Goal: Task Accomplishment & Management: Manage account settings

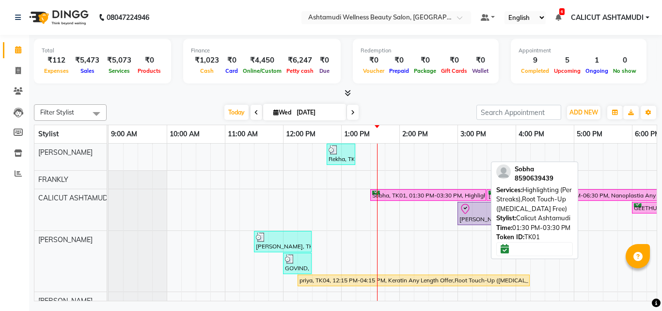
click at [381, 191] on div at bounding box center [428, 191] width 112 height 0
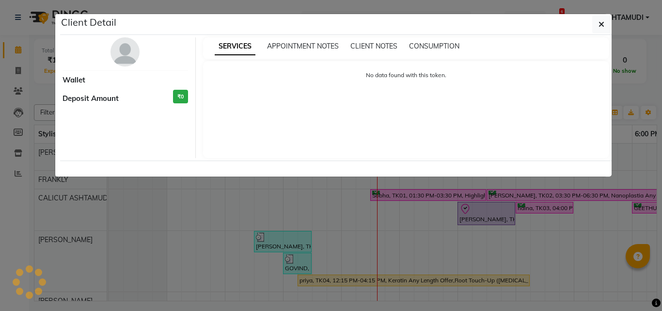
select select "6"
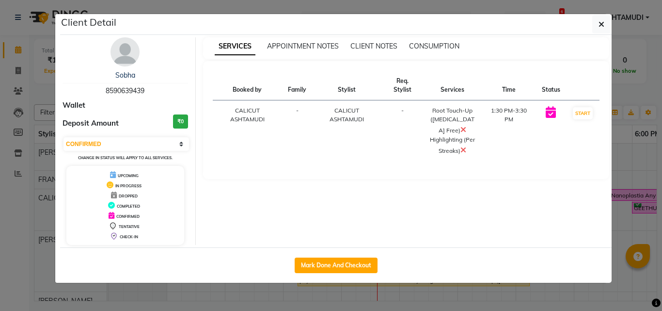
click at [101, 46] on div "Sobha 8590639439 Wallet Deposit Amount ₹0 Select IN SERVICE CONFIRMED TENTATIVE…" at bounding box center [125, 141] width 141 height 208
click at [125, 51] on img at bounding box center [125, 51] width 29 height 29
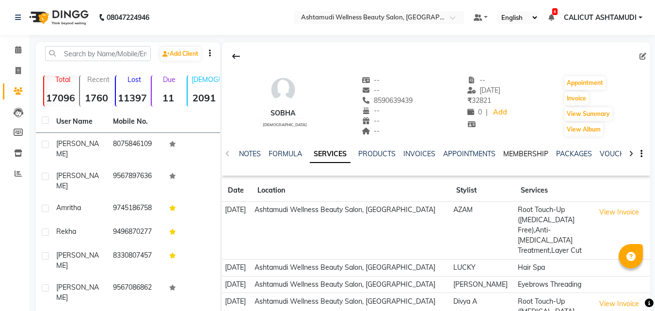
click at [535, 152] on link "MEMBERSHIP" at bounding box center [525, 153] width 45 height 9
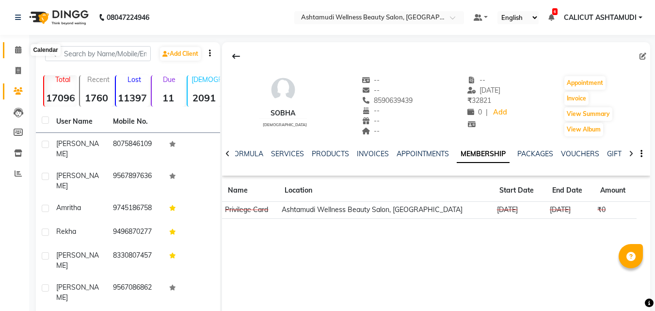
click at [13, 51] on span at bounding box center [18, 50] width 17 height 11
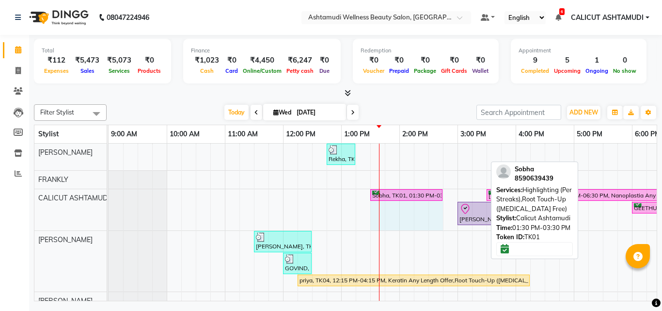
drag, startPoint x: 484, startPoint y: 193, endPoint x: 432, endPoint y: 199, distance: 53.1
click at [109, 199] on div "Sobha, TK01, 01:30 PM-03:30 PM, Highlighting (Per Streaks),Root Touch-Up (Ammon…" at bounding box center [109, 209] width 0 height 41
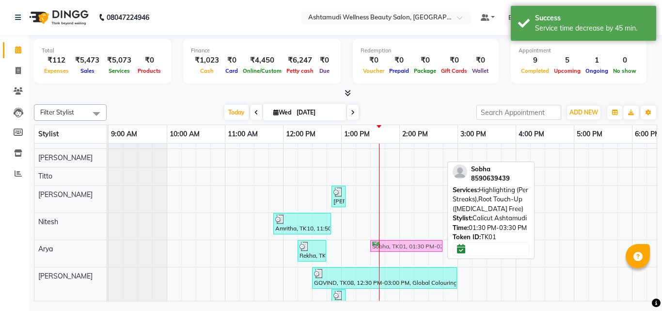
drag, startPoint x: 408, startPoint y: 197, endPoint x: 402, endPoint y: 255, distance: 58.0
click at [402, 255] on div "Rekha, TK09, 12:45 PM-01:15 PM, Eyebrows Threading,Upper Lip Threading Sobha, T…" at bounding box center [545, 117] width 873 height 398
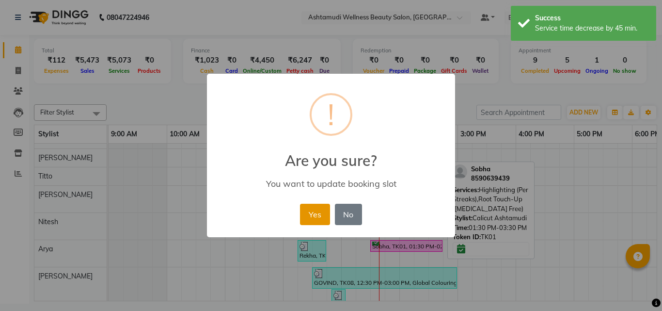
click at [317, 216] on button "Yes" at bounding box center [315, 214] width 30 height 21
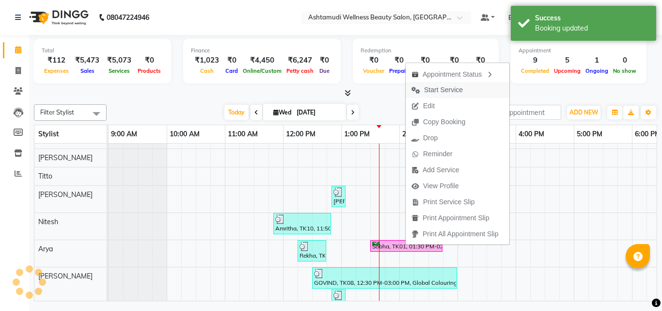
click at [447, 88] on span "Start Service" at bounding box center [443, 90] width 39 height 10
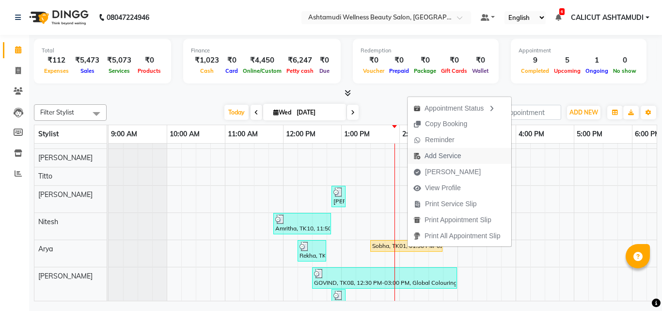
click at [437, 159] on span "Add Service" at bounding box center [443, 156] width 36 height 10
select select "85194"
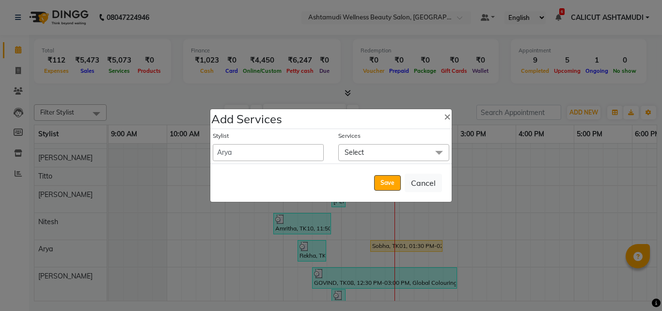
click at [373, 155] on span "Select" at bounding box center [393, 152] width 111 height 17
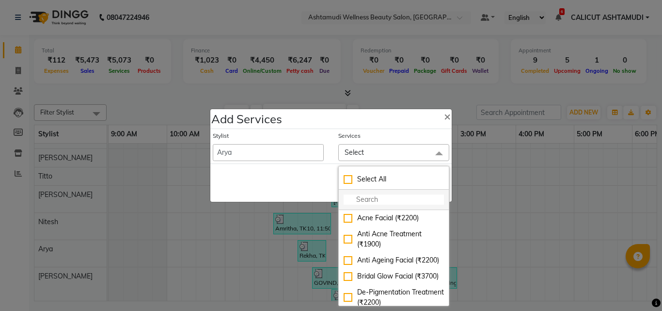
click at [362, 197] on input "multiselect-search" at bounding box center [394, 199] width 100 height 10
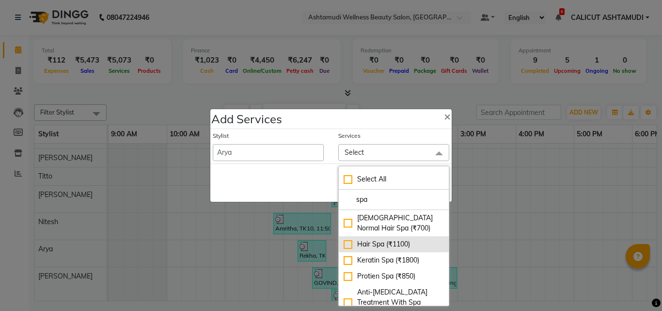
type input "spa"
click at [344, 246] on div "Hair Spa (₹1100)" at bounding box center [394, 244] width 100 height 10
checkbox input "true"
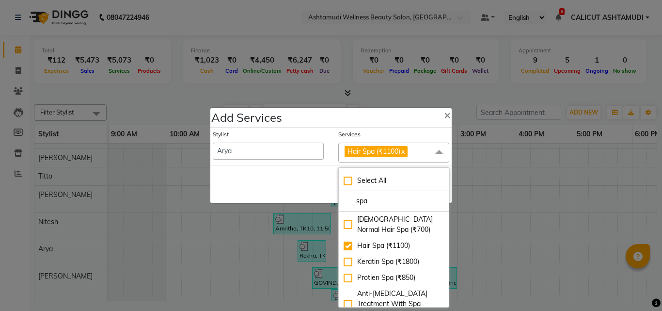
drag, startPoint x: 299, startPoint y: 200, endPoint x: 340, endPoint y: 192, distance: 42.5
click at [299, 197] on div "Save Cancel" at bounding box center [330, 184] width 241 height 38
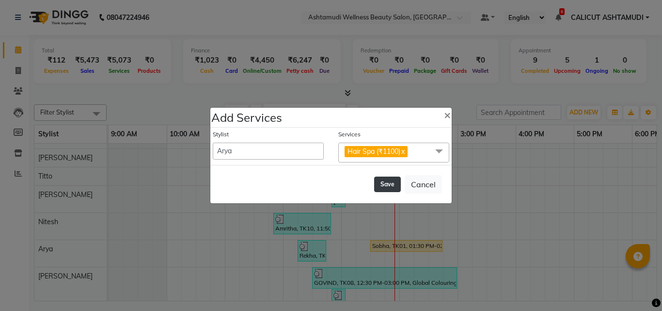
click at [377, 186] on button "Save" at bounding box center [387, 185] width 27 height 16
select select "54081"
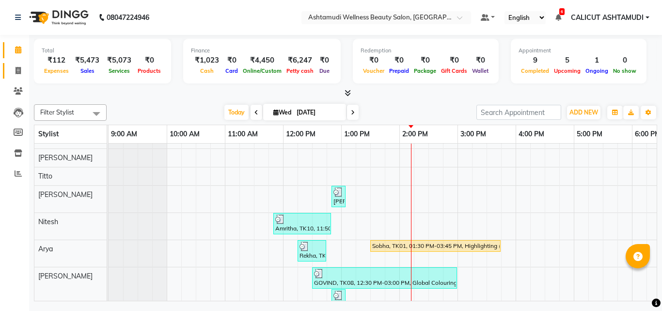
click at [20, 76] on link "Invoice" at bounding box center [14, 71] width 23 height 16
click at [19, 76] on span at bounding box center [18, 70] width 17 height 11
select select "service"
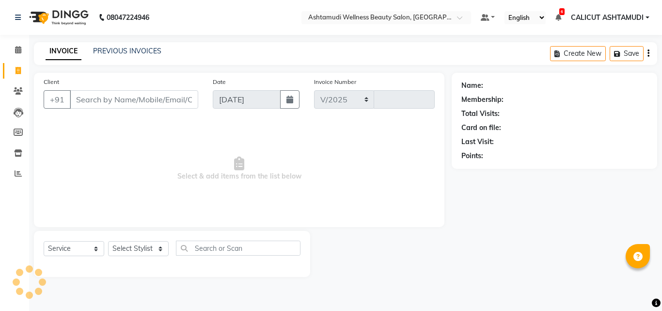
select select "4630"
type input "4231"
click at [96, 97] on input "Client" at bounding box center [134, 99] width 129 height 18
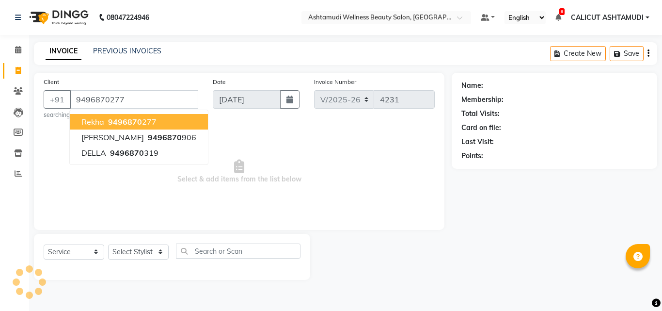
type input "9496870277"
select select "2: Object"
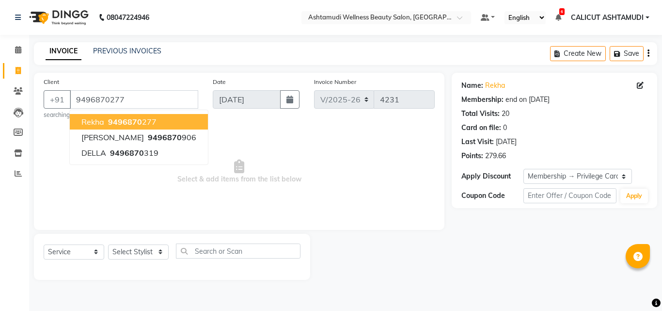
click at [99, 118] on span "Rekha" at bounding box center [92, 122] width 23 height 10
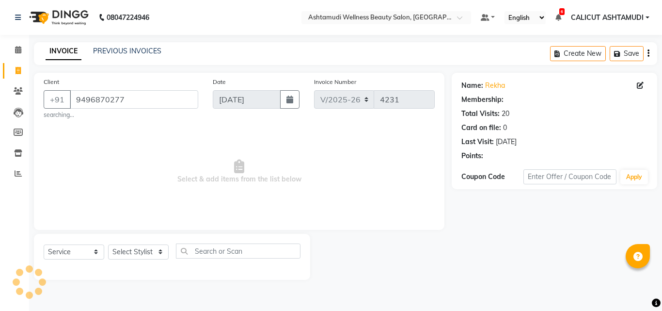
select select "2: Object"
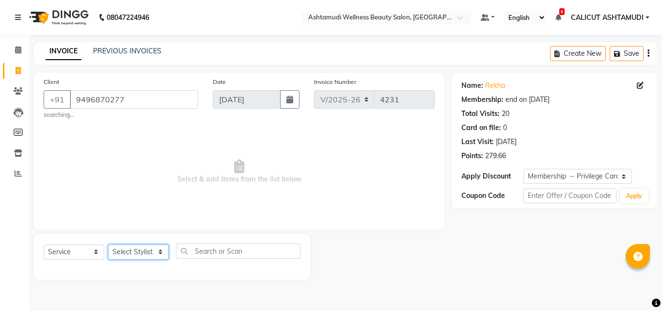
click at [139, 249] on select "Select Stylist [PERSON_NAME] C [PERSON_NAME] [PERSON_NAME] CALICUT ASHTAMUDI FR…" at bounding box center [138, 251] width 61 height 15
select select "72440"
click at [108, 244] on select "Select Stylist [PERSON_NAME] C [PERSON_NAME] [PERSON_NAME] CALICUT ASHTAMUDI FR…" at bounding box center [138, 251] width 61 height 15
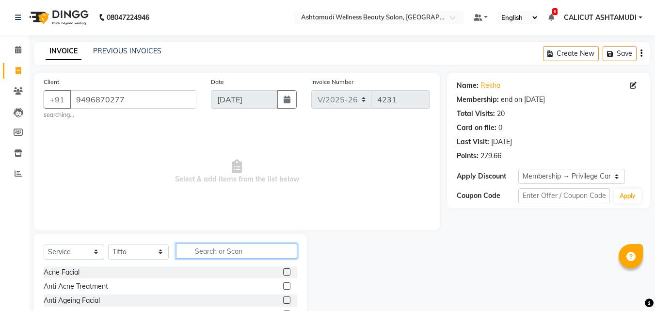
click at [216, 248] on input "text" at bounding box center [236, 250] width 121 height 15
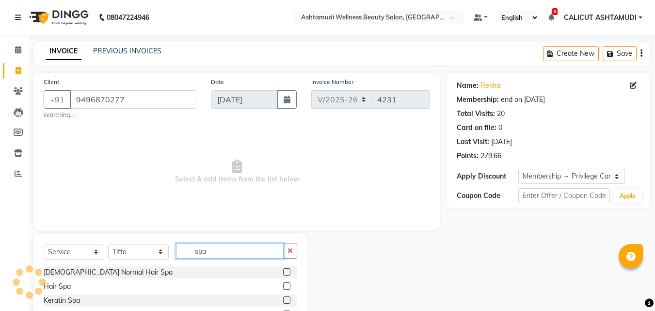
type input "spa"
click at [283, 286] on label at bounding box center [286, 285] width 7 height 7
click at [283, 286] on input "checkbox" at bounding box center [286, 286] width 6 height 6
checkbox input "true"
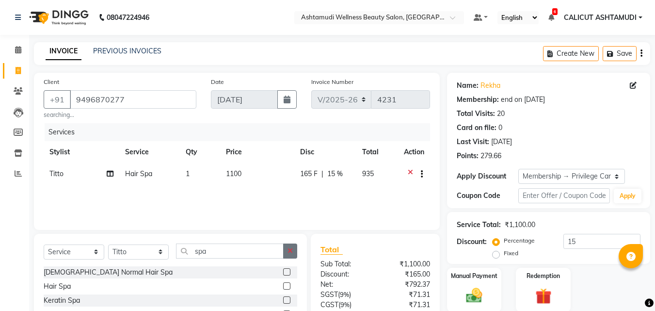
click at [289, 248] on icon "button" at bounding box center [290, 250] width 5 height 7
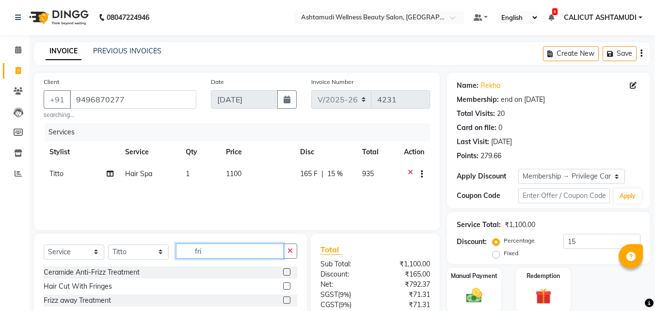
type input "fri"
click at [286, 286] on label at bounding box center [286, 285] width 7 height 7
click at [286, 286] on input "checkbox" at bounding box center [286, 286] width 6 height 6
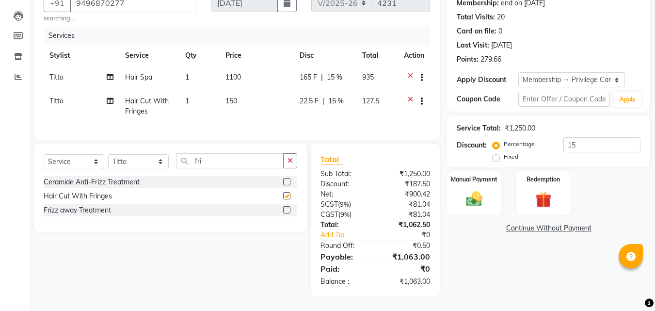
checkbox input "false"
click at [464, 189] on img at bounding box center [474, 198] width 27 height 19
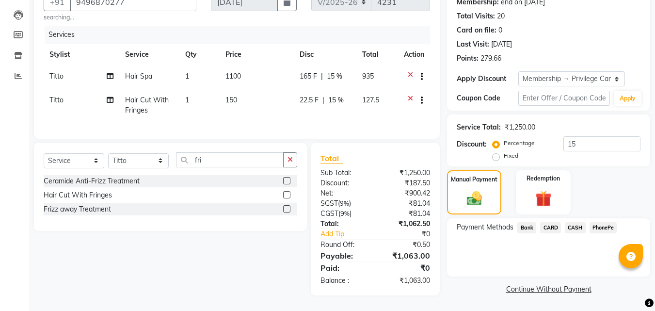
click at [593, 223] on span "PhonePe" at bounding box center [604, 227] width 28 height 11
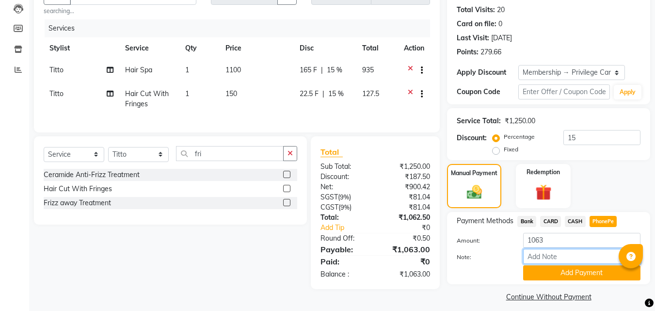
drag, startPoint x: 575, startPoint y: 256, endPoint x: 578, endPoint y: 264, distance: 8.5
click at [575, 256] on input "Note:" at bounding box center [581, 256] width 117 height 15
type input "frankly"
click at [551, 273] on button "Add Payment" at bounding box center [581, 272] width 117 height 15
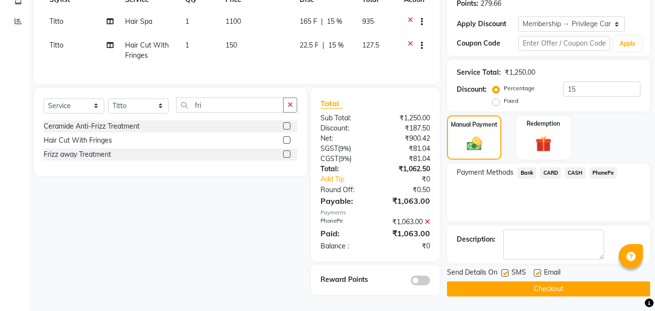
scroll to position [158, 0]
click at [519, 281] on button "Checkout" at bounding box center [548, 288] width 203 height 15
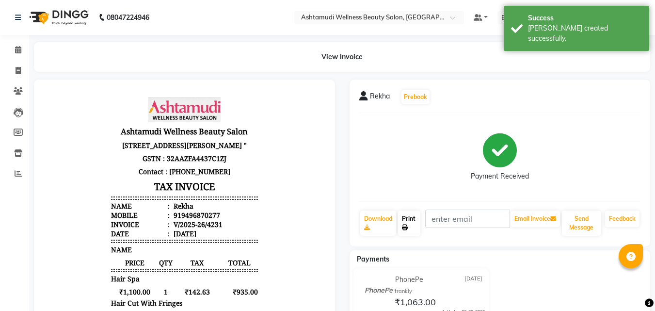
click at [410, 225] on link "Print" at bounding box center [409, 222] width 22 height 25
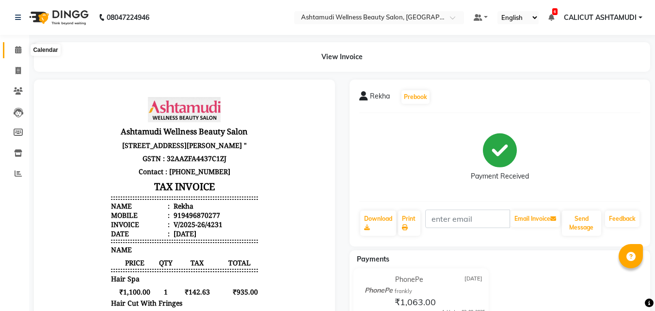
click at [16, 51] on icon at bounding box center [18, 49] width 6 height 7
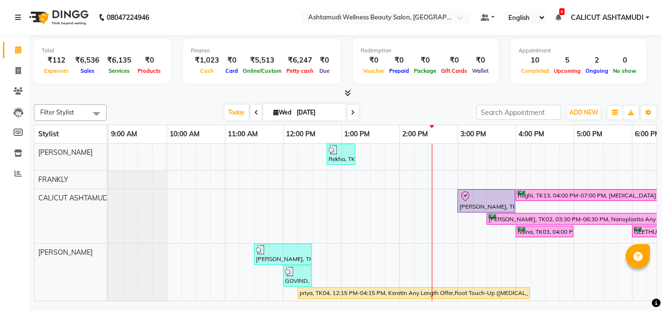
click at [249, 112] on div "Today Wed 03-09-2025" at bounding box center [292, 112] width 136 height 15
click at [251, 111] on span at bounding box center [257, 112] width 12 height 15
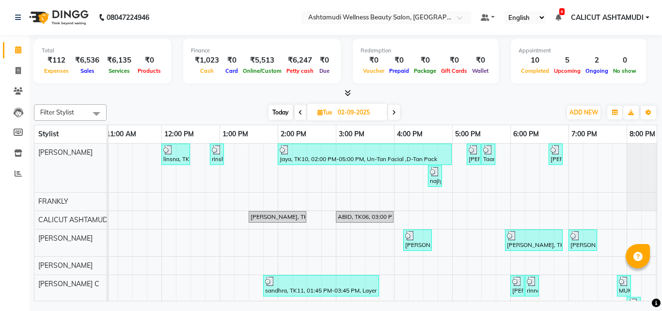
scroll to position [0, 166]
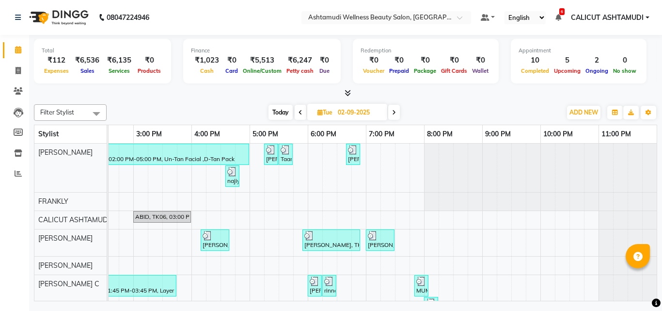
click at [394, 111] on icon at bounding box center [394, 113] width 4 height 6
type input "[DATE]"
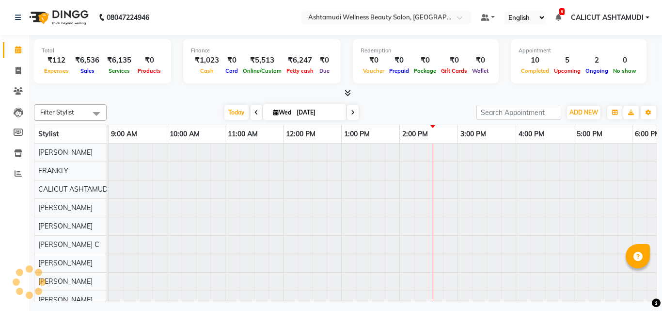
scroll to position [0, 291]
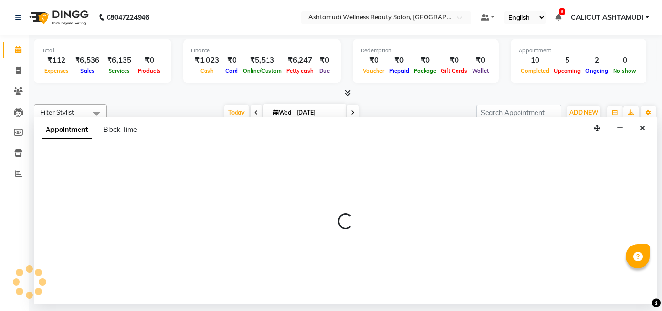
select select "27314"
select select "tentative"
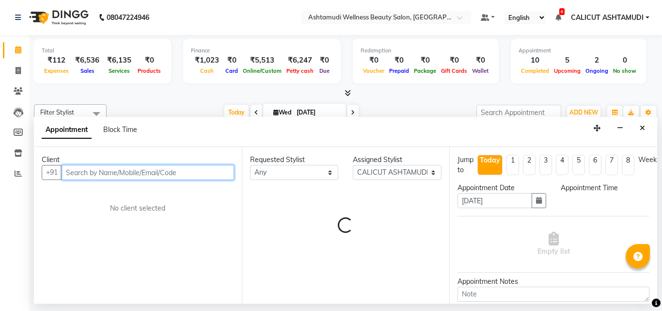
select select "885"
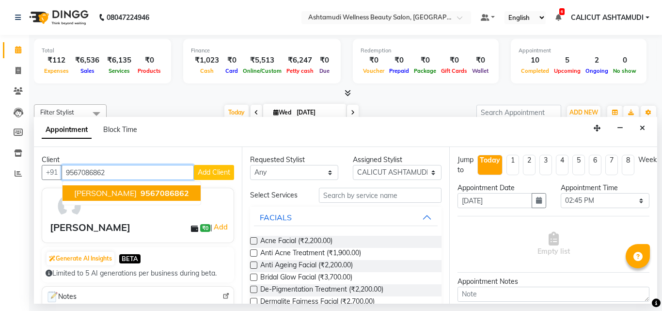
click at [141, 195] on span "9567086862" at bounding box center [165, 193] width 48 height 10
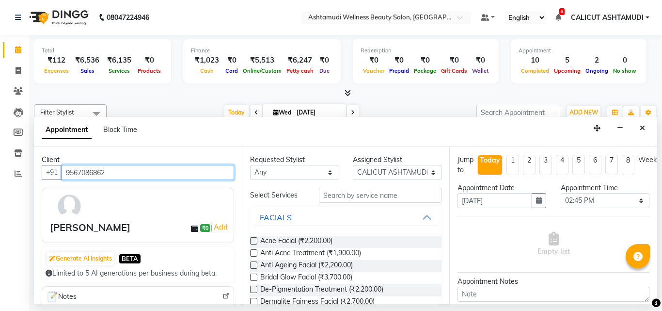
type input "9567086862"
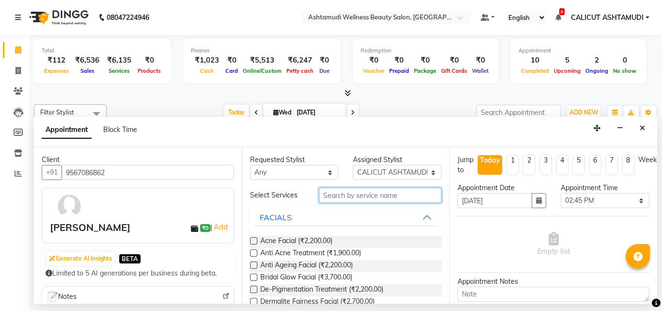
click at [363, 201] on input "text" at bounding box center [380, 195] width 123 height 15
click at [382, 167] on select "Select [PERSON_NAME] C [PERSON_NAME] [PERSON_NAME] CALICUT ASHTAMUDI FRANKLY KR…" at bounding box center [397, 172] width 89 height 15
select select "49528"
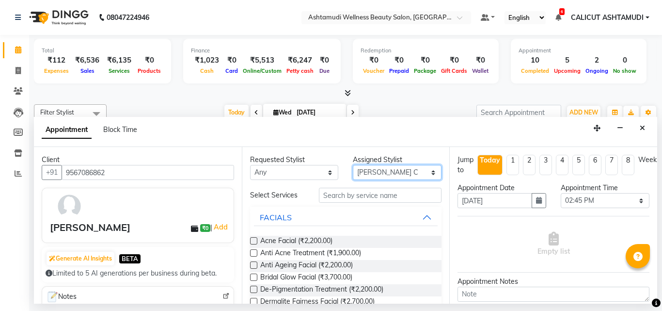
click at [353, 165] on select "Select [PERSON_NAME] C [PERSON_NAME] [PERSON_NAME] CALICUT ASHTAMUDI FRANKLY KR…" at bounding box center [397, 172] width 89 height 15
click at [377, 196] on input "text" at bounding box center [380, 195] width 123 height 15
click at [388, 196] on input "text" at bounding box center [380, 195] width 123 height 15
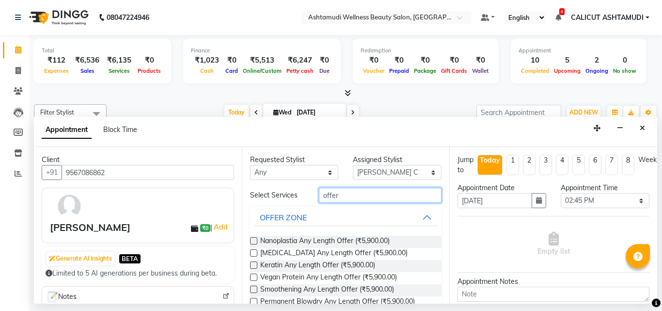
type input "offer"
click at [252, 239] on label at bounding box center [253, 240] width 7 height 7
click at [252, 239] on input "checkbox" at bounding box center [253, 242] width 6 height 6
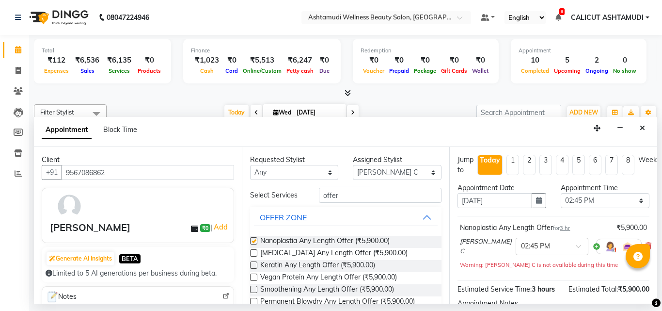
checkbox input "false"
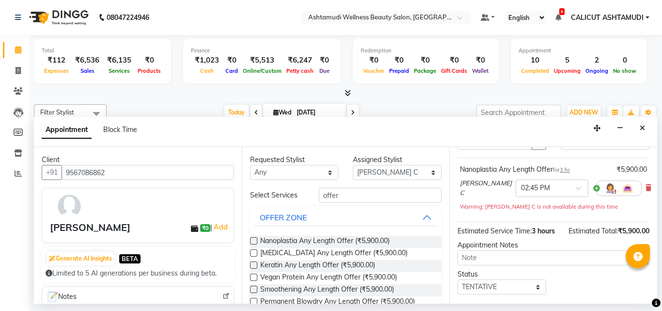
scroll to position [126, 0]
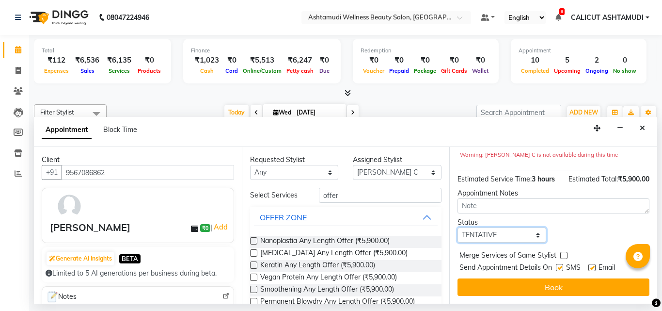
click at [503, 233] on select "Select TENTATIVE CONFIRM CHECK-IN UPCOMING" at bounding box center [502, 234] width 89 height 15
select select "check-in"
click at [458, 227] on select "Select TENTATIVE CONFIRM CHECK-IN UPCOMING" at bounding box center [502, 234] width 89 height 15
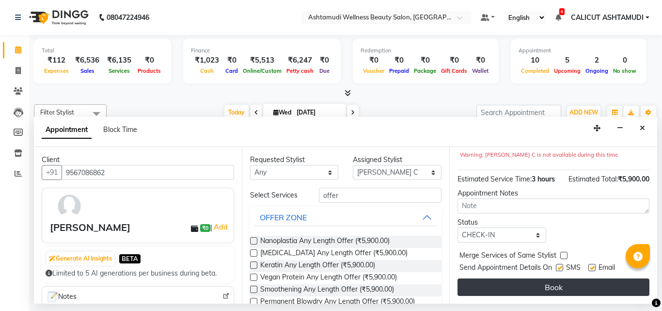
click at [504, 278] on button "Book" at bounding box center [554, 286] width 192 height 17
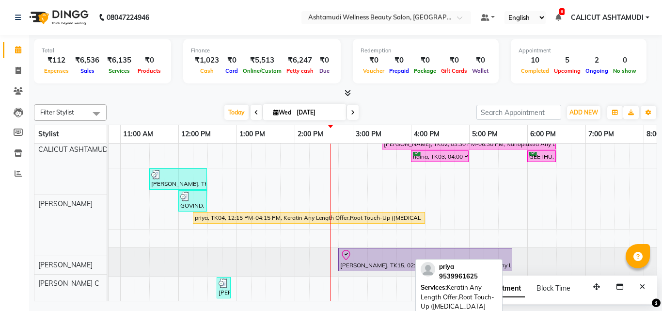
scroll to position [97, 0]
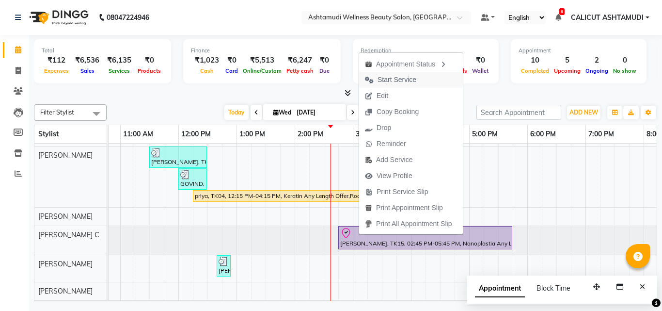
click at [382, 79] on span "Start Service" at bounding box center [397, 80] width 39 height 10
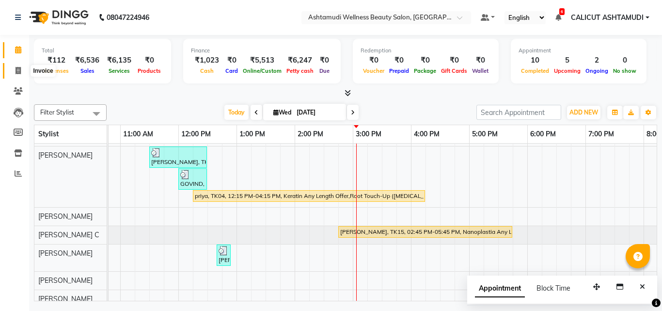
click at [16, 70] on icon at bounding box center [18, 70] width 5 height 7
select select "service"
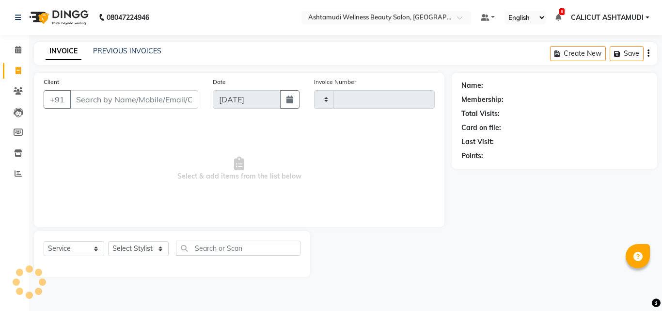
type input "4232"
select select "4630"
drag, startPoint x: 122, startPoint y: 252, endPoint x: 128, endPoint y: 242, distance: 11.6
click at [122, 252] on select "Select Stylist [PERSON_NAME] C [PERSON_NAME] [PERSON_NAME] CALICUT ASHTAMUDI FR…" at bounding box center [138, 248] width 61 height 15
select select "49528"
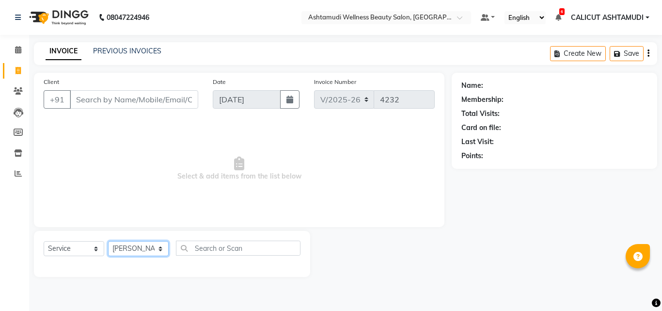
click at [108, 241] on select "Select Stylist [PERSON_NAME] C [PERSON_NAME] [PERSON_NAME] CALICUT ASHTAMUDI FR…" at bounding box center [138, 248] width 61 height 15
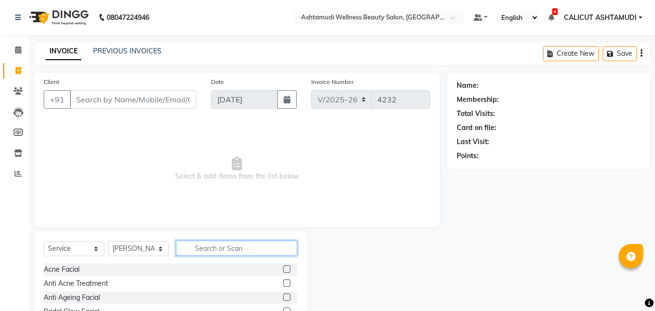
click at [211, 247] on input "text" at bounding box center [236, 248] width 121 height 15
type input "keratin"
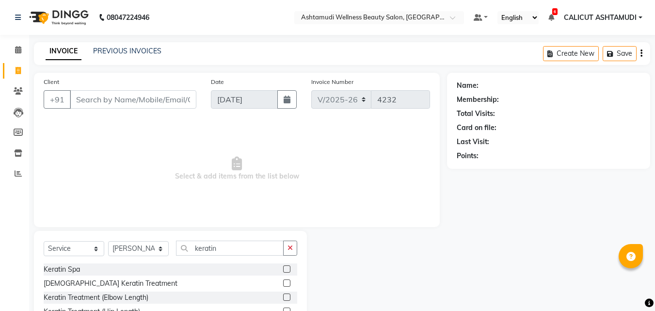
click at [283, 268] on label at bounding box center [286, 268] width 7 height 7
click at [283, 268] on input "checkbox" at bounding box center [286, 269] width 6 height 6
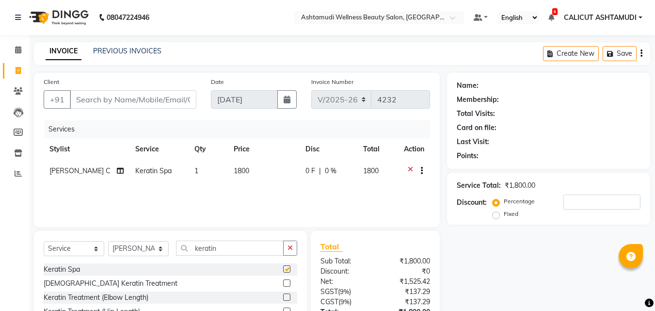
checkbox input "false"
click at [147, 100] on input "Client" at bounding box center [133, 99] width 127 height 18
type input "8"
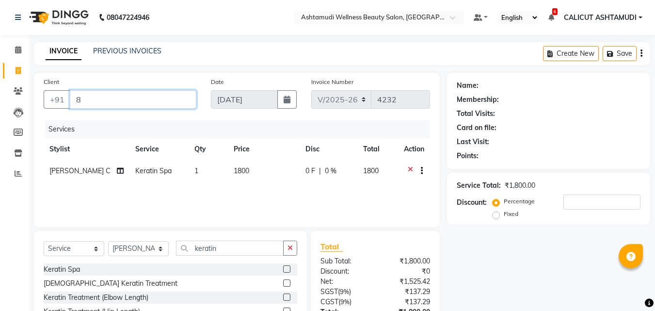
type input "0"
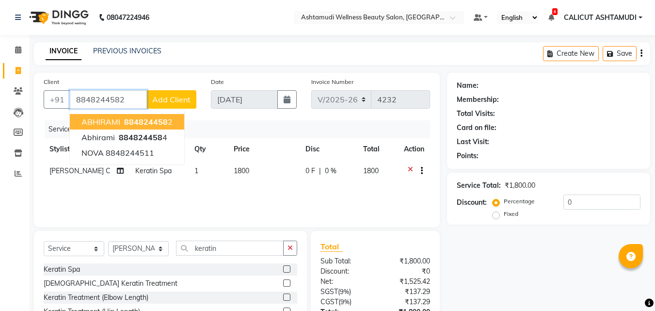
type input "8848244582"
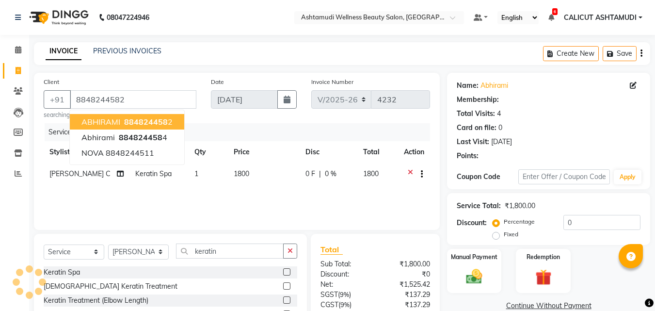
select select "1: Object"
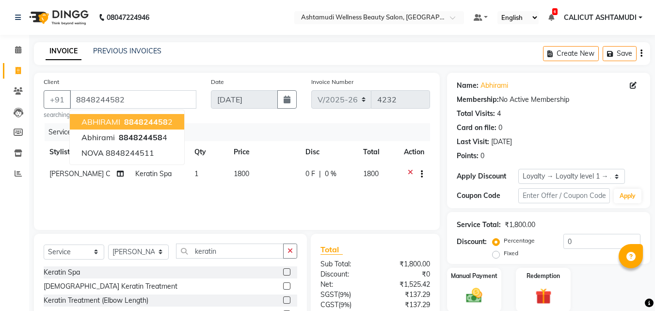
click at [254, 112] on div "Date 03-09-2025" at bounding box center [254, 98] width 100 height 43
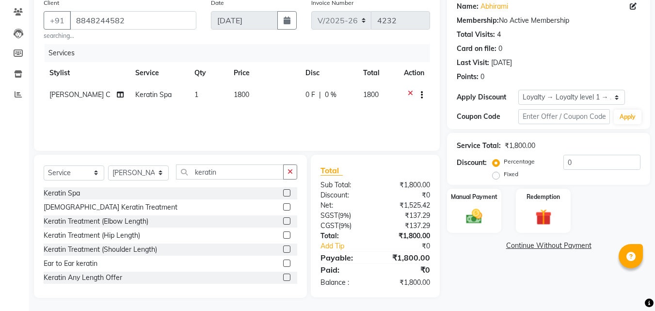
scroll to position [80, 0]
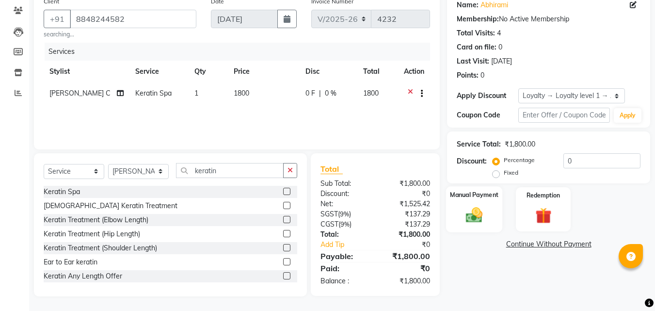
click at [477, 211] on img at bounding box center [474, 214] width 27 height 19
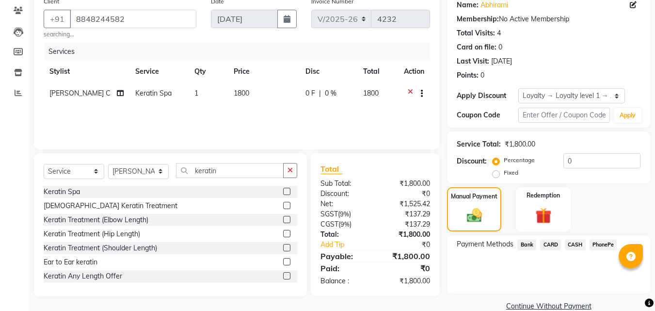
click at [595, 242] on span "PhonePe" at bounding box center [604, 244] width 28 height 11
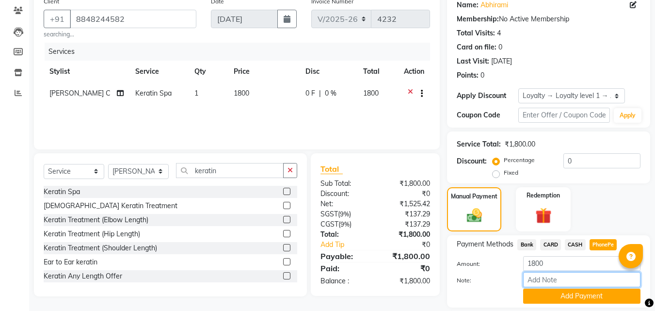
drag, startPoint x: 574, startPoint y: 278, endPoint x: 578, endPoint y: 273, distance: 7.2
click at [574, 278] on input "Note:" at bounding box center [581, 279] width 117 height 15
type input "suhana"
click at [586, 300] on button "Add Payment" at bounding box center [581, 296] width 117 height 15
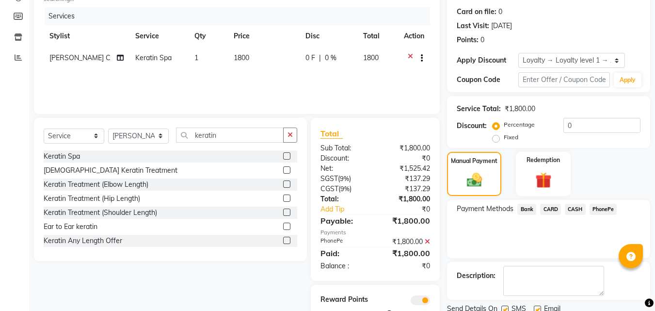
scroll to position [159, 0]
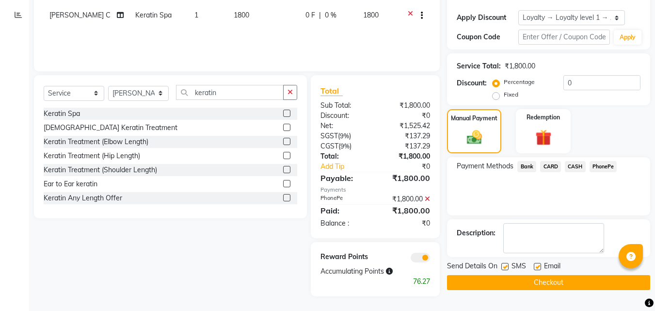
click at [555, 275] on button "Checkout" at bounding box center [548, 282] width 203 height 15
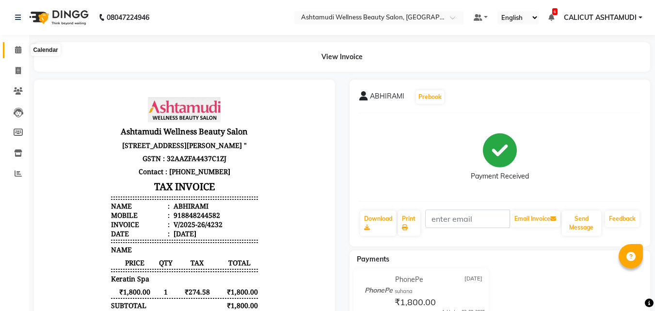
click at [13, 50] on span at bounding box center [18, 50] width 17 height 11
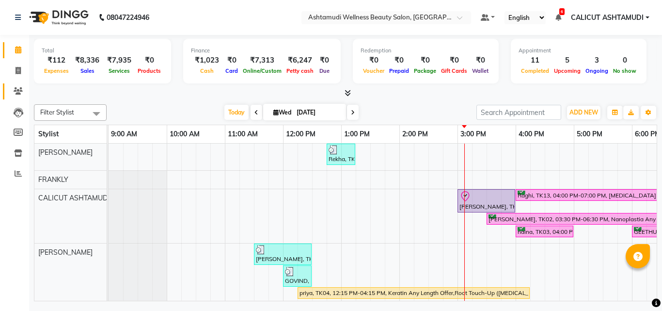
click at [13, 87] on span at bounding box center [18, 91] width 17 height 11
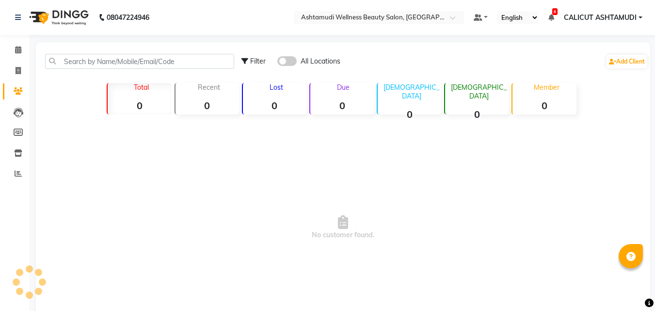
click at [17, 93] on icon at bounding box center [18, 90] width 9 height 7
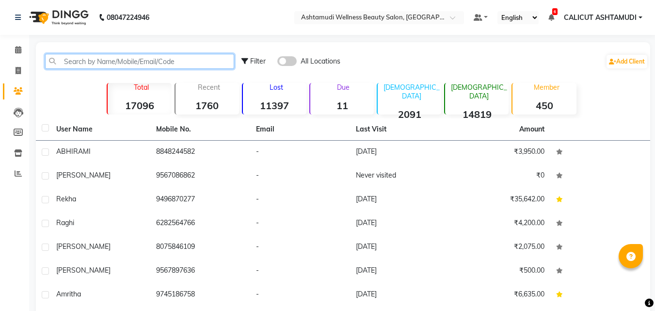
click at [94, 60] on input "text" at bounding box center [139, 61] width 189 height 15
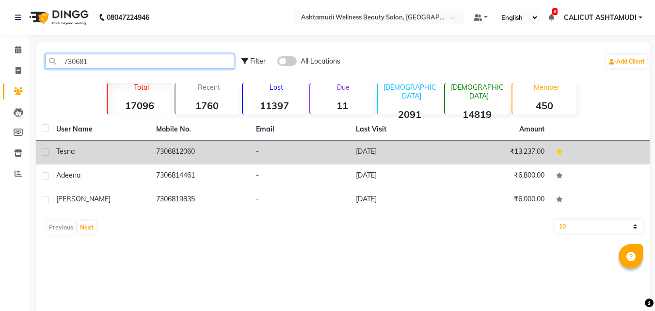
type input "730681"
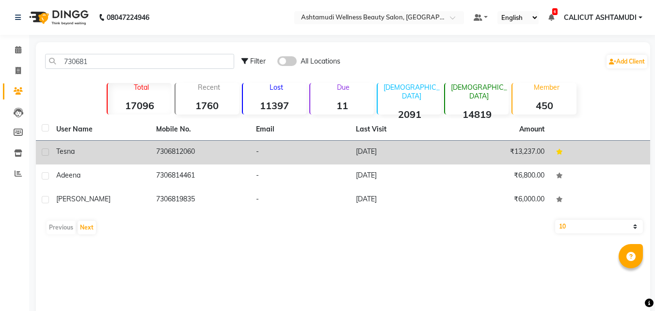
click at [182, 148] on td "7306812060" at bounding box center [200, 153] width 100 height 24
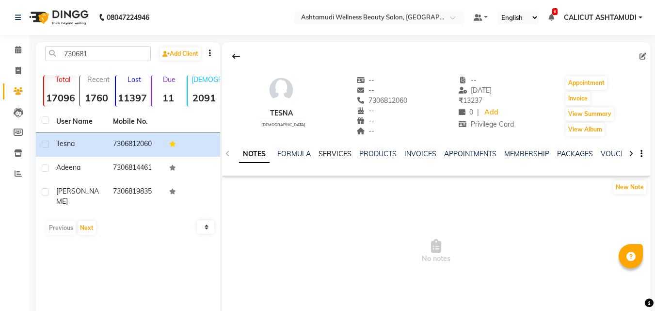
click at [321, 154] on link "SERVICES" at bounding box center [335, 153] width 33 height 9
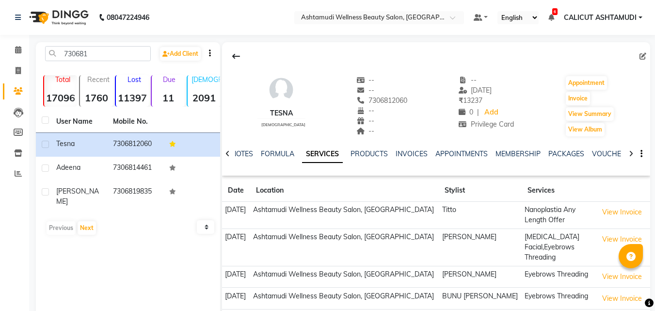
drag, startPoint x: 358, startPoint y: 99, endPoint x: 411, endPoint y: 103, distance: 53.0
click at [411, 103] on div "Tesna female -- -- 7306812060 -- -- -- -- 31-08-2025 ₹ 13237 0 | Add Privilege …" at bounding box center [436, 101] width 428 height 72
copy span "7306812060"
click at [15, 49] on icon at bounding box center [18, 49] width 6 height 7
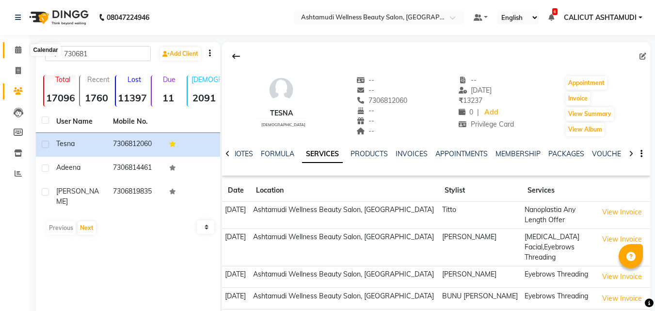
click at [15, 49] on icon at bounding box center [18, 49] width 6 height 7
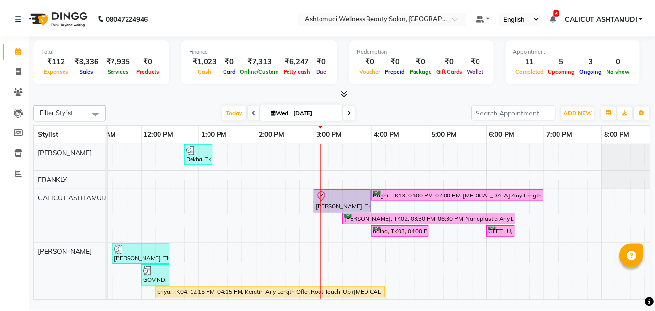
scroll to position [0, 144]
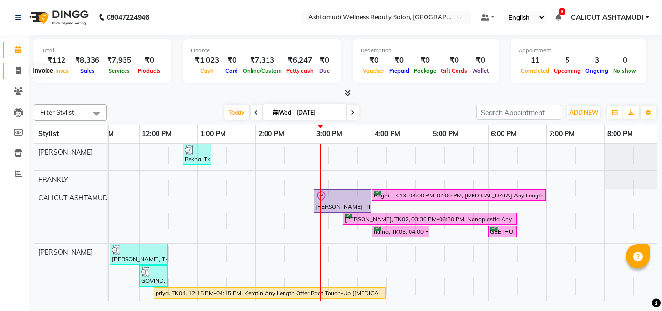
click at [15, 68] on span at bounding box center [18, 70] width 17 height 11
select select "service"
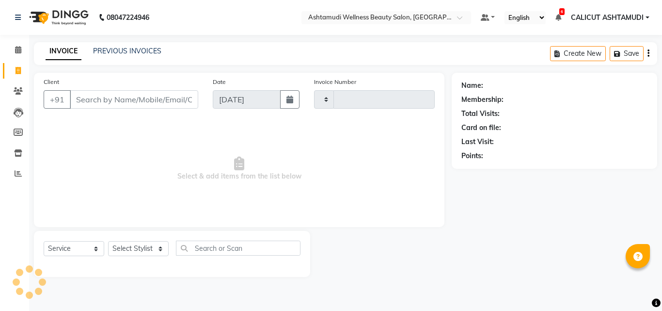
click at [15, 68] on span at bounding box center [18, 70] width 17 height 11
select select "service"
type input "4233"
select select "4630"
click at [129, 248] on select "Select Stylist [PERSON_NAME] C [PERSON_NAME] [PERSON_NAME] CALICUT ASHTAMUDI FR…" at bounding box center [138, 248] width 61 height 15
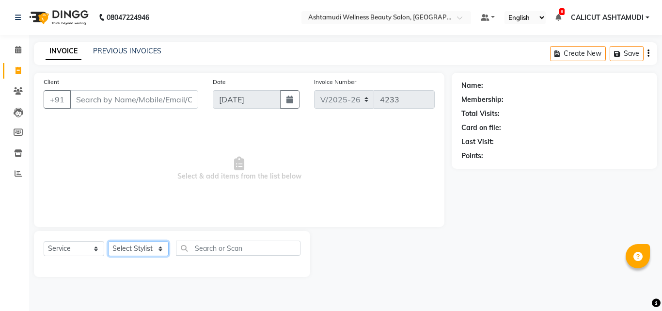
select select "85034"
click at [108, 241] on select "Select Stylist [PERSON_NAME] C [PERSON_NAME] [PERSON_NAME] CALICUT ASHTAMUDI FR…" at bounding box center [138, 248] width 61 height 15
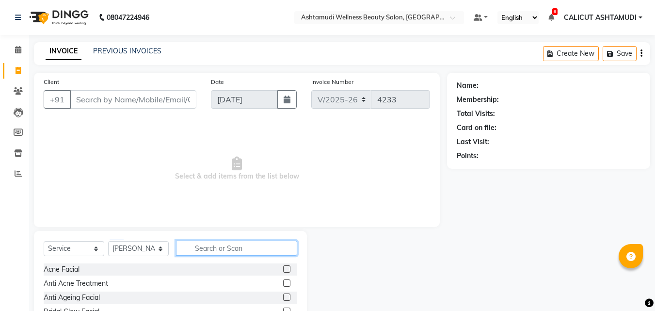
click at [228, 251] on input "text" at bounding box center [236, 248] width 121 height 15
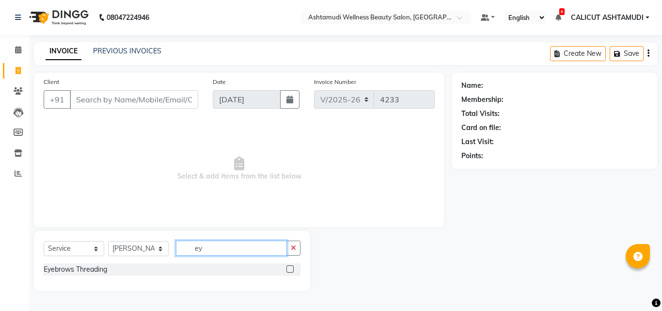
type input "ey"
click at [287, 269] on label at bounding box center [290, 268] width 7 height 7
click at [287, 269] on input "checkbox" at bounding box center [290, 269] width 6 height 6
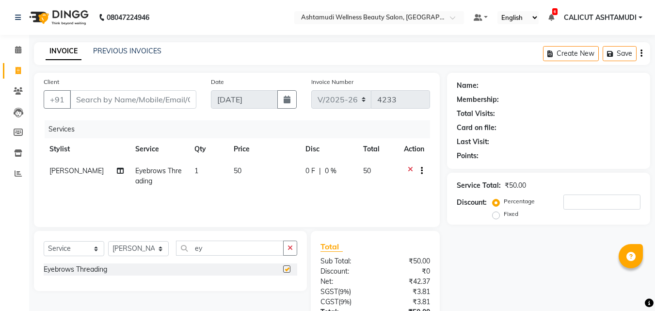
checkbox input "false"
click at [136, 95] on input "Client" at bounding box center [133, 99] width 127 height 18
type input "8"
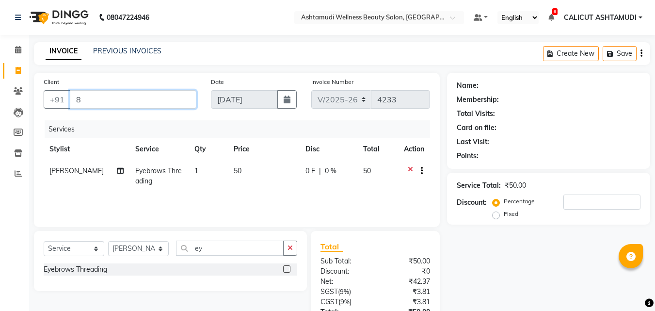
type input "0"
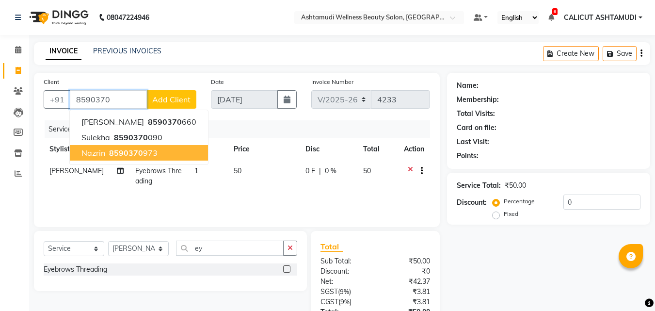
click at [159, 154] on button "nazrin 8590370 973" at bounding box center [139, 153] width 138 height 16
type input "8590370973"
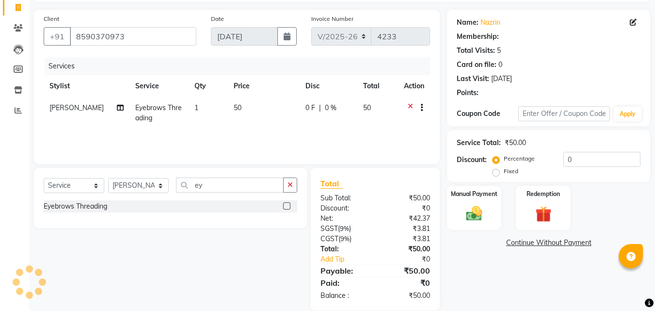
scroll to position [77, 0]
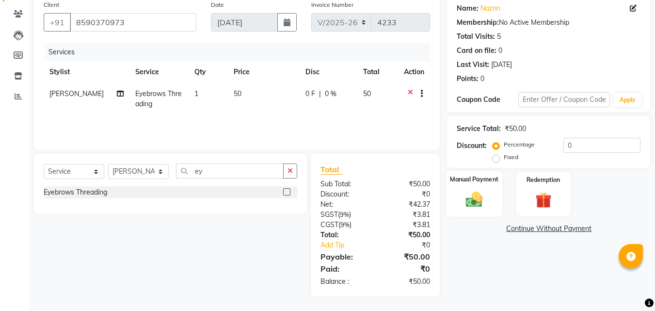
click at [466, 205] on img at bounding box center [474, 199] width 27 height 19
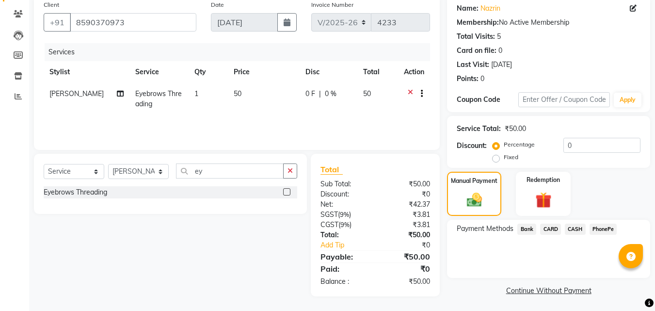
scroll to position [79, 0]
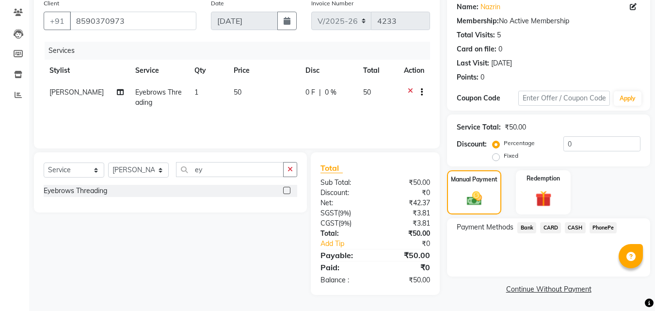
click at [593, 228] on span "PhonePe" at bounding box center [604, 227] width 28 height 11
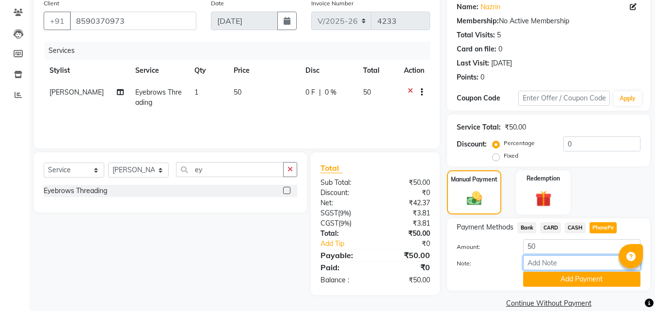
drag, startPoint x: 578, startPoint y: 267, endPoint x: 581, endPoint y: 261, distance: 6.3
click at [578, 267] on input "Note:" at bounding box center [581, 262] width 117 height 15
type input "frankly"
click at [582, 286] on button "Add Payment" at bounding box center [581, 279] width 117 height 15
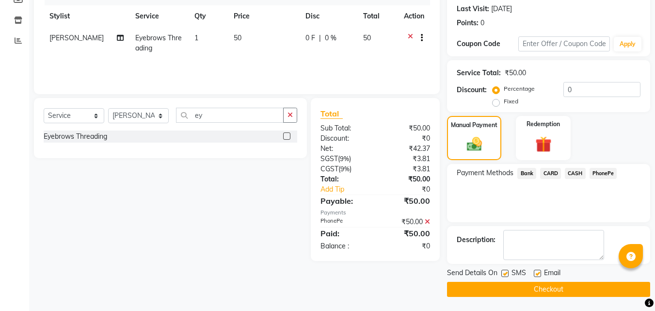
scroll to position [133, 0]
click at [523, 291] on button "Checkout" at bounding box center [548, 288] width 203 height 15
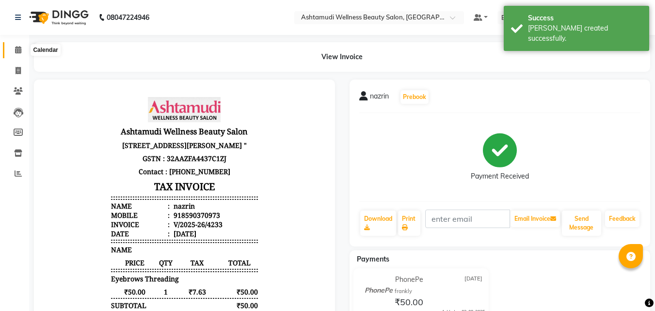
click at [15, 47] on icon at bounding box center [18, 49] width 6 height 7
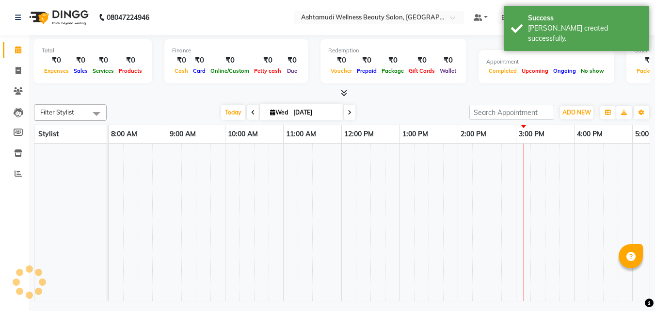
click at [15, 47] on icon at bounding box center [18, 49] width 6 height 7
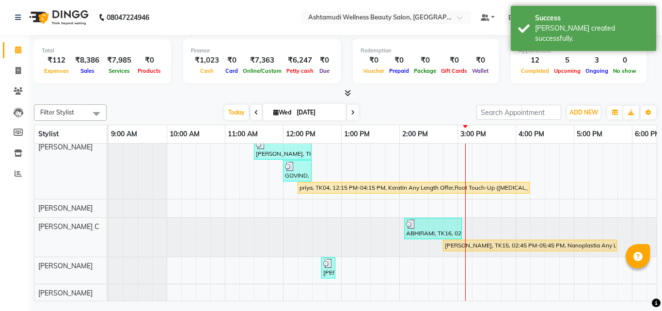
scroll to position [48, 0]
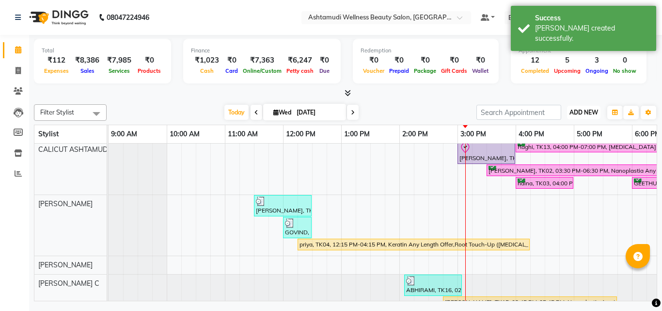
click at [581, 106] on button "ADD NEW Toggle Dropdown" at bounding box center [583, 113] width 33 height 14
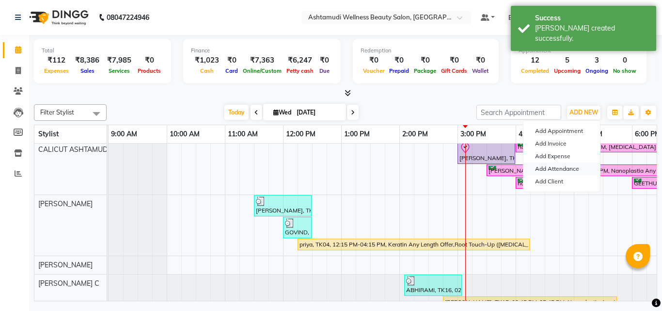
click at [561, 167] on link "Add Attendance" at bounding box center [562, 168] width 77 height 13
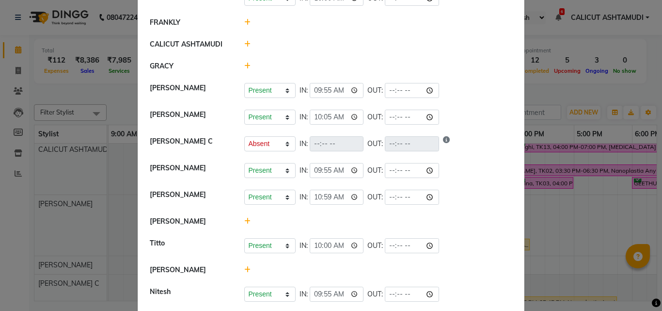
scroll to position [97, 0]
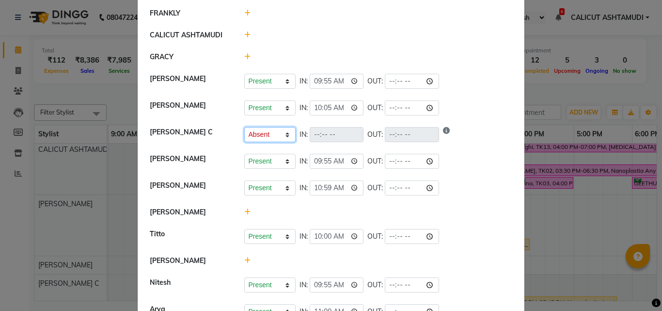
click at [263, 135] on select "Present Absent Late Half Day Weekly Off" at bounding box center [269, 134] width 51 height 15
select select "P"
click at [244, 127] on select "Present Absent Late Half Day Weekly Off" at bounding box center [269, 134] width 51 height 15
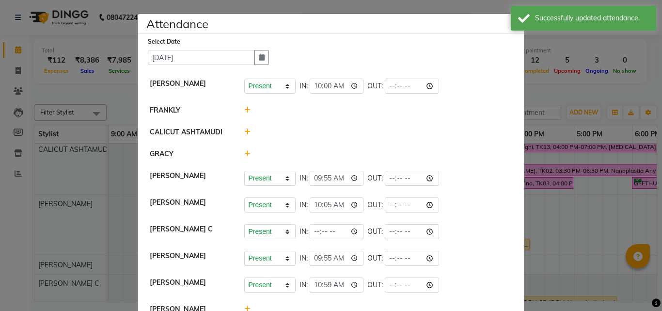
scroll to position [48, 0]
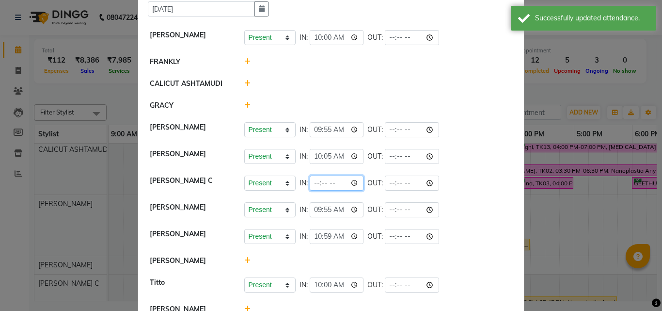
click at [348, 180] on input "time" at bounding box center [337, 183] width 54 height 15
drag, startPoint x: 424, startPoint y: 67, endPoint x: 418, endPoint y: 75, distance: 9.0
click at [424, 67] on li "FRANKLY" at bounding box center [331, 62] width 382 height 22
click at [312, 184] on input "time" at bounding box center [337, 183] width 54 height 15
click at [314, 182] on input "time" at bounding box center [337, 183] width 54 height 15
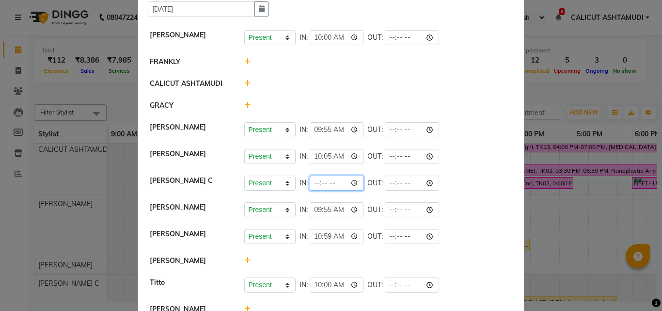
type input "11:30"
click at [492, 183] on div "Present Absent Late Half Day Weekly Off IN: 11:30 OUT:" at bounding box center [378, 183] width 269 height 15
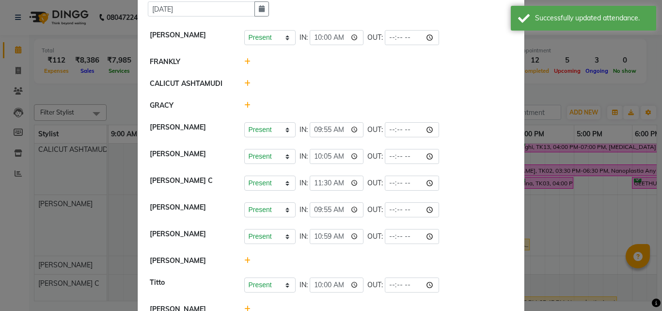
click at [579, 185] on ngb-modal-window "Attendance × Select Date 03-09-2025 ANKITHA Present Absent Late Half Day Weekly…" at bounding box center [331, 155] width 662 height 311
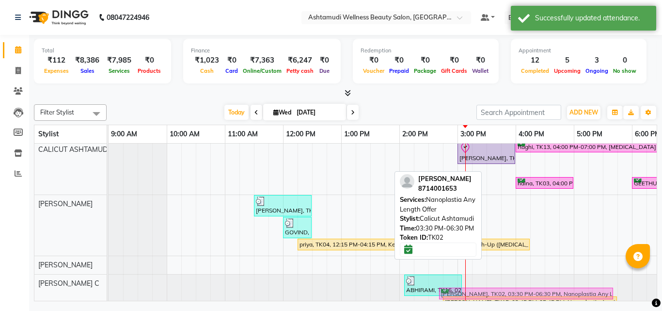
scroll to position [74, 0]
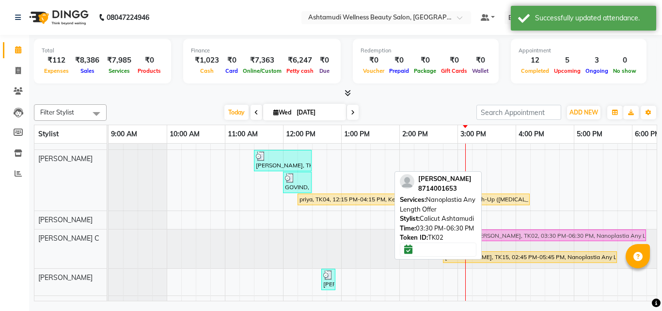
drag, startPoint x: 501, startPoint y: 170, endPoint x: 485, endPoint y: 240, distance: 71.6
click at [485, 240] on tbody "Rekha, TK09, 12:45 PM-01:15 PM, Eyebrows Threading,Upper Lip Threading akhila, …" at bounding box center [545, 270] width 873 height 440
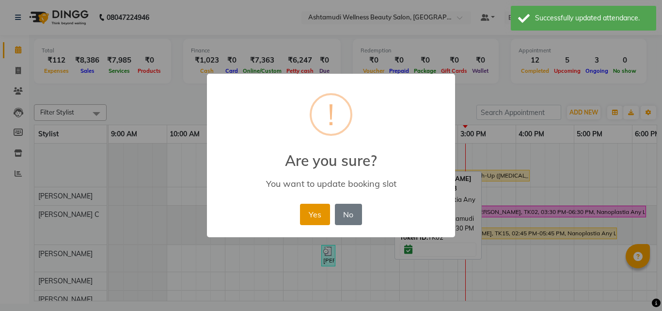
click at [322, 213] on button "Yes" at bounding box center [315, 214] width 30 height 21
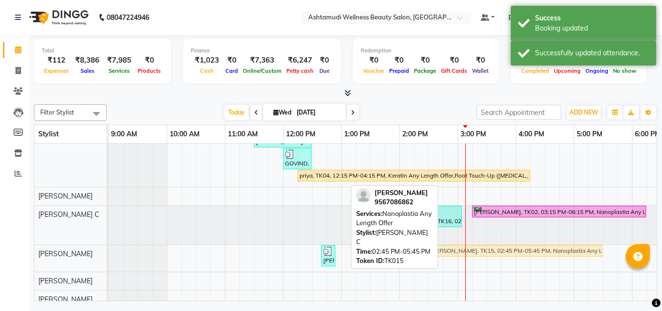
scroll to position [104, 0]
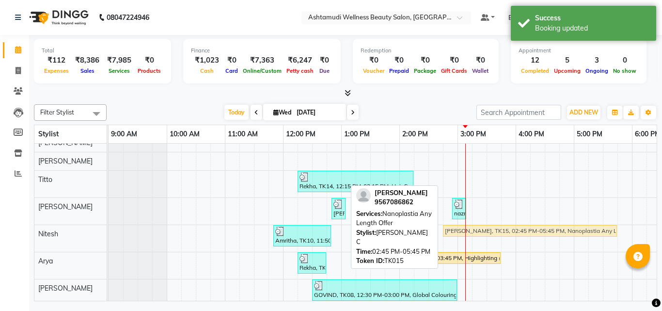
drag, startPoint x: 492, startPoint y: 232, endPoint x: 495, endPoint y: 243, distance: 11.5
click at [495, 243] on div "Rekha, TK09, 12:45 PM-01:15 PM, Eyebrows Threading,Upper Lip Threading akhila, …" at bounding box center [545, 120] width 873 height 416
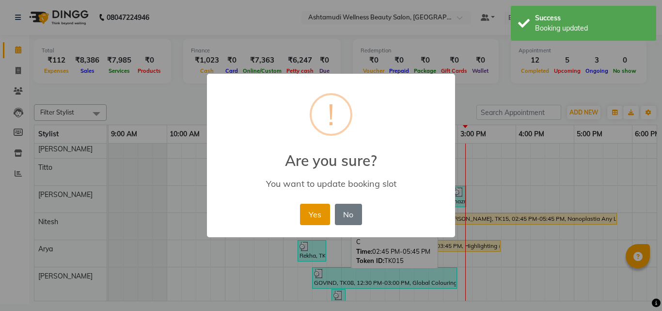
click at [313, 214] on button "Yes" at bounding box center [315, 214] width 30 height 21
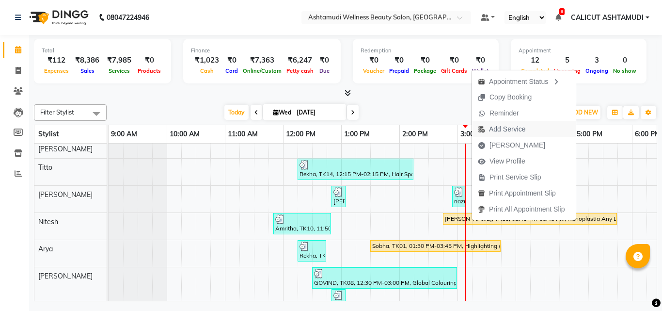
click at [505, 133] on span "Add Service" at bounding box center [507, 129] width 36 height 10
select select "85193"
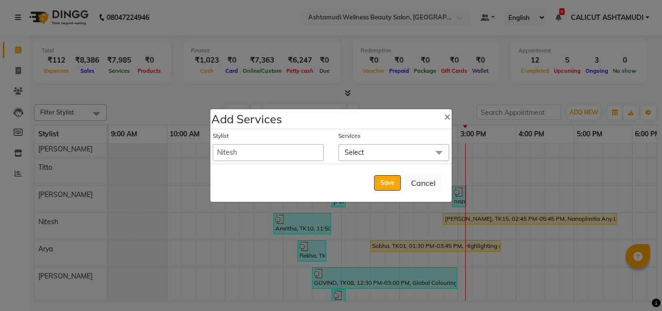
click at [374, 154] on span "Select" at bounding box center [393, 152] width 111 height 17
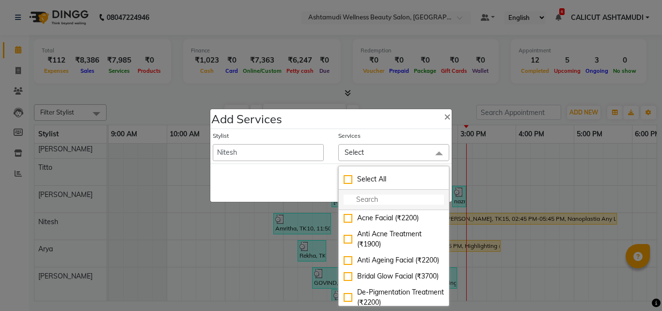
click at [374, 200] on input "multiselect-search" at bounding box center [394, 199] width 100 height 10
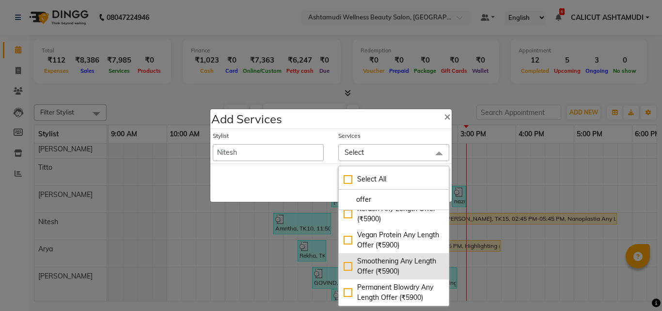
type input "offer"
click at [345, 263] on div "Smoothening Any Length Offer (₹5900)" at bounding box center [394, 266] width 100 height 20
checkbox input "true"
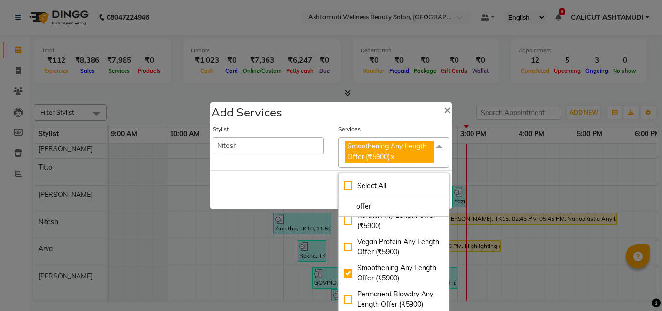
click at [305, 178] on div "Save Cancel" at bounding box center [330, 189] width 241 height 38
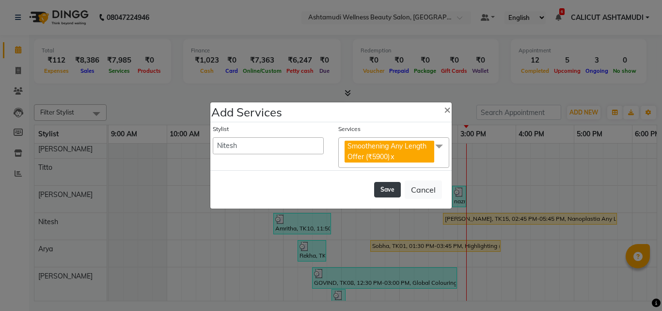
click at [392, 193] on button "Save" at bounding box center [387, 190] width 27 height 16
select select "54081"
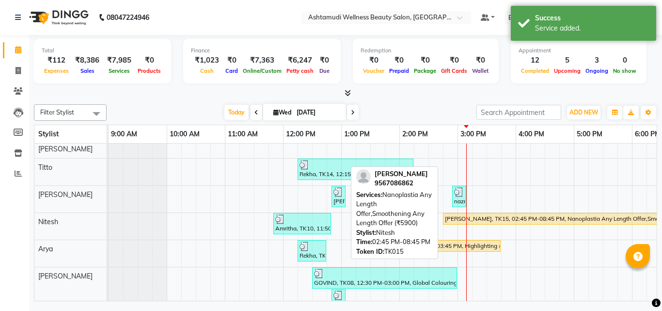
click at [480, 218] on div "Swathy, TK15, 02:45 PM-08:45 PM, Nanoplastia Any Length Offer,Smoothening Any L…" at bounding box center [617, 218] width 347 height 9
select select "1"
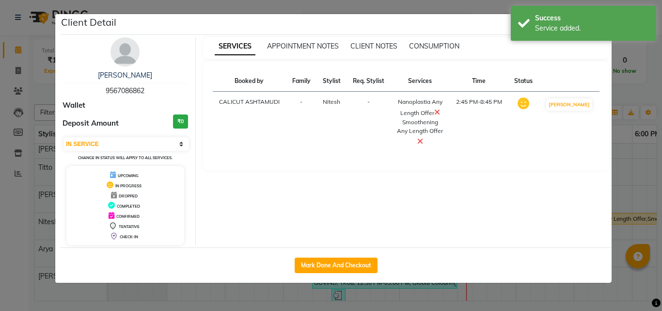
click at [440, 113] on icon at bounding box center [437, 112] width 6 height 8
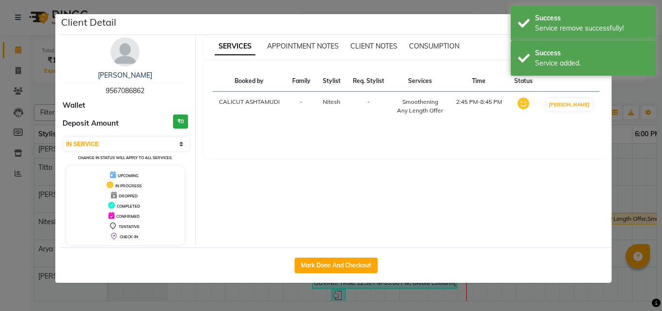
click at [497, 289] on ngb-modal-window "Client Detail Swathy 9567086862 Wallet Deposit Amount ₹0 Select IN SERVICE CONF…" at bounding box center [331, 155] width 662 height 311
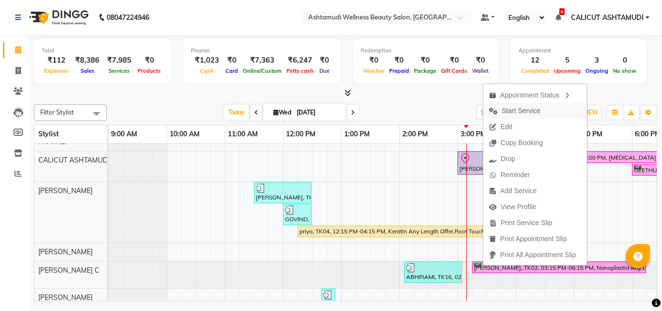
click at [525, 110] on span "Start Service" at bounding box center [521, 111] width 39 height 10
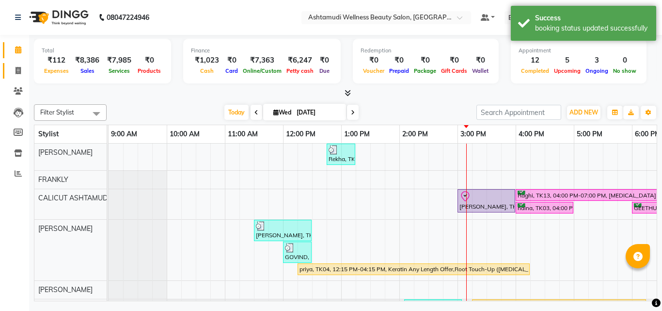
click at [7, 71] on link "Invoice" at bounding box center [14, 71] width 23 height 16
click at [8, 71] on link "Invoice" at bounding box center [14, 71] width 23 height 16
select select "service"
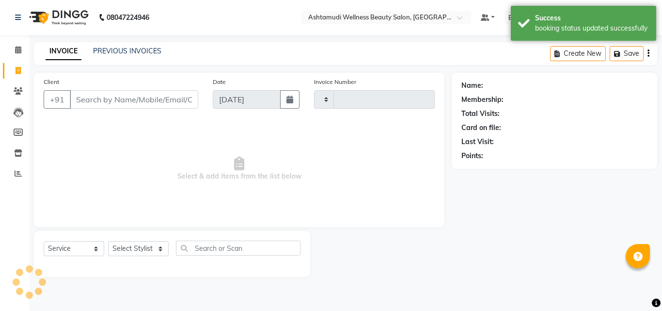
type input "4234"
select select "4630"
click at [15, 58] on li "Calendar" at bounding box center [14, 50] width 29 height 21
click at [15, 48] on icon at bounding box center [18, 49] width 6 height 7
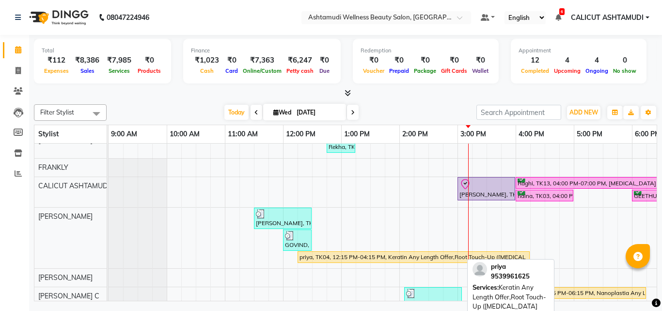
scroll to position [12, 0]
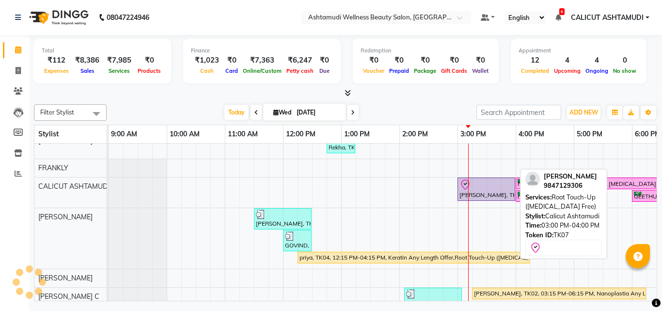
click at [478, 191] on div "akhila, TK07, 03:00 PM-04:00 PM, Root Touch-Up (Ammonia Free)" at bounding box center [487, 189] width 56 height 20
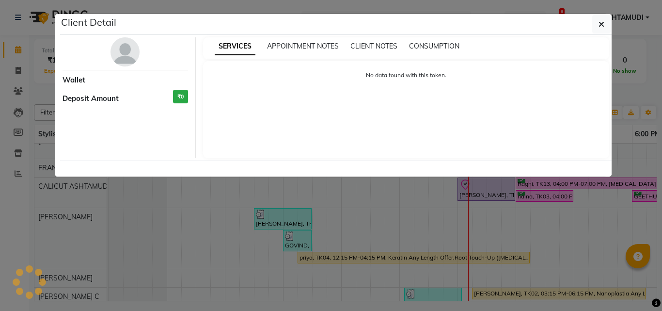
select select "8"
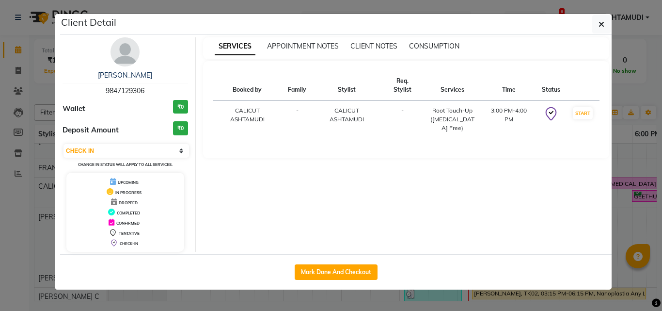
click at [113, 46] on img at bounding box center [125, 51] width 29 height 29
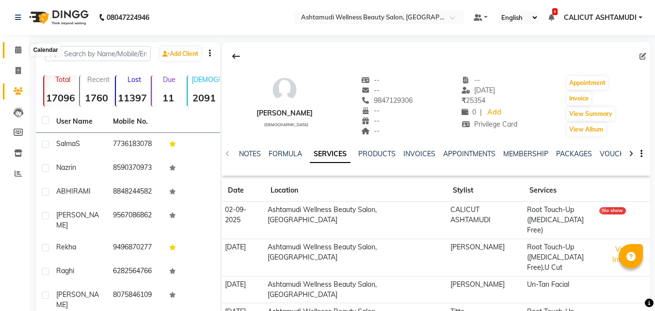
click at [12, 47] on span at bounding box center [18, 50] width 17 height 11
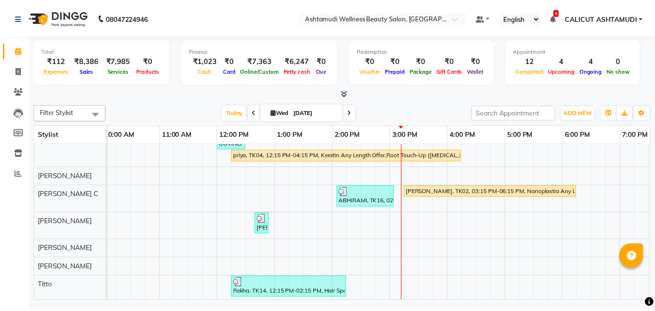
scroll to position [97, 0]
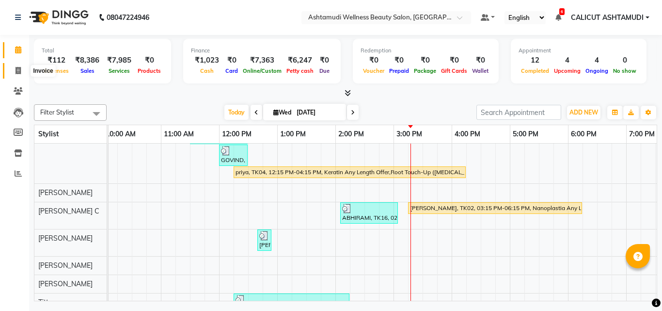
click at [16, 73] on icon at bounding box center [18, 70] width 5 height 7
select select "service"
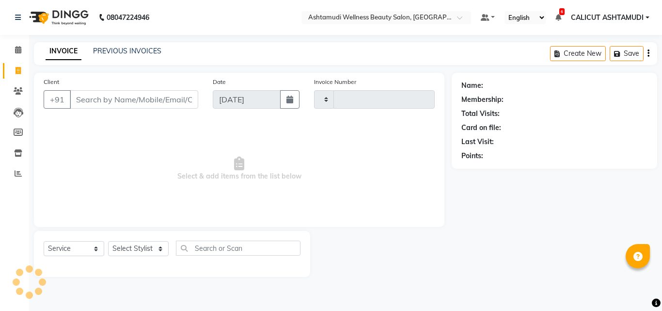
type input "4234"
select select "4630"
click at [16, 73] on icon at bounding box center [18, 70] width 5 height 7
select select "service"
drag, startPoint x: 16, startPoint y: 73, endPoint x: 234, endPoint y: 4, distance: 228.0
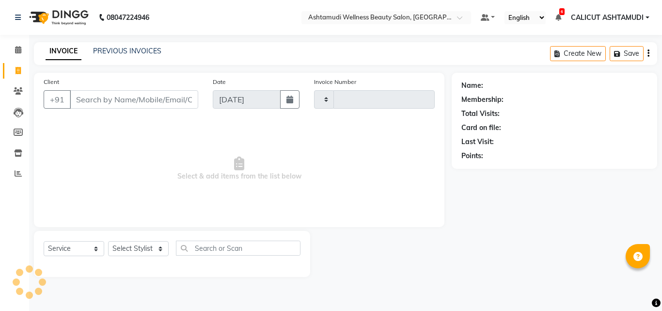
click at [17, 74] on icon at bounding box center [18, 70] width 5 height 7
select select "service"
type input "4234"
select select "4630"
click at [140, 249] on select "Select Stylist [PERSON_NAME] C [PERSON_NAME] [PERSON_NAME] CALICUT ASHTAMUDI FR…" at bounding box center [138, 248] width 61 height 15
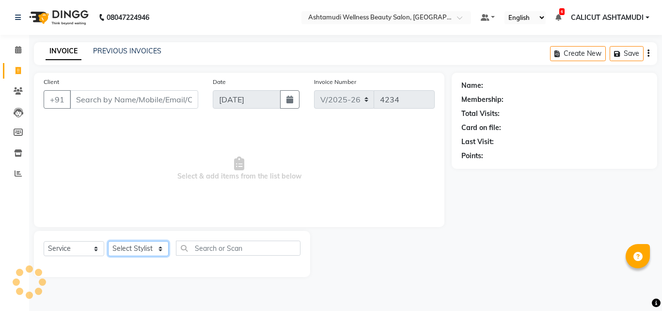
select select "54081"
click at [108, 241] on select "Select Stylist [PERSON_NAME] C [PERSON_NAME] [PERSON_NAME] CALICUT ASHTAMUDI FR…" at bounding box center [138, 248] width 61 height 15
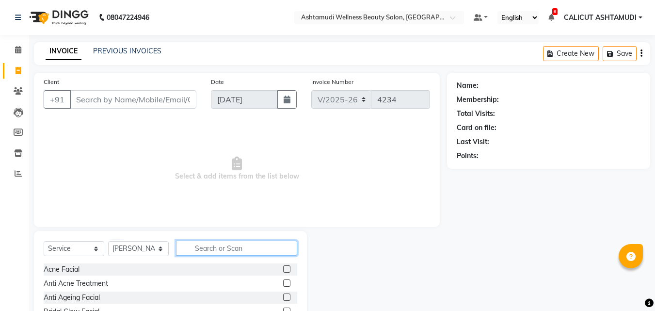
click at [232, 244] on input "text" at bounding box center [236, 248] width 121 height 15
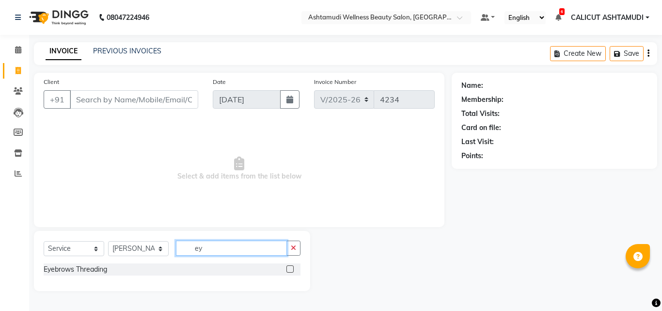
type input "ey"
click at [291, 272] on label at bounding box center [290, 268] width 7 height 7
click at [291, 272] on input "checkbox" at bounding box center [290, 269] width 6 height 6
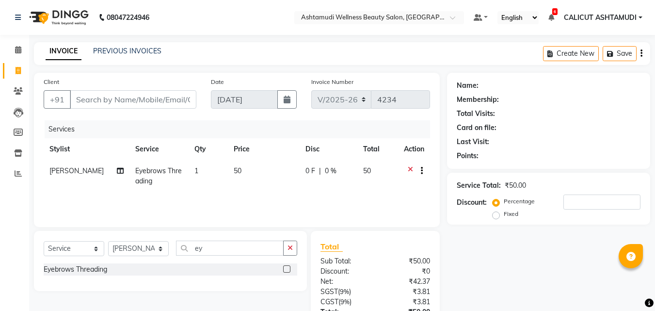
click at [287, 268] on label at bounding box center [286, 268] width 7 height 7
click at [287, 268] on input "checkbox" at bounding box center [286, 269] width 6 height 6
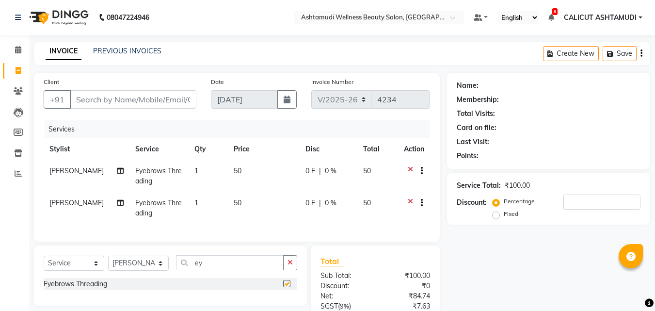
checkbox input "false"
click at [71, 201] on span "[PERSON_NAME]" at bounding box center [76, 202] width 54 height 9
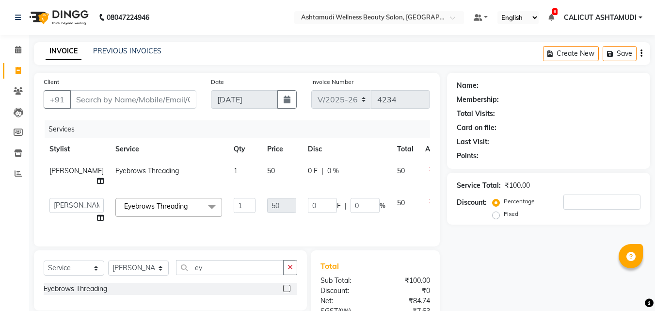
click at [70, 205] on td "Amala George AMBILI C ANJANA DAS ANKITHA Arya CALICUT ASHTAMUDI FRANKLY GRACY K…" at bounding box center [77, 210] width 66 height 37
click at [63, 213] on select "Amala George AMBILI C ANJANA DAS ANKITHA Arya CALICUT ASHTAMUDI FRANKLY GRACY K…" at bounding box center [76, 205] width 54 height 15
select select "26964"
click at [118, 102] on input "Client" at bounding box center [133, 99] width 127 height 18
type input "9"
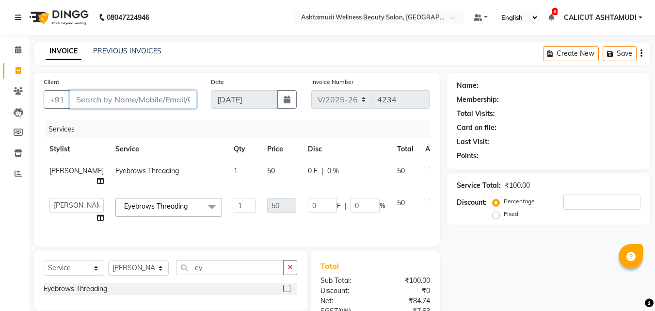
type input "0"
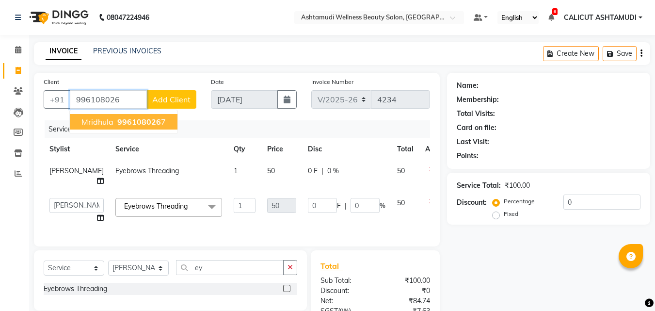
scroll to position [48, 0]
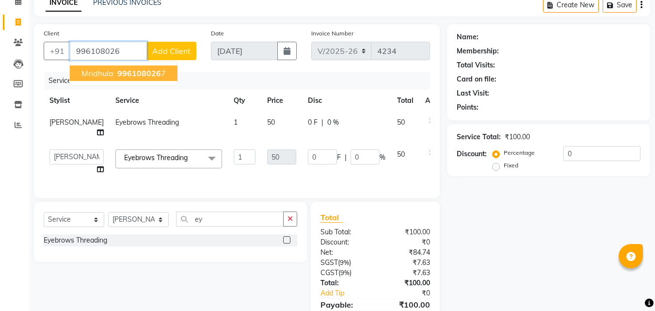
click at [112, 79] on button "Mridhula 996108026 7" at bounding box center [124, 73] width 108 height 16
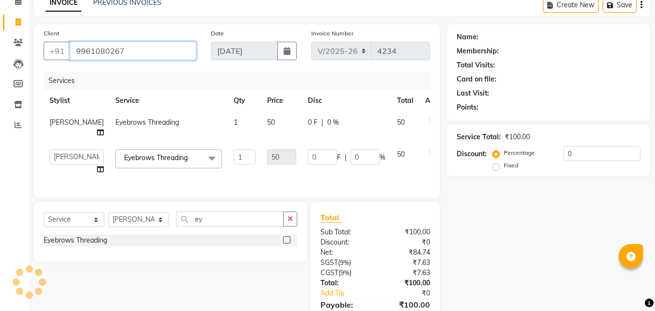
type input "9961080267"
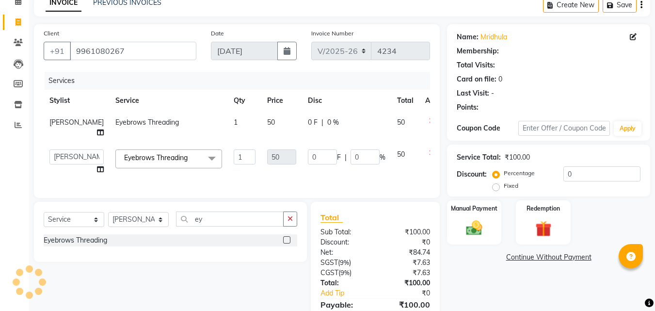
select select "1: Object"
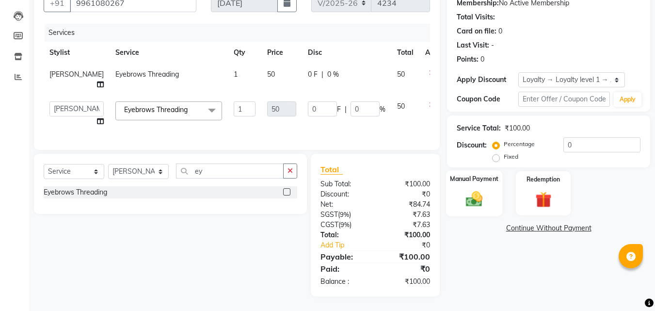
scroll to position [114, 0]
click at [491, 177] on div "Manual Payment" at bounding box center [474, 193] width 57 height 46
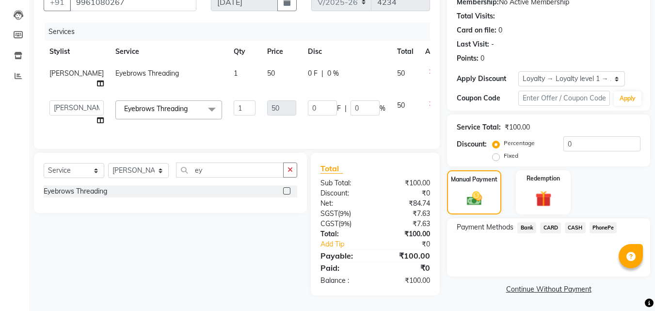
click at [604, 222] on span "PhonePe" at bounding box center [604, 227] width 28 height 11
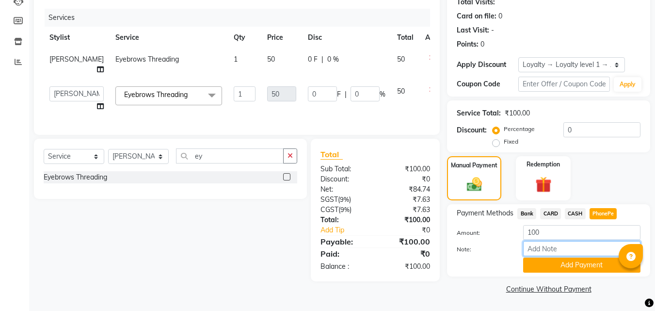
click at [575, 254] on input "Note:" at bounding box center [581, 248] width 117 height 15
type input "frankly"
click at [566, 264] on button "Add Payment" at bounding box center [581, 264] width 117 height 15
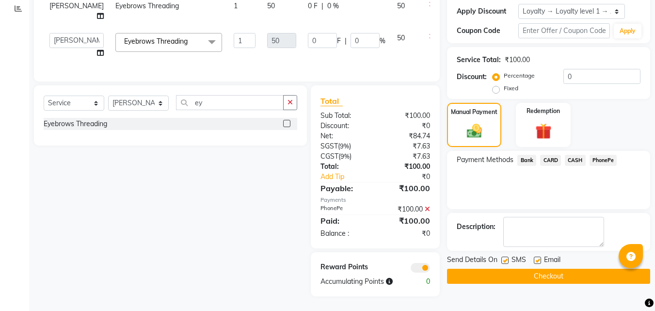
scroll to position [182, 0]
click at [519, 269] on button "Checkout" at bounding box center [548, 276] width 203 height 15
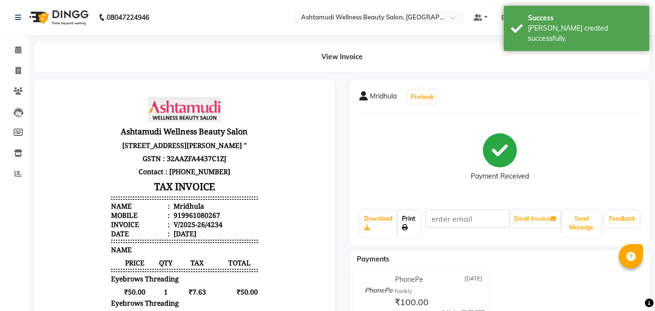
click at [415, 223] on link "Print" at bounding box center [409, 222] width 22 height 25
click at [12, 47] on span at bounding box center [18, 50] width 17 height 11
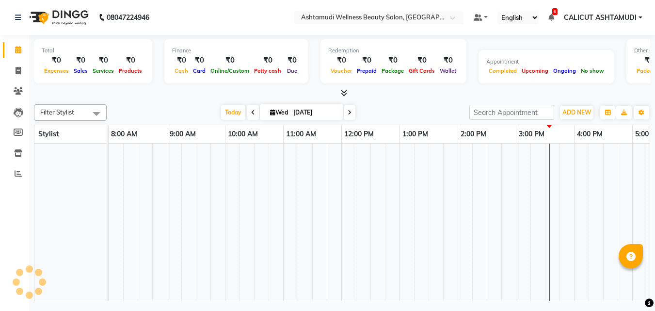
click at [12, 47] on span at bounding box center [18, 50] width 17 height 11
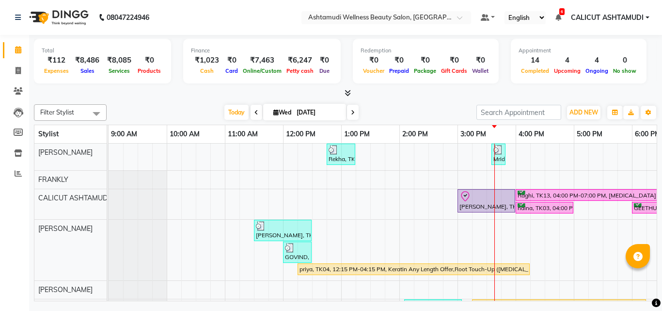
click at [18, 79] on li "Invoice" at bounding box center [14, 71] width 29 height 21
click at [19, 74] on span at bounding box center [18, 70] width 17 height 11
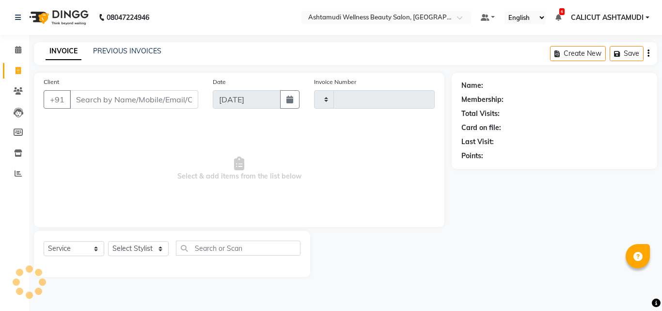
click at [19, 74] on icon at bounding box center [18, 70] width 5 height 7
select select "service"
type input "4235"
select select "4630"
click at [144, 254] on select "Select Stylist [PERSON_NAME] C [PERSON_NAME] [PERSON_NAME] CALICUT ASHTAMUDI FR…" at bounding box center [138, 248] width 61 height 15
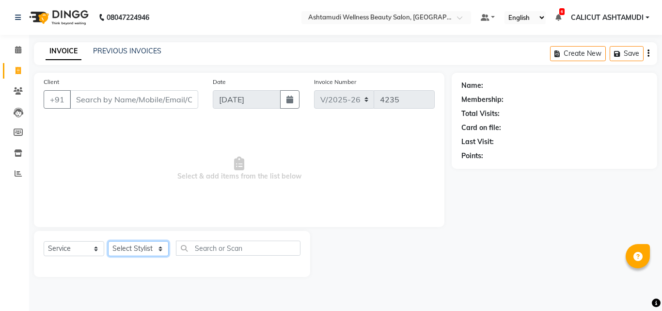
select select "54081"
click at [108, 241] on select "Select Stylist [PERSON_NAME] C [PERSON_NAME] [PERSON_NAME] CALICUT ASHTAMUDI FR…" at bounding box center [138, 248] width 61 height 15
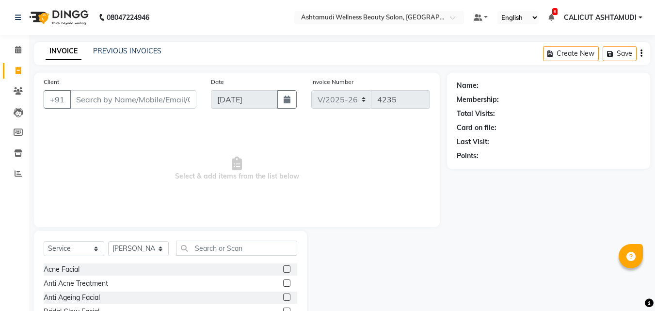
click at [207, 262] on div "Select Service Product Membership Package Voucher Prepaid Gift Card Select Styl…" at bounding box center [171, 252] width 254 height 23
click at [207, 250] on input "text" at bounding box center [236, 248] width 121 height 15
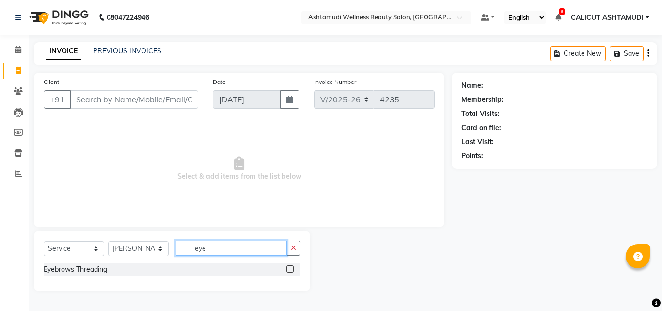
type input "eye"
click at [289, 270] on label at bounding box center [290, 268] width 7 height 7
click at [289, 270] on input "checkbox" at bounding box center [290, 269] width 6 height 6
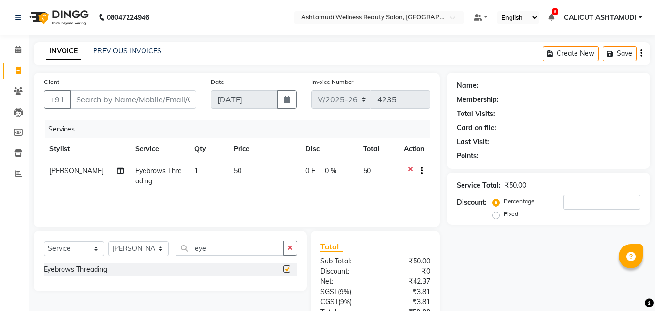
checkbox input "false"
click at [116, 104] on input "Client" at bounding box center [133, 99] width 127 height 18
click at [120, 93] on input "Client" at bounding box center [133, 99] width 127 height 18
click at [159, 105] on input "Client" at bounding box center [133, 99] width 127 height 18
type input "7"
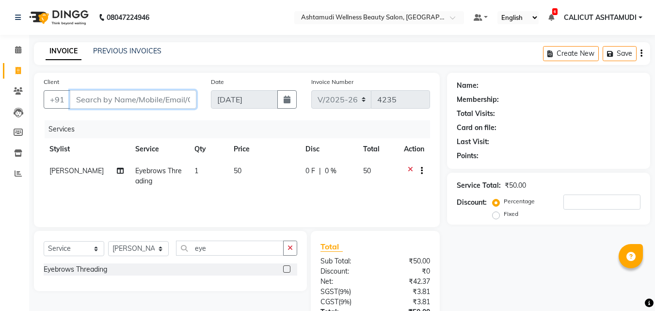
type input "0"
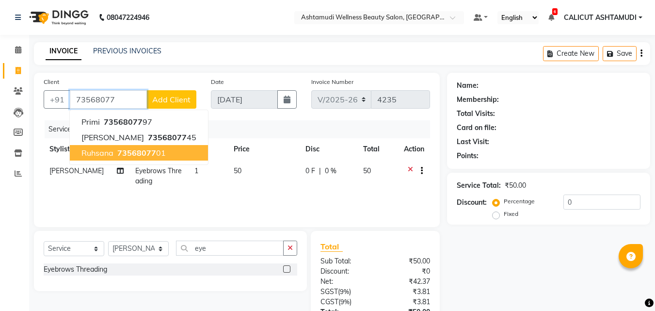
click at [151, 155] on span "73568077" at bounding box center [136, 153] width 39 height 10
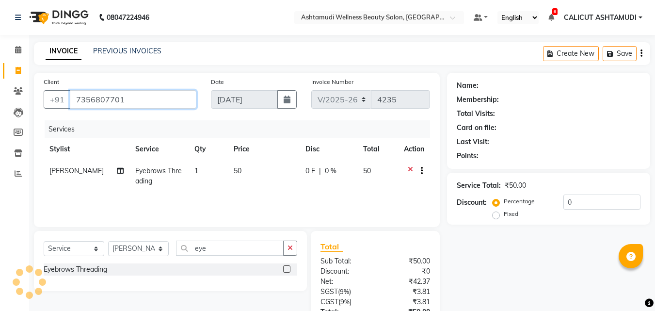
type input "7356807701"
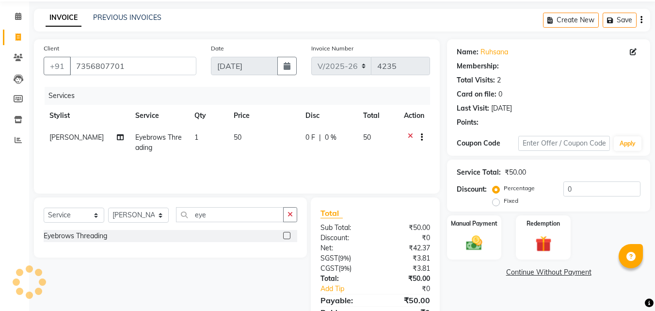
select select "1: Object"
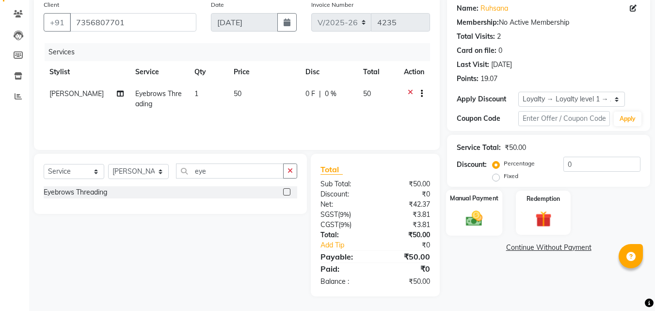
click at [490, 216] on div "Manual Payment" at bounding box center [474, 213] width 57 height 46
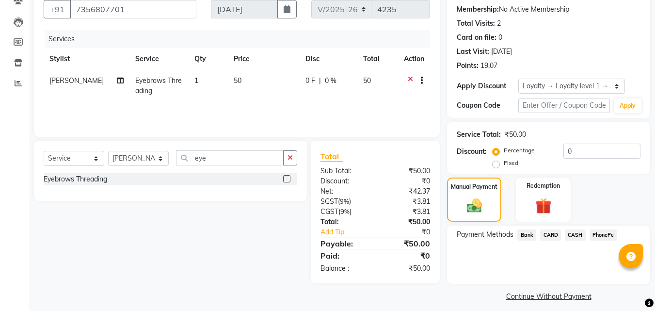
scroll to position [97, 0]
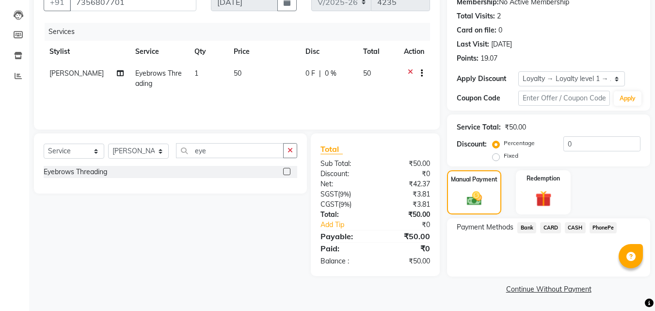
click at [610, 225] on span "PhonePe" at bounding box center [604, 227] width 28 height 11
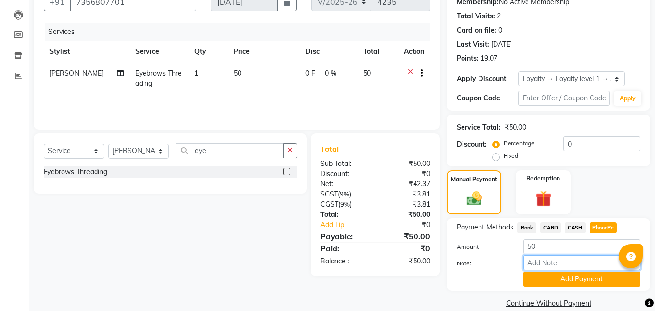
drag, startPoint x: 574, startPoint y: 268, endPoint x: 576, endPoint y: 257, distance: 11.3
click at [574, 268] on input "Note:" at bounding box center [581, 262] width 117 height 15
type input "frankly"
click at [552, 273] on button "Add Payment" at bounding box center [581, 279] width 117 height 15
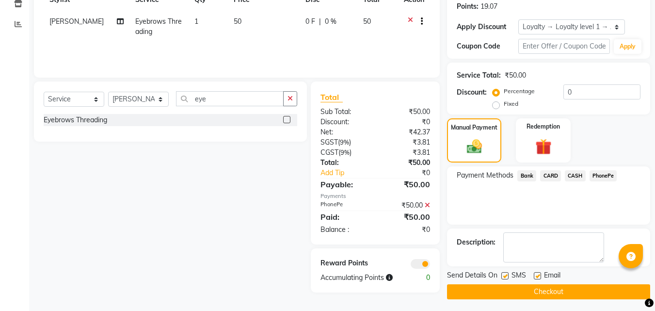
scroll to position [152, 0]
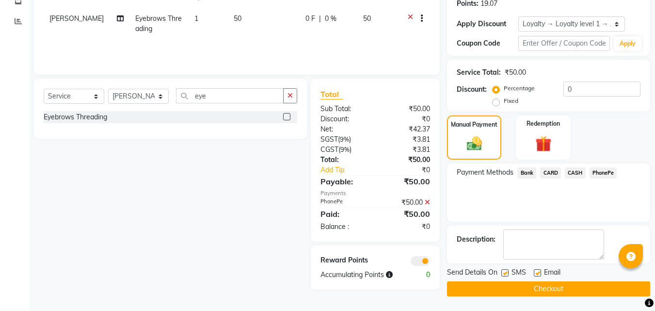
click at [539, 273] on label at bounding box center [537, 272] width 7 height 7
click at [539, 273] on input "checkbox" at bounding box center [537, 273] width 6 height 6
checkbox input "false"
click at [500, 285] on button "Checkout" at bounding box center [548, 288] width 203 height 15
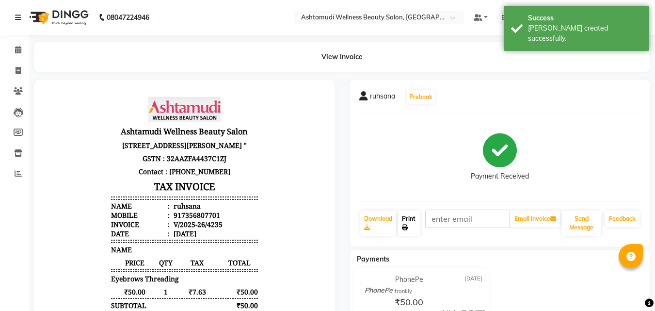
click at [410, 224] on link "Print" at bounding box center [409, 222] width 22 height 25
click at [28, 53] on div "View Invoice" at bounding box center [342, 57] width 631 height 30
click at [18, 50] on icon at bounding box center [18, 49] width 6 height 7
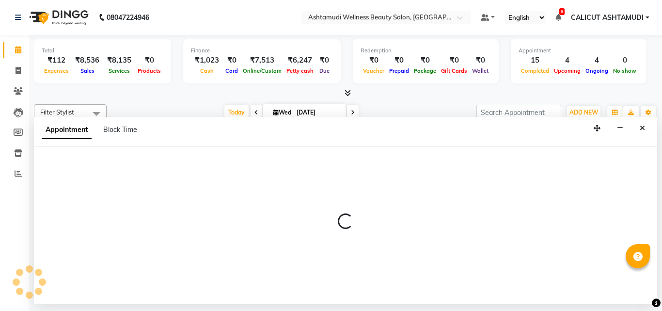
select select "34579"
select select "945"
select select "tentative"
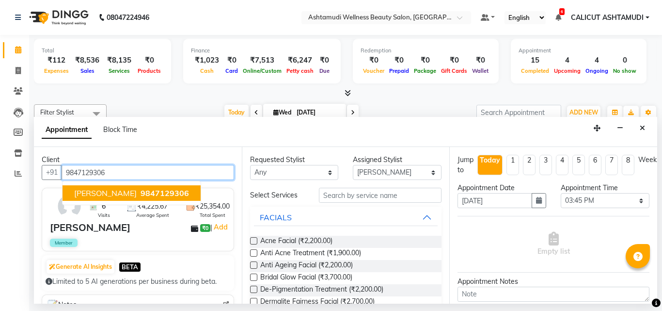
click at [96, 193] on span "[PERSON_NAME]" at bounding box center [105, 193] width 63 height 10
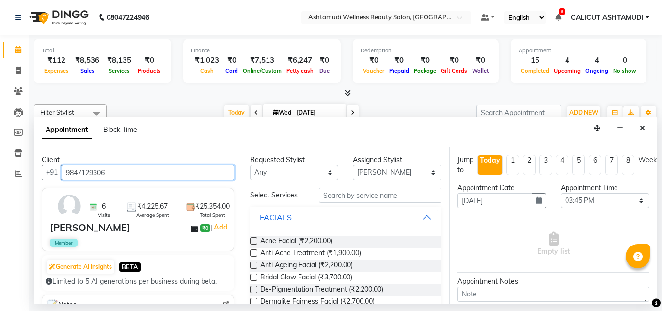
type input "9847129306"
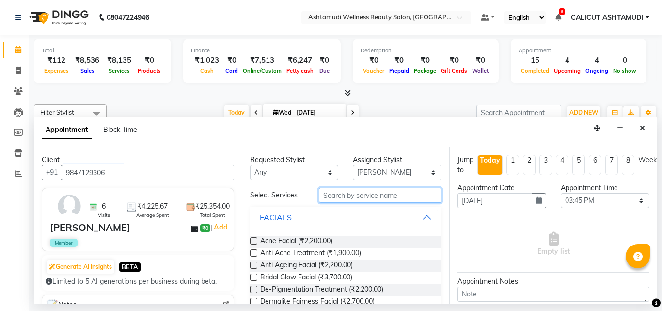
click at [380, 198] on input "text" at bounding box center [380, 195] width 123 height 15
click at [380, 172] on select "Select [PERSON_NAME] C [PERSON_NAME] [PERSON_NAME] CALICUT ASHTAMUDI FRANKLY KR…" at bounding box center [397, 172] width 89 height 15
select select "60453"
click at [353, 165] on select "Select [PERSON_NAME] C [PERSON_NAME] [PERSON_NAME] CALICUT ASHTAMUDI FRANKLY KR…" at bounding box center [397, 172] width 89 height 15
click at [364, 198] on input "text" at bounding box center [380, 195] width 123 height 15
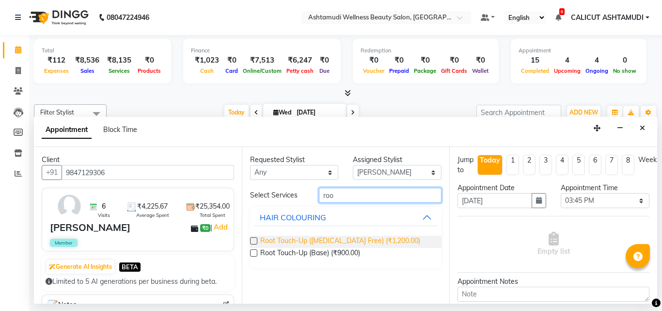
type input "roo"
click at [331, 237] on span "Root Touch-Up (Ammonia Free) (₹1,200.00)" at bounding box center [340, 242] width 160 height 12
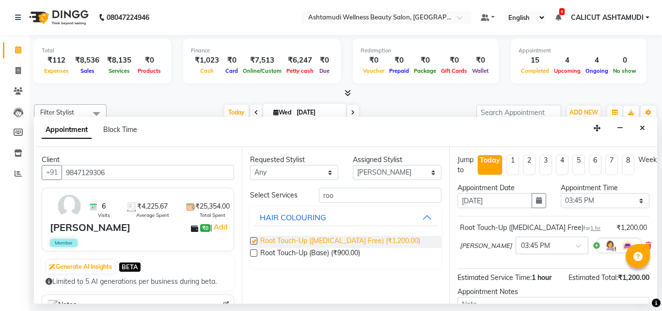
checkbox input "false"
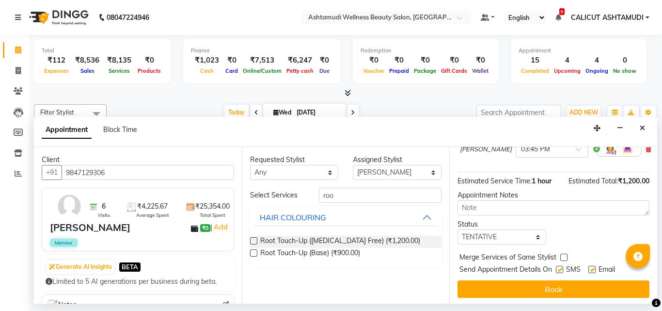
scroll to position [106, 0]
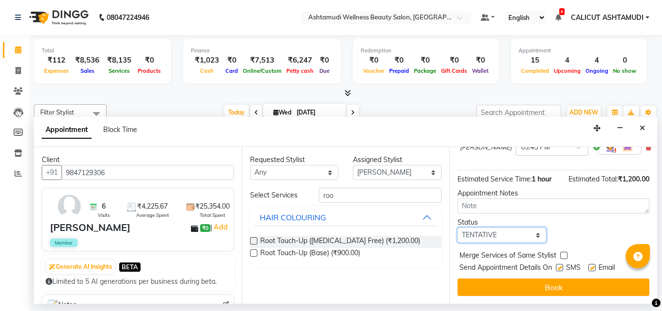
click at [516, 227] on select "Select TENTATIVE CONFIRM CHECK-IN UPCOMING" at bounding box center [502, 234] width 89 height 15
select select "check-in"
click at [458, 227] on select "Select TENTATIVE CONFIRM CHECK-IN UPCOMING" at bounding box center [502, 234] width 89 height 15
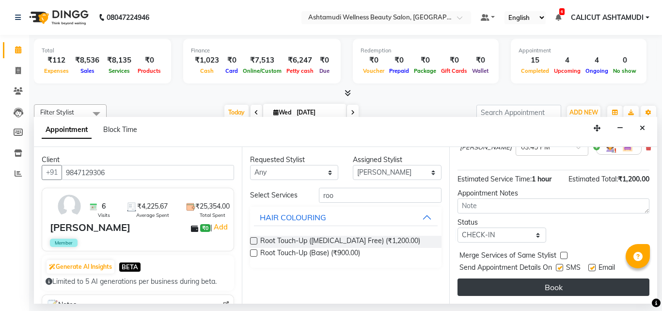
click at [510, 279] on button "Book" at bounding box center [554, 286] width 192 height 17
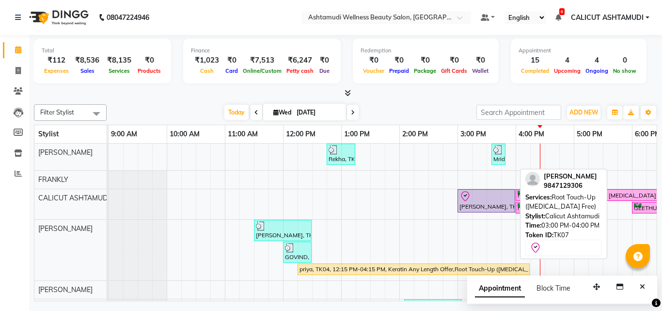
click at [477, 211] on link "akhila, TK07, 03:00 PM-04:00 PM, Root Touch-Up (Ammonia Free)" at bounding box center [487, 200] width 58 height 23
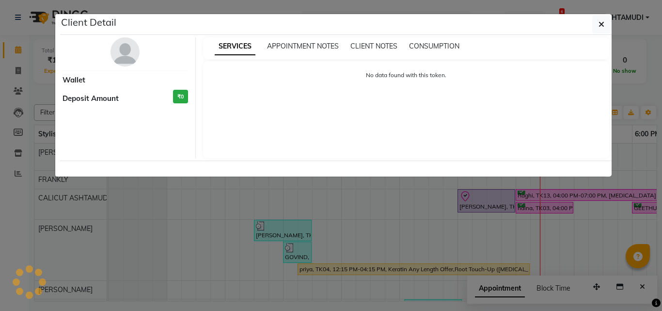
select select "8"
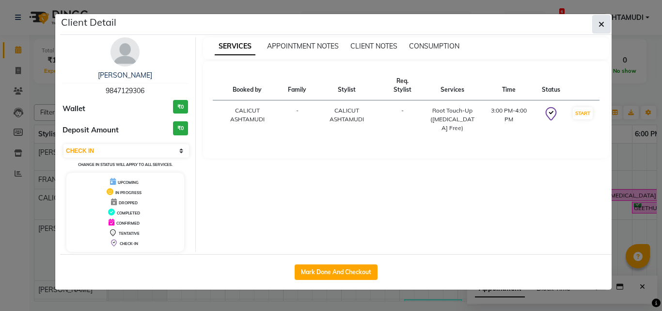
click at [603, 22] on icon "button" at bounding box center [602, 24] width 6 height 8
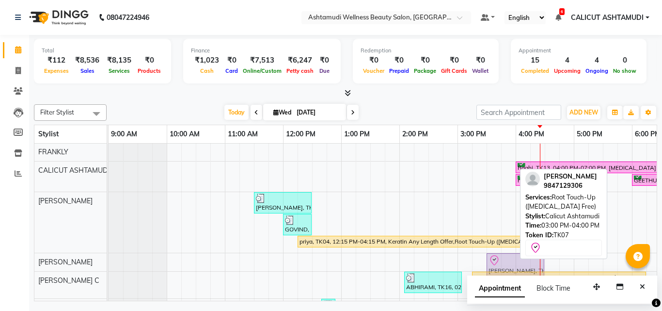
scroll to position [28, 0]
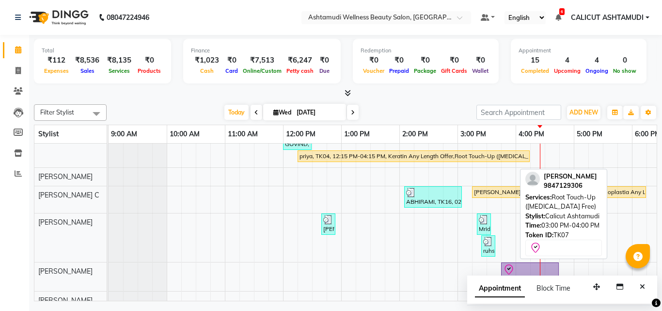
drag, startPoint x: 482, startPoint y: 203, endPoint x: 532, endPoint y: 268, distance: 81.3
click at [532, 268] on tbody "Rekha, TK09, 12:45 PM-01:15 PM, Eyebrows Threading,Upper Lip Threading Mridhula…" at bounding box center [545, 249] width 873 height 436
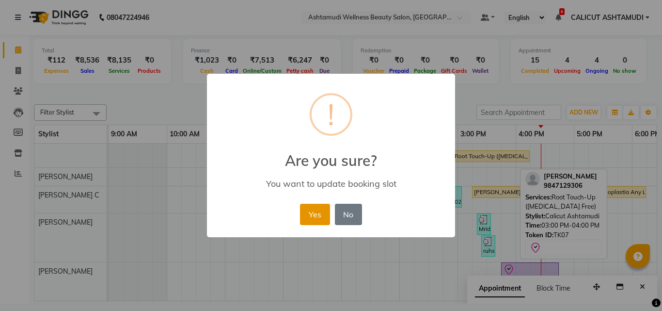
click at [320, 209] on button "Yes" at bounding box center [315, 214] width 30 height 21
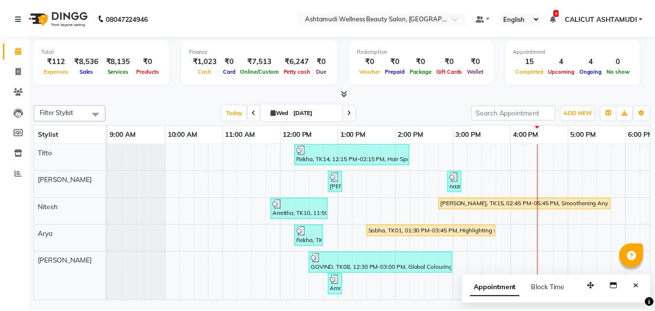
scroll to position [310, 0]
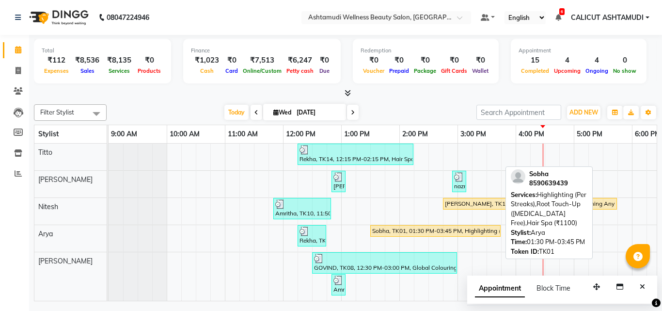
click at [468, 226] on div "Sobha, TK01, 01:30 PM-03:45 PM, Highlighting (Per Streaks),Root Touch-Up (Ammon…" at bounding box center [435, 230] width 129 height 9
click at [388, 226] on div "Sobha, TK01, 01:30 PM-03:45 PM, Highlighting (Per Streaks),Root Touch-Up (Ammon…" at bounding box center [435, 230] width 129 height 9
select select "1"
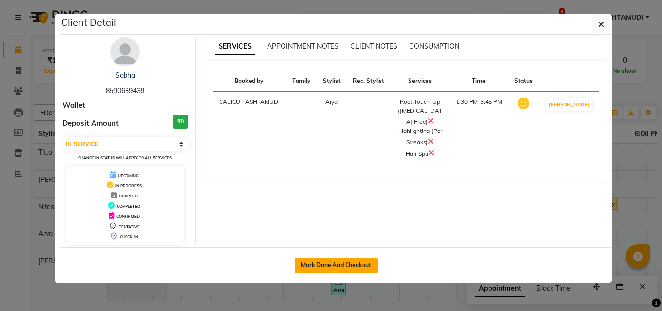
click at [346, 266] on button "Mark Done And Checkout" at bounding box center [336, 265] width 83 height 16
select select "4630"
select select "service"
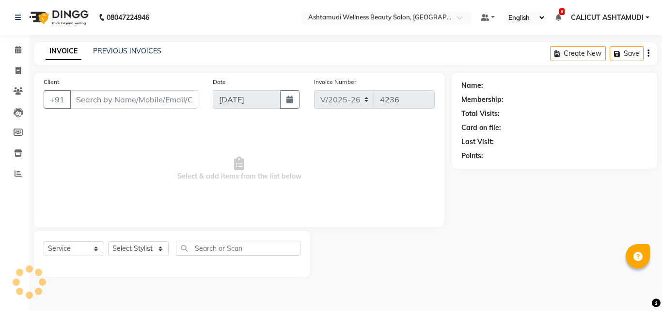
type input "8590639439"
select select "85194"
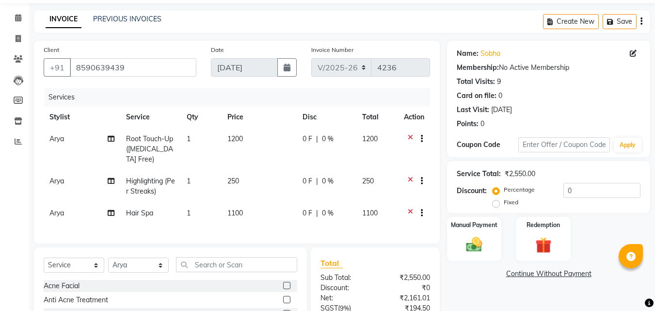
scroll to position [48, 0]
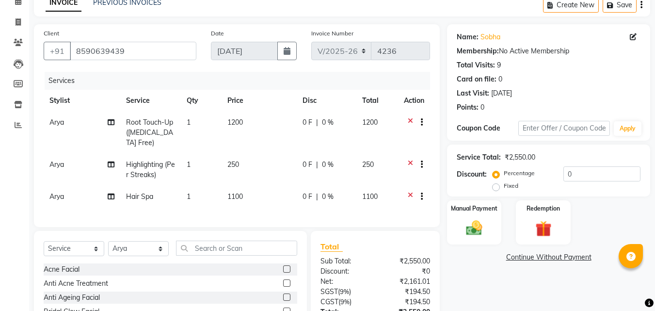
click at [412, 161] on icon at bounding box center [410, 166] width 5 height 12
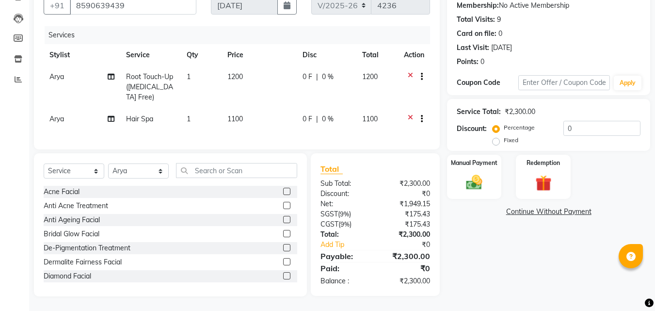
scroll to position [101, 0]
click at [600, 122] on input "0" at bounding box center [601, 128] width 77 height 15
click at [581, 121] on input "15" at bounding box center [601, 128] width 77 height 15
type input "1"
click at [504, 136] on label "Fixed" at bounding box center [511, 140] width 15 height 9
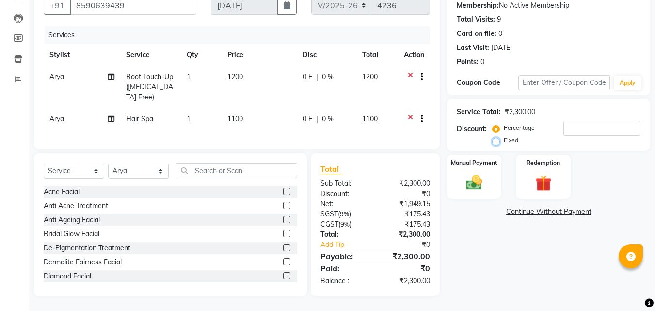
click at [496, 137] on input "Fixed" at bounding box center [498, 140] width 7 height 7
radio input "true"
click at [573, 121] on input "number" at bounding box center [601, 128] width 77 height 15
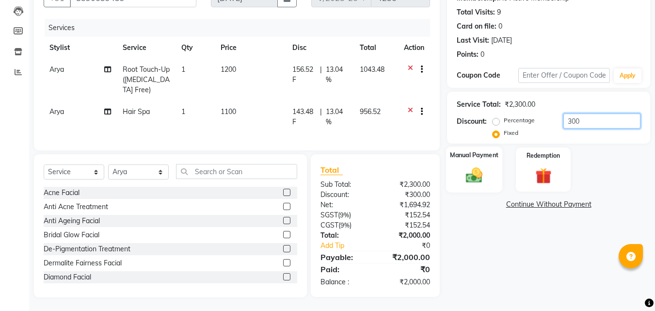
type input "300"
click at [466, 179] on img at bounding box center [474, 174] width 27 height 19
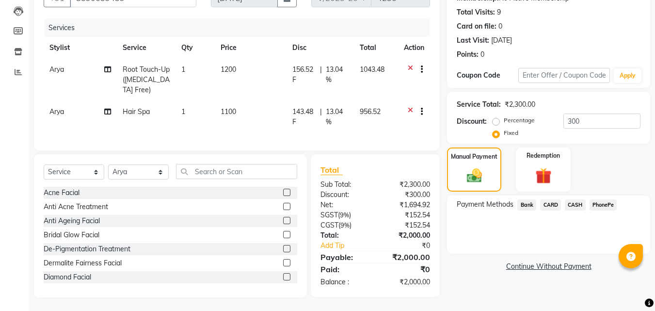
scroll to position [110, 0]
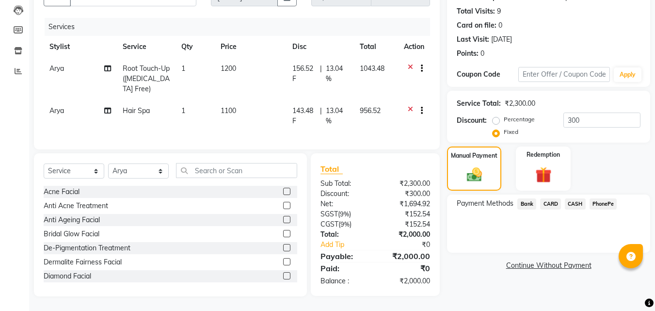
drag, startPoint x: 606, startPoint y: 196, endPoint x: 599, endPoint y: 203, distance: 10.3
click at [606, 198] on span "PhonePe" at bounding box center [604, 203] width 28 height 11
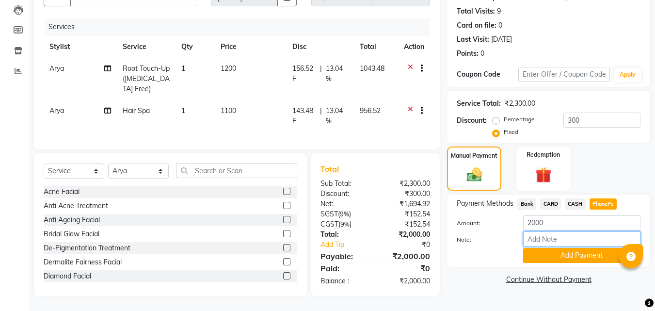
click at [565, 237] on input "Note:" at bounding box center [581, 238] width 117 height 15
type input "frankly"
click at [561, 254] on button "Add Payment" at bounding box center [581, 255] width 117 height 15
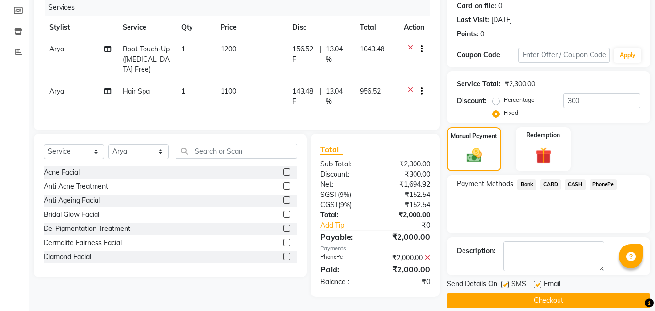
scroll to position [133, 0]
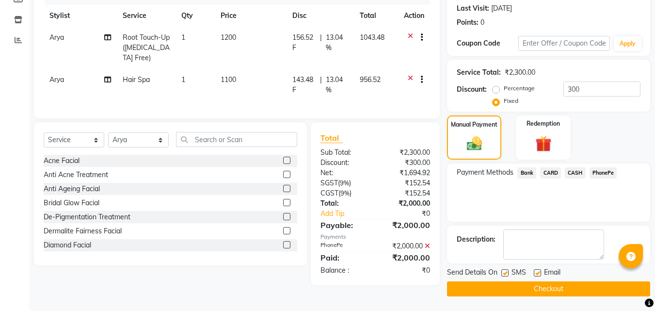
click at [484, 288] on button "Checkout" at bounding box center [548, 288] width 203 height 15
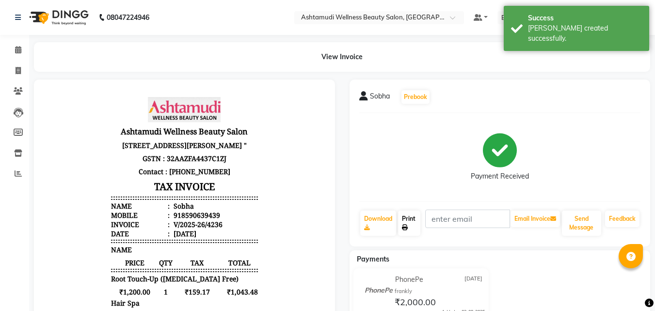
click at [408, 227] on icon at bounding box center [405, 228] width 6 height 6
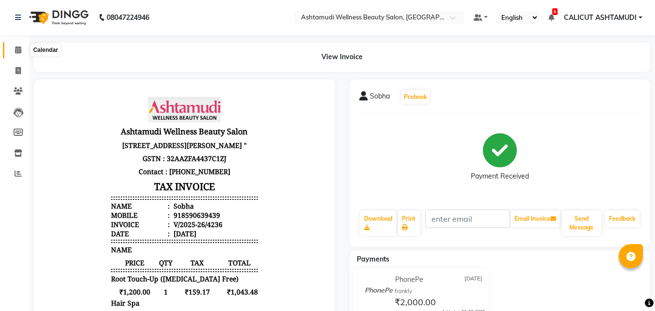
click at [19, 50] on icon at bounding box center [18, 49] width 6 height 7
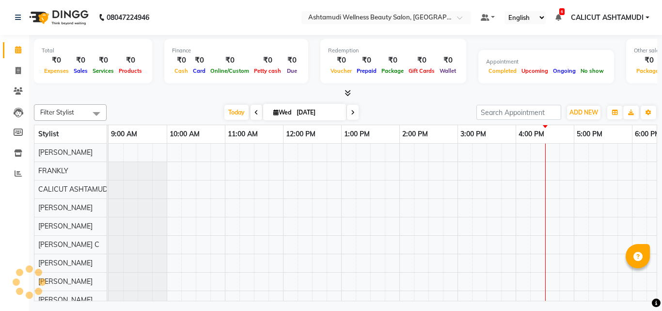
click at [19, 50] on icon at bounding box center [18, 49] width 6 height 7
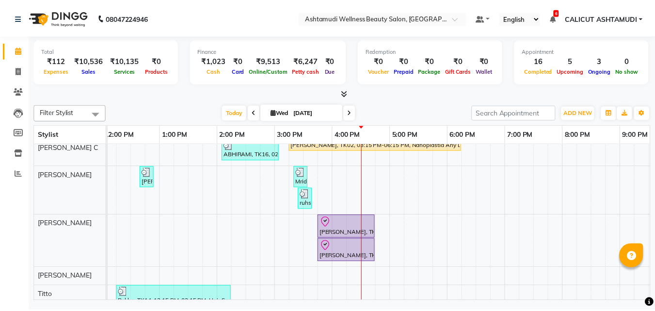
scroll to position [194, 0]
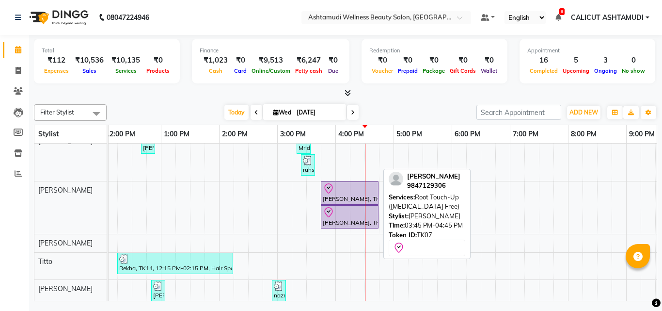
click at [351, 192] on div at bounding box center [350, 189] width 54 height 12
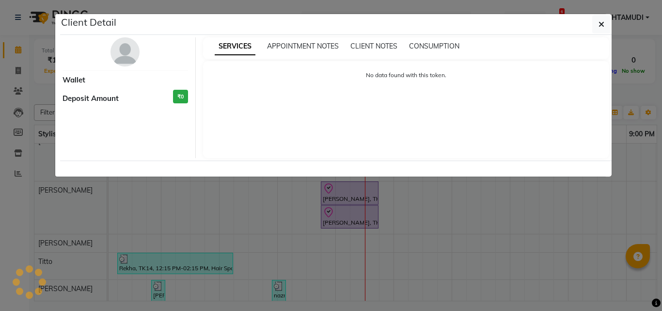
select select "8"
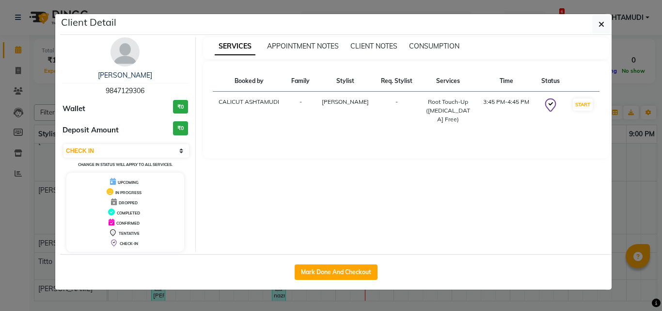
click at [635, 155] on ngb-modal-window "Client Detail akhila 9847129306 Wallet ₹0 Deposit Amount ₹0 Select IN SERVICE C…" at bounding box center [331, 155] width 662 height 311
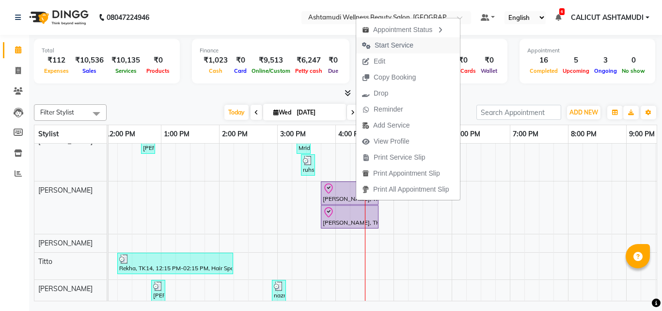
click at [385, 41] on span "Start Service" at bounding box center [394, 45] width 39 height 10
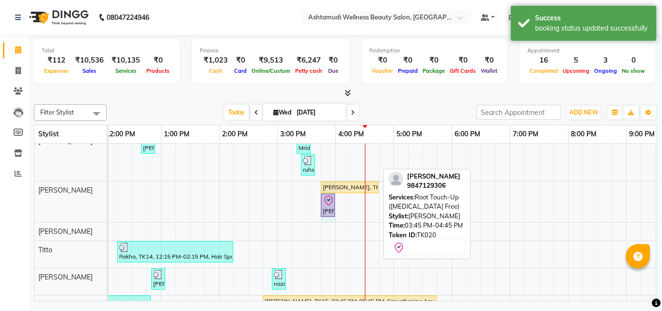
drag, startPoint x: 379, startPoint y: 210, endPoint x: 337, endPoint y: 212, distance: 42.7
click at [337, 212] on div "Rekha, TK09, 12:45 PM-01:15 PM, Eyebrows Threading,Upper Lip Threading Mridhula…" at bounding box center [364, 174] width 873 height 449
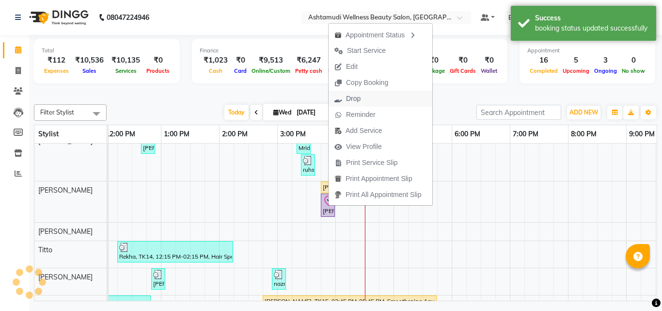
click at [354, 98] on span "Drop" at bounding box center [353, 99] width 15 height 10
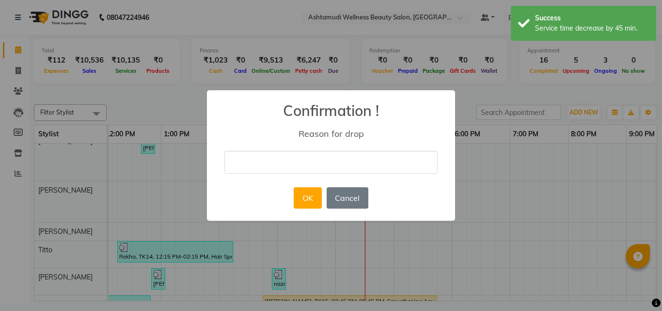
click at [311, 162] on input "text" at bounding box center [331, 162] width 213 height 23
type input "WRONG"
click at [311, 193] on button "OK" at bounding box center [308, 197] width 28 height 21
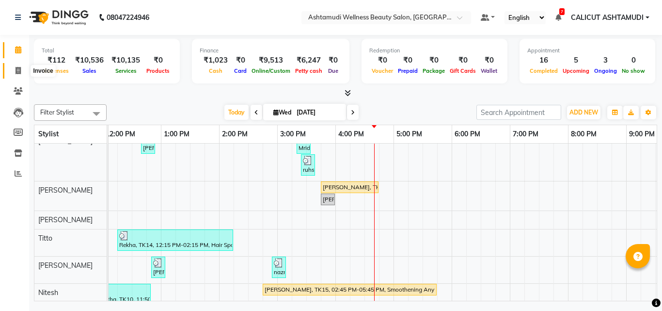
click at [17, 72] on icon at bounding box center [18, 70] width 5 height 7
select select "service"
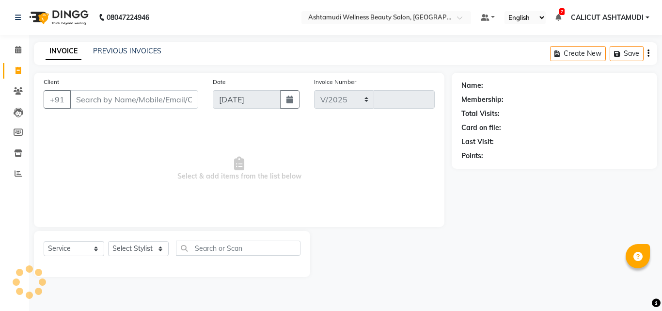
select select "4630"
type input "4237"
click at [138, 100] on input "Client" at bounding box center [134, 99] width 129 height 18
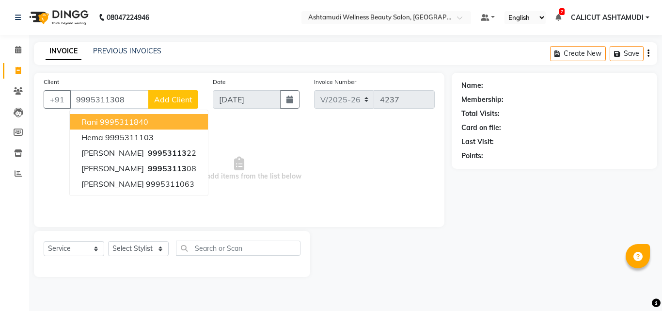
type input "9995311308"
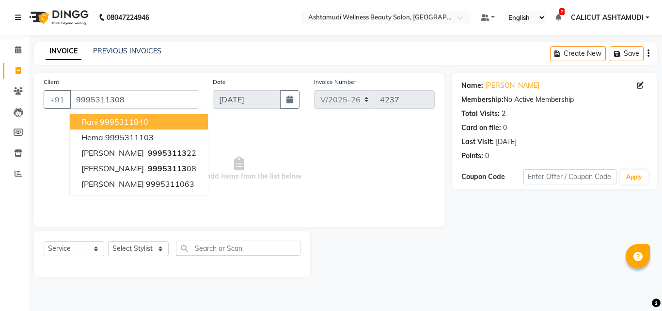
click at [281, 137] on span "Select & add items from the list below" at bounding box center [239, 168] width 391 height 97
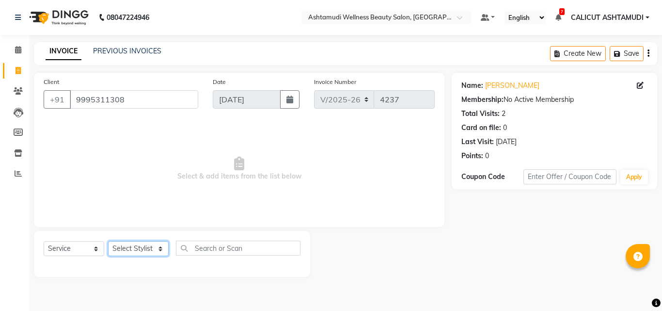
click at [131, 246] on select "Select Stylist [PERSON_NAME] C [PERSON_NAME] [PERSON_NAME] CALICUT ASHTAMUDI FR…" at bounding box center [138, 248] width 61 height 15
select select "85202"
click at [108, 241] on select "Select Stylist [PERSON_NAME] C [PERSON_NAME] [PERSON_NAME] CALICUT ASHTAMUDI FR…" at bounding box center [138, 248] width 61 height 15
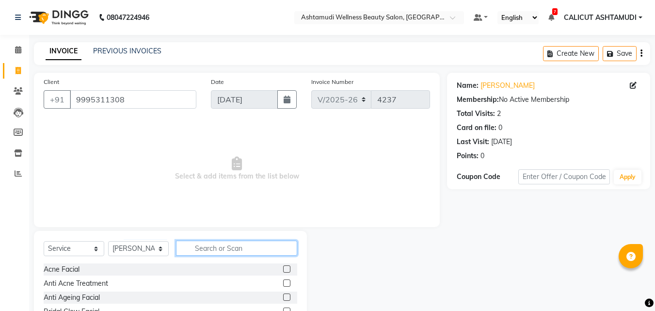
click at [209, 248] on input "text" at bounding box center [236, 248] width 121 height 15
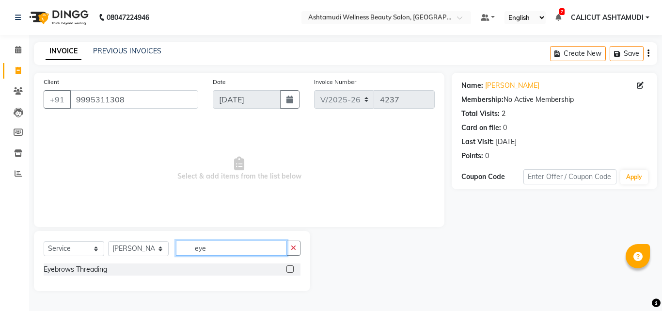
type input "eye"
click at [291, 267] on label at bounding box center [290, 268] width 7 height 7
click at [291, 267] on input "checkbox" at bounding box center [290, 269] width 6 height 6
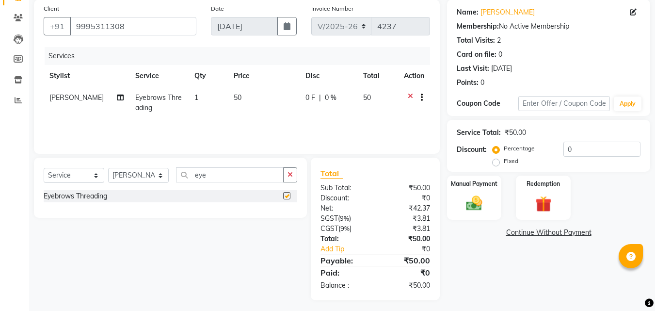
checkbox input "false"
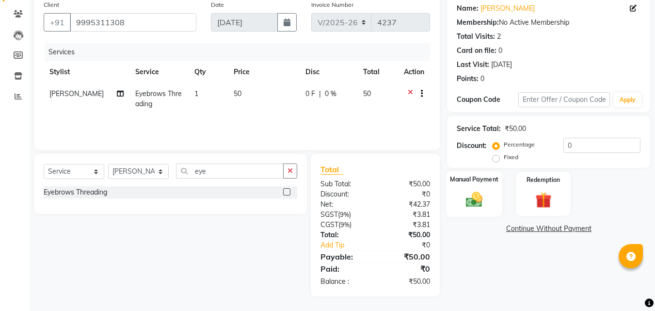
click at [486, 200] on img at bounding box center [474, 199] width 27 height 19
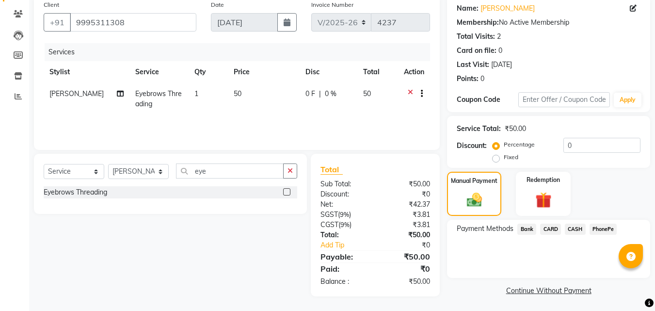
drag, startPoint x: 595, startPoint y: 229, endPoint x: 587, endPoint y: 237, distance: 11.3
click at [596, 229] on span "PhonePe" at bounding box center [604, 229] width 28 height 11
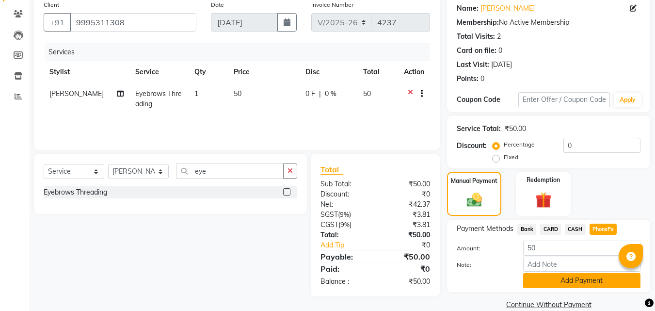
click at [567, 282] on button "Add Payment" at bounding box center [581, 280] width 117 height 15
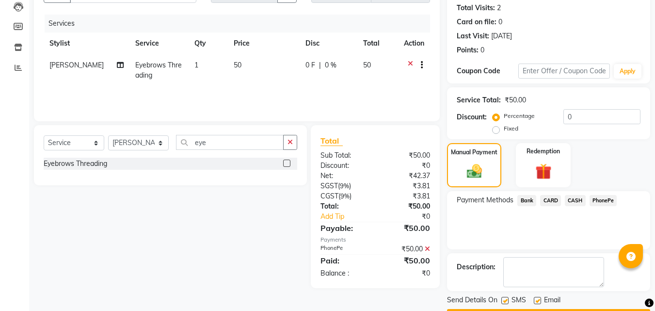
scroll to position [133, 0]
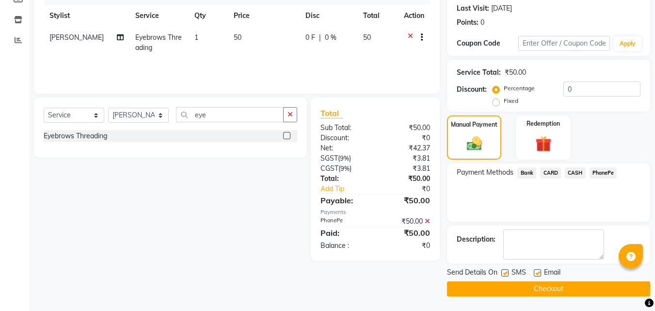
click at [525, 291] on button "Checkout" at bounding box center [548, 288] width 203 height 15
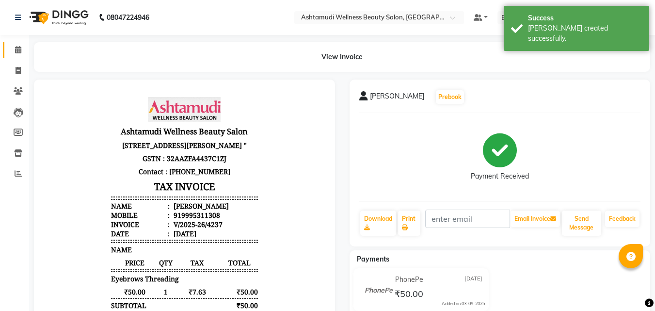
click at [17, 44] on link "Calendar" at bounding box center [14, 50] width 23 height 16
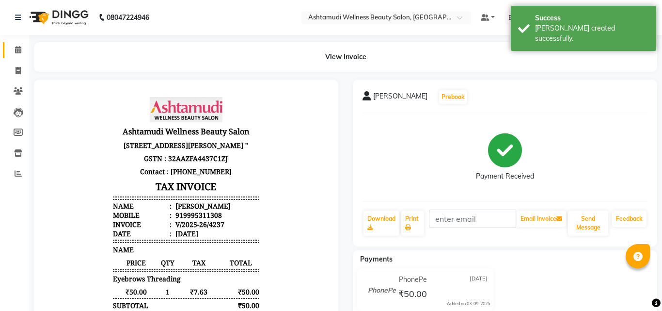
click at [17, 44] on link "Calendar" at bounding box center [14, 50] width 23 height 16
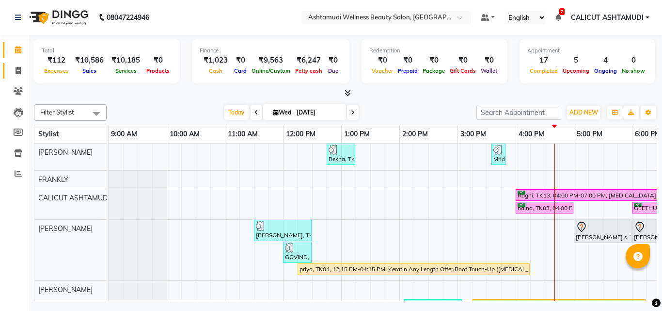
click at [20, 73] on icon at bounding box center [18, 70] width 5 height 7
select select "service"
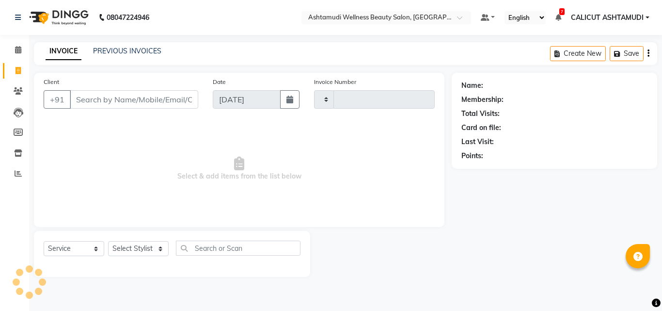
click at [20, 73] on icon at bounding box center [18, 70] width 5 height 7
click at [12, 48] on span at bounding box center [18, 50] width 17 height 11
click at [15, 55] on span at bounding box center [18, 50] width 17 height 11
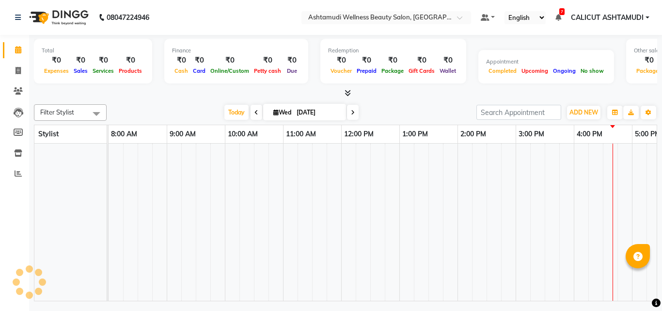
drag, startPoint x: 16, startPoint y: 56, endPoint x: 275, endPoint y: 183, distance: 288.7
click at [16, 57] on link "Calendar" at bounding box center [14, 50] width 23 height 16
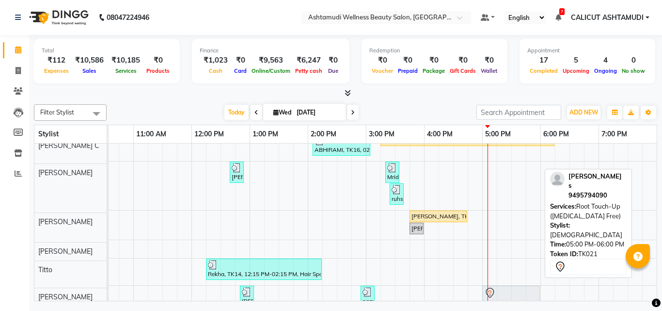
scroll to position [169, 0]
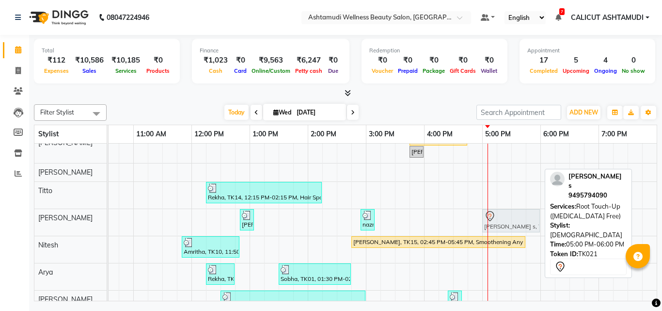
drag, startPoint x: 512, startPoint y: 226, endPoint x: 508, endPoint y: 222, distance: 5.5
click at [508, 222] on tbody "Rekha, TK09, 12:45 PM-01:15 PM, Eyebrows Threading,Upper Lip Threading Mridhula…" at bounding box center [453, 120] width 873 height 437
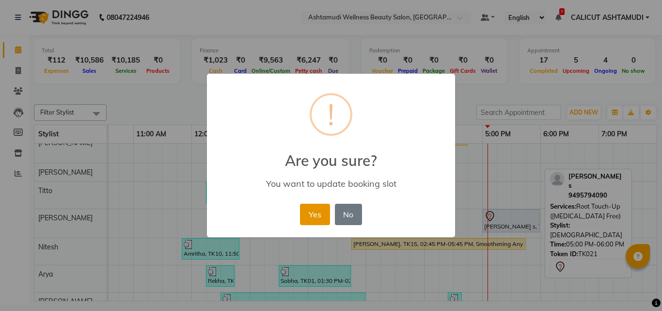
click at [320, 220] on button "Yes" at bounding box center [315, 214] width 30 height 21
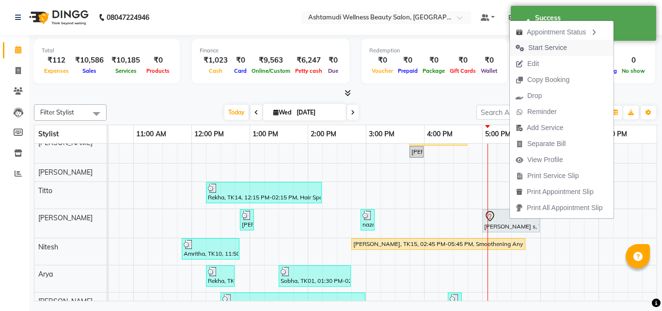
click at [564, 47] on span "Start Service" at bounding box center [548, 48] width 39 height 10
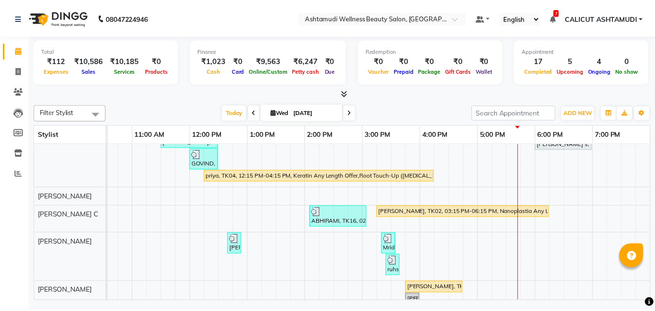
scroll to position [45, 0]
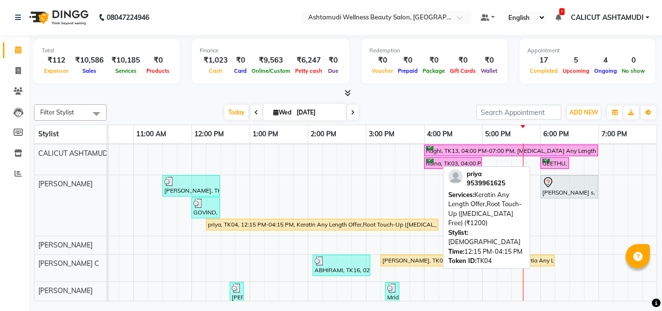
click at [381, 226] on div "priya, TK04, 12:15 PM-04:15 PM, Keratin Any Length Offer,Root Touch-Up (Ammonia…" at bounding box center [322, 224] width 230 height 9
select select "1"
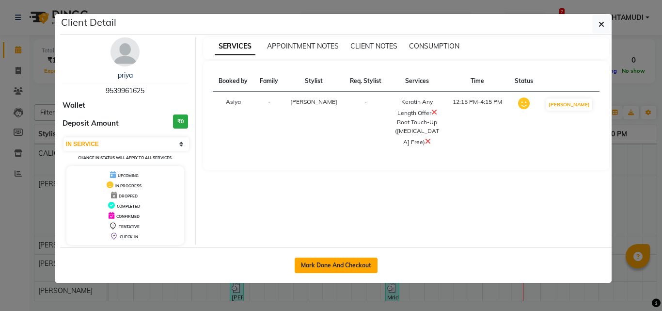
click at [349, 266] on button "Mark Done And Checkout" at bounding box center [336, 265] width 83 height 16
select select "service"
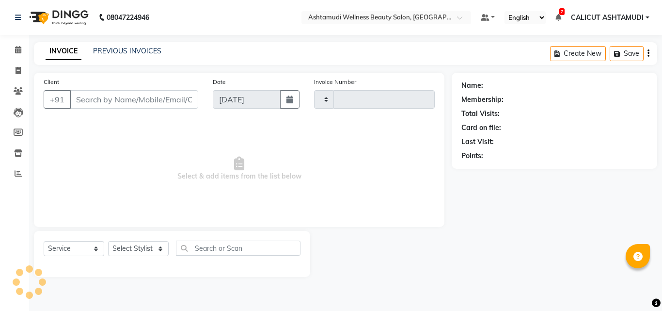
type input "4238"
select select "4630"
type input "9539961625"
select select "34579"
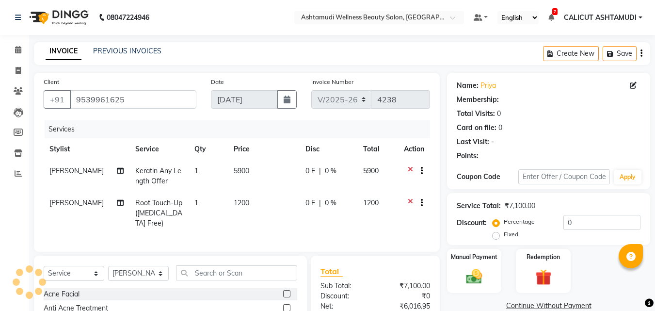
select select "1: Object"
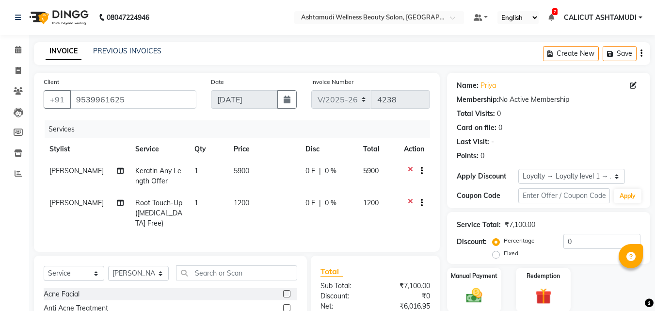
click at [136, 175] on span "Keratin Any Length Offer" at bounding box center [158, 175] width 46 height 19
select select "34579"
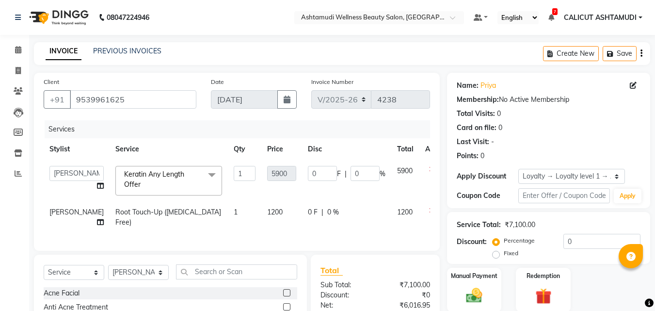
click at [141, 182] on span "Keratin Any Length Offer x" at bounding box center [164, 179] width 85 height 21
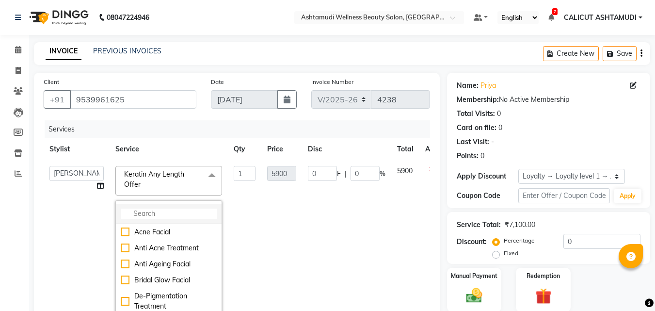
click at [136, 212] on input "multiselect-search" at bounding box center [169, 214] width 96 height 10
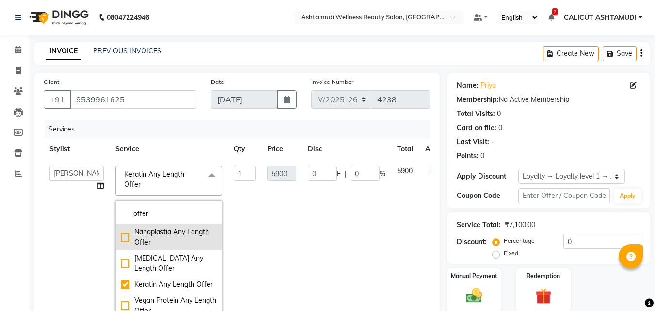
type input "offer"
click at [121, 237] on div "Nanoplastia Any Length Offer" at bounding box center [169, 237] width 96 height 20
checkbox input "true"
checkbox input "false"
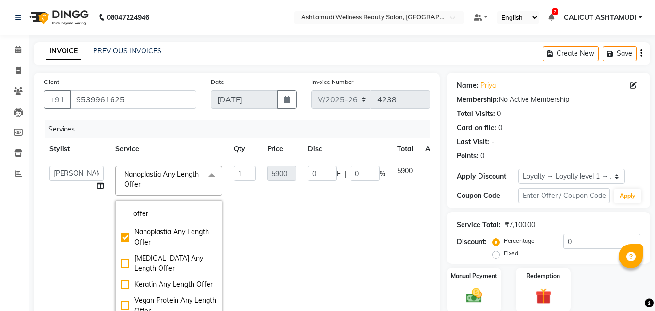
click at [261, 222] on td "5900" at bounding box center [281, 243] width 41 height 166
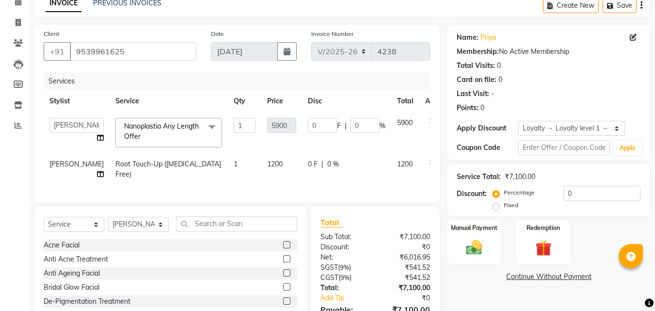
scroll to position [48, 0]
click at [142, 162] on span "Root Touch-Up ([MEDICAL_DATA] Free)" at bounding box center [168, 168] width 106 height 19
select select "34579"
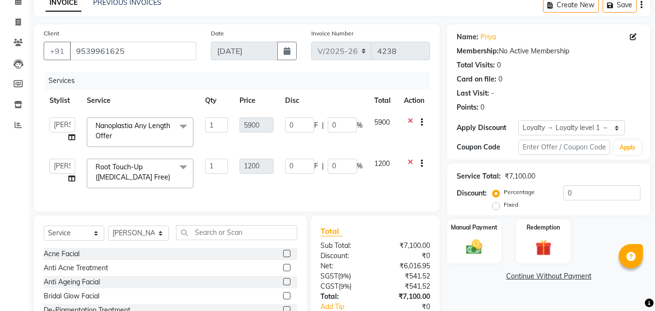
click at [131, 177] on span "Root Touch-Up ([MEDICAL_DATA] Free)" at bounding box center [133, 171] width 75 height 19
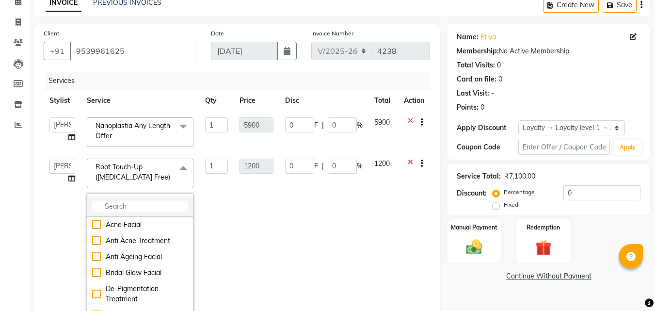
click at [132, 207] on input "multiselect-search" at bounding box center [140, 206] width 96 height 10
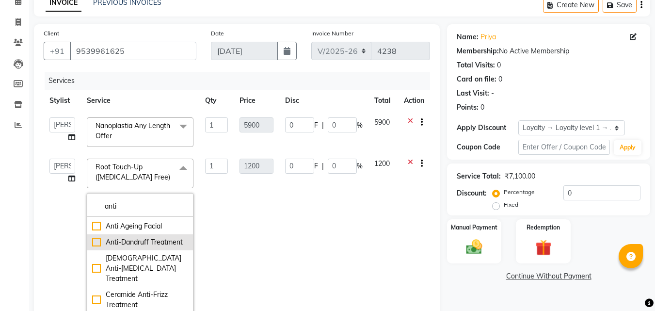
scroll to position [0, 0]
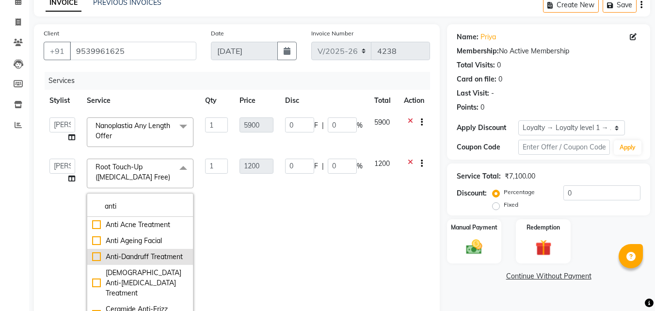
type input "anti"
click at [94, 260] on div "Anti-Dandruff Treatment" at bounding box center [140, 257] width 96 height 10
checkbox input "true"
click at [246, 218] on td "1200" at bounding box center [256, 236] width 45 height 166
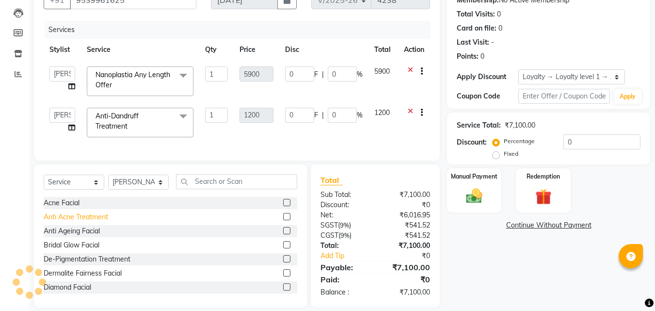
scroll to position [118, 0]
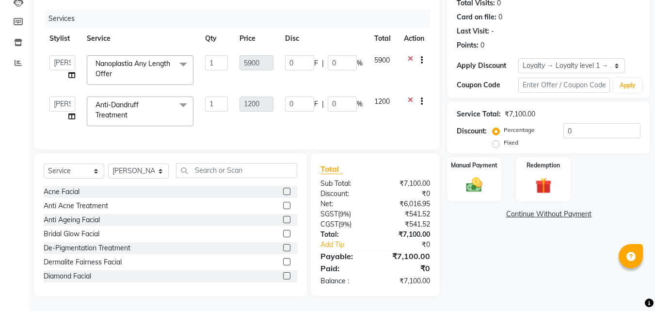
click at [69, 159] on div "Select Service Product Membership Package Voucher Prepaid Gift Card Select Styl…" at bounding box center [170, 224] width 273 height 143
drag, startPoint x: 68, startPoint y: 169, endPoint x: 68, endPoint y: 177, distance: 7.8
click at [68, 169] on select "Select Service Product Membership Package Voucher Prepaid Gift Card" at bounding box center [74, 170] width 61 height 15
select select "product"
click at [44, 163] on select "Select Service Product Membership Package Voucher Prepaid Gift Card" at bounding box center [74, 170] width 61 height 15
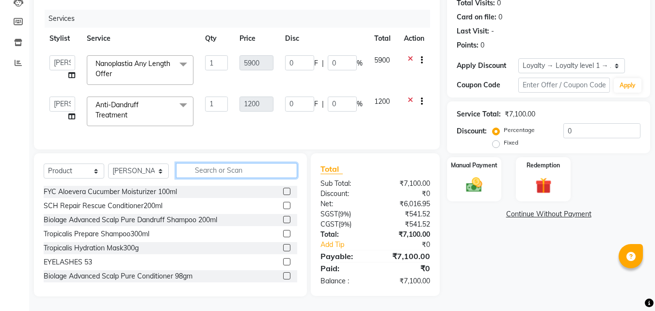
click at [201, 166] on input "text" at bounding box center [236, 170] width 121 height 15
click at [231, 166] on input "text" at bounding box center [236, 170] width 121 height 15
type input "7899627603045"
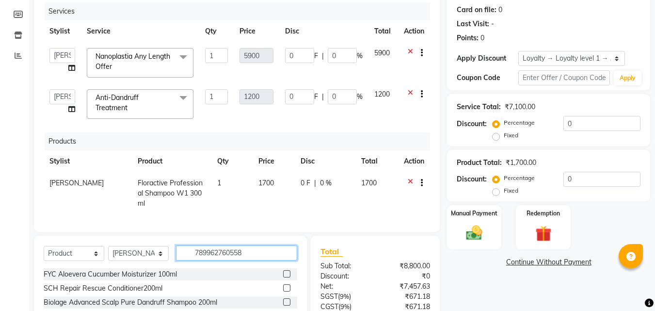
type input "7899627605582"
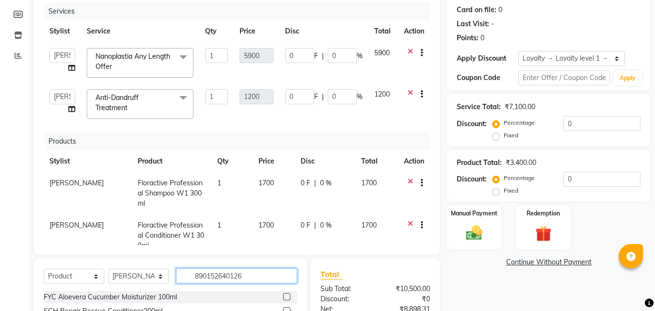
type input "8901526401260"
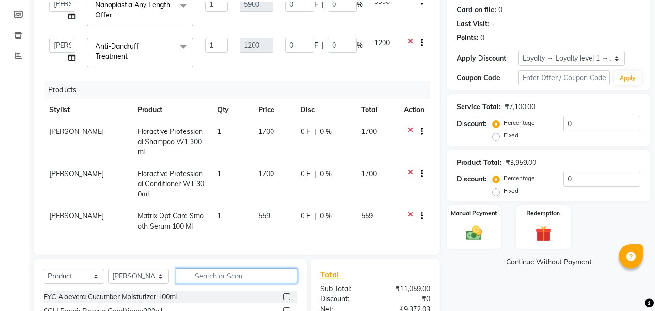
scroll to position [59, 0]
click at [470, 222] on div "Manual Payment" at bounding box center [474, 227] width 57 height 46
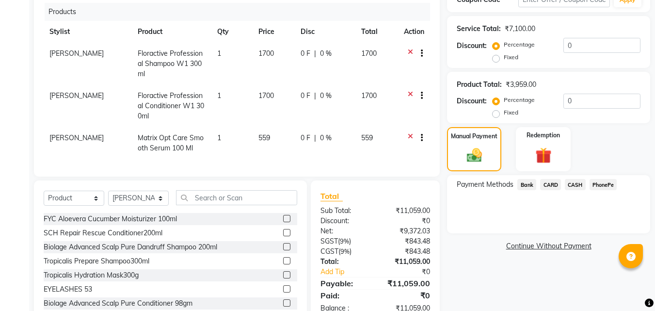
scroll to position [223, 0]
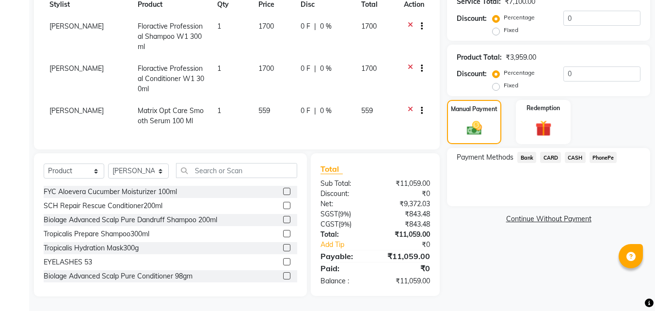
click at [549, 157] on span "CARD" at bounding box center [550, 157] width 21 height 11
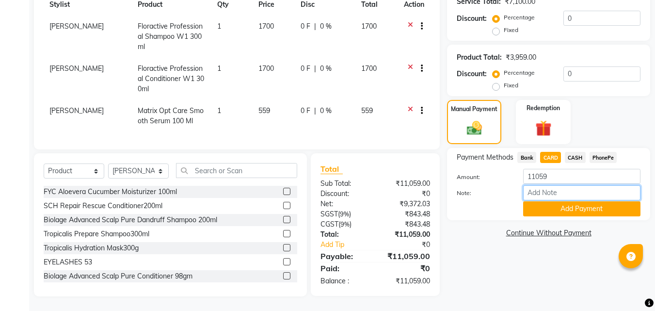
click at [556, 190] on input "Note:" at bounding box center [581, 192] width 117 height 15
type input "frankly"
click at [561, 210] on button "Add Payment" at bounding box center [581, 208] width 117 height 15
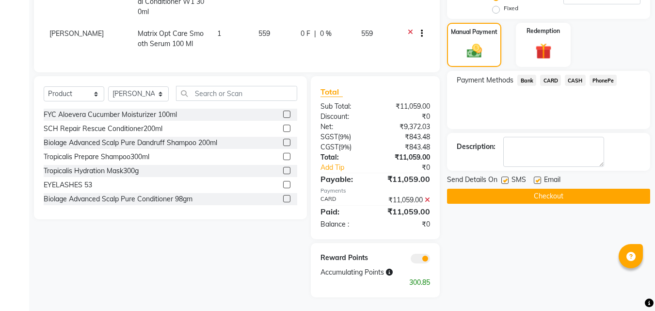
scroll to position [301, 0]
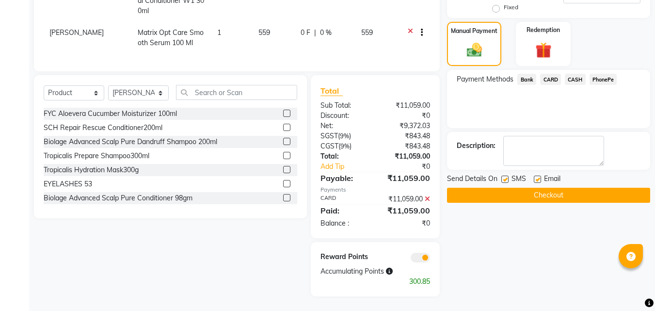
click at [521, 198] on button "Checkout" at bounding box center [548, 195] width 203 height 15
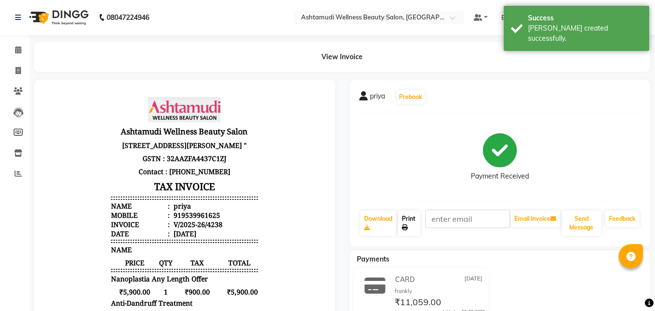
click at [408, 223] on link "Print" at bounding box center [409, 222] width 22 height 25
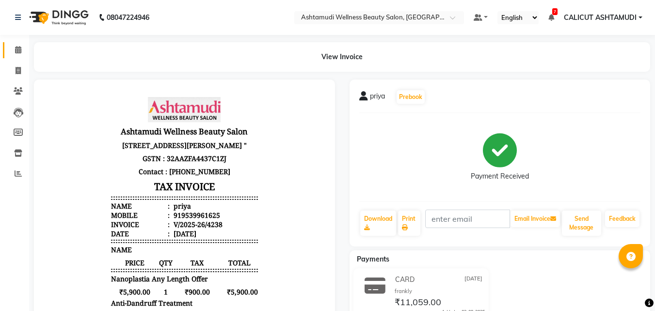
click at [16, 52] on icon at bounding box center [18, 49] width 6 height 7
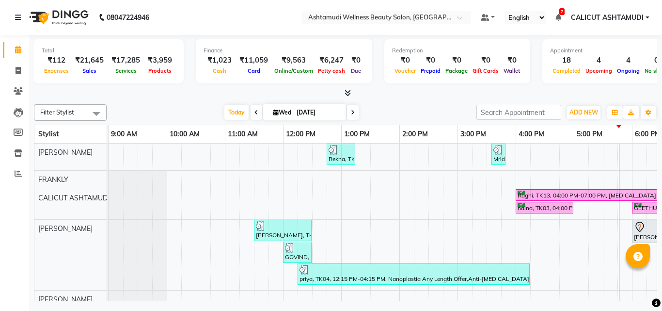
scroll to position [0, 196]
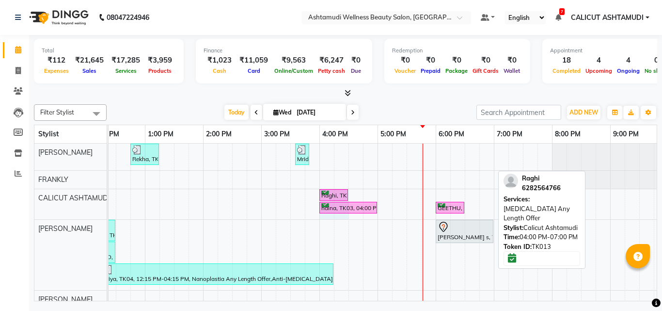
drag, startPoint x: 491, startPoint y: 195, endPoint x: 337, endPoint y: 198, distance: 154.7
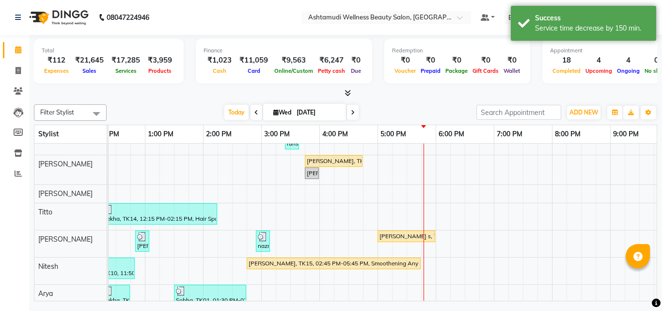
scroll to position [242, 0]
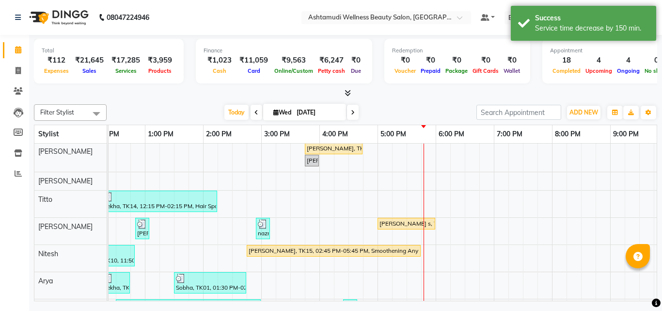
click at [23, 62] on li "Invoice" at bounding box center [14, 71] width 29 height 21
click at [19, 64] on link "Invoice" at bounding box center [14, 71] width 23 height 16
select select "service"
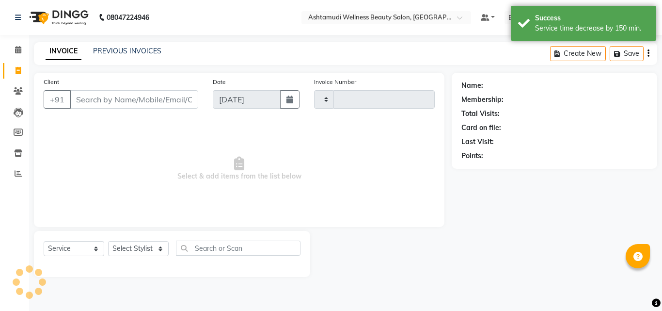
click at [19, 64] on link "Invoice" at bounding box center [14, 71] width 23 height 16
select select "service"
click at [16, 53] on span at bounding box center [18, 50] width 17 height 11
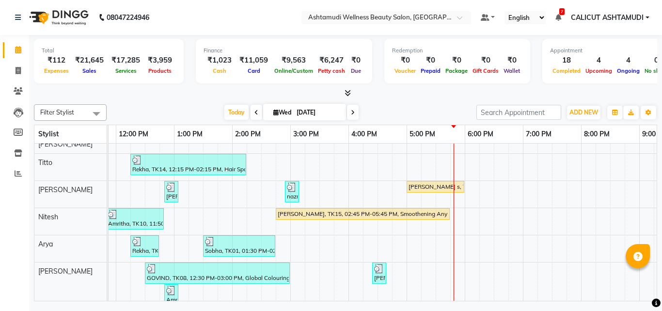
scroll to position [291, 0]
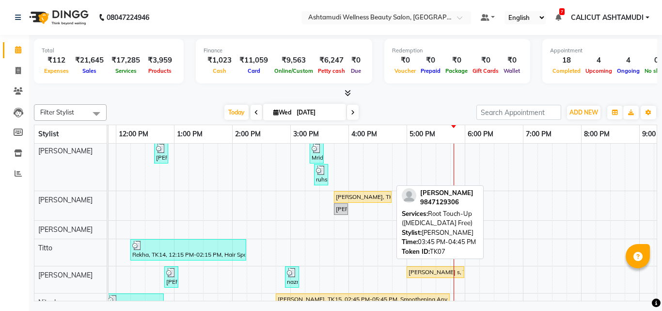
click at [362, 198] on div "[PERSON_NAME], TK07, 03:45 PM-04:45 PM, Root Touch-Up ([MEDICAL_DATA] Free)" at bounding box center [363, 197] width 56 height 9
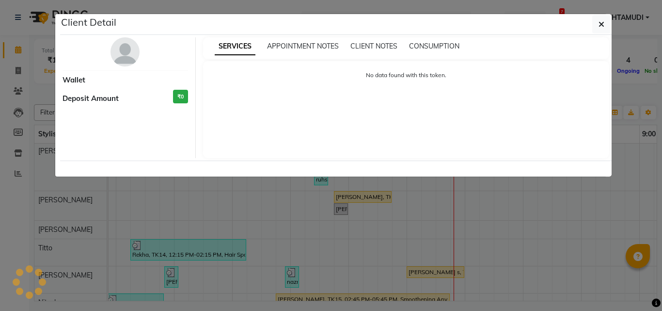
select select "1"
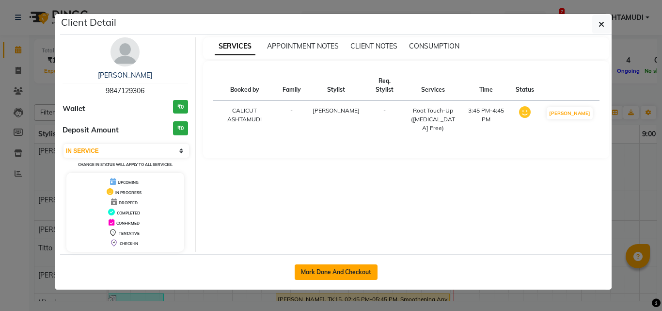
click at [326, 269] on button "Mark Done And Checkout" at bounding box center [336, 272] width 83 height 16
select select "service"
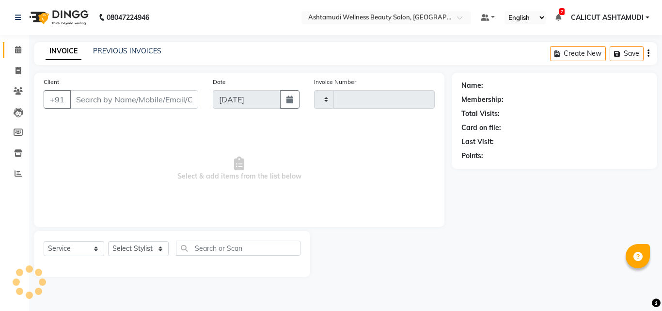
type input "4239"
select select "4630"
click at [223, 250] on input "text" at bounding box center [238, 248] width 125 height 15
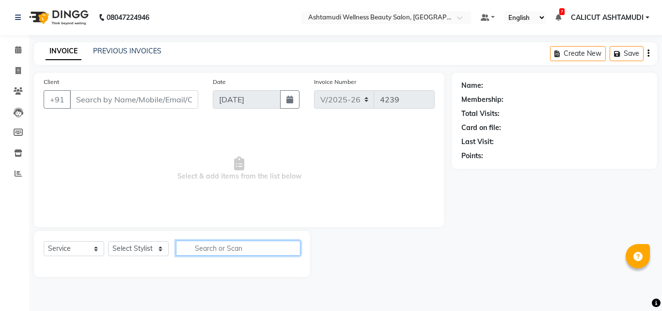
type input "9847129306"
select select "60453"
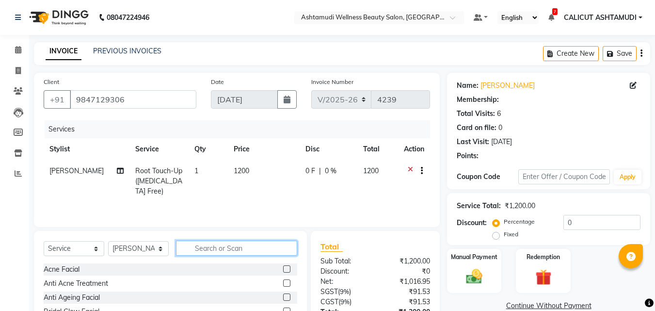
select select "1: Object"
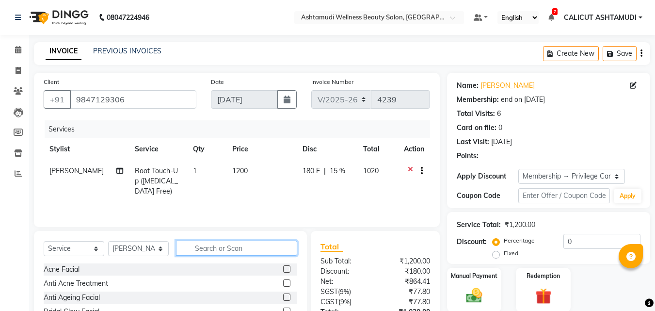
type input "15"
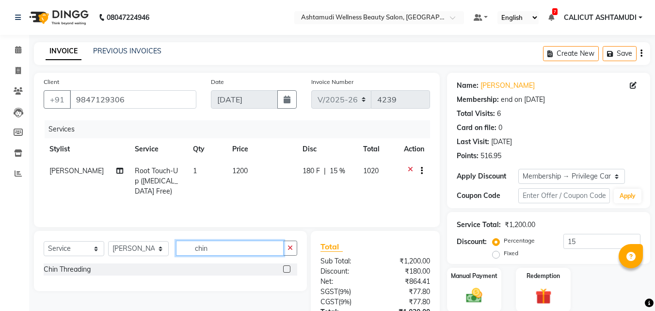
type input "chin"
click at [287, 269] on label at bounding box center [286, 268] width 7 height 7
click at [287, 269] on input "checkbox" at bounding box center [286, 269] width 6 height 6
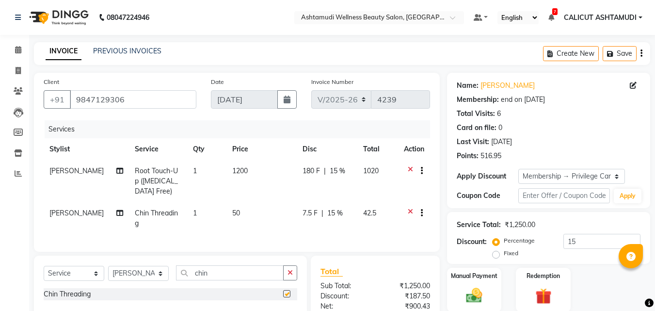
checkbox input "false"
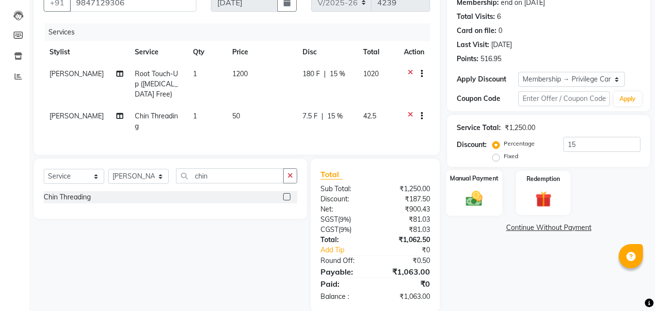
click at [476, 192] on img at bounding box center [474, 198] width 27 height 19
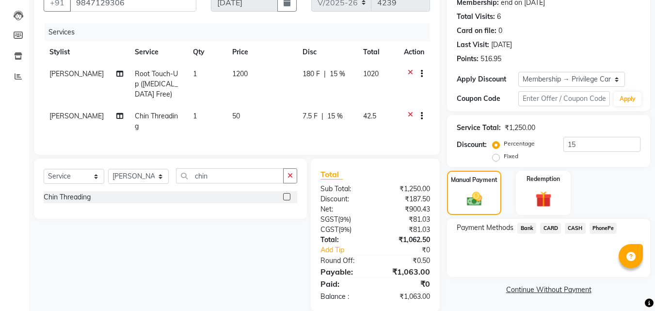
click at [64, 119] on span "[PERSON_NAME]" at bounding box center [76, 116] width 54 height 9
select select "60453"
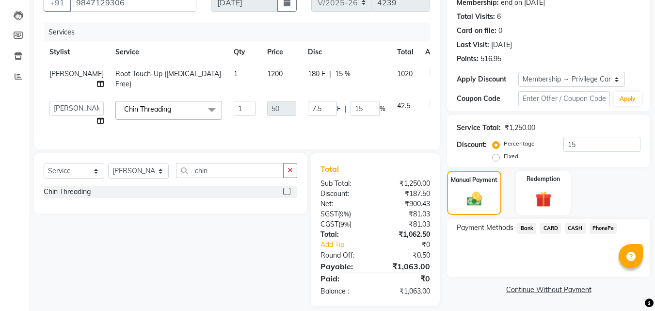
click at [64, 119] on td "Amala George AMBILI C ANJANA DAS ANKITHA Arya CALICUT ASHTAMUDI FRANKLY GRACY K…" at bounding box center [77, 113] width 66 height 37
click at [65, 110] on select "Amala George AMBILI C ANJANA DAS ANKITHA Arya CALICUT ASHTAMUDI FRANKLY GRACY K…" at bounding box center [76, 108] width 54 height 15
select select "85034"
click at [165, 149] on div "Client +91 9847129306 Date 03-09-2025 Invoice Number V/2025 V/2025-26 4239 Serv…" at bounding box center [237, 63] width 406 height 174
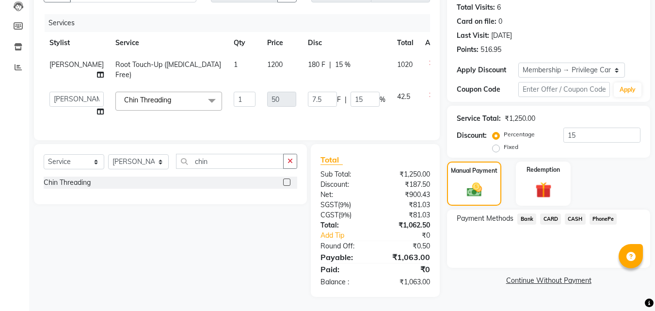
scroll to position [114, 0]
click at [594, 213] on span "PhonePe" at bounding box center [604, 218] width 28 height 11
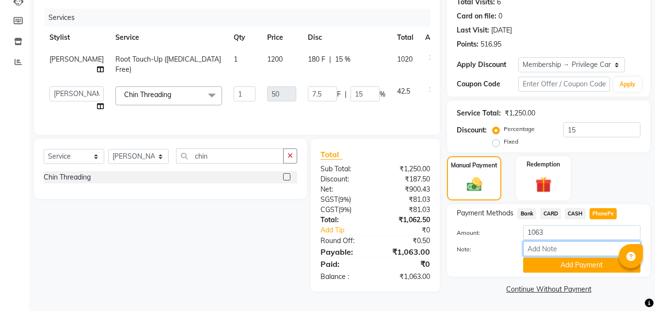
click at [572, 242] on input "Note:" at bounding box center [581, 248] width 117 height 15
type input "frankly"
click at [539, 268] on button "Add Payment" at bounding box center [581, 264] width 117 height 15
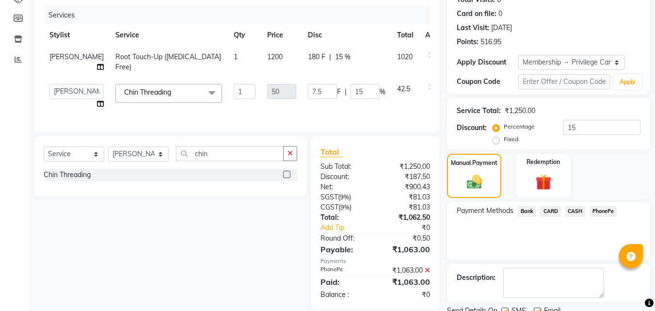
scroll to position [152, 0]
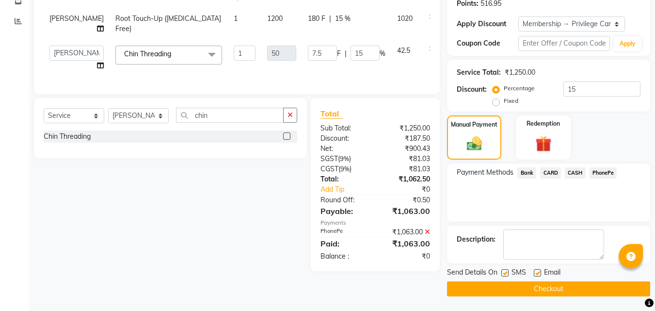
click at [498, 291] on button "Checkout" at bounding box center [548, 288] width 203 height 15
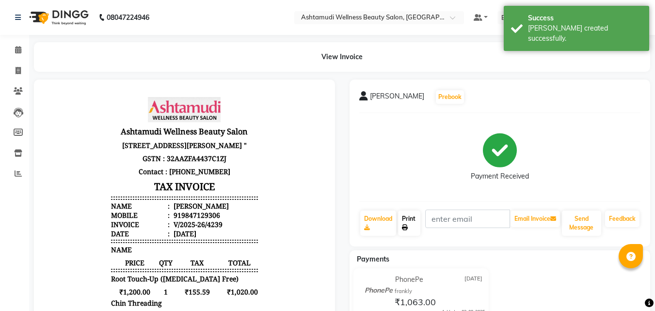
click at [409, 221] on link "Print" at bounding box center [409, 222] width 22 height 25
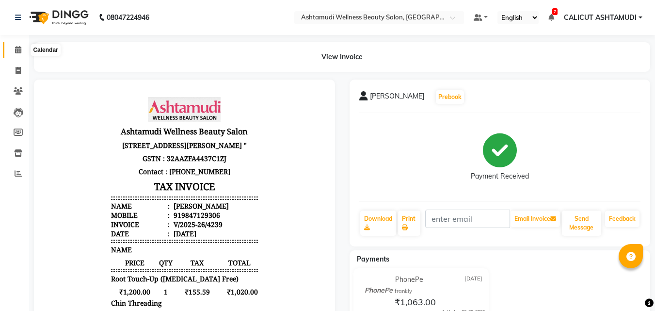
click at [13, 50] on span at bounding box center [18, 50] width 17 height 11
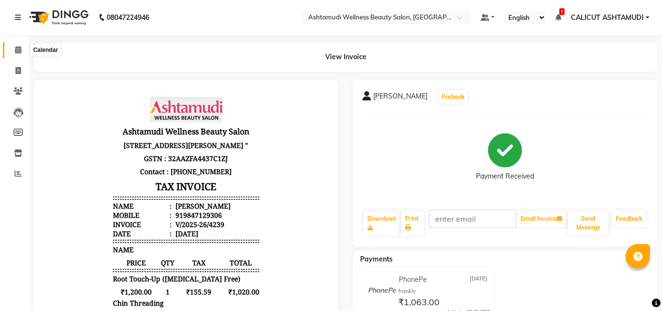
click at [13, 50] on span at bounding box center [18, 50] width 17 height 11
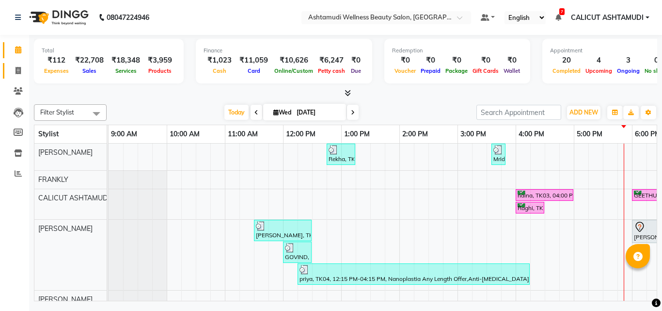
click at [13, 77] on link "Invoice" at bounding box center [14, 71] width 23 height 16
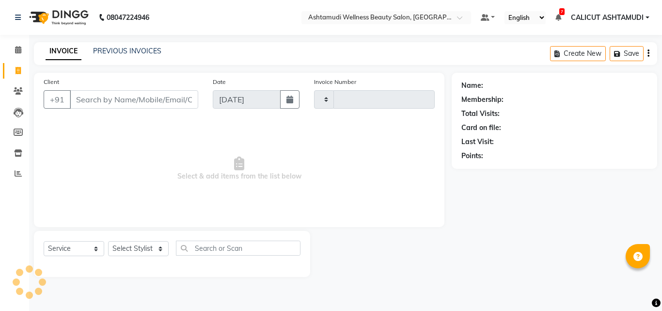
click at [13, 77] on link "Invoice" at bounding box center [14, 71] width 23 height 16
select select "4630"
select select "service"
click at [144, 248] on select "Select Stylist" at bounding box center [138, 248] width 61 height 15
click at [108, 241] on select "Select Stylist [PERSON_NAME] C [PERSON_NAME] [PERSON_NAME] CALICUT ASHTAMUDI FR…" at bounding box center [138, 248] width 61 height 15
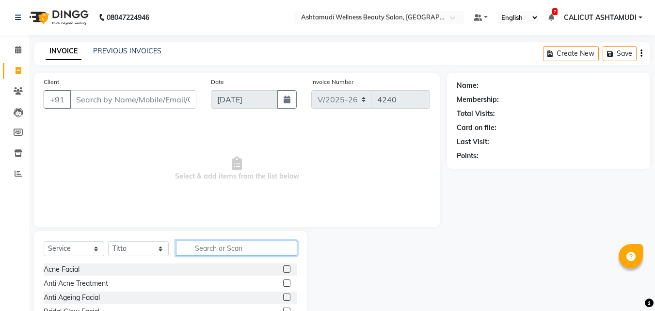
click at [192, 246] on input "text" at bounding box center [236, 248] width 121 height 15
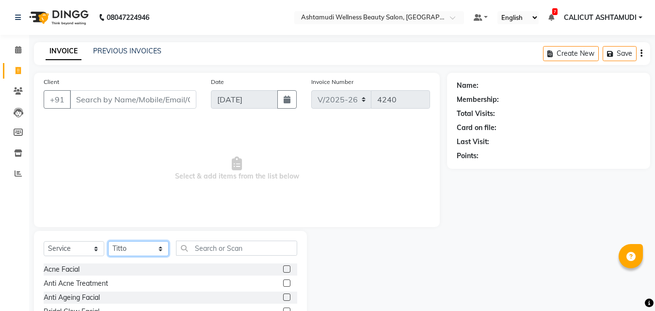
click at [142, 241] on select "Select Stylist [PERSON_NAME] C [PERSON_NAME] [PERSON_NAME] CALICUT ASHTAMUDI FR…" at bounding box center [138, 248] width 61 height 15
select select "26969"
click at [108, 241] on select "Select Stylist [PERSON_NAME] C [PERSON_NAME] [PERSON_NAME] CALICUT ASHTAMUDI FR…" at bounding box center [138, 248] width 61 height 15
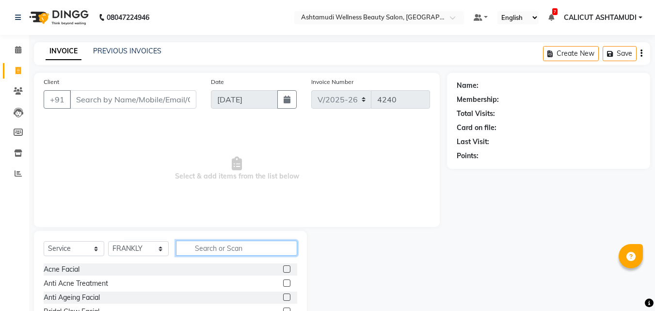
click at [222, 252] on input "text" at bounding box center [236, 248] width 121 height 15
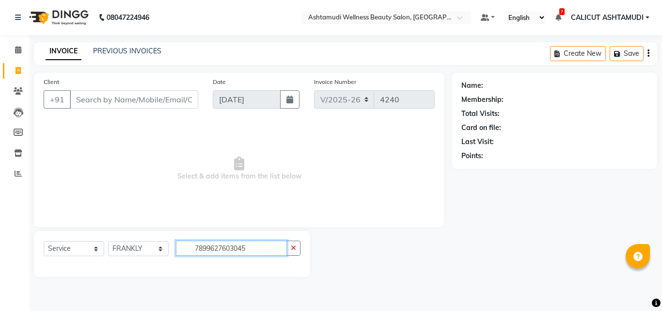
type input "7899627603045"
click at [85, 244] on select "Select Service Product Membership Package Voucher Prepaid Gift Card" at bounding box center [74, 248] width 61 height 15
select select "product"
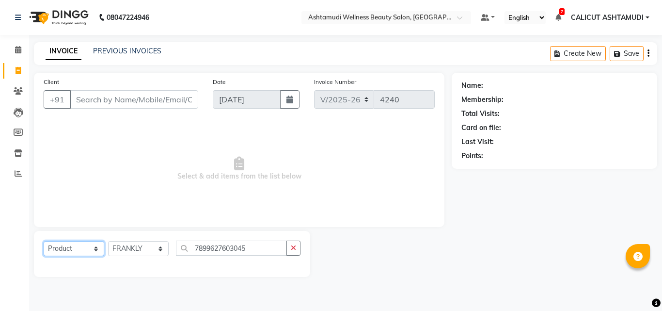
click at [44, 241] on select "Select Service Product Membership Package Voucher Prepaid Gift Card" at bounding box center [74, 248] width 61 height 15
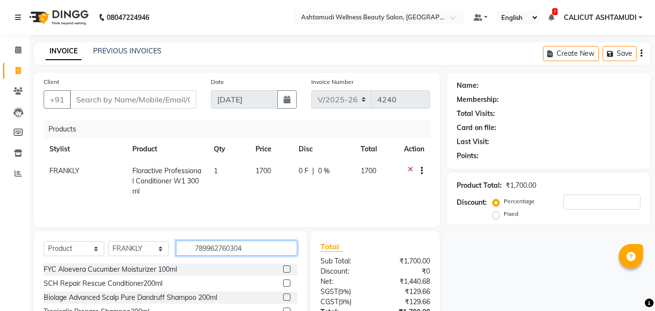
type input "7899627603045"
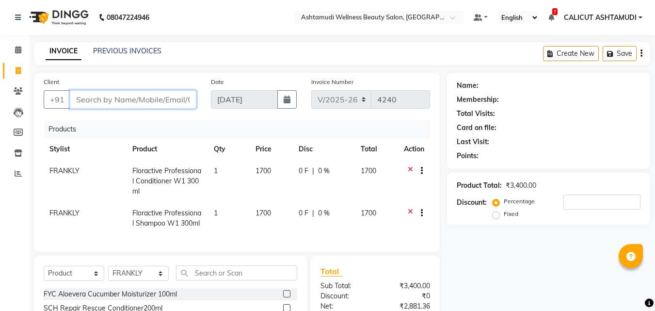
click at [145, 99] on input "Client" at bounding box center [133, 99] width 127 height 18
type input "9"
type input "0"
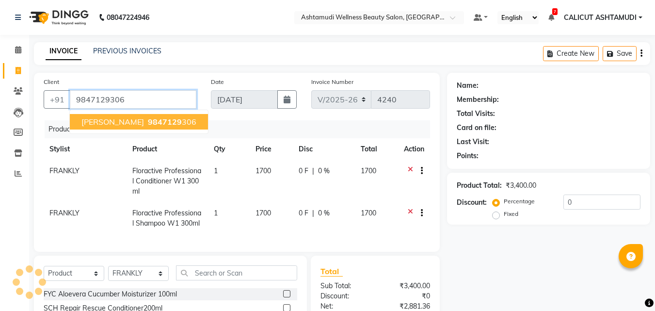
type input "9847129306"
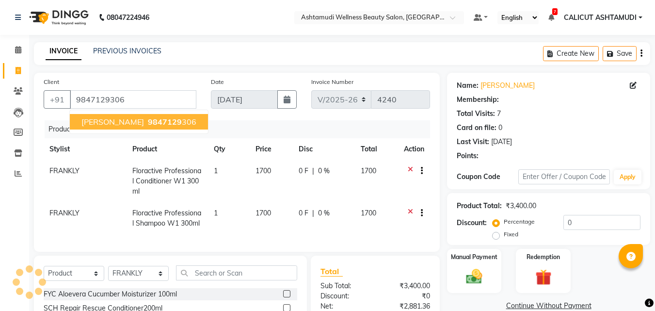
select select "1: Object"
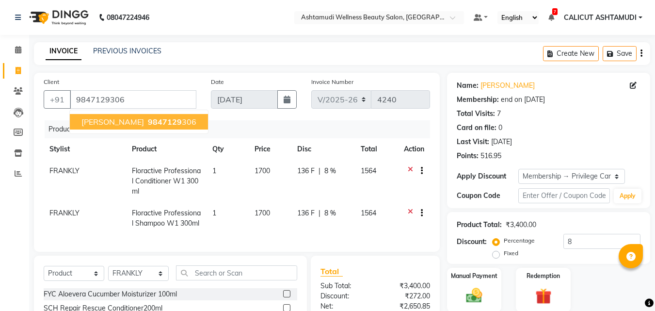
click at [146, 123] on ngb-highlight "9847129 306" at bounding box center [171, 122] width 50 height 10
type input "0"
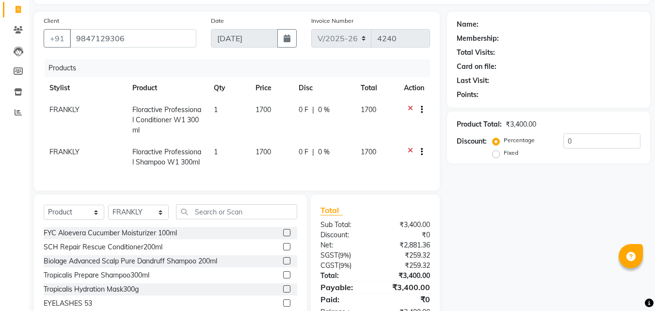
scroll to position [110, 0]
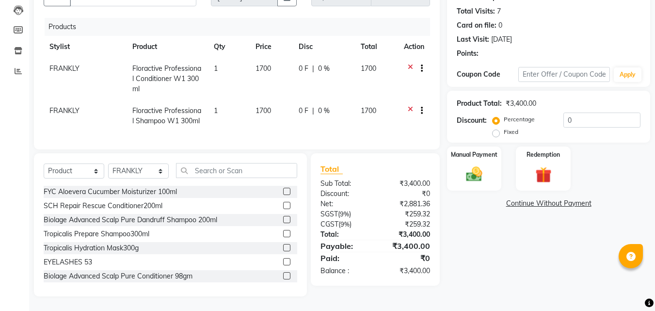
select select "1: Object"
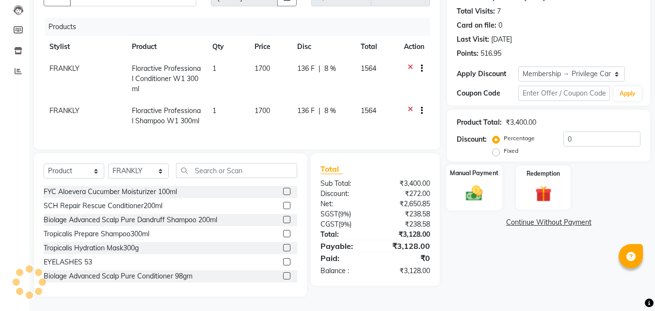
type input "8"
click at [484, 191] on img at bounding box center [474, 192] width 27 height 19
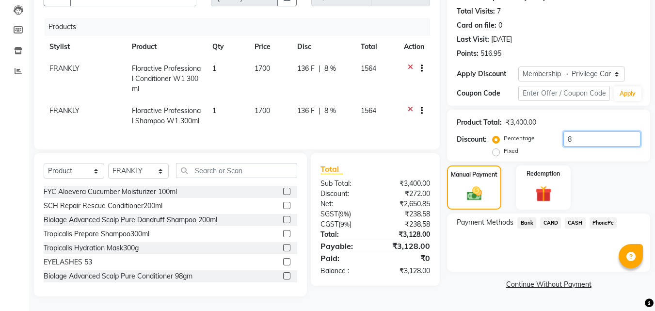
click at [589, 131] on input "8" at bounding box center [601, 138] width 77 height 15
click at [602, 218] on span "PhonePe" at bounding box center [604, 222] width 28 height 11
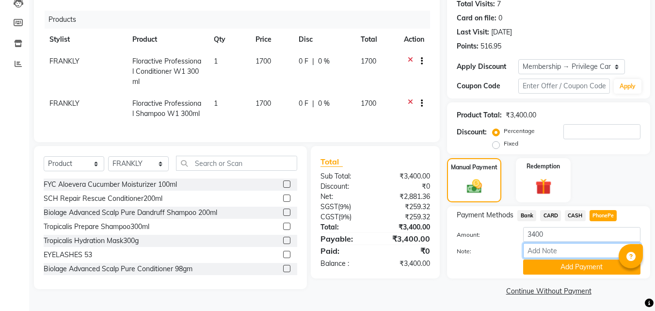
click at [580, 252] on input "Note:" at bounding box center [581, 250] width 117 height 15
type input "frankly"
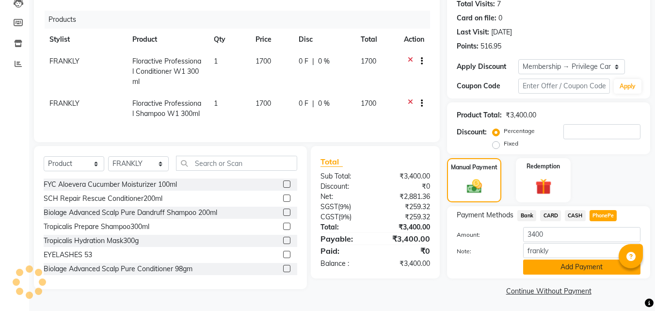
click at [559, 272] on button "Add Payment" at bounding box center [581, 266] width 117 height 15
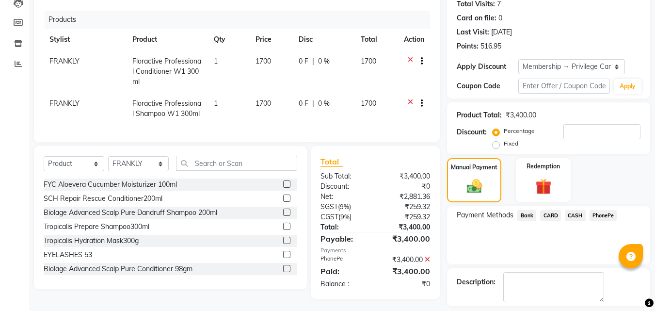
scroll to position [152, 0]
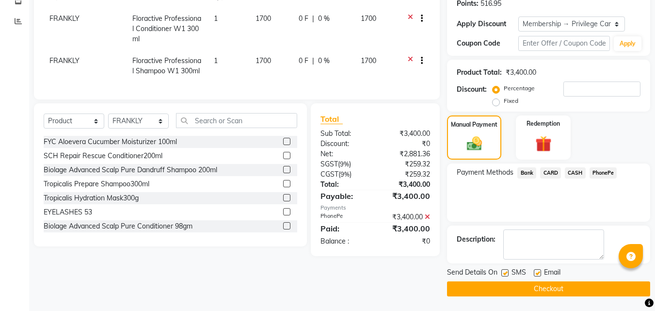
click at [502, 299] on main "INVOICE PREVIOUS INVOICES Create New Save Client +91 9847129306 Date 03-09-2025…" at bounding box center [342, 100] width 626 height 421
click at [495, 296] on button "Checkout" at bounding box center [548, 288] width 203 height 15
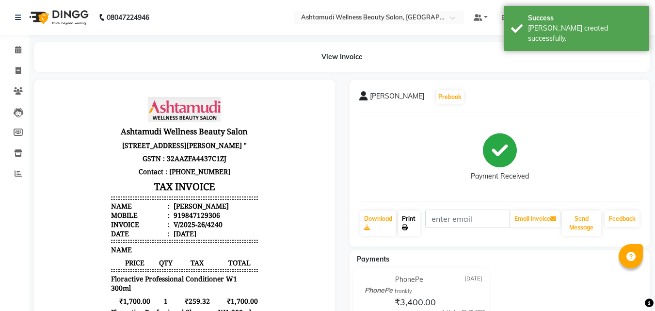
click at [403, 219] on link "Print" at bounding box center [409, 222] width 22 height 25
click at [12, 54] on span at bounding box center [18, 50] width 17 height 11
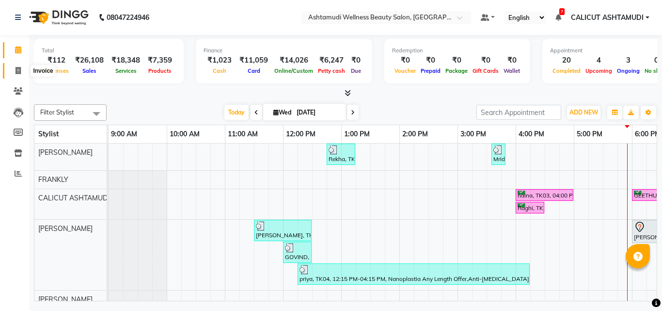
click at [22, 69] on span at bounding box center [18, 70] width 17 height 11
select select "service"
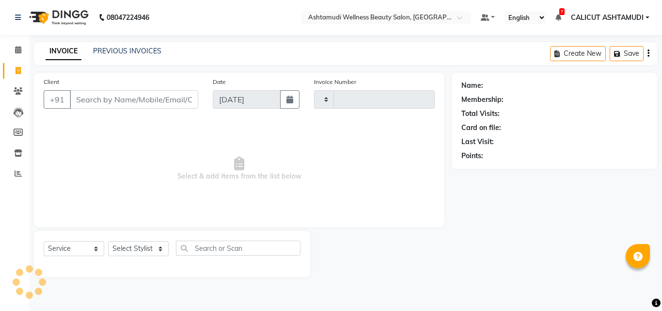
type input "4241"
select select "4630"
click at [20, 52] on icon at bounding box center [18, 49] width 6 height 7
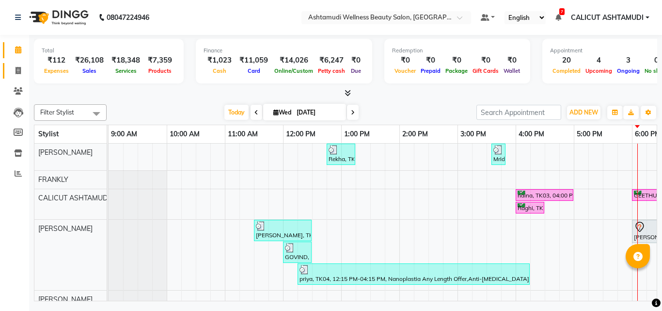
click at [19, 61] on li "Invoice" at bounding box center [14, 71] width 29 height 21
click at [17, 72] on icon at bounding box center [18, 70] width 5 height 7
select select "service"
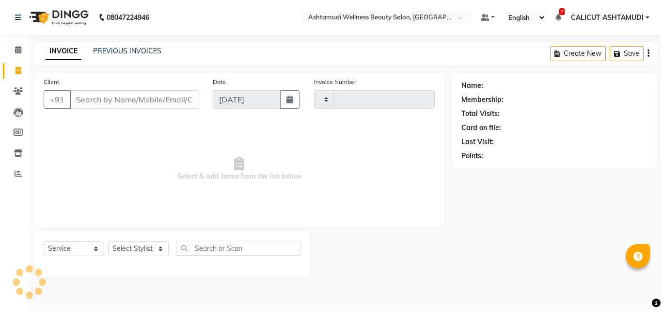
type input "4241"
select select "4630"
click at [149, 253] on select "Select Stylist" at bounding box center [138, 248] width 61 height 15
select select "85034"
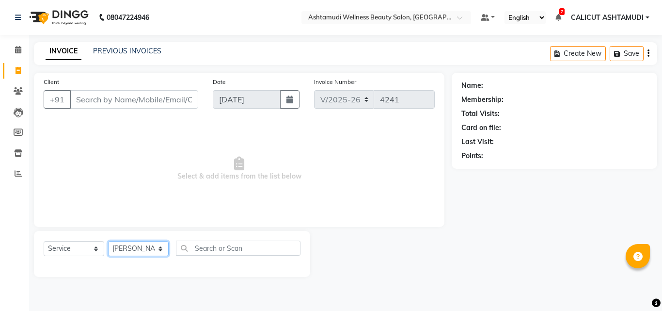
click at [108, 241] on select "Select Stylist [PERSON_NAME] C [PERSON_NAME] [PERSON_NAME] CALICUT ASHTAMUDI FR…" at bounding box center [138, 248] width 61 height 15
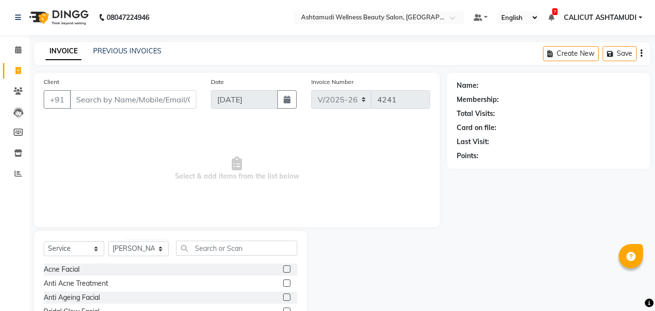
click at [206, 257] on div "Select Service Product Membership Package Voucher Prepaid Gift Card Select Styl…" at bounding box center [171, 252] width 254 height 23
click at [204, 249] on input "text" at bounding box center [236, 248] width 121 height 15
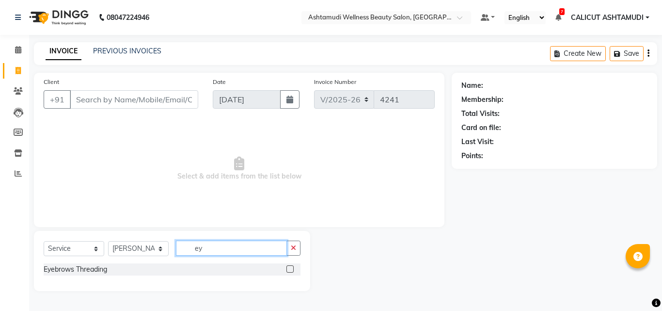
type input "ey"
click at [289, 273] on div at bounding box center [290, 270] width 6 height 10
click at [289, 272] on label at bounding box center [290, 268] width 7 height 7
click at [289, 272] on input "checkbox" at bounding box center [290, 269] width 6 height 6
checkbox input "true"
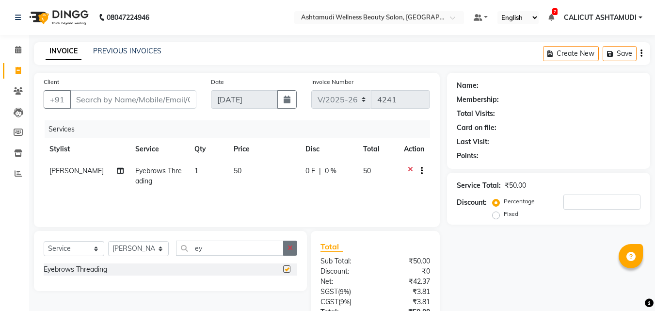
click at [291, 241] on button "button" at bounding box center [290, 248] width 14 height 15
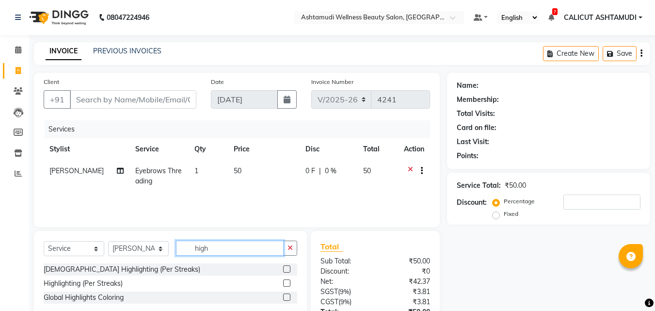
type input "high"
click at [290, 282] on label at bounding box center [286, 282] width 7 height 7
click at [289, 282] on input "checkbox" at bounding box center [286, 283] width 6 height 6
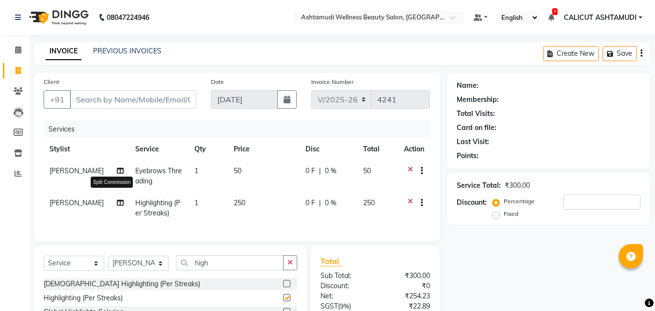
checkbox input "false"
click at [59, 196] on td "[PERSON_NAME]" at bounding box center [87, 208] width 86 height 32
select select "85034"
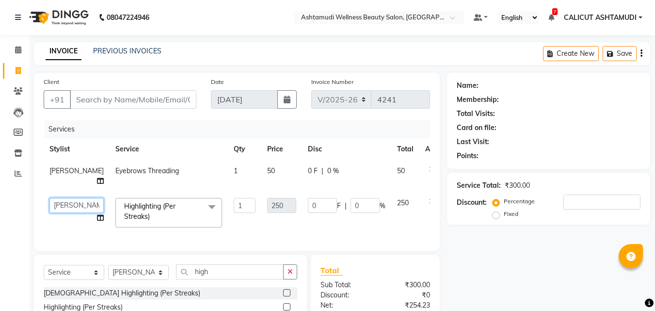
click at [63, 213] on select "Amala George AMBILI C ANJANA DAS ANKITHA Arya CALICUT ASHTAMUDI FRANKLY GRACY K…" at bounding box center [76, 205] width 54 height 15
select select "60453"
click at [234, 213] on input "1" at bounding box center [245, 205] width 22 height 15
type input "12"
click at [219, 240] on div "Client +91 Date 03-09-2025 Invoice Number V/2025 V/2025-26 4241 Services Stylis…" at bounding box center [237, 162] width 406 height 178
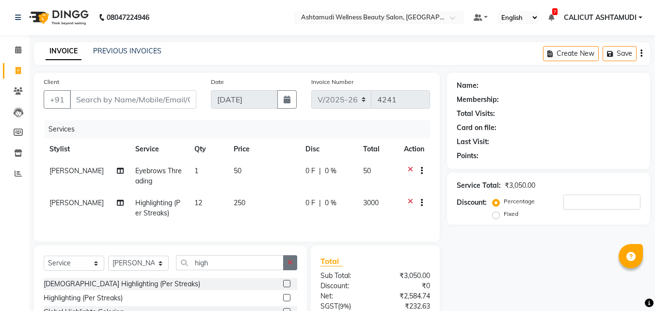
click at [291, 266] on icon "button" at bounding box center [290, 262] width 5 height 7
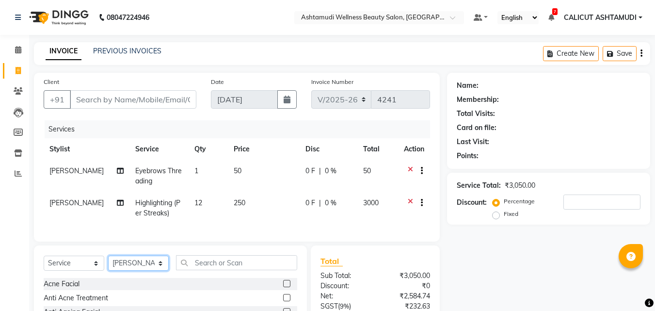
click at [151, 269] on select "Select Stylist [PERSON_NAME] C [PERSON_NAME] [PERSON_NAME] CALICUT ASHTAMUDI FR…" at bounding box center [138, 263] width 61 height 15
select select "72440"
click at [108, 263] on select "Select Stylist [PERSON_NAME] C [PERSON_NAME] [PERSON_NAME] CALICUT ASHTAMUDI FR…" at bounding box center [138, 263] width 61 height 15
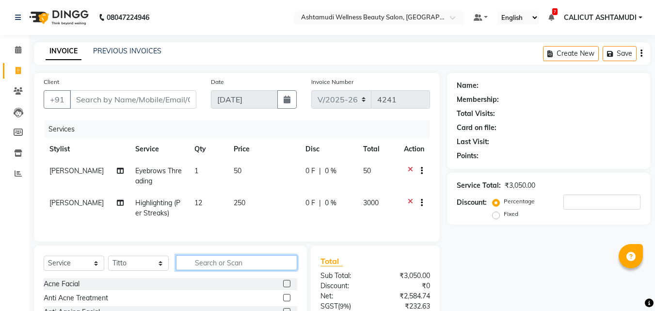
click at [207, 268] on input "text" at bounding box center [236, 262] width 121 height 15
type input "u cut"
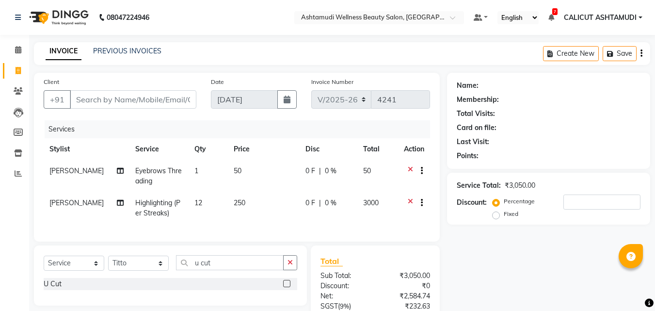
drag, startPoint x: 288, startPoint y: 290, endPoint x: 281, endPoint y: 285, distance: 8.9
click at [287, 287] on label at bounding box center [286, 283] width 7 height 7
click at [287, 287] on input "checkbox" at bounding box center [286, 284] width 6 height 6
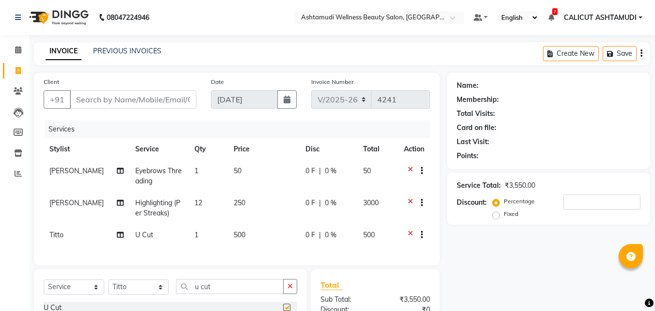
checkbox input "false"
click at [126, 96] on input "Client" at bounding box center [133, 99] width 127 height 18
click at [408, 235] on icon at bounding box center [410, 236] width 5 height 12
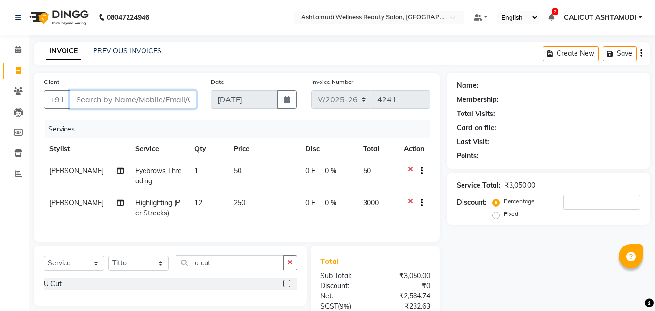
click at [91, 98] on input "Client" at bounding box center [133, 99] width 127 height 18
type input "7"
type input "0"
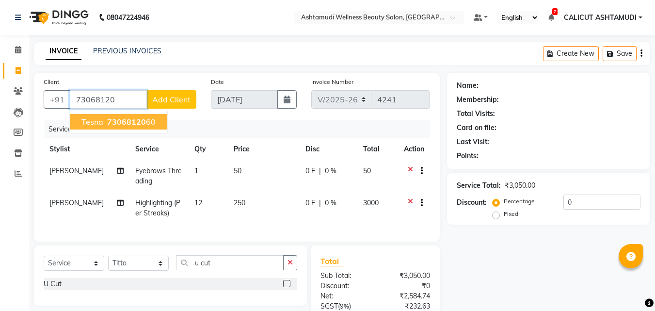
click at [104, 119] on button "Tesna 73068120 60" at bounding box center [118, 122] width 97 height 16
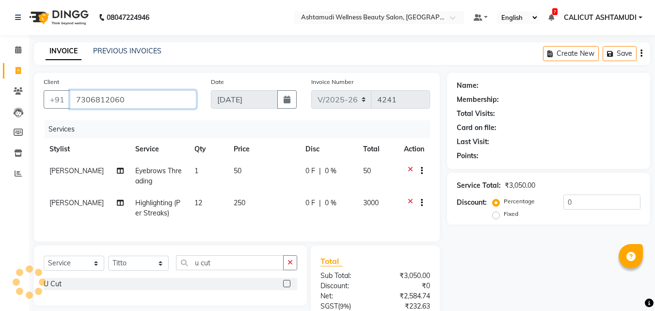
type input "7306812060"
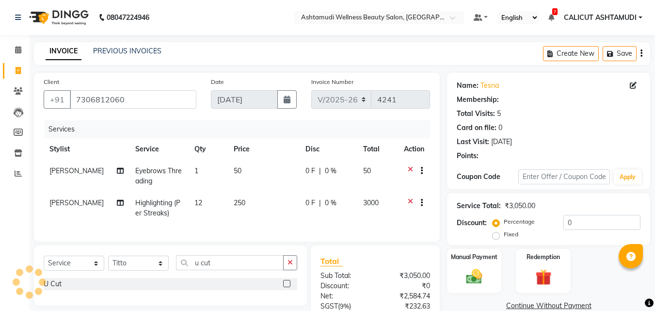
select select "2: Object"
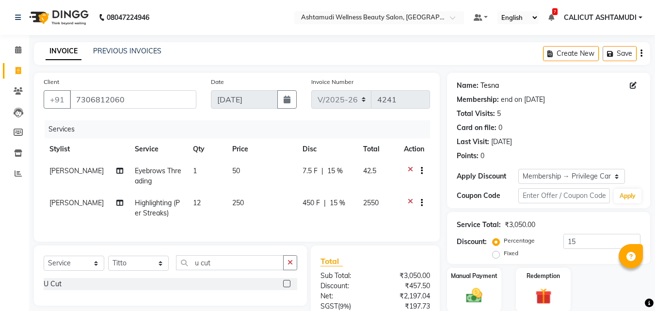
click at [489, 85] on link "Tesna" at bounding box center [490, 85] width 18 height 10
click at [582, 241] on input "15" at bounding box center [601, 241] width 77 height 15
type input "1"
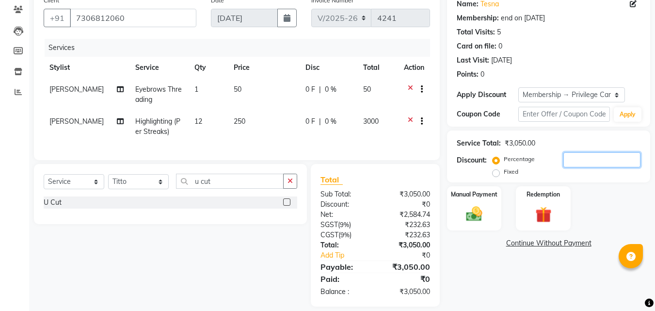
scroll to position [97, 0]
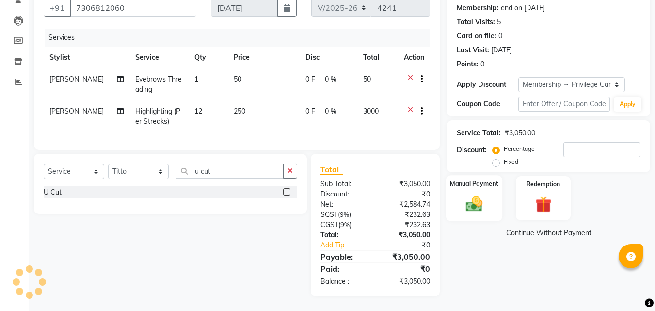
click at [478, 207] on img at bounding box center [474, 203] width 27 height 19
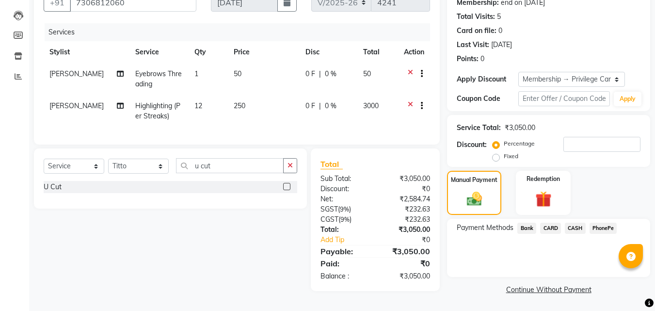
click at [579, 228] on span "CASH" at bounding box center [575, 228] width 21 height 11
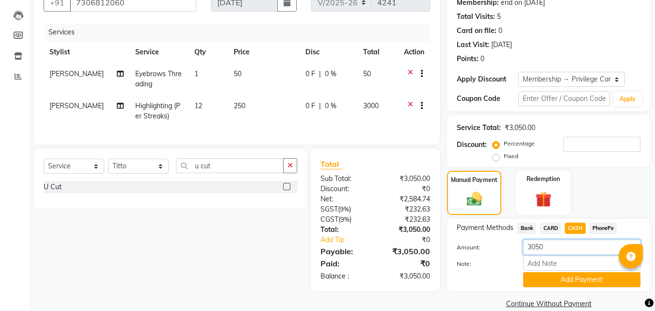
drag, startPoint x: 546, startPoint y: 250, endPoint x: 500, endPoint y: 250, distance: 45.1
click at [500, 250] on div "Amount: 3050" at bounding box center [549, 248] width 198 height 16
type input "1000"
click at [557, 279] on button "Add Payment" at bounding box center [581, 279] width 117 height 15
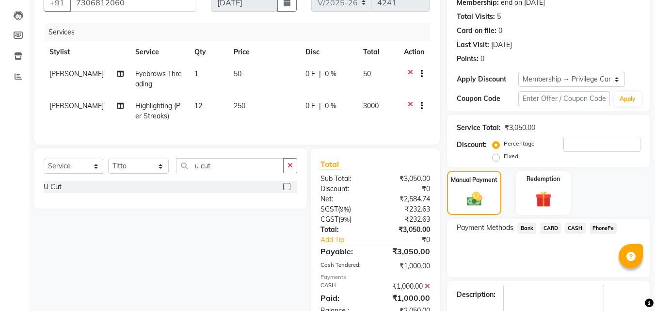
click at [605, 230] on span "PhonePe" at bounding box center [604, 228] width 28 height 11
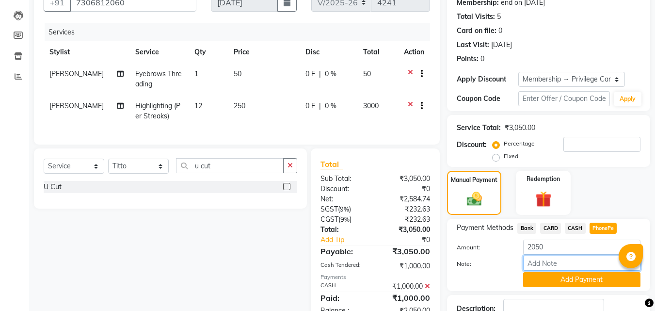
click at [570, 256] on input "Note:" at bounding box center [581, 263] width 117 height 15
type input "frankly"
click at [569, 278] on button "Add Payment" at bounding box center [581, 279] width 117 height 15
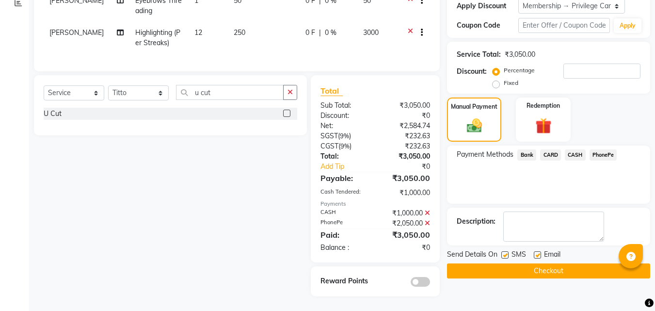
scroll to position [177, 0]
click at [524, 263] on button "Checkout" at bounding box center [548, 270] width 203 height 15
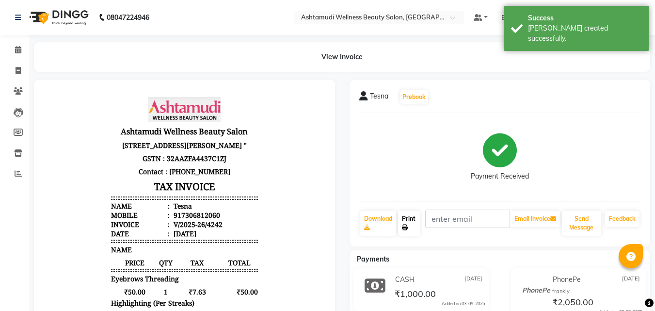
click at [405, 219] on link "Print" at bounding box center [409, 222] width 22 height 25
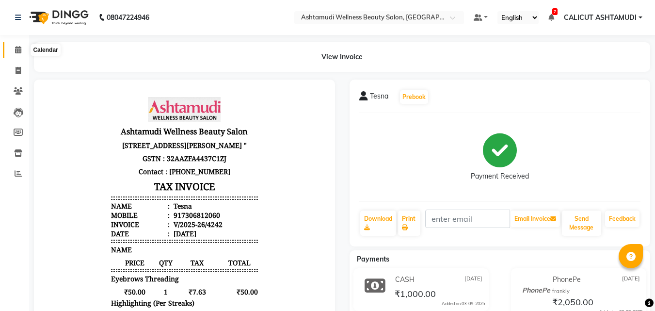
click at [21, 52] on span at bounding box center [18, 50] width 17 height 11
click at [21, 52] on icon at bounding box center [18, 49] width 6 height 7
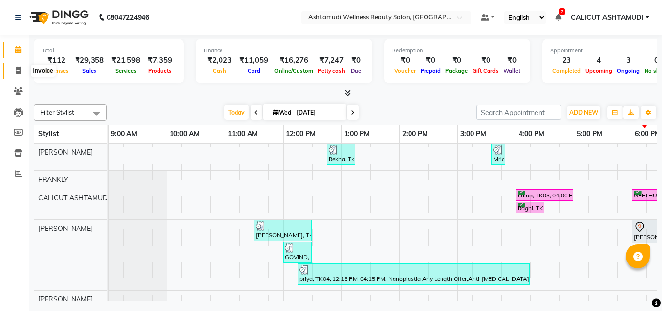
click at [11, 70] on span at bounding box center [18, 70] width 17 height 11
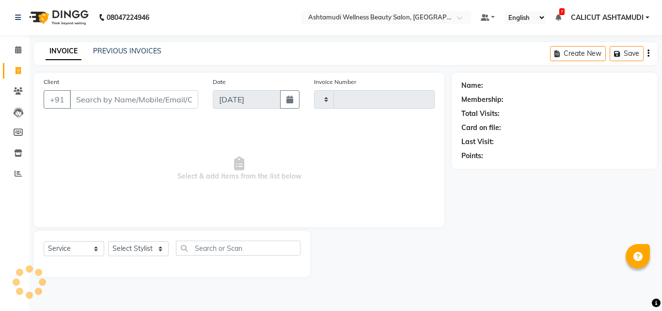
click at [11, 70] on span at bounding box center [18, 70] width 17 height 11
select select "service"
type input "4243"
click at [147, 246] on select "Select Stylist" at bounding box center [138, 248] width 61 height 15
select select "4630"
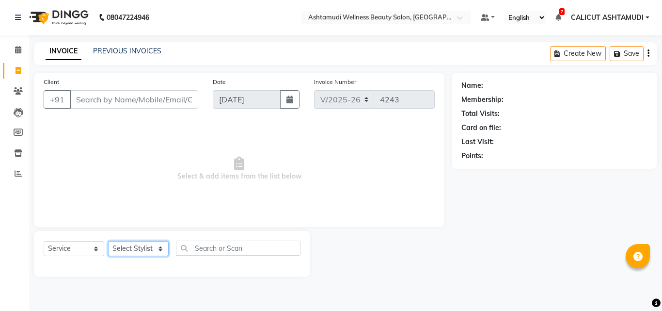
select select "85202"
click at [108, 241] on select "Select Stylist [PERSON_NAME] C [PERSON_NAME] [PERSON_NAME] CALICUT ASHTAMUDI FR…" at bounding box center [138, 248] width 61 height 15
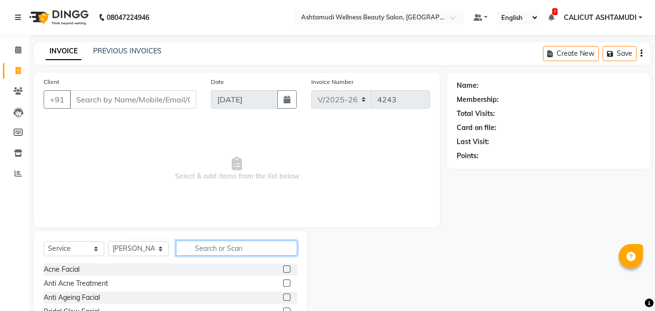
click at [208, 245] on input "text" at bounding box center [236, 248] width 121 height 15
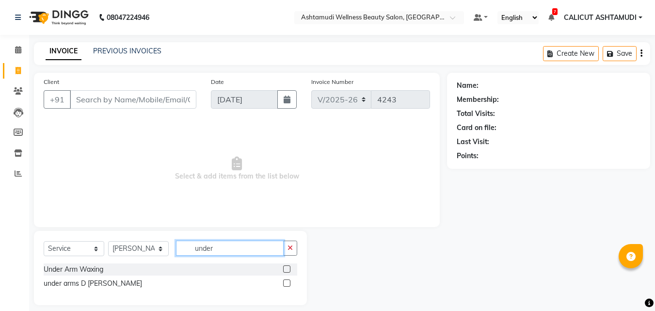
type input "under"
click at [289, 268] on label at bounding box center [286, 268] width 7 height 7
click at [289, 268] on input "checkbox" at bounding box center [286, 269] width 6 height 6
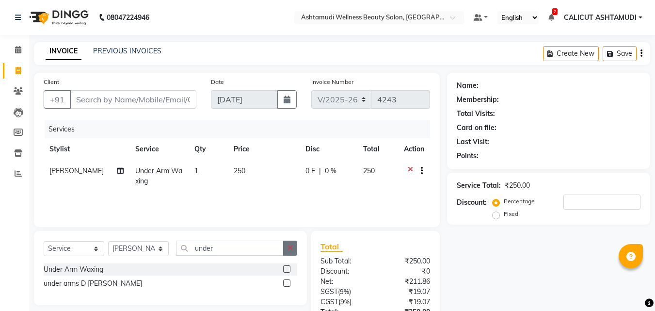
checkbox input "false"
click at [296, 248] on button "button" at bounding box center [290, 248] width 14 height 15
click at [285, 268] on label at bounding box center [286, 268] width 7 height 7
click at [285, 268] on input "checkbox" at bounding box center [286, 269] width 6 height 6
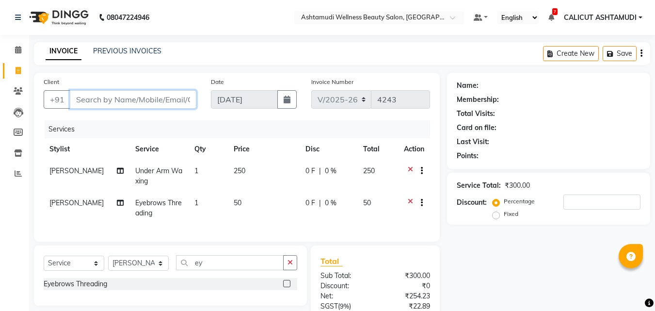
click at [96, 99] on input "Client" at bounding box center [133, 99] width 127 height 18
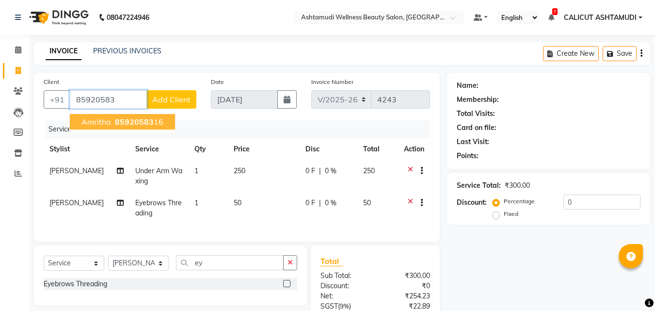
click at [137, 119] on span "85920583" at bounding box center [134, 122] width 39 height 10
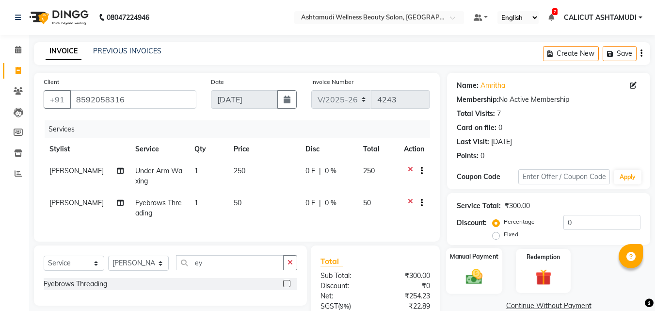
click at [482, 270] on img at bounding box center [474, 276] width 27 height 19
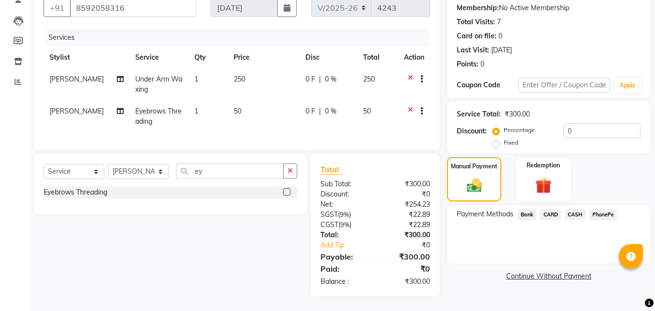
scroll to position [99, 0]
click at [566, 209] on span "CASH" at bounding box center [575, 214] width 21 height 11
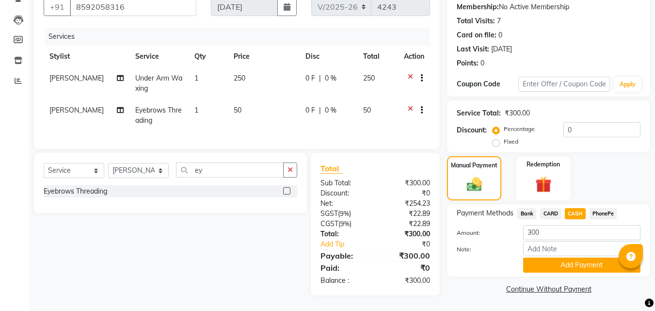
click at [539, 271] on div "Name: Amritha Membership: No Active Membership Total Visits: 7 Card on file: 0 …" at bounding box center [552, 138] width 210 height 316
click at [541, 260] on button "Add Payment" at bounding box center [581, 264] width 117 height 15
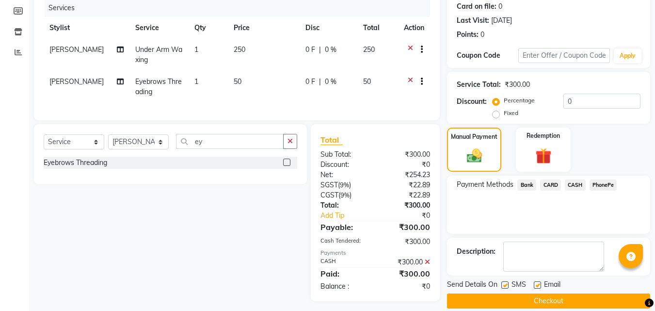
scroll to position [133, 0]
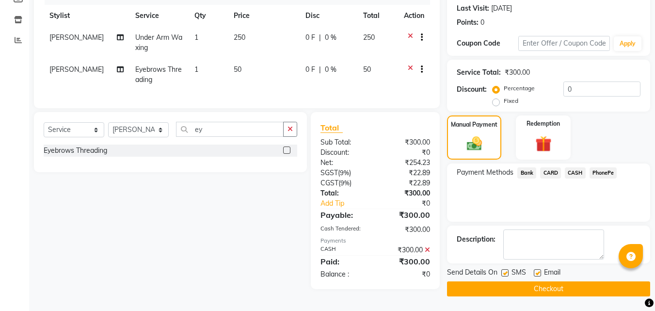
click at [515, 285] on button "Checkout" at bounding box center [548, 288] width 203 height 15
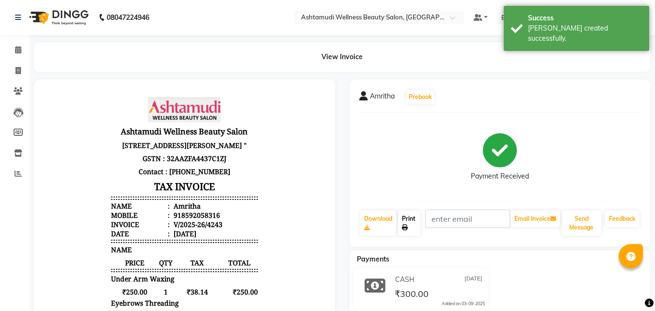
click at [420, 225] on link "Print" at bounding box center [409, 222] width 22 height 25
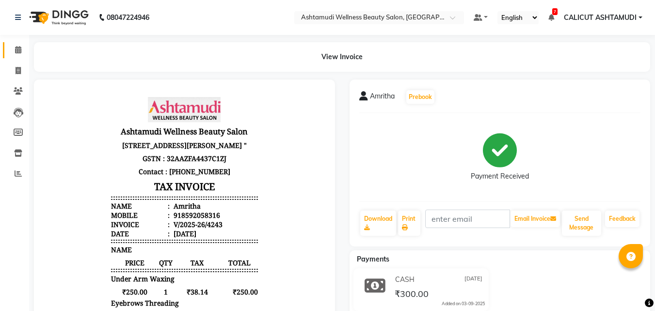
click at [22, 43] on link "Calendar" at bounding box center [14, 50] width 23 height 16
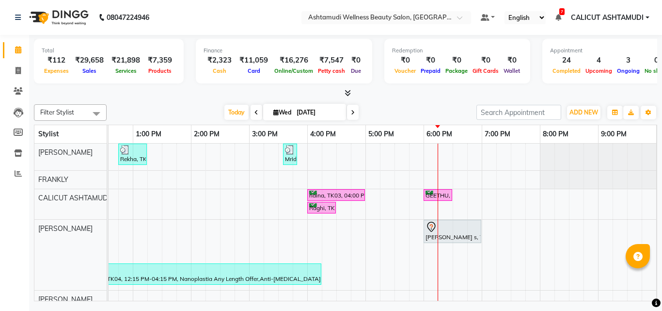
scroll to position [0, 213]
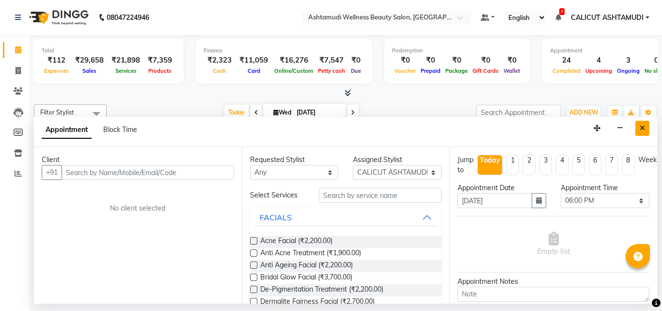
click at [639, 128] on button "Close" at bounding box center [643, 128] width 14 height 15
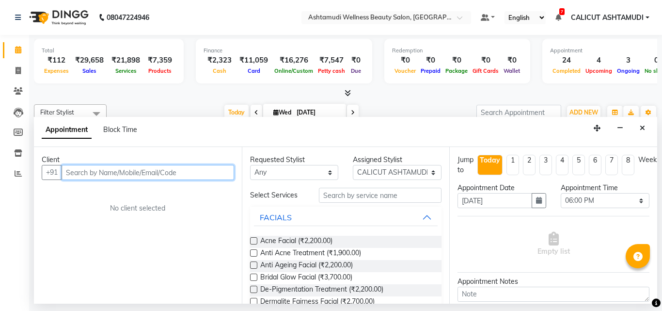
click at [102, 169] on input "text" at bounding box center [148, 172] width 173 height 15
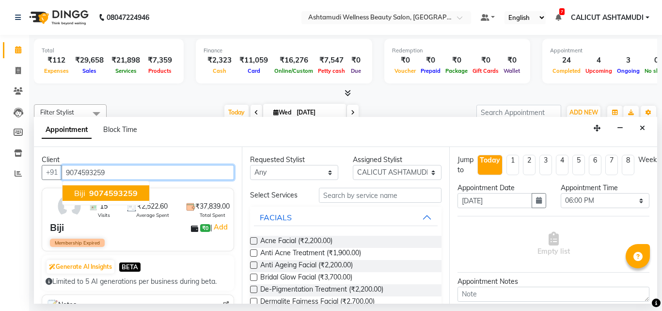
click at [118, 193] on span "9074593259" at bounding box center [113, 193] width 48 height 10
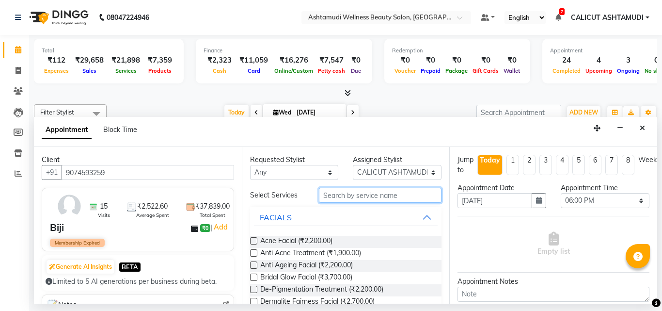
click at [425, 193] on input "text" at bounding box center [380, 195] width 123 height 15
drag, startPoint x: 359, startPoint y: 171, endPoint x: 359, endPoint y: 189, distance: 17.9
click at [359, 171] on select "Select [PERSON_NAME] C [PERSON_NAME] [PERSON_NAME] CALICUT ASHTAMUDI FRANKLY KR…" at bounding box center [397, 172] width 89 height 15
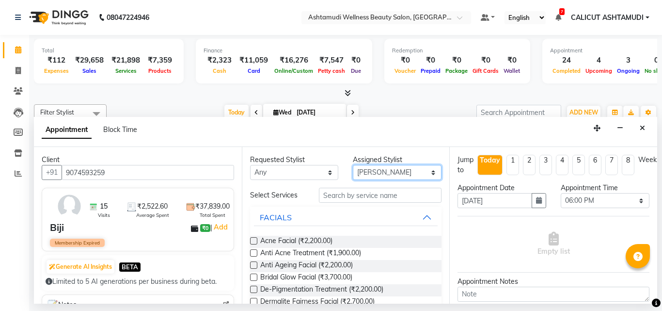
click at [353, 165] on select "Select [PERSON_NAME] C [PERSON_NAME] [PERSON_NAME] CALICUT ASHTAMUDI FRANKLY KR…" at bounding box center [397, 172] width 89 height 15
click at [365, 198] on input "text" at bounding box center [380, 195] width 123 height 15
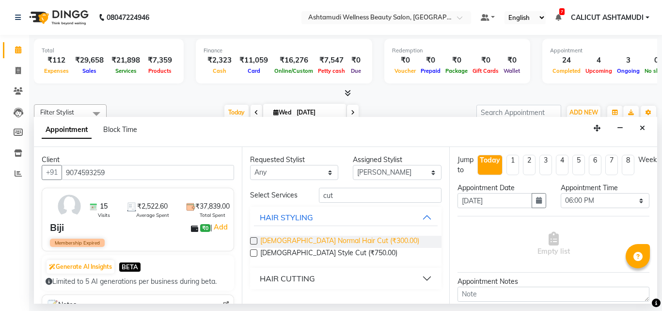
click at [318, 242] on span "Gents Normal Hair Cut (₹300.00)" at bounding box center [339, 242] width 159 height 12
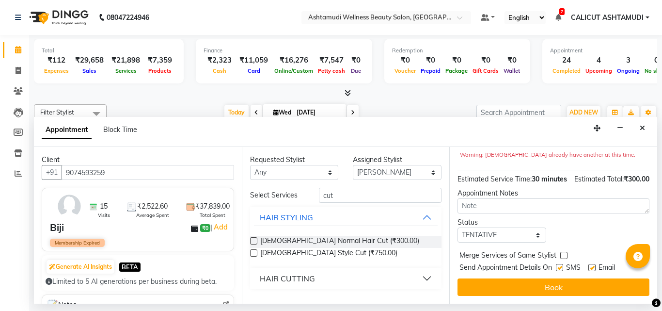
scroll to position [126, 0]
click at [497, 232] on select "Select TENTATIVE CONFIRM CHECK-IN UPCOMING" at bounding box center [502, 234] width 89 height 15
click at [458, 227] on select "Select TENTATIVE CONFIRM CHECK-IN UPCOMING" at bounding box center [502, 234] width 89 height 15
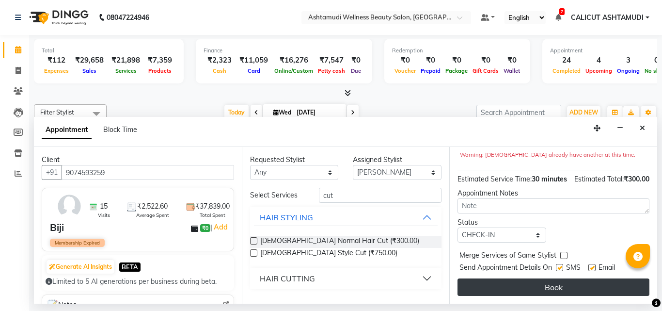
click at [487, 278] on button "Book" at bounding box center [554, 286] width 192 height 17
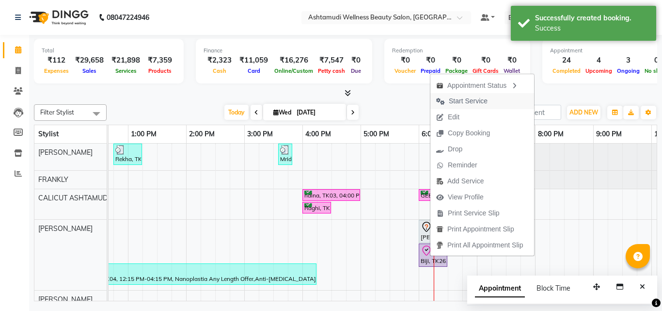
click at [469, 96] on span "Start Service" at bounding box center [468, 101] width 39 height 10
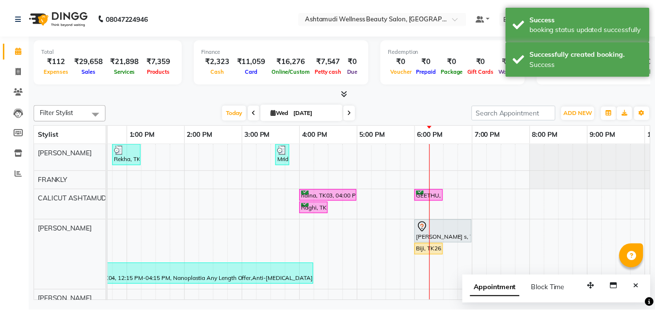
scroll to position [97, 0]
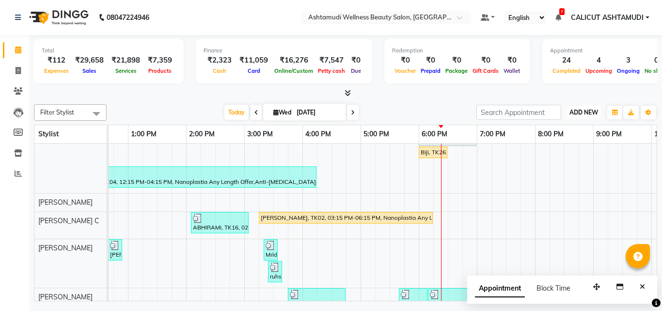
click at [580, 110] on span "ADD NEW" at bounding box center [584, 112] width 29 height 7
click at [561, 161] on link "Add Expense" at bounding box center [562, 156] width 77 height 13
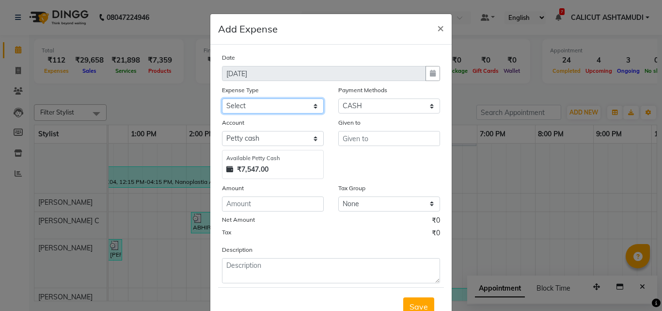
drag, startPoint x: 275, startPoint y: 103, endPoint x: 274, endPoint y: 112, distance: 9.8
click at [275, 103] on select "Select ACCOMODATION EXPENSES ADVERTISEMENT SALES PROMOTIONAL EXPENSES Bonus BRI…" at bounding box center [273, 105] width 102 height 15
click at [222, 98] on select "Select ACCOMODATION EXPENSES ADVERTISEMENT SALES PROMOTIONAL EXPENSES Bonus BRI…" at bounding box center [273, 105] width 102 height 15
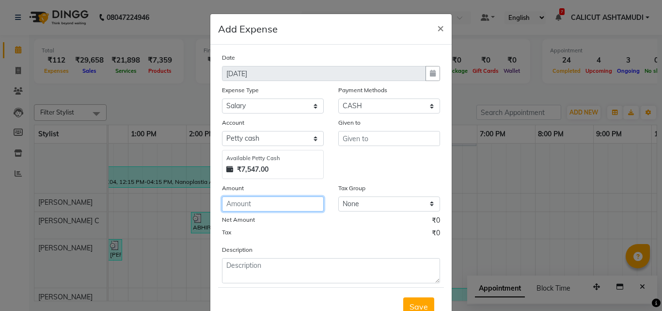
click at [267, 203] on input "number" at bounding box center [273, 203] width 102 height 15
click at [107, 71] on ngb-modal-window "Add Expense × Date 03-09-2025 Expense Type Select ACCOMODATION EXPENSES ADVERTI…" at bounding box center [331, 155] width 662 height 311
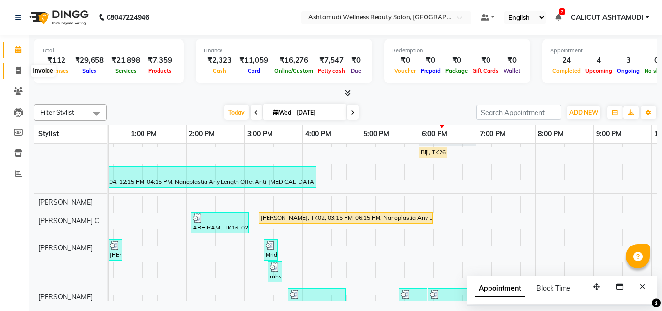
click at [14, 69] on span at bounding box center [18, 70] width 17 height 11
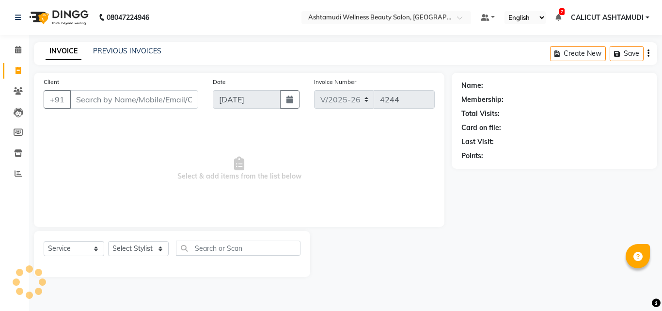
click at [108, 96] on input "Client" at bounding box center [134, 99] width 129 height 18
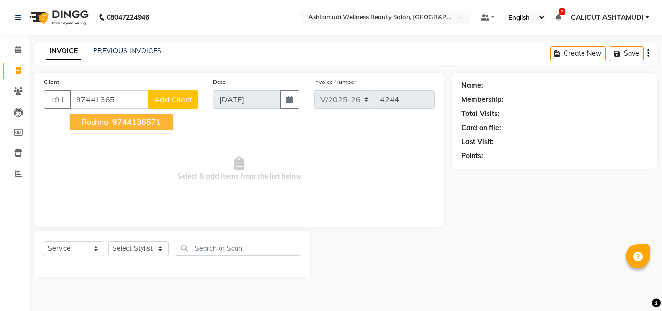
click at [109, 130] on ngb-typeahead-window "roshna 97441365 71" at bounding box center [121, 122] width 104 height 24
click at [108, 120] on span "roshna" at bounding box center [94, 122] width 27 height 10
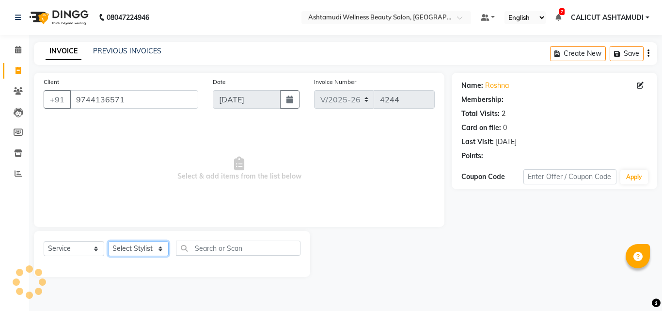
click at [138, 246] on select "Select Stylist [PERSON_NAME] C [PERSON_NAME] [PERSON_NAME] CALICUT ASHTAMUDI FR…" at bounding box center [138, 248] width 61 height 15
click at [108, 241] on select "Select Stylist [PERSON_NAME] C [PERSON_NAME] [PERSON_NAME] CALICUT ASHTAMUDI FR…" at bounding box center [138, 248] width 61 height 15
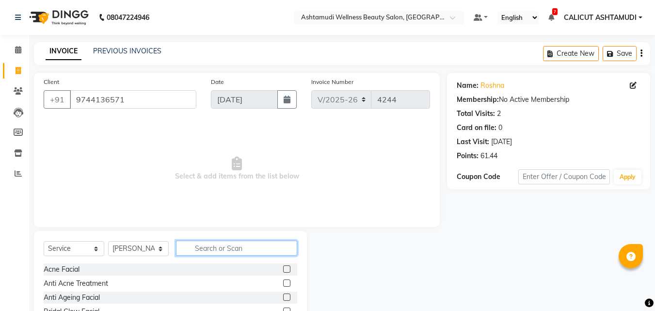
click at [213, 249] on input "text" at bounding box center [236, 248] width 121 height 15
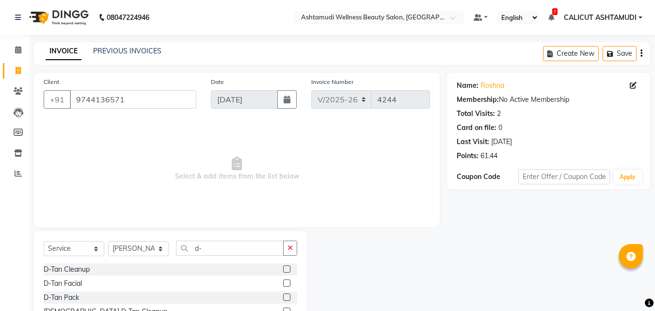
click at [288, 268] on label at bounding box center [286, 268] width 7 height 7
click at [288, 268] on input "checkbox" at bounding box center [286, 269] width 6 height 6
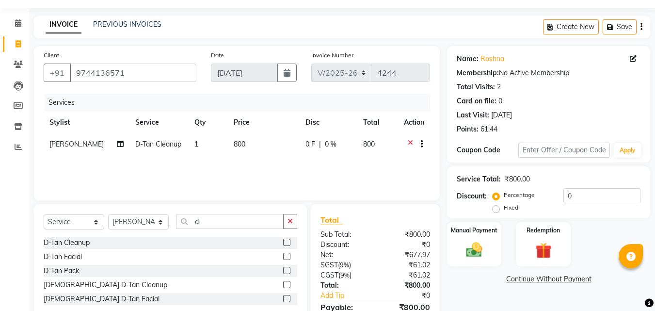
scroll to position [48, 0]
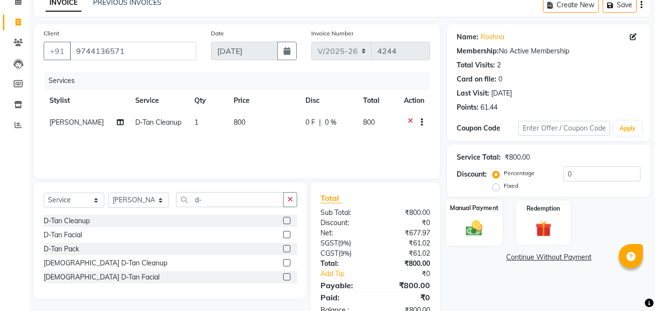
click at [484, 224] on img at bounding box center [474, 227] width 27 height 19
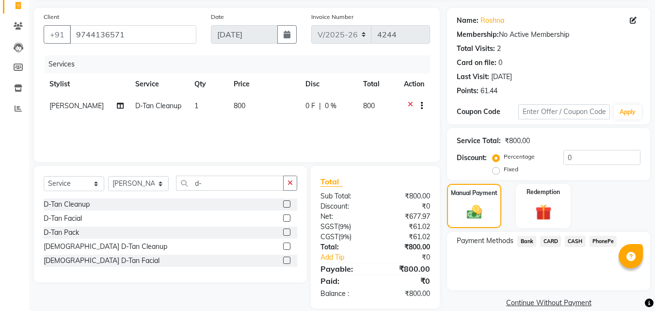
scroll to position [79, 0]
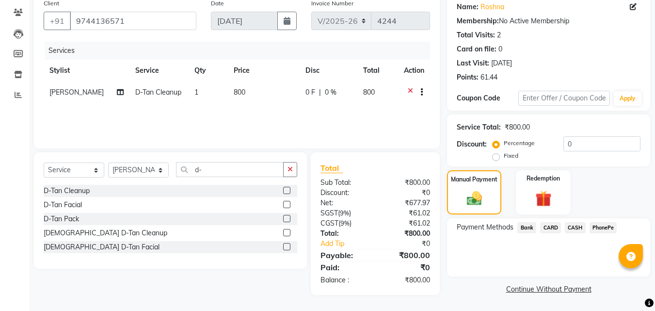
click at [603, 228] on span "PhonePe" at bounding box center [604, 227] width 28 height 11
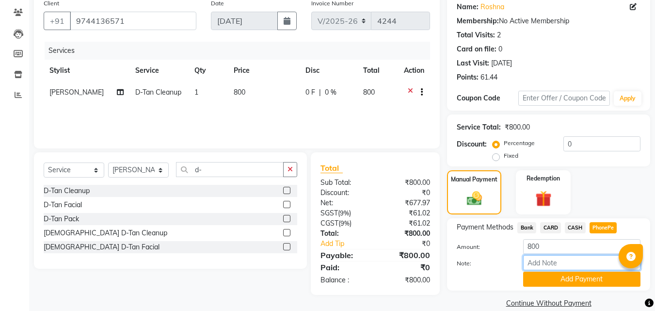
click at [562, 264] on input "Note:" at bounding box center [581, 262] width 117 height 15
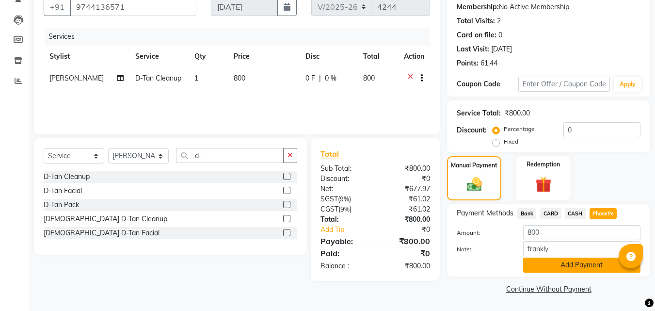
click at [548, 268] on button "Add Payment" at bounding box center [581, 264] width 117 height 15
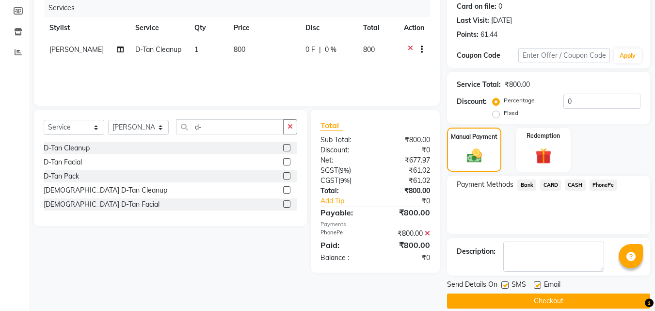
scroll to position [133, 0]
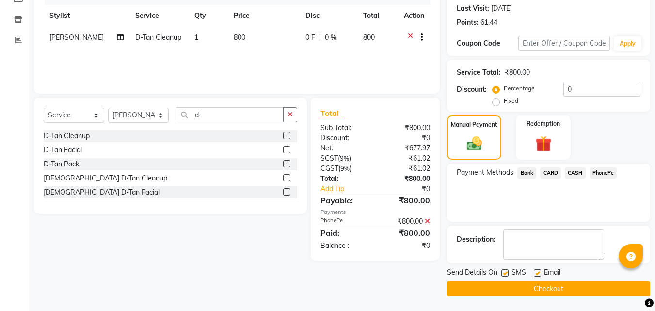
click at [509, 292] on button "Checkout" at bounding box center [548, 288] width 203 height 15
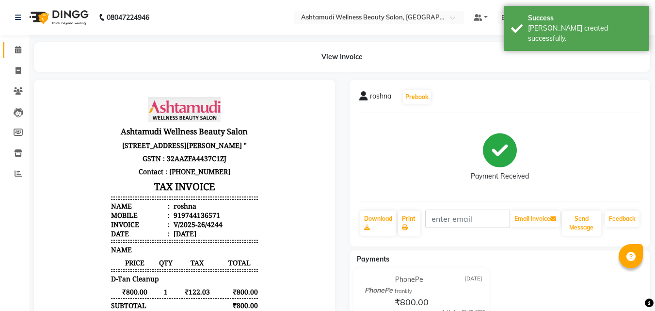
click at [11, 56] on link "Calendar" at bounding box center [14, 50] width 23 height 16
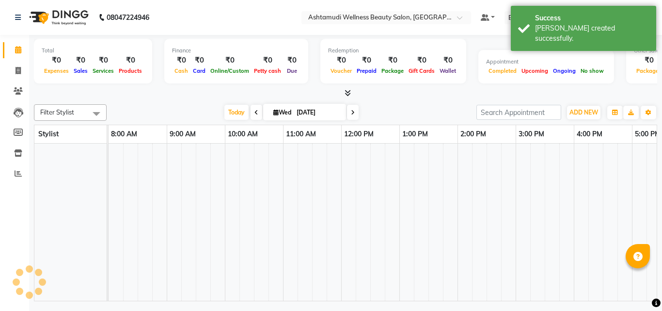
click at [11, 56] on link "Calendar" at bounding box center [14, 50] width 23 height 16
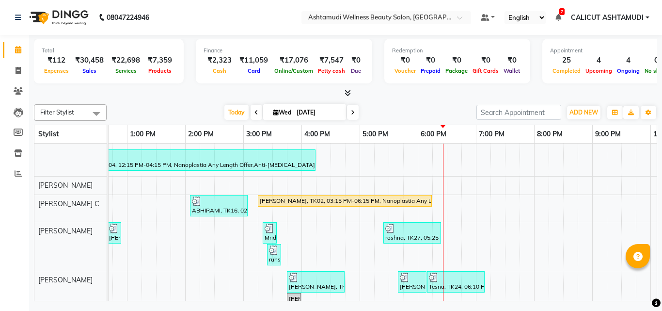
scroll to position [145, 0]
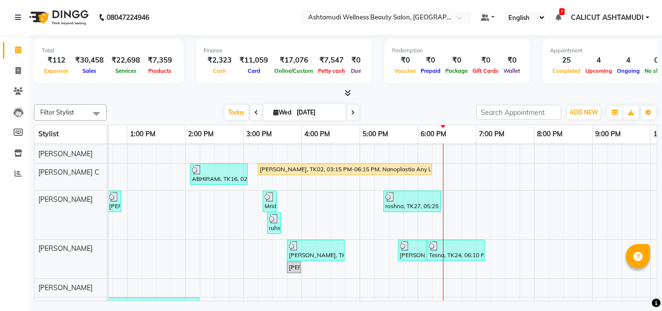
click at [493, 246] on div "Rekha, TK09, 12:45 PM-01:15 PM, Eyebrows Threading,Upper Lip Threading Mridhula…" at bounding box center [330, 232] width 873 height 468
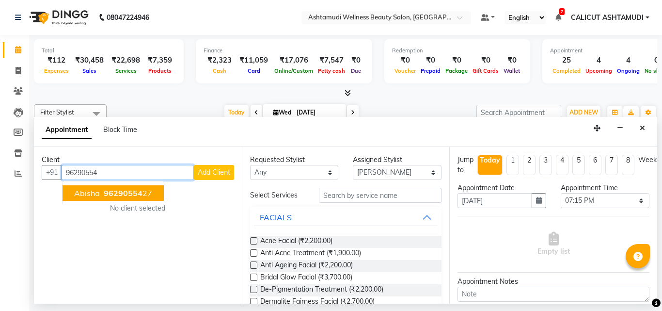
click at [106, 192] on span "96290554" at bounding box center [123, 193] width 39 height 10
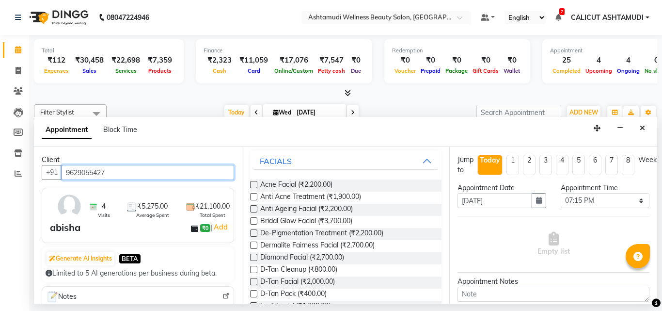
scroll to position [0, 0]
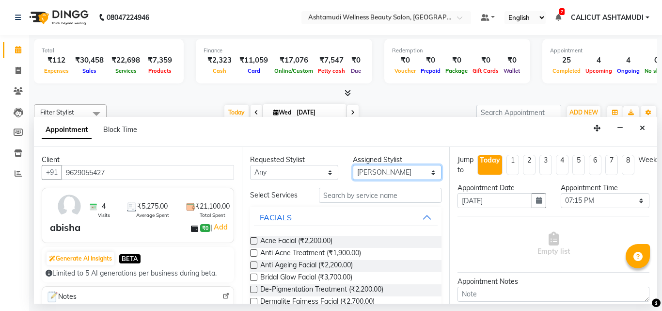
click at [373, 168] on select "Select [PERSON_NAME] C [PERSON_NAME] [PERSON_NAME] CALICUT ASHTAMUDI FRANKLY KR…" at bounding box center [397, 172] width 89 height 15
click at [353, 165] on select "Select [PERSON_NAME] C [PERSON_NAME] [PERSON_NAME] CALICUT ASHTAMUDI FRANKLY KR…" at bounding box center [397, 172] width 89 height 15
click at [409, 195] on input "text" at bounding box center [380, 195] width 123 height 15
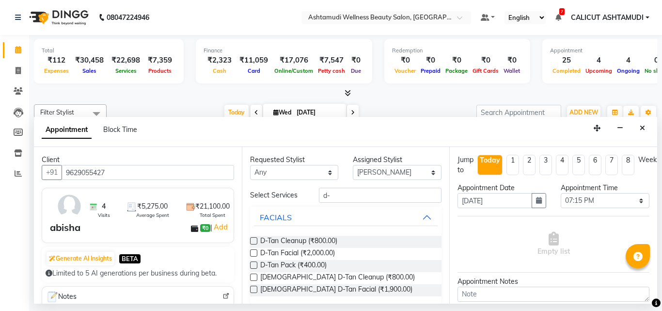
click at [259, 243] on div "D-Tan Cleanup (₹800.00)" at bounding box center [346, 242] width 192 height 12
click at [252, 241] on label at bounding box center [253, 240] width 7 height 7
click at [252, 241] on input "checkbox" at bounding box center [253, 242] width 6 height 6
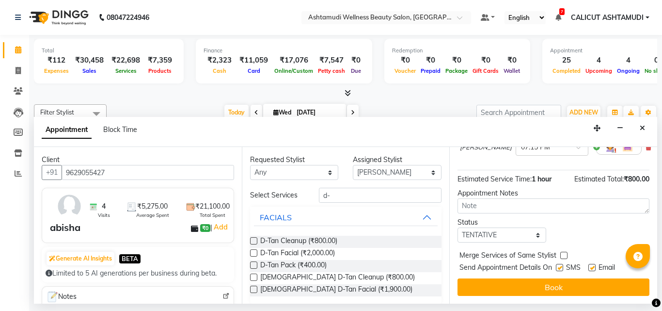
scroll to position [107, 0]
click at [492, 230] on select "Select TENTATIVE CONFIRM CHECK-IN UPCOMING" at bounding box center [502, 234] width 89 height 15
click at [458, 227] on select "Select TENTATIVE CONFIRM CHECK-IN UPCOMING" at bounding box center [502, 234] width 89 height 15
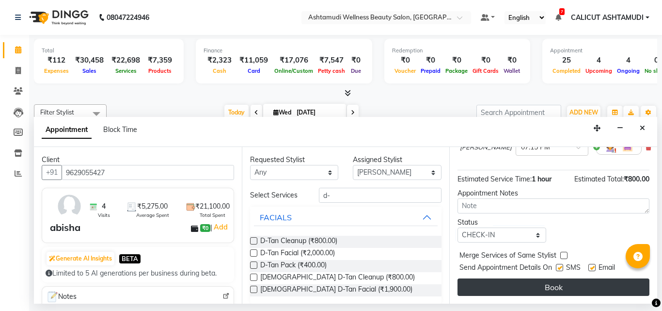
click at [481, 278] on button "Book" at bounding box center [554, 286] width 192 height 17
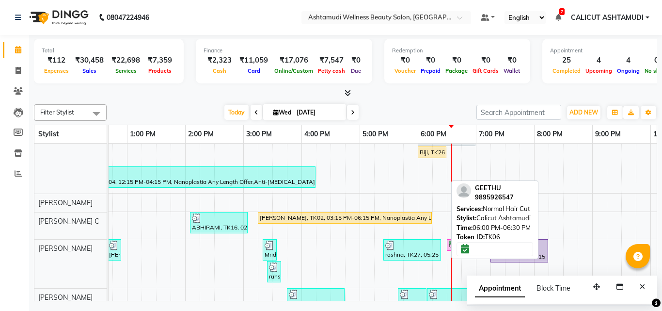
scroll to position [101, 0]
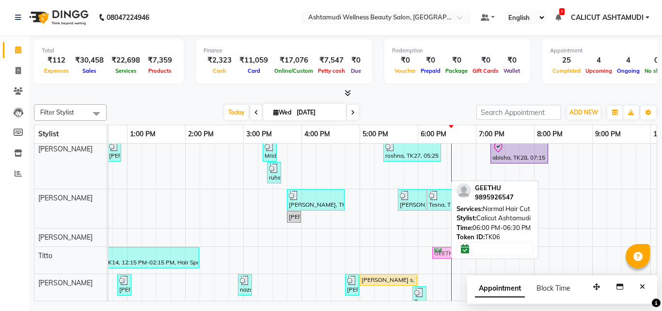
drag, startPoint x: 434, startPoint y: 192, endPoint x: 453, endPoint y: 263, distance: 74.0
click at [453, 263] on div "Rekha, TK09, 12:45 PM-01:15 PM, Eyebrows Threading,Upper Lip Threading Mridhula…" at bounding box center [330, 182] width 873 height 468
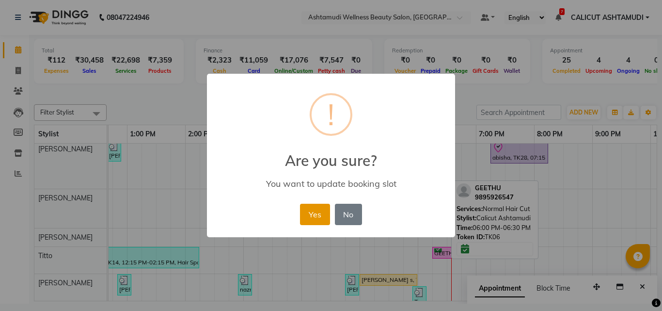
click at [315, 206] on button "Yes" at bounding box center [315, 214] width 30 height 21
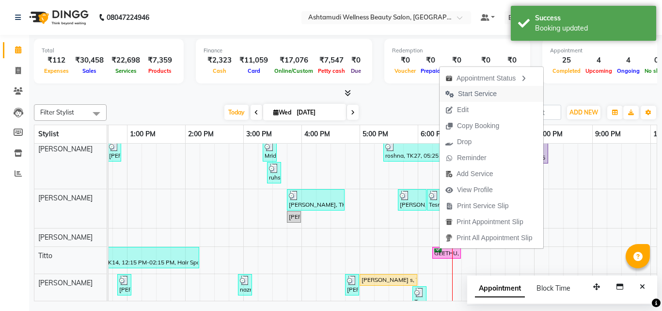
click at [477, 100] on span "Start Service" at bounding box center [471, 94] width 63 height 16
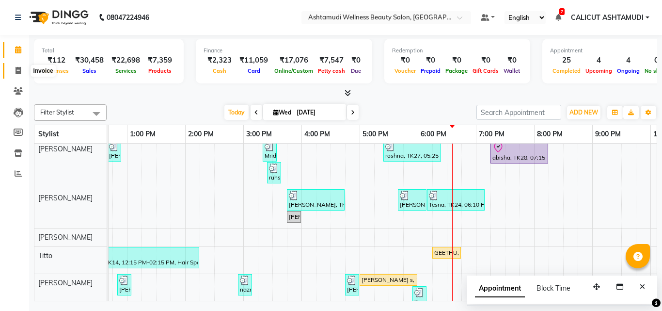
click at [15, 68] on span at bounding box center [18, 70] width 17 height 11
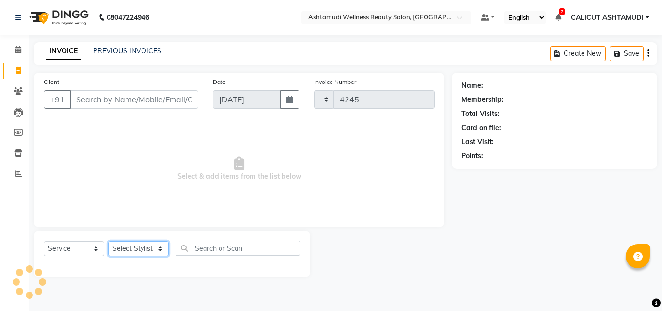
click at [115, 246] on select "Select Stylist" at bounding box center [138, 248] width 61 height 15
click at [143, 250] on select "Select Stylist [PERSON_NAME] C [PERSON_NAME] [PERSON_NAME] CALICUT ASHTAMUDI FR…" at bounding box center [138, 248] width 61 height 15
click at [143, 244] on select "Select Stylist [PERSON_NAME] C [PERSON_NAME] [PERSON_NAME] CALICUT ASHTAMUDI FR…" at bounding box center [138, 248] width 61 height 15
click at [108, 241] on select "Select Stylist [PERSON_NAME] C [PERSON_NAME] [PERSON_NAME] CALICUT ASHTAMUDI FR…" at bounding box center [138, 248] width 61 height 15
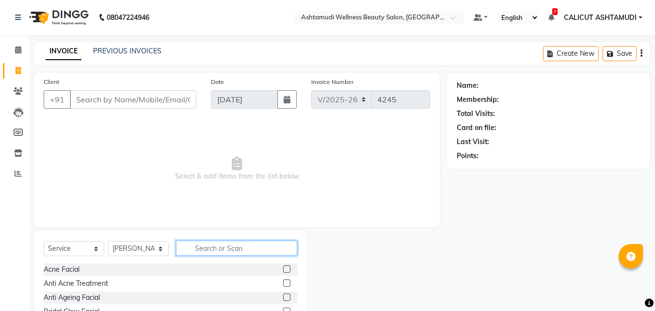
click at [229, 248] on input "text" at bounding box center [236, 248] width 121 height 15
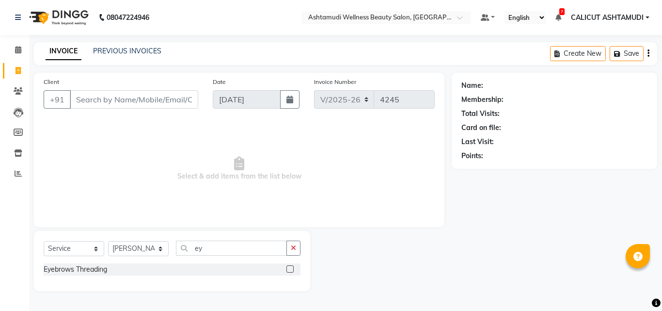
click at [288, 268] on label at bounding box center [290, 268] width 7 height 7
click at [288, 268] on input "checkbox" at bounding box center [290, 269] width 6 height 6
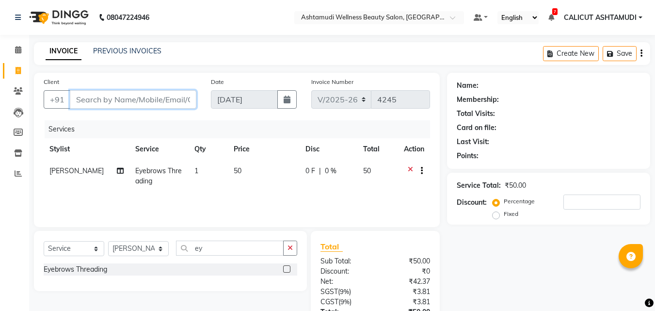
click at [139, 96] on input "Client" at bounding box center [133, 99] width 127 height 18
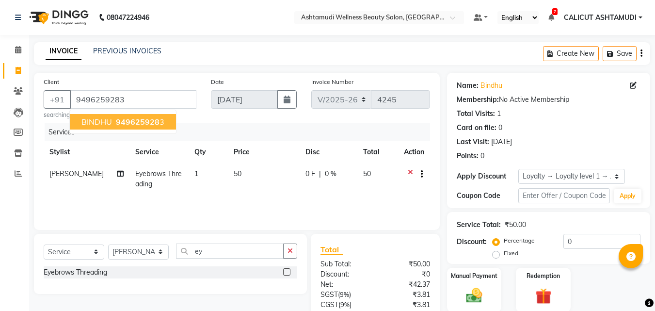
click at [154, 122] on span "949625928" at bounding box center [138, 122] width 44 height 10
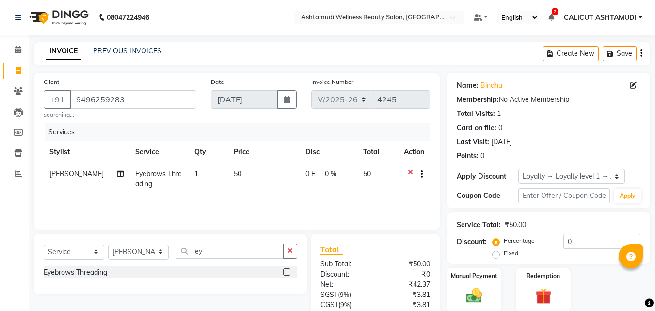
click at [208, 166] on td "1" at bounding box center [208, 179] width 39 height 32
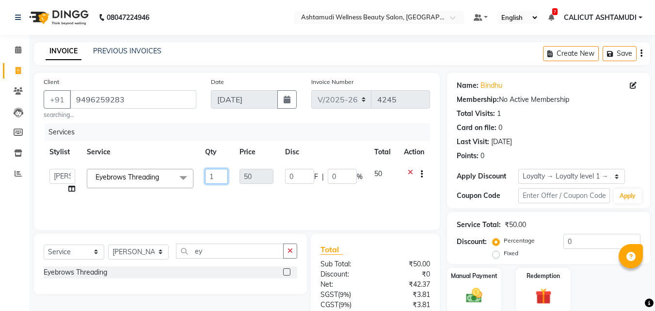
click at [217, 179] on input "1" at bounding box center [216, 176] width 23 height 15
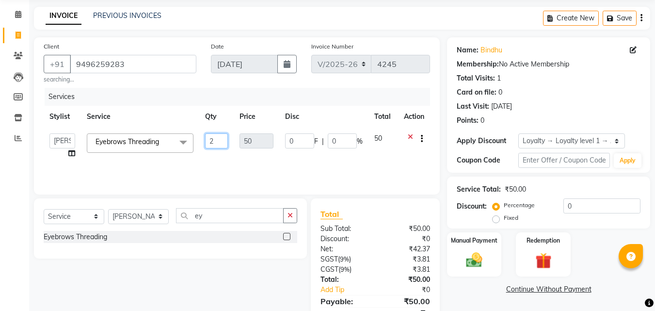
scroll to position [80, 0]
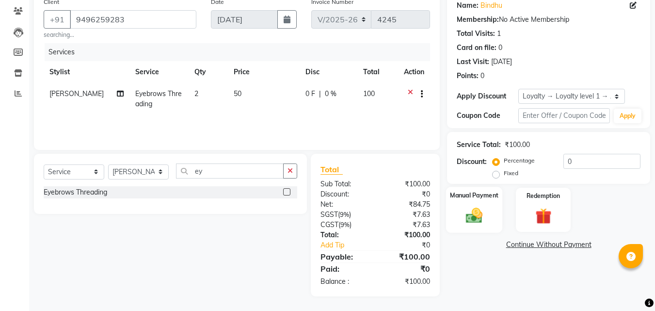
click at [479, 215] on img at bounding box center [474, 215] width 27 height 19
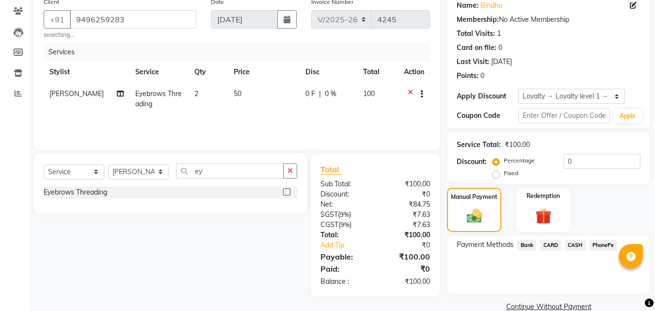
click at [605, 245] on span "PhonePe" at bounding box center [604, 245] width 28 height 11
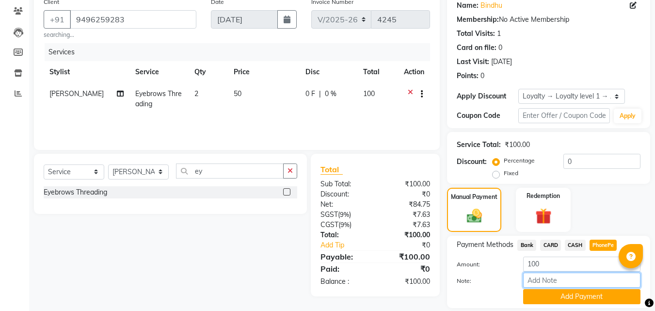
click at [587, 278] on input "Note:" at bounding box center [581, 280] width 117 height 15
click at [569, 301] on button "Add Payment" at bounding box center [581, 296] width 117 height 15
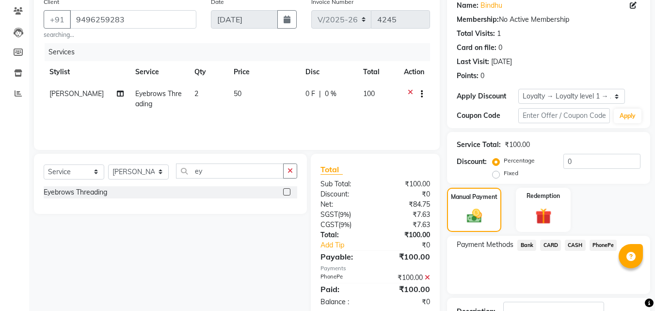
scroll to position [152, 0]
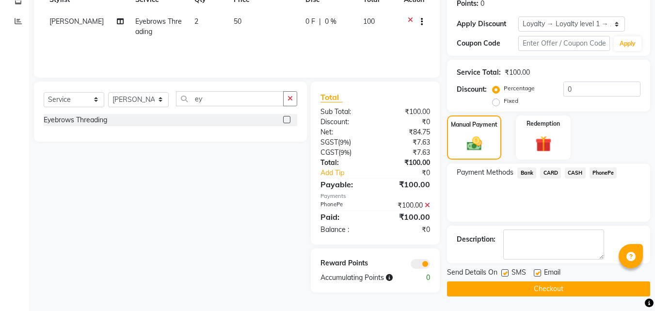
click at [555, 283] on button "Checkout" at bounding box center [548, 288] width 203 height 15
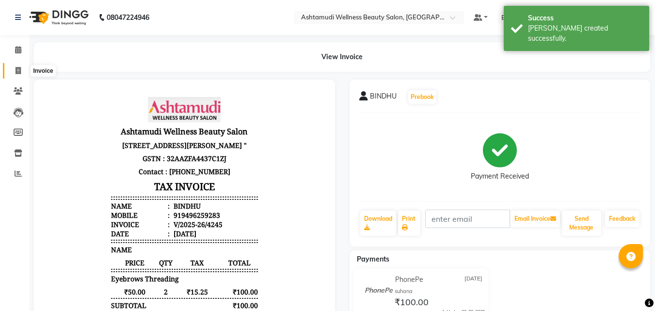
click at [21, 72] on icon at bounding box center [18, 70] width 5 height 7
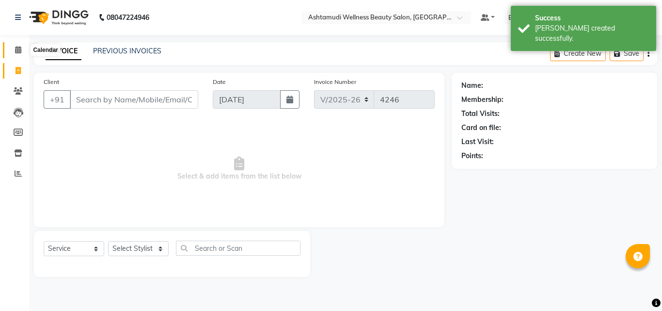
click at [18, 48] on icon at bounding box center [18, 49] width 6 height 7
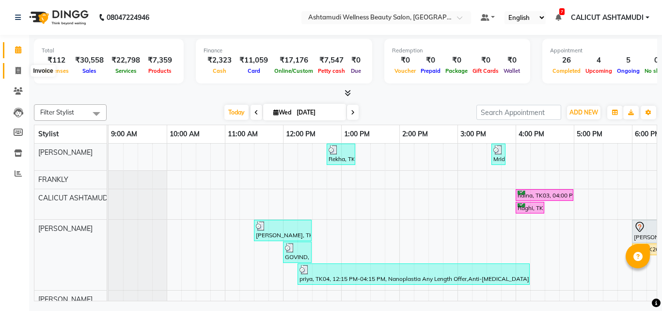
click at [12, 73] on span at bounding box center [18, 70] width 17 height 11
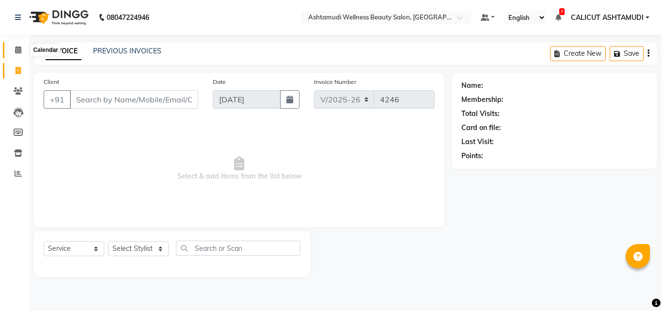
click at [15, 51] on icon at bounding box center [18, 49] width 6 height 7
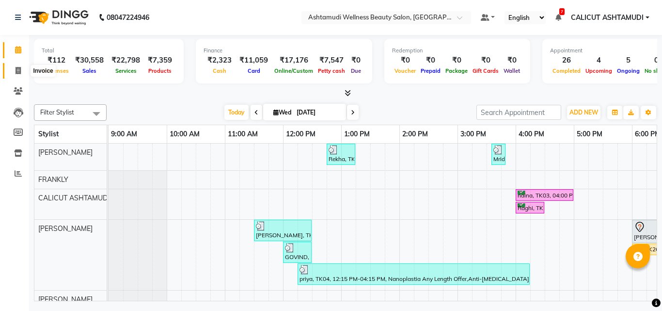
click at [13, 68] on span at bounding box center [18, 70] width 17 height 11
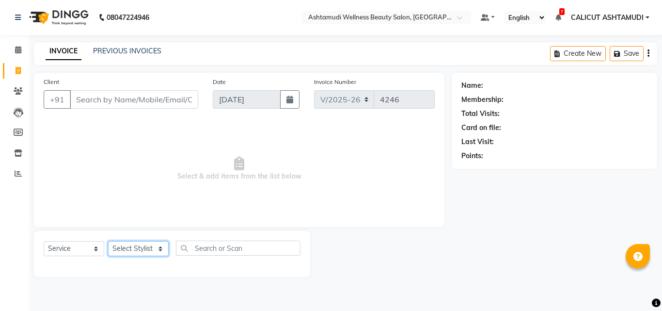
click at [139, 242] on select "Select Stylist [PERSON_NAME] C [PERSON_NAME] [PERSON_NAME] CALICUT ASHTAMUDI FR…" at bounding box center [138, 248] width 61 height 15
click at [108, 241] on select "Select Stylist [PERSON_NAME] C [PERSON_NAME] [PERSON_NAME] CALICUT ASHTAMUDI FR…" at bounding box center [138, 248] width 61 height 15
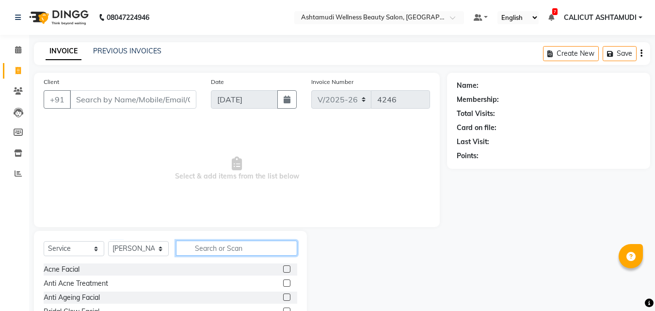
click at [238, 246] on input "text" at bounding box center [236, 248] width 121 height 15
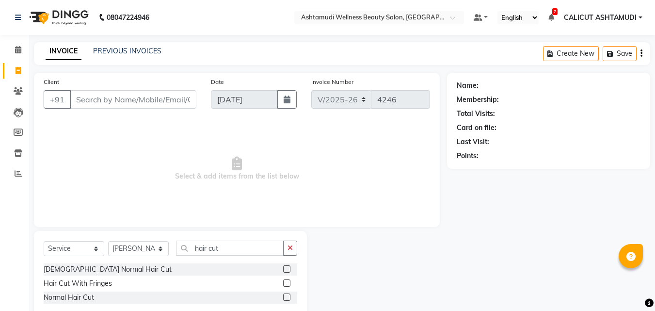
click at [288, 268] on label at bounding box center [286, 268] width 7 height 7
click at [288, 268] on input "checkbox" at bounding box center [286, 269] width 6 height 6
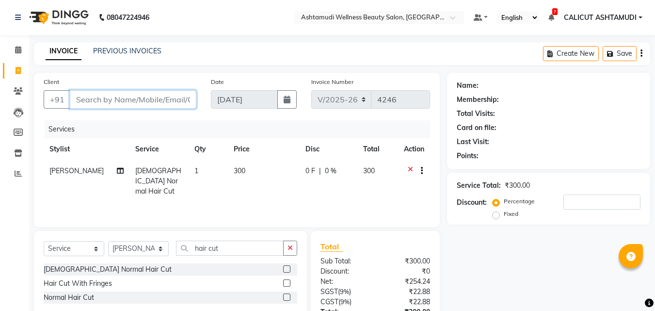
click at [108, 105] on input "Client" at bounding box center [133, 99] width 127 height 18
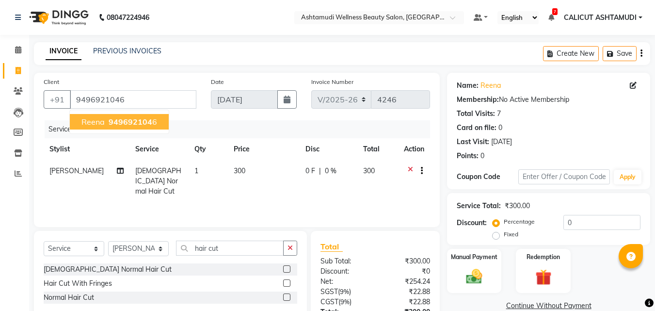
click at [210, 115] on div "Date 03-09-2025" at bounding box center [254, 97] width 100 height 40
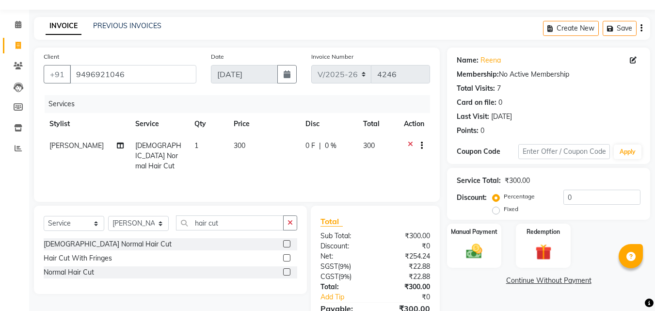
scroll to position [48, 0]
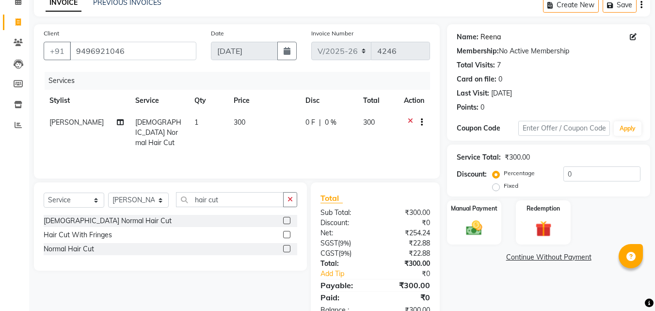
click at [497, 35] on link "Reena" at bounding box center [491, 37] width 20 height 10
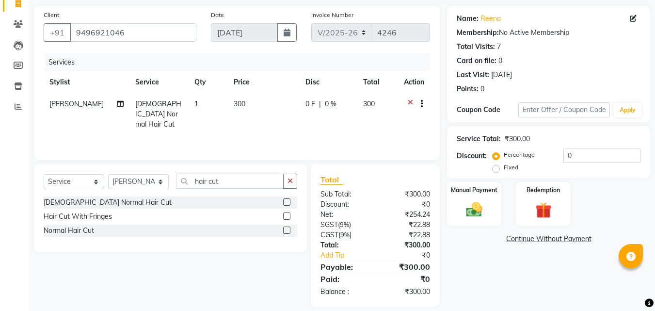
scroll to position [77, 0]
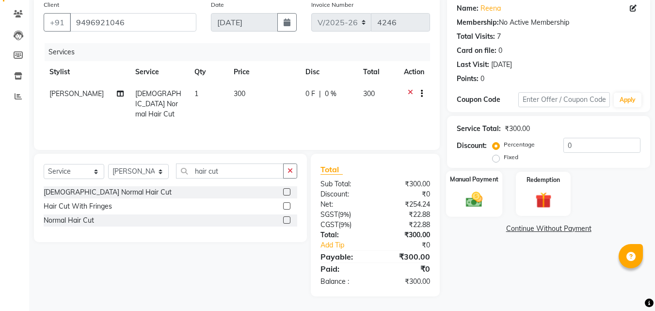
click at [479, 190] on img at bounding box center [474, 199] width 27 height 19
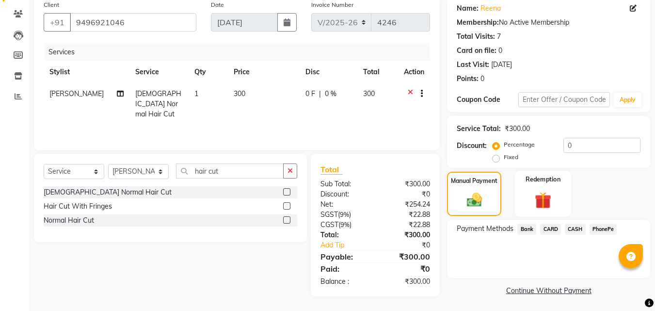
scroll to position [79, 0]
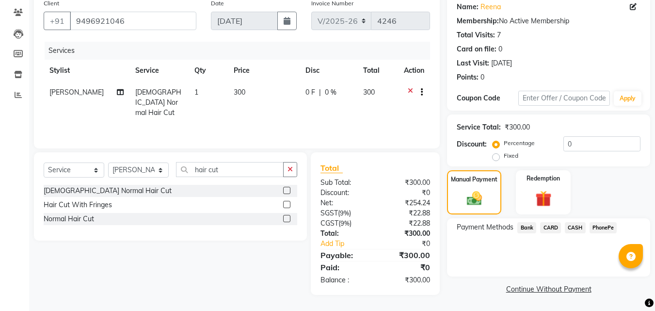
click at [579, 227] on span "CASH" at bounding box center [575, 227] width 21 height 11
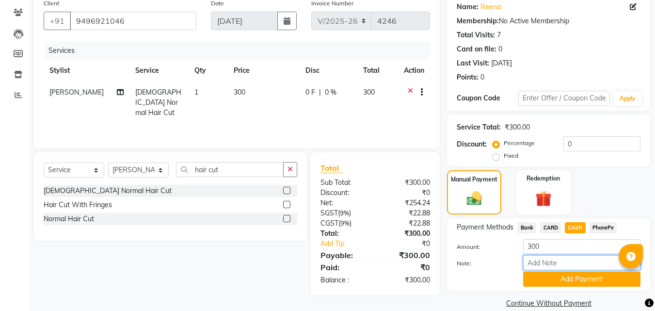
click at [554, 262] on input "Note:" at bounding box center [581, 262] width 117 height 15
click at [580, 276] on button "Add Payment" at bounding box center [581, 279] width 117 height 15
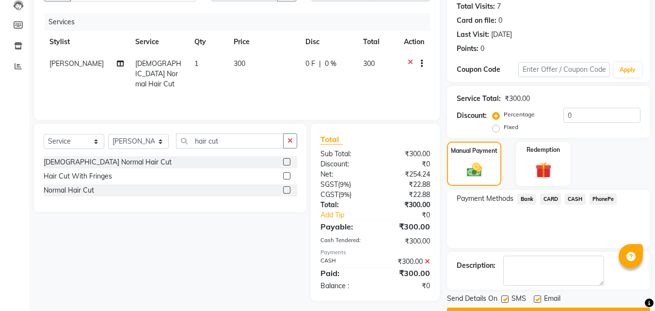
scroll to position [133, 0]
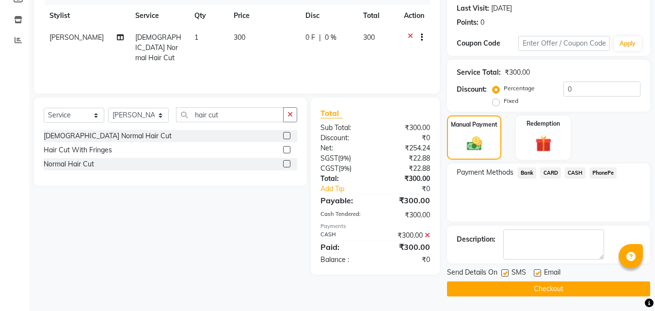
click at [540, 284] on button "Checkout" at bounding box center [548, 288] width 203 height 15
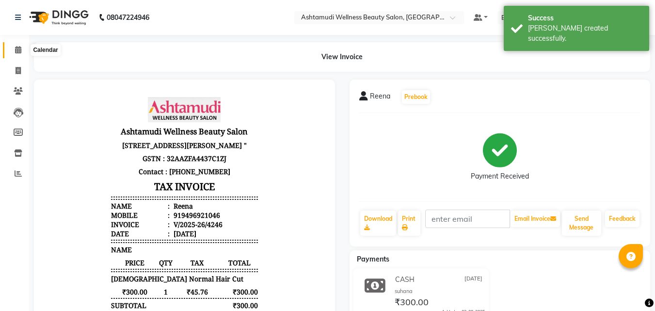
click at [15, 51] on icon at bounding box center [18, 49] width 6 height 7
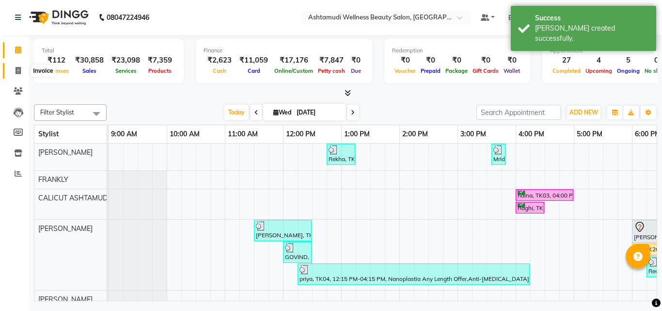
click at [16, 74] on icon at bounding box center [18, 70] width 5 height 7
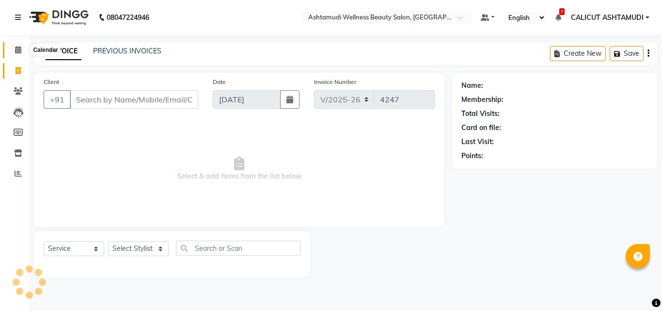
click at [19, 50] on icon at bounding box center [18, 49] width 6 height 7
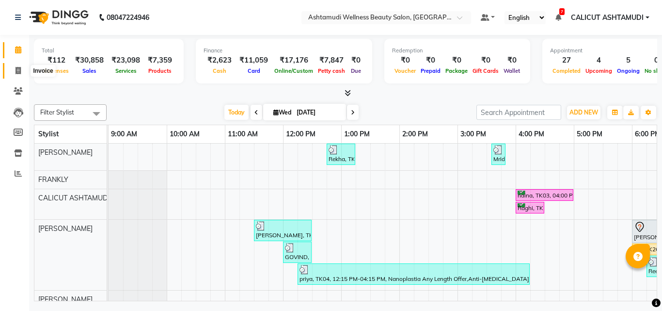
click at [22, 70] on span at bounding box center [18, 70] width 17 height 11
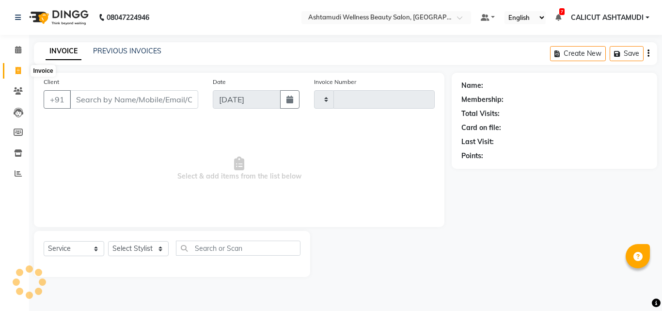
click at [22, 70] on span at bounding box center [18, 70] width 17 height 11
click at [146, 249] on select "Select Stylist" at bounding box center [138, 248] width 61 height 15
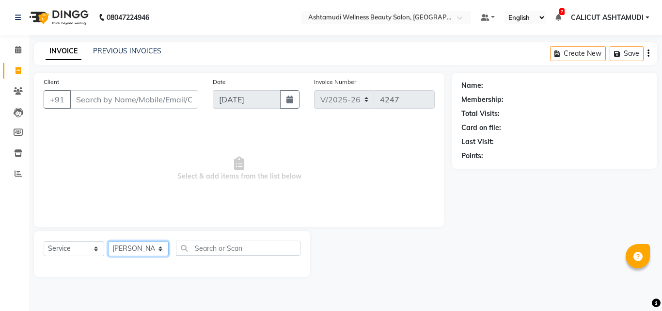
click at [108, 241] on select "Select Stylist [PERSON_NAME] C [PERSON_NAME] [PERSON_NAME] CALICUT ASHTAMUDI FR…" at bounding box center [138, 248] width 61 height 15
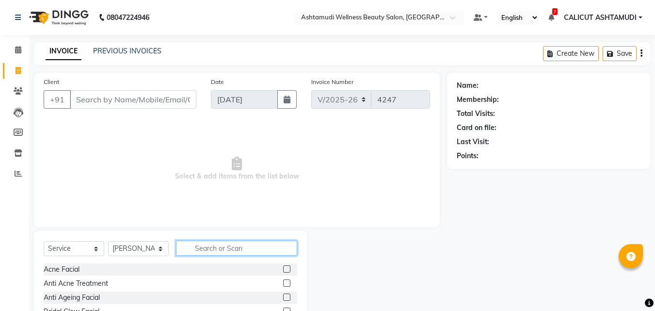
click at [226, 251] on input "text" at bounding box center [236, 248] width 121 height 15
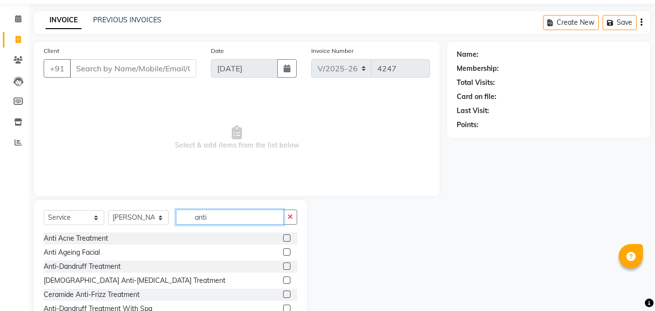
scroll to position [65, 0]
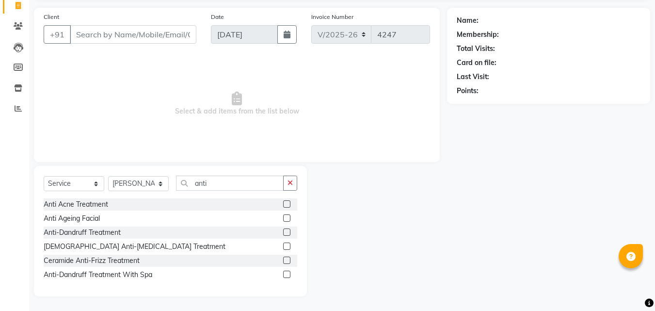
click at [288, 273] on label at bounding box center [286, 274] width 7 height 7
click at [288, 273] on input "checkbox" at bounding box center [286, 275] width 6 height 6
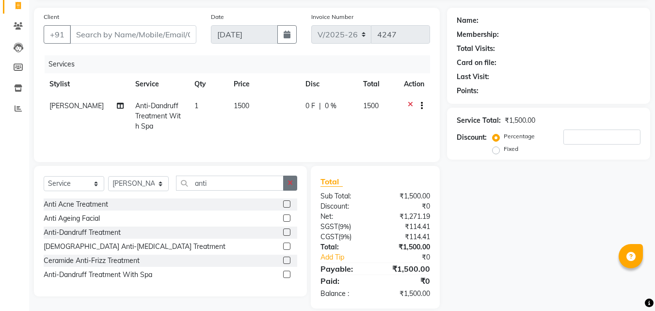
click at [290, 183] on icon "button" at bounding box center [290, 182] width 5 height 7
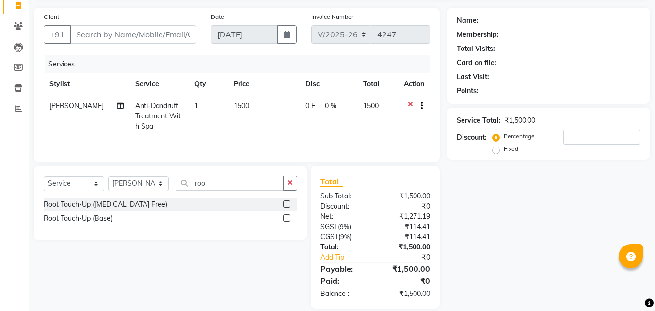
click at [286, 203] on label at bounding box center [286, 203] width 7 height 7
click at [286, 203] on input "checkbox" at bounding box center [286, 204] width 6 height 6
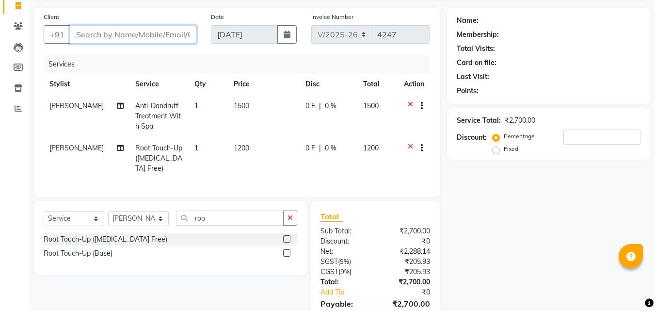
click at [104, 37] on input "Client" at bounding box center [133, 34] width 127 height 18
click at [290, 221] on icon "button" at bounding box center [290, 217] width 5 height 7
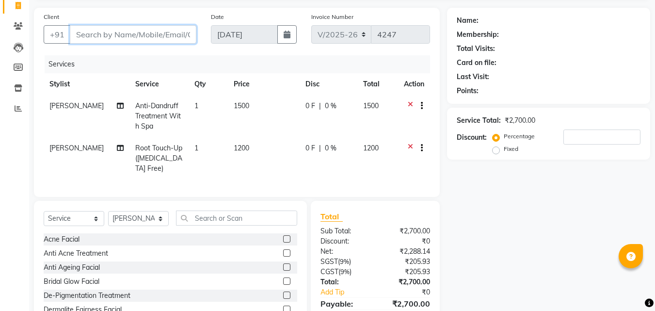
click at [112, 34] on input "Client" at bounding box center [133, 34] width 127 height 18
click at [130, 43] on input "Client" at bounding box center [133, 34] width 127 height 18
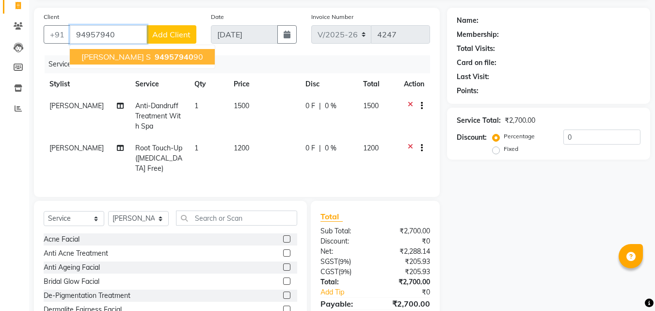
click at [155, 59] on span "94957940" at bounding box center [174, 57] width 39 height 10
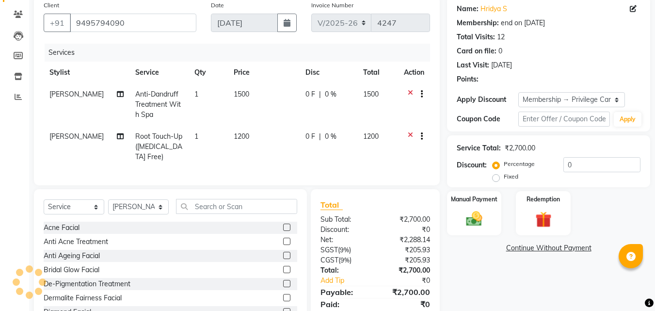
scroll to position [120, 0]
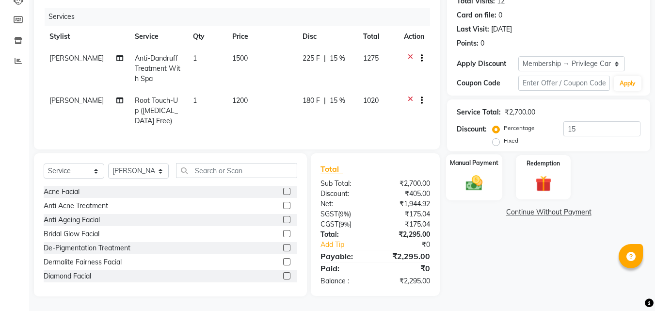
click at [489, 182] on div "Manual Payment" at bounding box center [474, 177] width 57 height 46
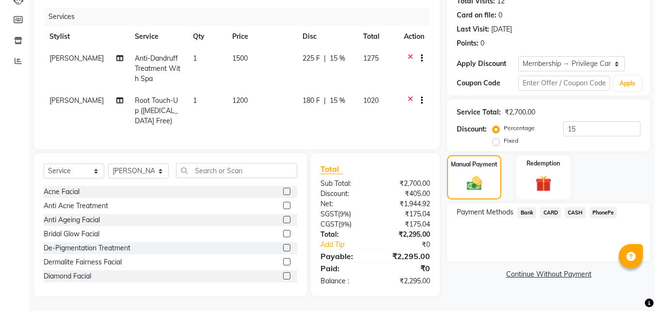
click at [600, 207] on span "PhonePe" at bounding box center [604, 212] width 28 height 11
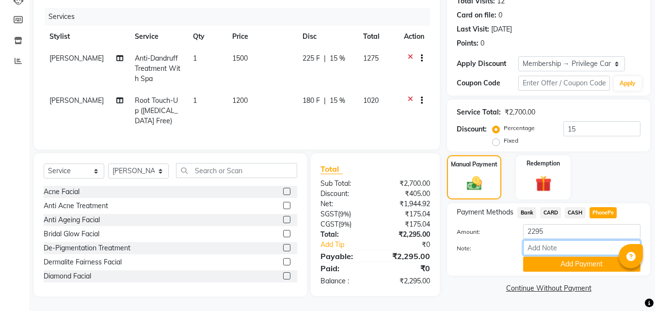
click at [573, 240] on input "Note:" at bounding box center [581, 247] width 117 height 15
click at [534, 257] on button "Add Payment" at bounding box center [581, 264] width 117 height 15
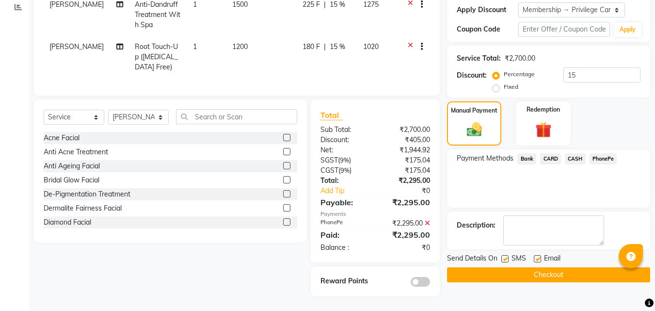
scroll to position [174, 0]
click at [547, 268] on button "Checkout" at bounding box center [548, 274] width 203 height 15
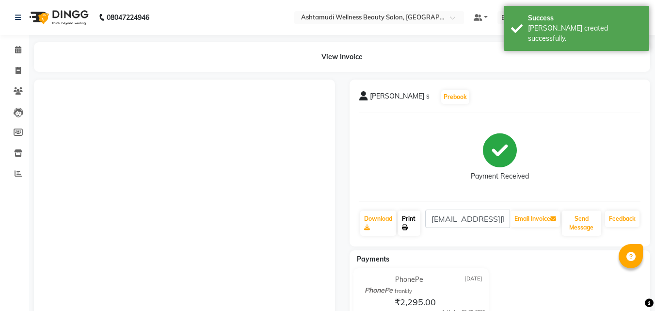
click at [413, 225] on link "Print" at bounding box center [409, 222] width 22 height 25
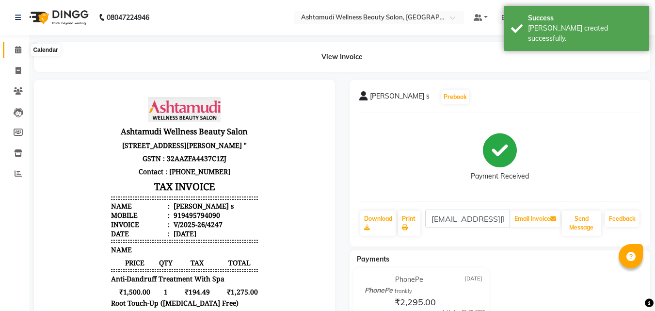
click at [14, 46] on span at bounding box center [18, 50] width 17 height 11
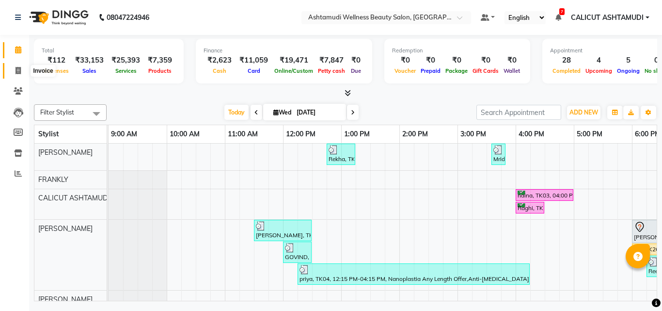
click at [14, 68] on span at bounding box center [18, 70] width 17 height 11
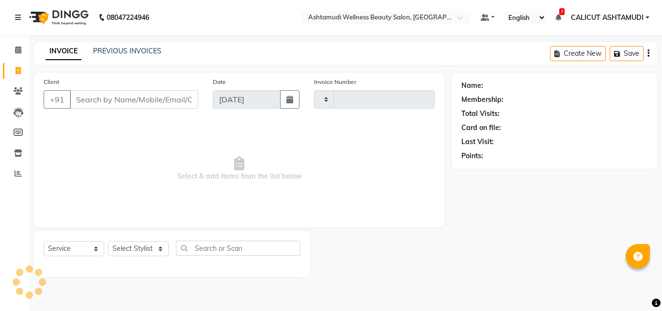
click at [14, 68] on span at bounding box center [18, 70] width 17 height 11
click at [12, 47] on span at bounding box center [18, 50] width 17 height 11
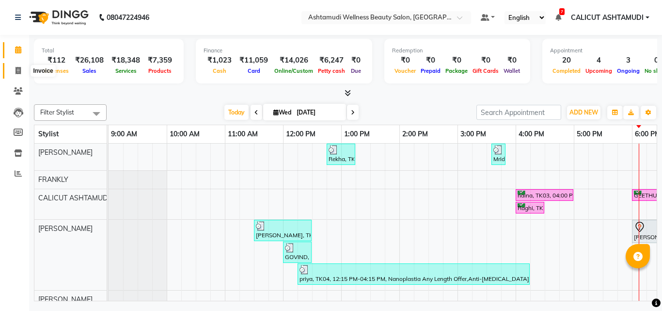
click at [11, 73] on span at bounding box center [18, 70] width 17 height 11
select select "service"
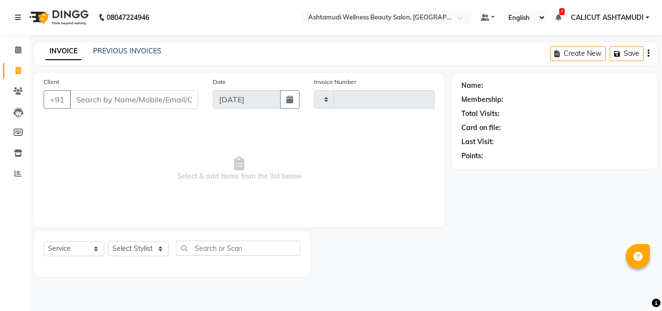
click at [104, 106] on input "Client" at bounding box center [134, 99] width 129 height 18
type input "4241"
select select "4630"
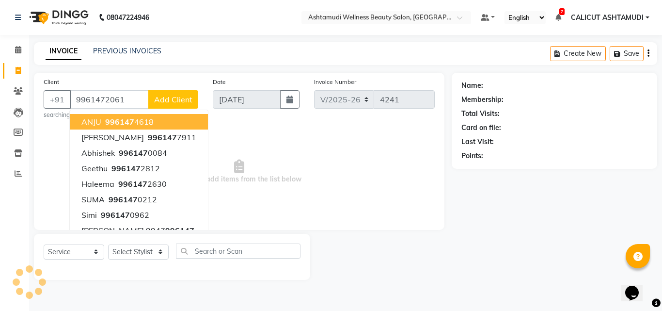
type input "9961472061"
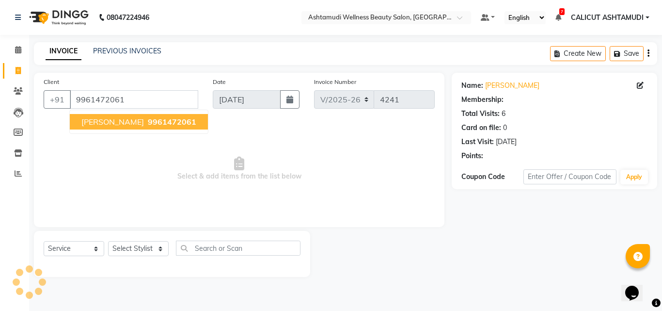
select select "1: Object"
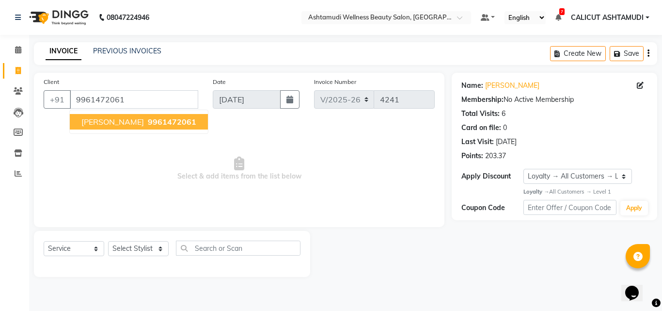
click at [109, 131] on ngb-typeahead-window "rouf 9961472061" at bounding box center [138, 122] width 139 height 24
click at [148, 120] on span "9961472061" at bounding box center [172, 122] width 48 height 10
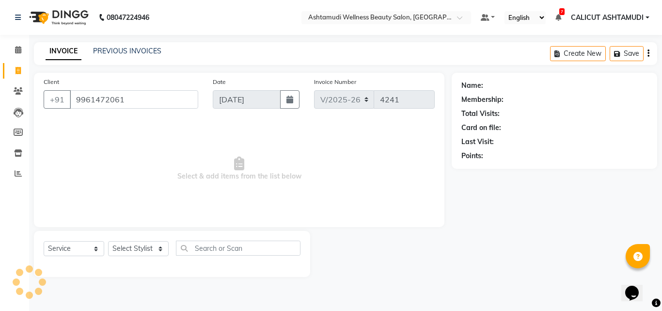
select select "1: Object"
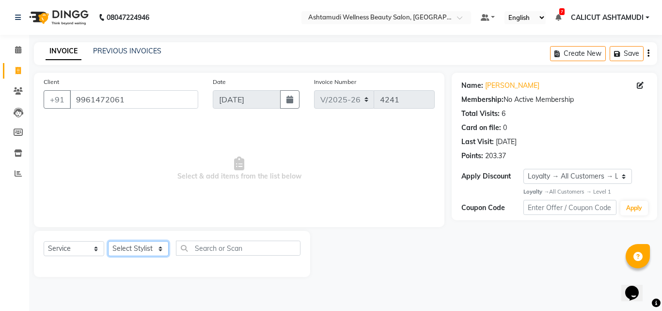
click at [133, 247] on select "Select Stylist [PERSON_NAME] C [PERSON_NAME] [PERSON_NAME] CALICUT ASHTAMUDI FR…" at bounding box center [138, 248] width 61 height 15
select select "60453"
click at [108, 241] on select "Select Stylist [PERSON_NAME] C [PERSON_NAME] [PERSON_NAME] CALICUT ASHTAMUDI FR…" at bounding box center [138, 248] width 61 height 15
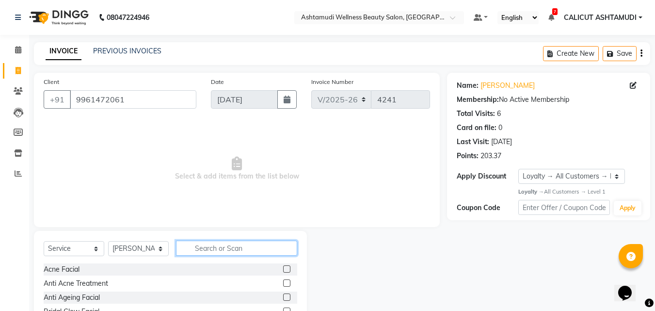
click at [195, 241] on input "text" at bounding box center [236, 248] width 121 height 15
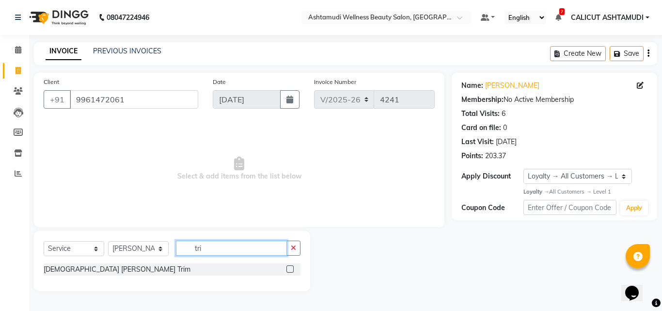
type input "tri"
click at [290, 267] on label at bounding box center [290, 268] width 7 height 7
click at [290, 267] on input "checkbox" at bounding box center [290, 269] width 6 height 6
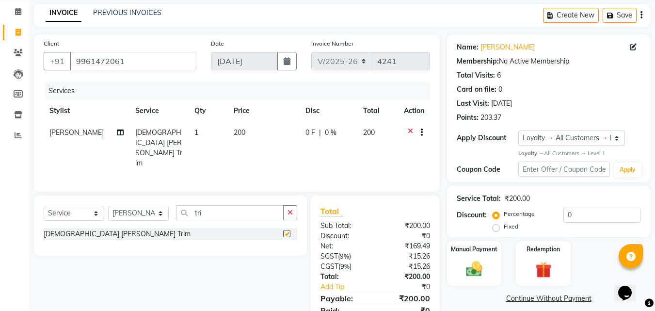
scroll to position [77, 0]
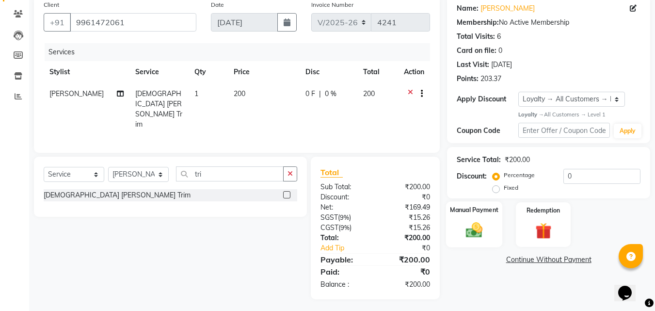
checkbox input "false"
drag, startPoint x: 505, startPoint y: 234, endPoint x: 497, endPoint y: 235, distance: 8.3
click at [505, 234] on div "Manual Payment Redemption" at bounding box center [549, 224] width 218 height 44
click at [489, 235] on div "Manual Payment" at bounding box center [474, 224] width 57 height 46
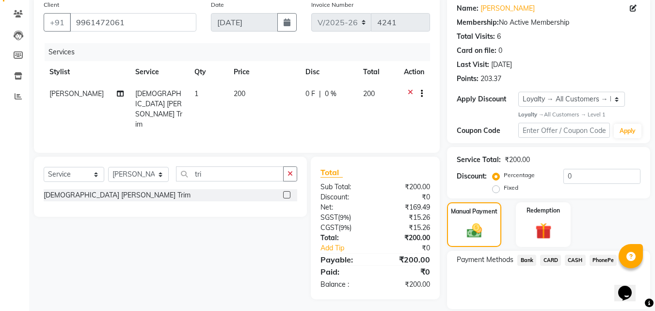
drag, startPoint x: 604, startPoint y: 260, endPoint x: 599, endPoint y: 267, distance: 8.6
click at [604, 261] on span "PhonePe" at bounding box center [604, 260] width 28 height 11
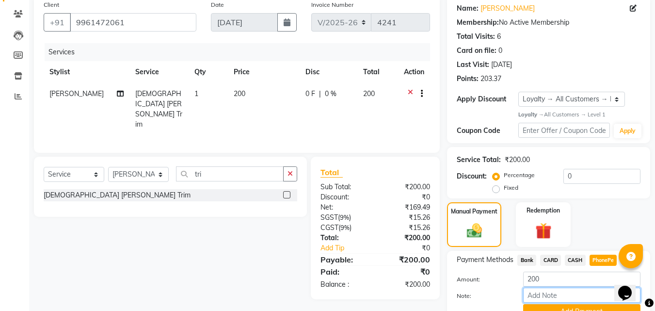
click at [581, 297] on input "Note:" at bounding box center [581, 295] width 117 height 15
type input "frankly"
click at [563, 305] on button "Add Payment" at bounding box center [581, 311] width 117 height 15
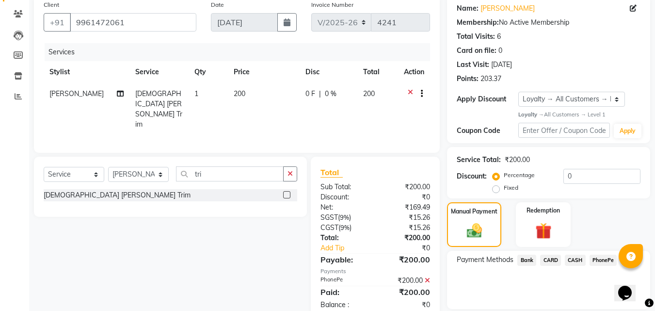
scroll to position [164, 0]
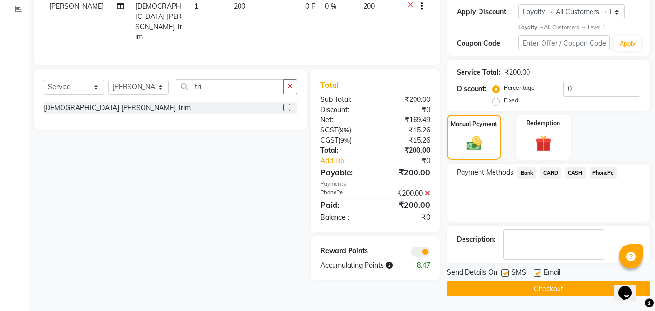
click at [520, 284] on button "Checkout" at bounding box center [548, 288] width 203 height 15
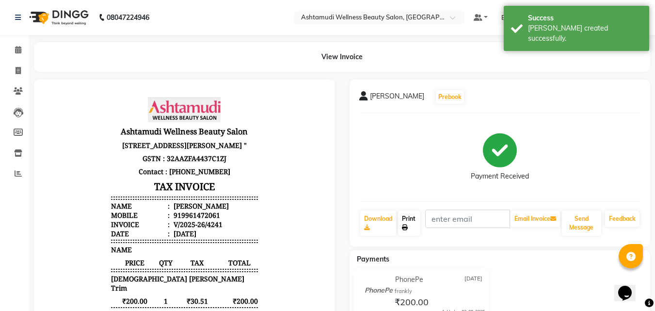
click at [410, 223] on link "Print" at bounding box center [409, 222] width 22 height 25
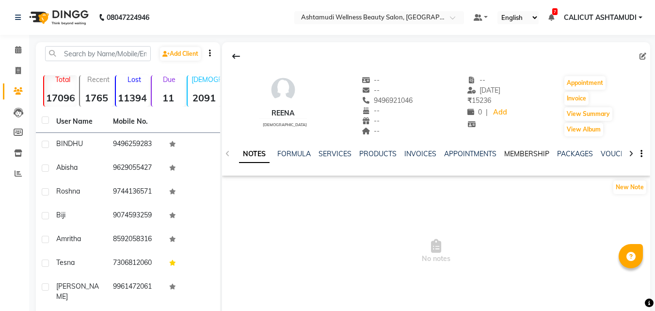
click at [520, 154] on link "MEMBERSHIP" at bounding box center [526, 153] width 45 height 9
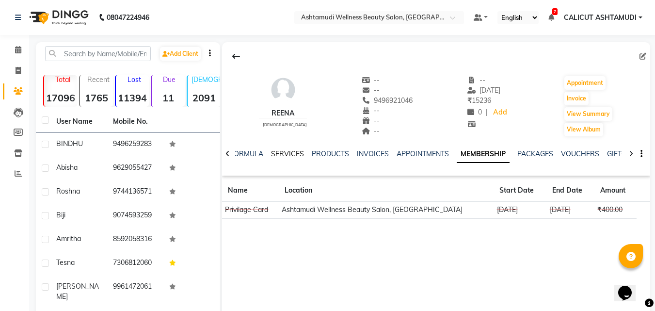
click at [287, 151] on link "SERVICES" at bounding box center [287, 153] width 33 height 9
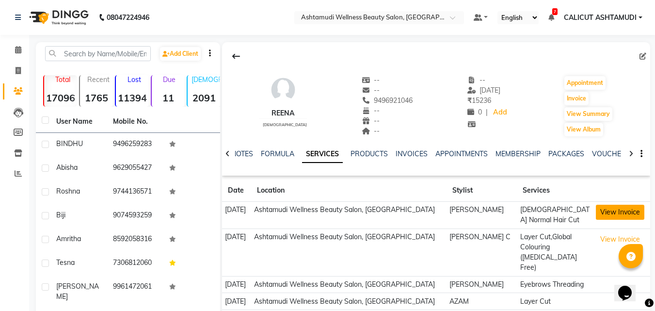
click at [606, 213] on button "View Invoice" at bounding box center [620, 212] width 48 height 15
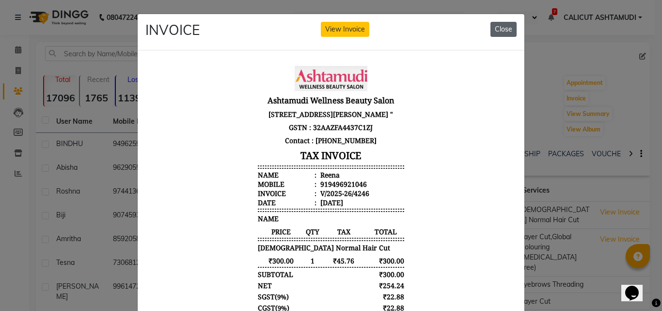
click at [499, 31] on button "Close" at bounding box center [504, 29] width 26 height 15
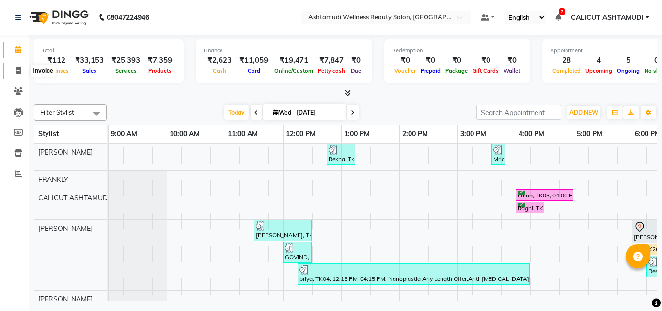
click at [19, 67] on icon at bounding box center [18, 70] width 5 height 7
select select "service"
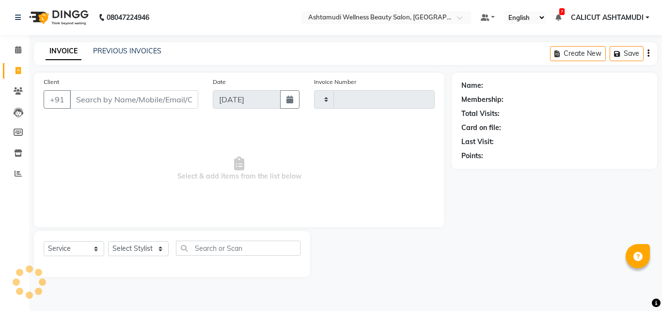
click at [19, 67] on icon at bounding box center [18, 70] width 5 height 7
select select "service"
click at [19, 50] on icon at bounding box center [18, 49] width 6 height 7
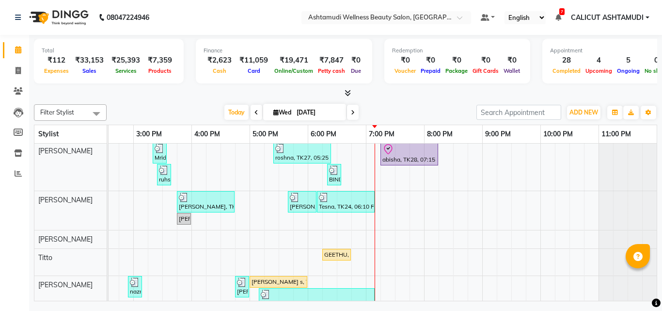
scroll to position [145, 0]
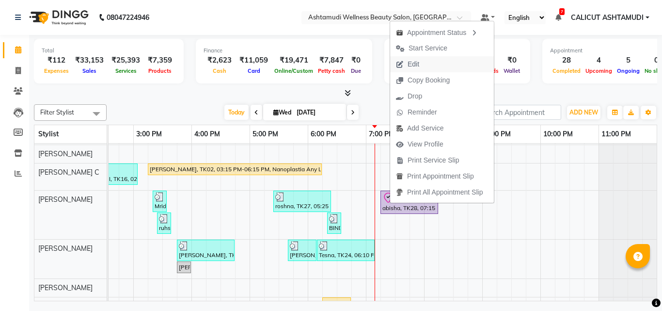
click at [419, 60] on span "Edit" at bounding box center [414, 64] width 12 height 10
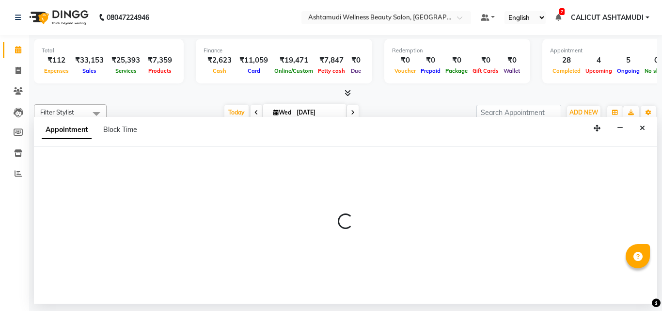
select select "tentative"
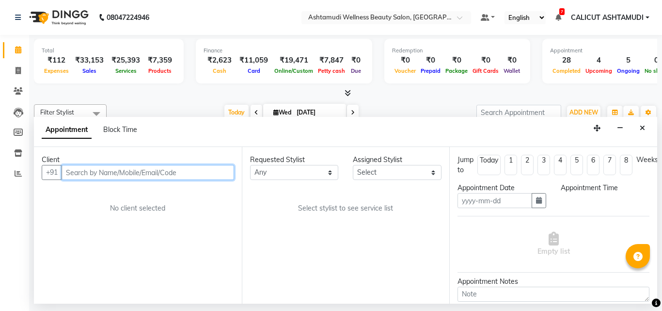
type input "[DATE]"
select select "check-in"
select select "1155"
select select "54081"
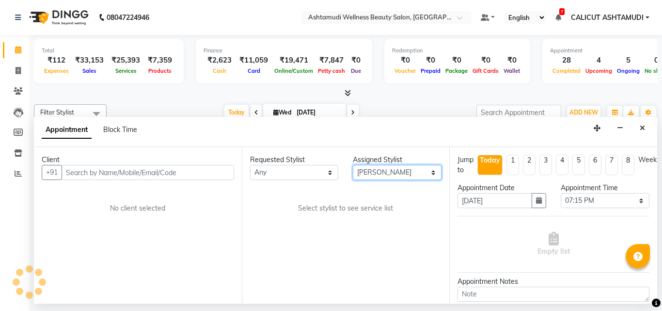
click at [396, 175] on select "Select [PERSON_NAME] C [PERSON_NAME] [PERSON_NAME] CALICUT ASHTAMUDI FRANKLY KR…" at bounding box center [397, 172] width 89 height 15
select select "2006"
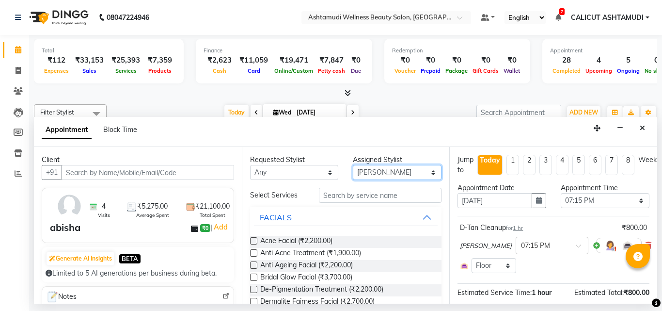
select select "85202"
click at [353, 165] on select "Select [PERSON_NAME] C [PERSON_NAME] [PERSON_NAME] CALICUT ASHTAMUDI FRANKLY KR…" at bounding box center [397, 172] width 89 height 15
click at [362, 197] on input "text" at bounding box center [380, 195] width 123 height 15
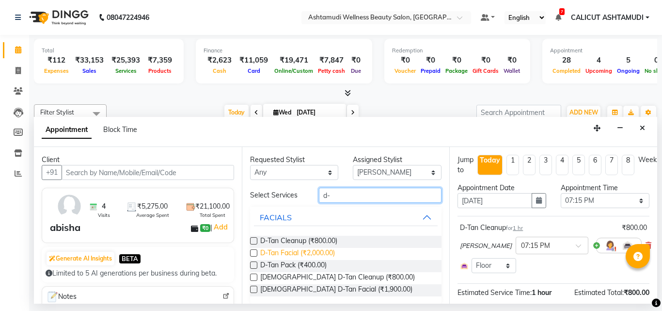
type input "d-"
click at [298, 250] on span "D-Tan Facial (₹2,000.00)" at bounding box center [297, 254] width 75 height 12
checkbox input "false"
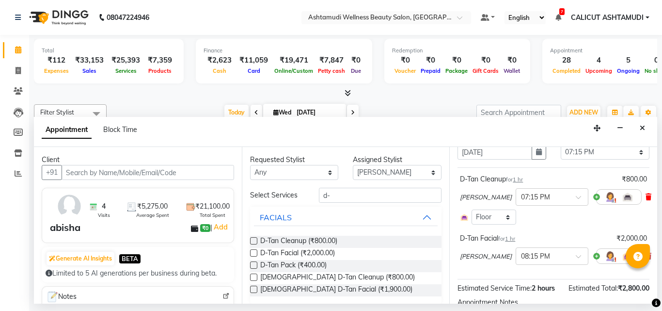
click at [646, 197] on icon at bounding box center [649, 196] width 6 height 7
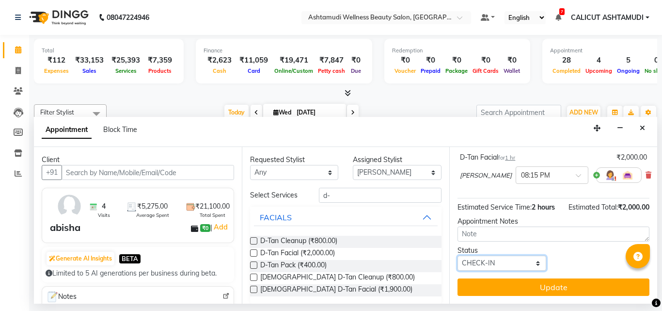
click at [493, 261] on select "Select TENTATIVE CONFIRM CHECK-IN UPCOMING" at bounding box center [502, 263] width 89 height 15
click at [458, 256] on select "Select TENTATIVE CONFIRM CHECK-IN UPCOMING" at bounding box center [502, 263] width 89 height 15
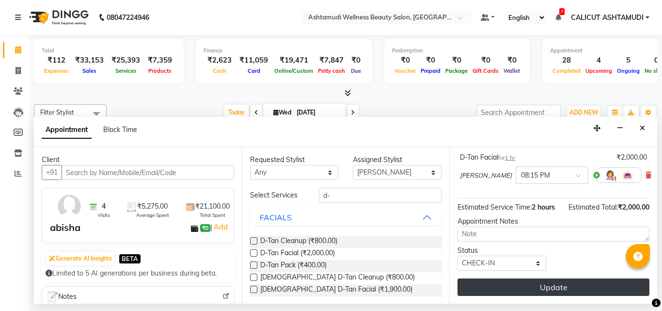
click at [519, 278] on button "Update" at bounding box center [554, 286] width 192 height 17
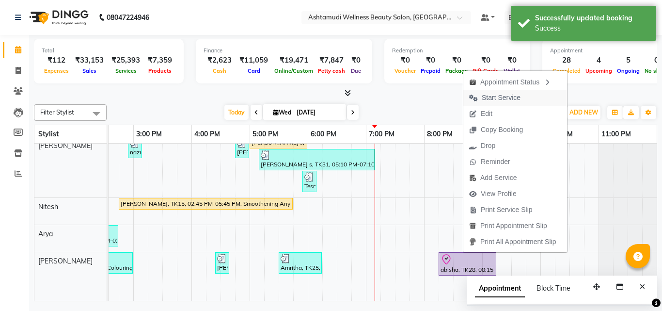
click at [504, 99] on span "Start Service" at bounding box center [501, 98] width 39 height 10
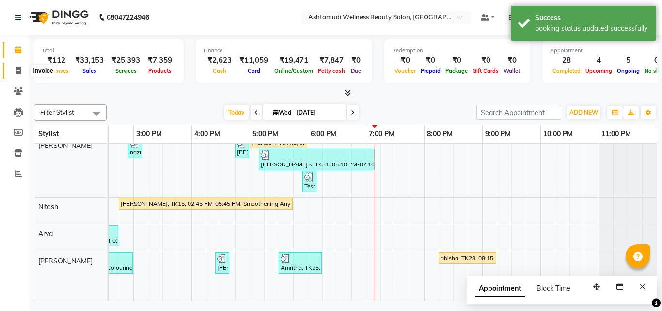
click at [17, 67] on icon at bounding box center [18, 70] width 5 height 7
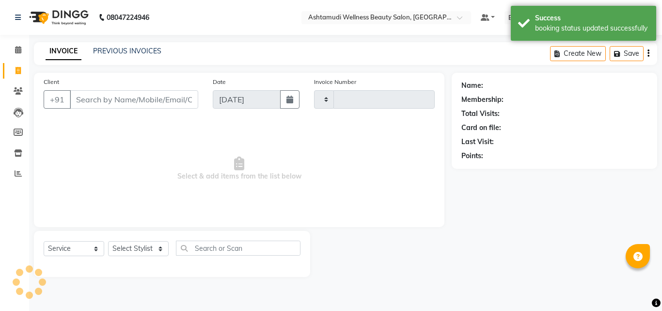
drag, startPoint x: 17, startPoint y: 66, endPoint x: 14, endPoint y: 47, distance: 19.6
click at [16, 67] on icon at bounding box center [18, 70] width 5 height 7
click at [14, 47] on span at bounding box center [18, 50] width 17 height 11
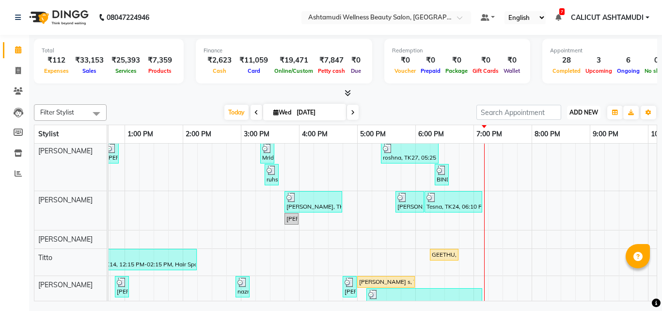
click at [586, 110] on span "ADD NEW" at bounding box center [584, 112] width 29 height 7
click at [555, 153] on link "Add Expense" at bounding box center [562, 156] width 77 height 13
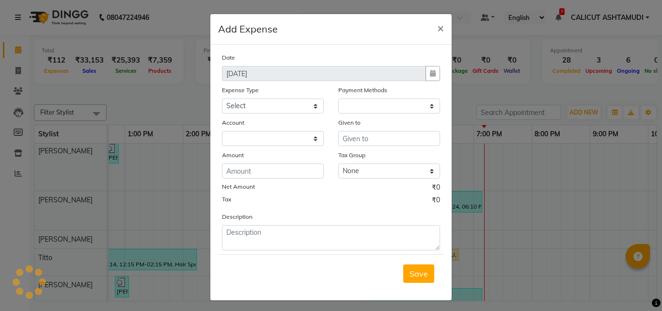
select select "1"
select select "3461"
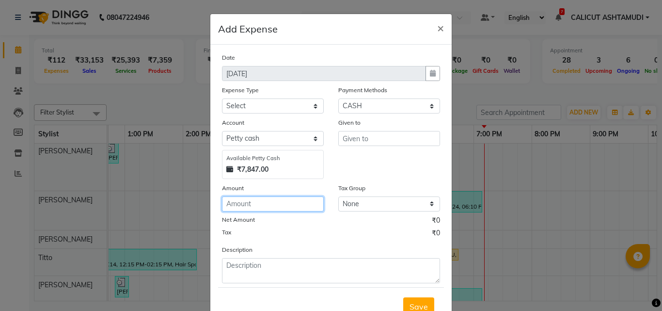
click at [256, 204] on input "number" at bounding box center [273, 203] width 102 height 15
type input "12800"
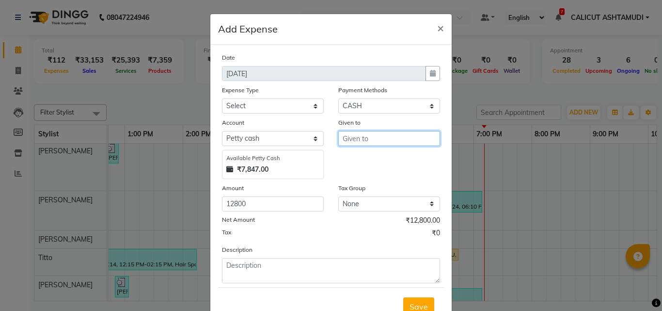
click at [348, 139] on input "text" at bounding box center [389, 138] width 102 height 15
click at [359, 162] on ngb-highlight "GR ACY" at bounding box center [364, 159] width 27 height 10
type input "GRACY"
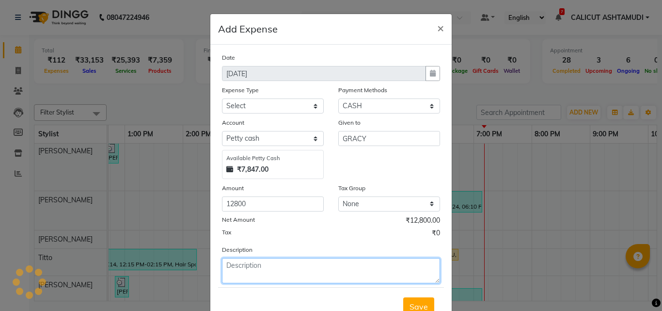
click at [298, 267] on textarea at bounding box center [331, 270] width 218 height 25
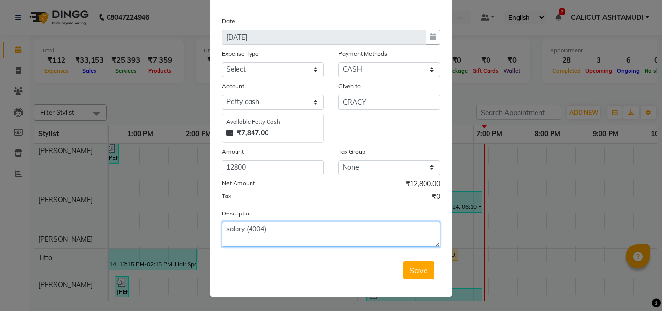
type textarea "salary (4004)"
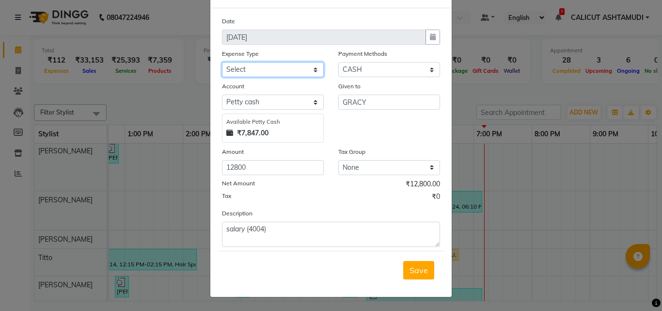
click at [287, 64] on select "Select ACCOMODATION EXPENSES ADVERTISEMENT SALES PROMOTIONAL EXPENSES Bonus BRI…" at bounding box center [273, 69] width 102 height 15
select select "6065"
click at [222, 62] on select "Select ACCOMODATION EXPENSES ADVERTISEMENT SALES PROMOTIONAL EXPENSES Bonus BRI…" at bounding box center [273, 69] width 102 height 15
click at [418, 273] on span "Save" at bounding box center [419, 270] width 18 height 10
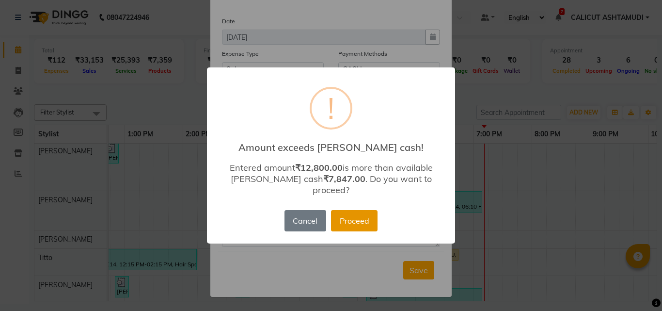
click at [349, 225] on button "Proceed" at bounding box center [354, 220] width 47 height 21
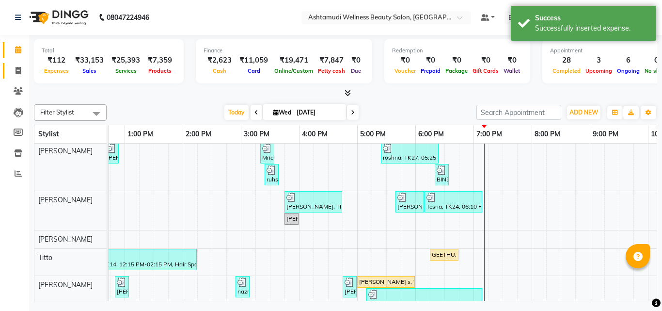
click at [9, 71] on link "Invoice" at bounding box center [14, 71] width 23 height 16
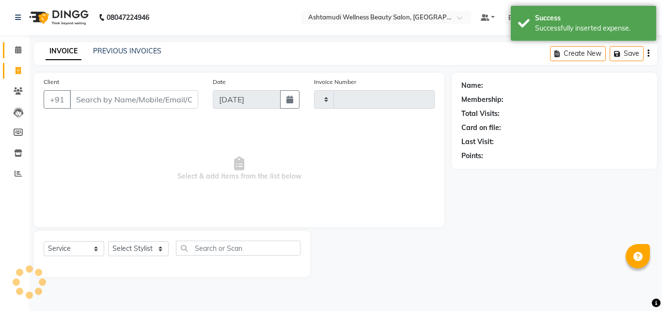
click at [11, 56] on link "Calendar" at bounding box center [14, 50] width 23 height 16
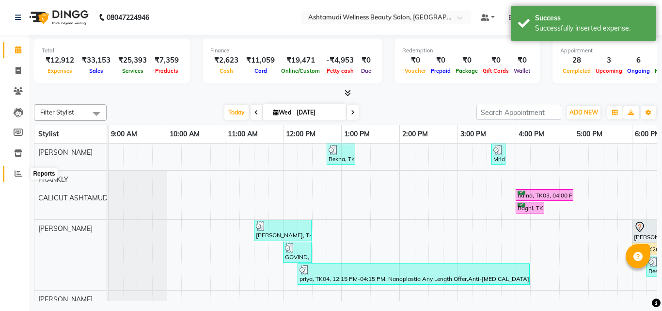
click at [23, 175] on span at bounding box center [18, 173] width 17 height 11
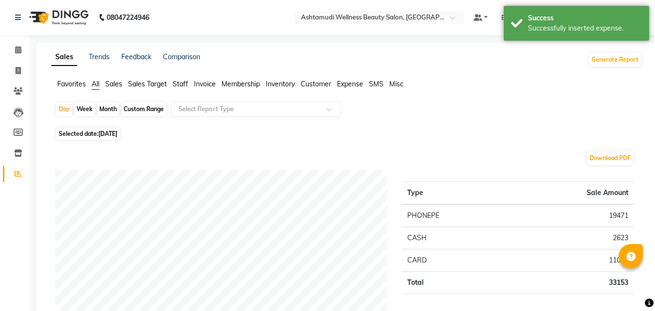
click at [359, 84] on span "Expense" at bounding box center [350, 84] width 26 height 9
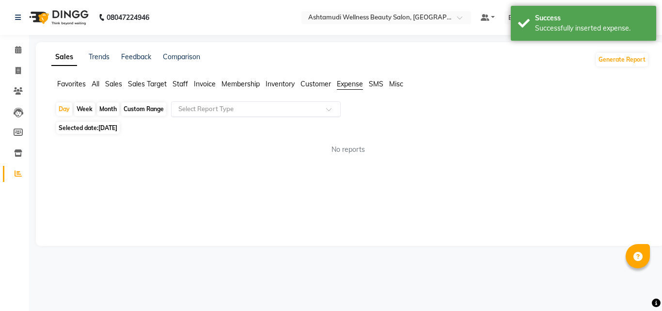
click at [325, 108] on div at bounding box center [256, 109] width 169 height 10
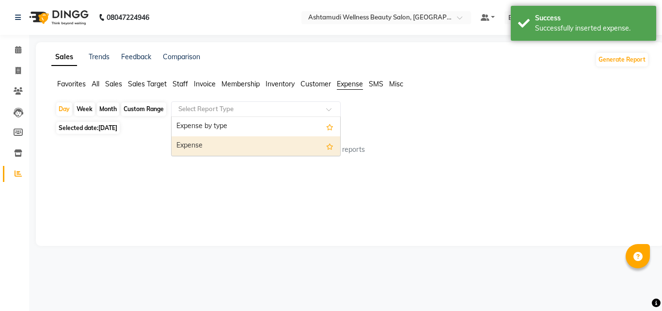
click at [253, 142] on div "Expense" at bounding box center [256, 145] width 169 height 19
select select "full_report"
select select "csv"
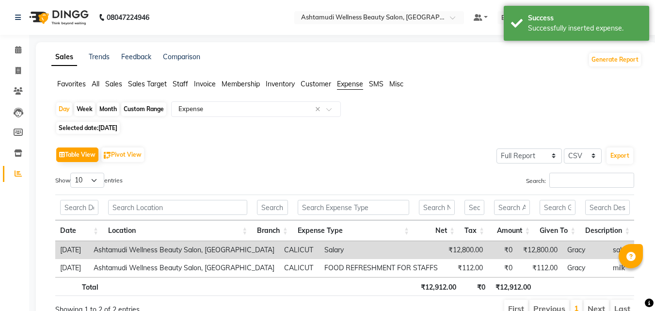
click at [16, 59] on li "Calendar" at bounding box center [14, 50] width 29 height 21
click at [18, 53] on icon at bounding box center [18, 49] width 6 height 7
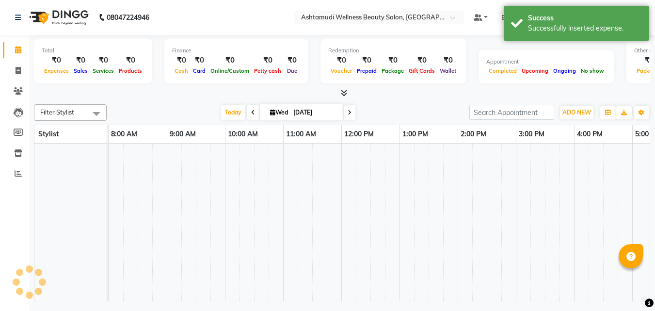
click at [18, 53] on icon at bounding box center [18, 49] width 6 height 7
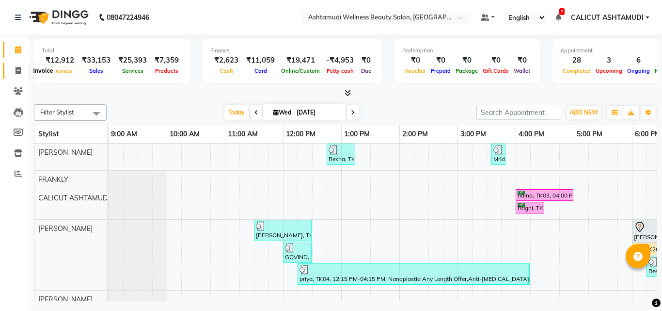
click at [11, 72] on span at bounding box center [18, 70] width 17 height 11
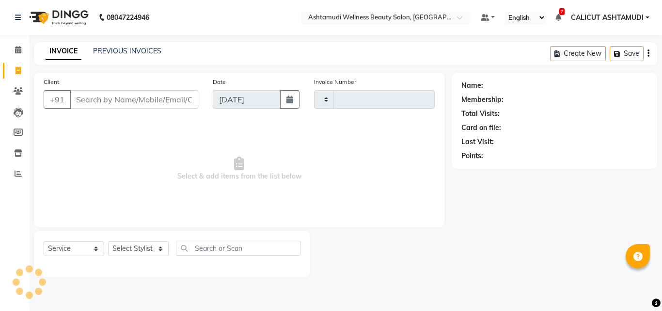
click at [11, 72] on span at bounding box center [18, 70] width 17 height 11
select select "service"
select select "4630"
type input "4248"
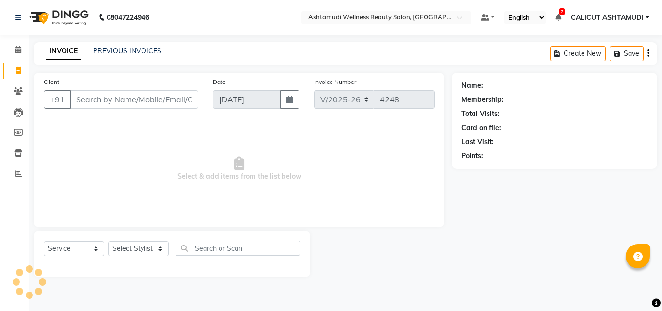
click at [115, 103] on input "Client" at bounding box center [134, 99] width 129 height 18
click at [139, 247] on select "Select Stylist [PERSON_NAME] C [PERSON_NAME] [PERSON_NAME] CALICUT ASHTAMUDI FR…" at bounding box center [138, 248] width 61 height 15
select select "60453"
click at [108, 241] on select "Select Stylist [PERSON_NAME] C [PERSON_NAME] [PERSON_NAME] CALICUT ASHTAMUDI FR…" at bounding box center [138, 248] width 61 height 15
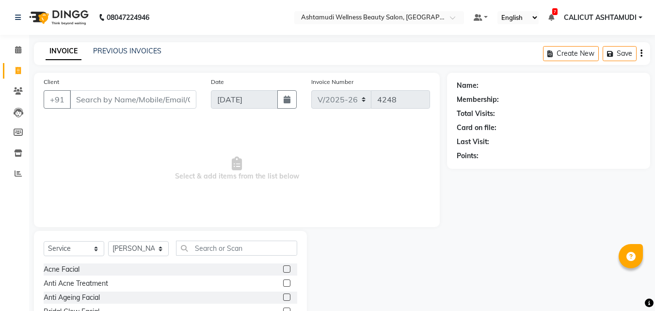
click at [226, 259] on div "Select Service Product Membership Package Voucher Prepaid Gift Card Select Styl…" at bounding box center [171, 252] width 254 height 23
click at [222, 249] on input "text" at bounding box center [236, 248] width 121 height 15
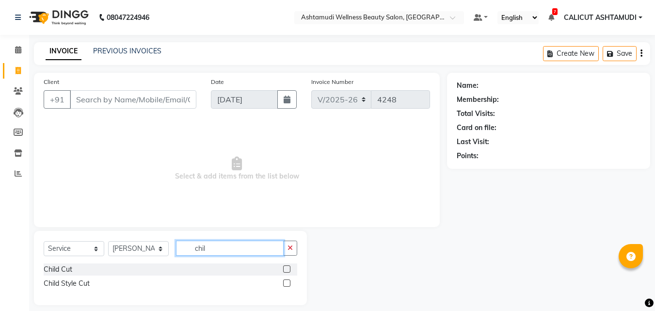
type input "chil"
click at [285, 269] on label at bounding box center [286, 268] width 7 height 7
click at [285, 269] on input "checkbox" at bounding box center [286, 269] width 6 height 6
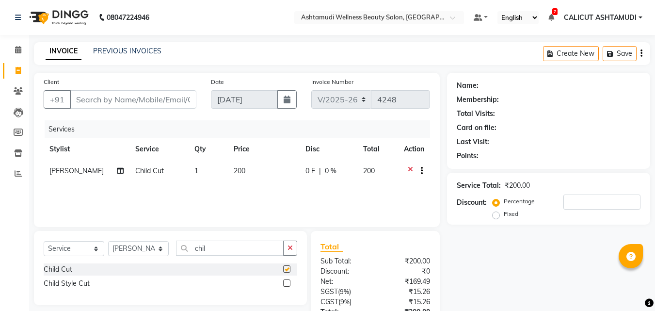
checkbox input "false"
click at [132, 105] on input "Client" at bounding box center [133, 99] width 127 height 18
type input "o"
type input "0"
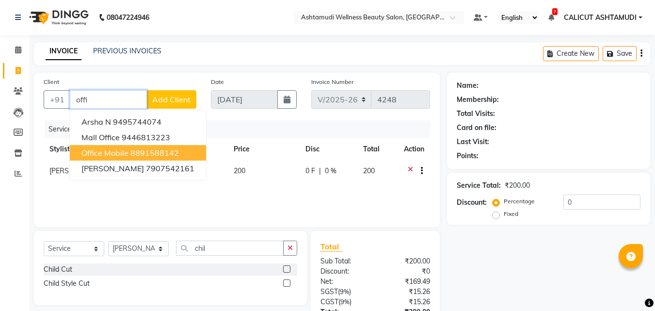
click at [108, 149] on span "office mobile" at bounding box center [104, 153] width 47 height 10
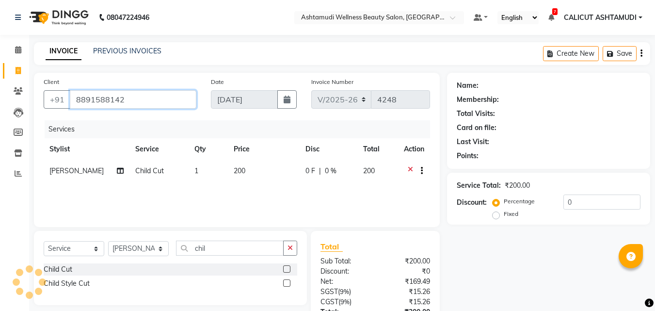
type input "8891588142"
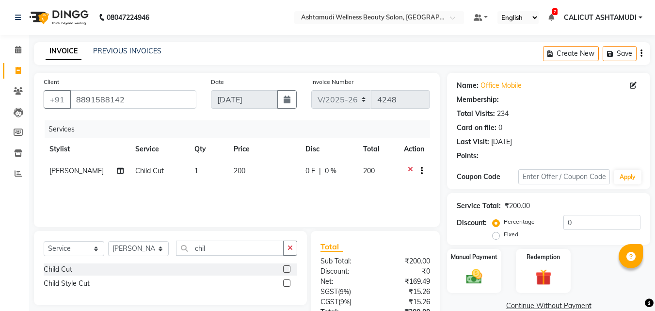
type input "15"
select select "2: Object"
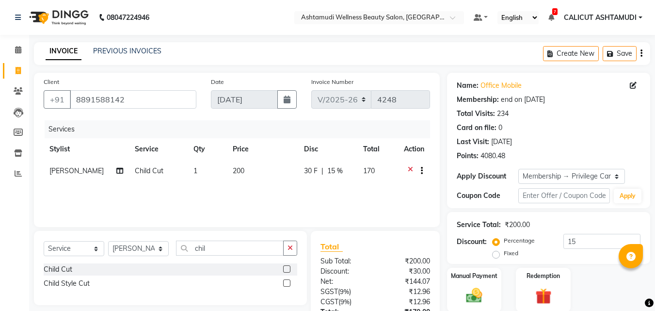
click at [590, 225] on div "Service Total: ₹200.00" at bounding box center [549, 225] width 184 height 10
click at [593, 252] on div "Percentage Fixed 15" at bounding box center [568, 247] width 146 height 26
click at [593, 245] on input "15" at bounding box center [601, 241] width 77 height 15
type input "1"
click at [475, 293] on img at bounding box center [474, 295] width 27 height 19
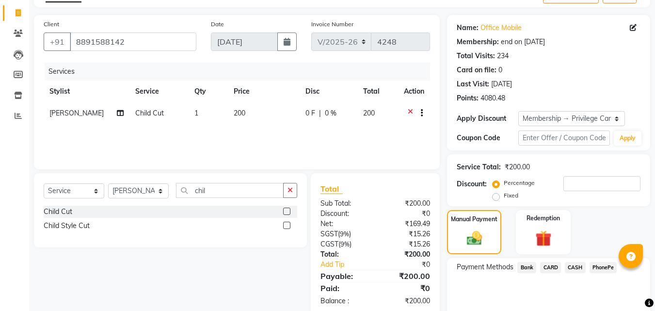
scroll to position [97, 0]
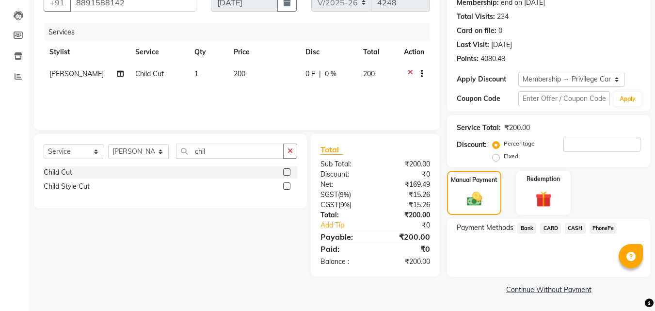
click at [599, 231] on span "PhonePe" at bounding box center [604, 228] width 28 height 11
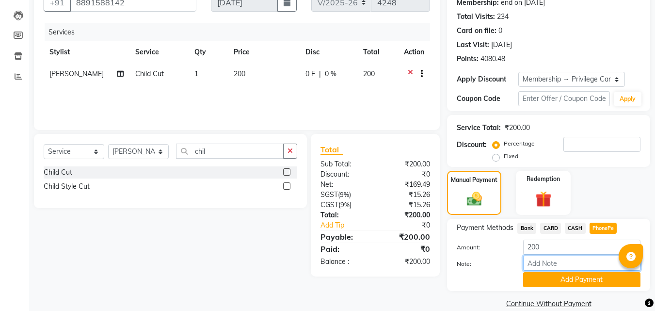
click at [585, 267] on input "Note:" at bounding box center [581, 263] width 117 height 15
type input "frankly"
click at [578, 285] on button "Add Payment" at bounding box center [581, 279] width 117 height 15
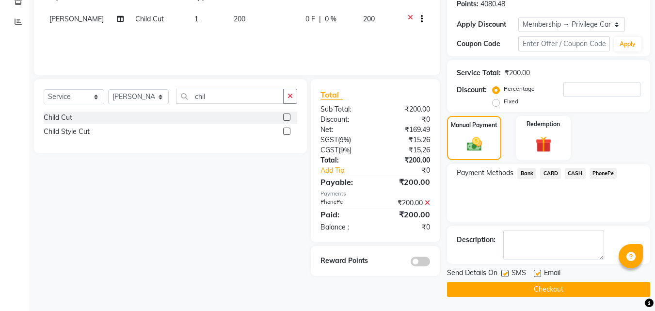
scroll to position [152, 0]
click at [483, 287] on button "Checkout" at bounding box center [548, 288] width 203 height 15
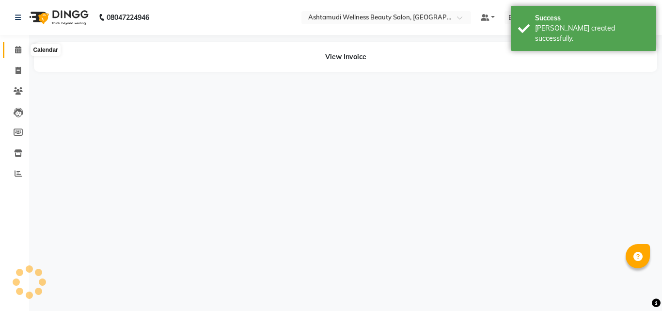
click at [19, 46] on span at bounding box center [18, 50] width 17 height 11
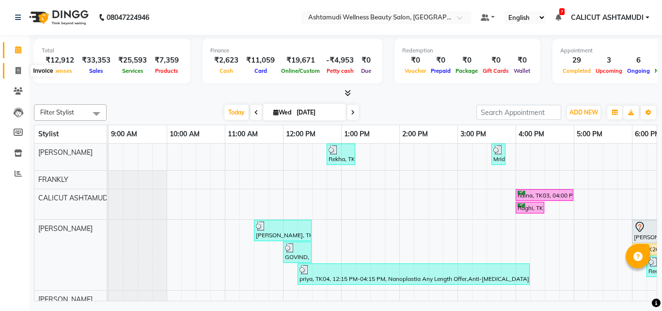
click at [16, 68] on icon at bounding box center [18, 70] width 5 height 7
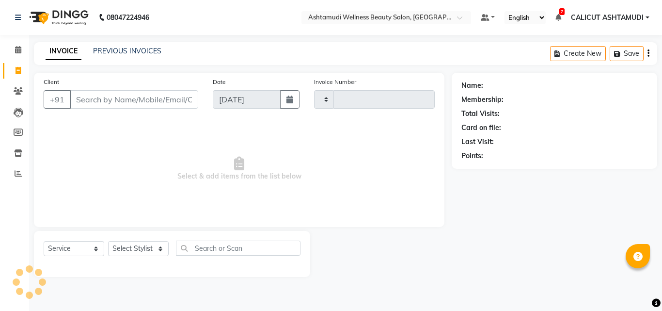
click at [16, 68] on icon at bounding box center [18, 70] width 5 height 7
select select "service"
type input "4249"
select select "4630"
click at [152, 248] on select "Select Stylist [PERSON_NAME] C [PERSON_NAME] [PERSON_NAME] CALICUT ASHTAMUDI FR…" at bounding box center [138, 248] width 61 height 15
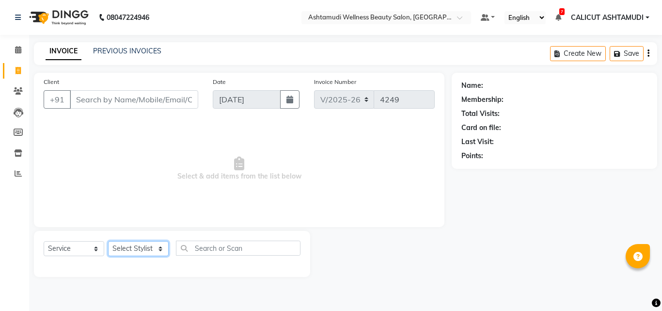
select select "72440"
click at [108, 241] on select "Select Stylist [PERSON_NAME] C [PERSON_NAME] [PERSON_NAME] CALICUT ASHTAMUDI FR…" at bounding box center [138, 248] width 61 height 15
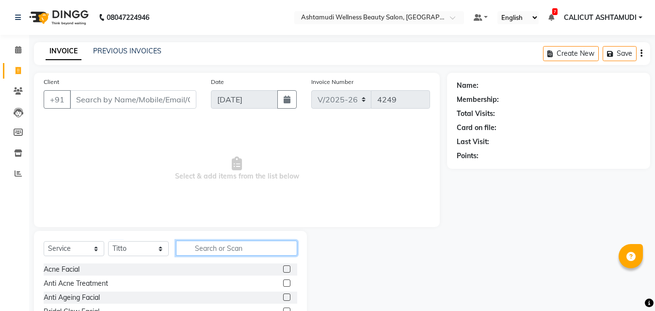
click at [202, 248] on input "text" at bounding box center [236, 248] width 121 height 15
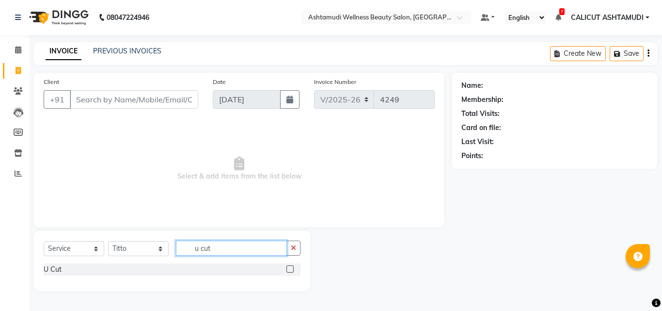
type input "u cut"
click at [288, 271] on label at bounding box center [290, 268] width 7 height 7
click at [288, 271] on input "checkbox" at bounding box center [290, 269] width 6 height 6
checkbox input "true"
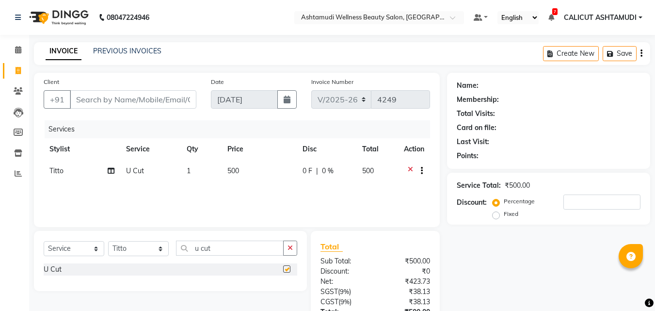
drag, startPoint x: 296, startPoint y: 250, endPoint x: 289, endPoint y: 249, distance: 7.3
click at [292, 249] on button "button" at bounding box center [290, 248] width 14 height 15
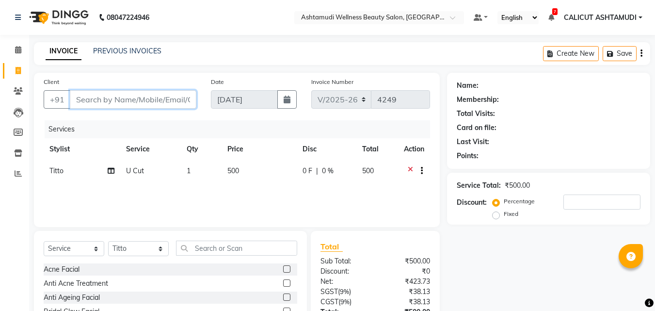
click at [138, 99] on input "Client" at bounding box center [133, 99] width 127 height 18
type input "9"
type input "0"
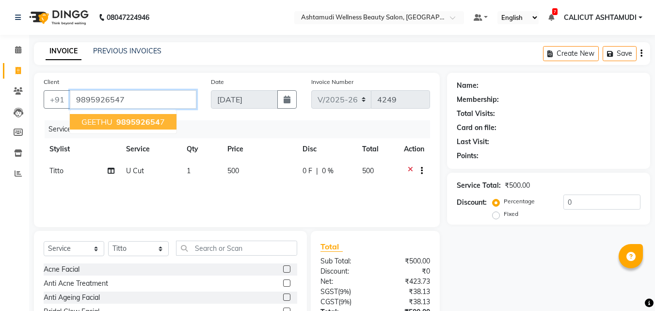
type input "9895926547"
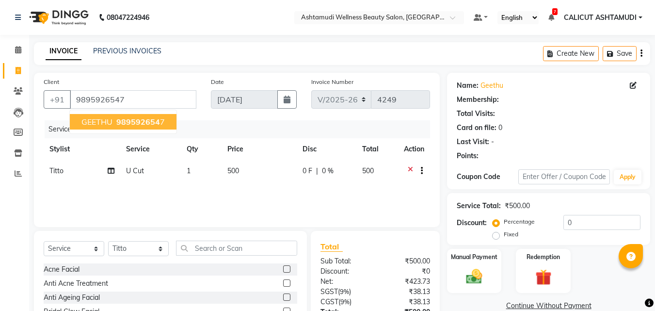
select select "1: Object"
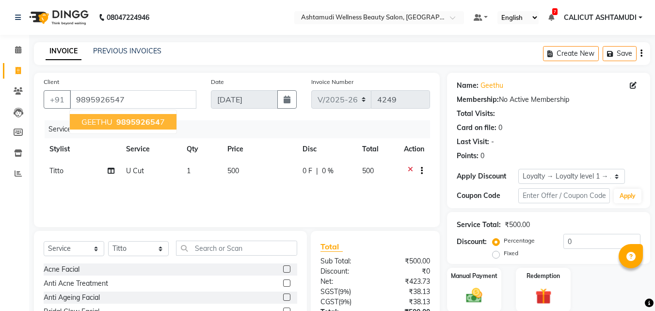
click at [140, 121] on span "989592654" at bounding box center [138, 122] width 44 height 10
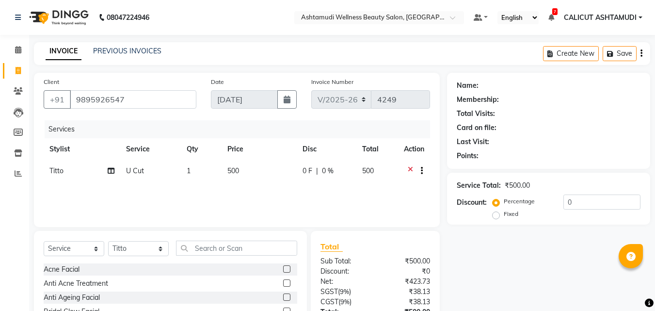
select select "1: Object"
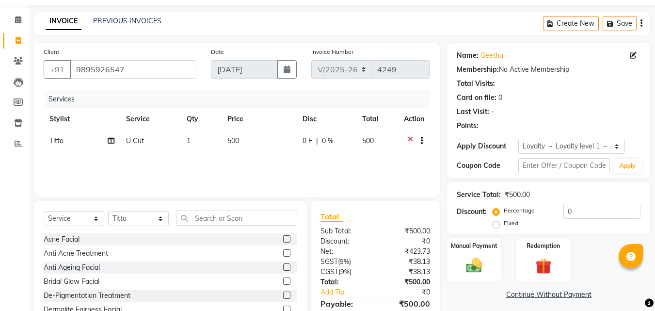
scroll to position [78, 0]
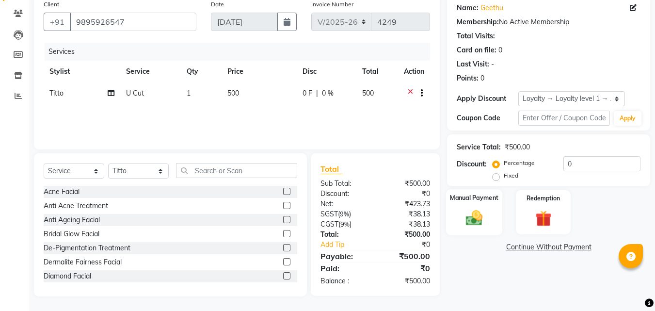
click at [452, 215] on div "Manual Payment" at bounding box center [474, 212] width 57 height 46
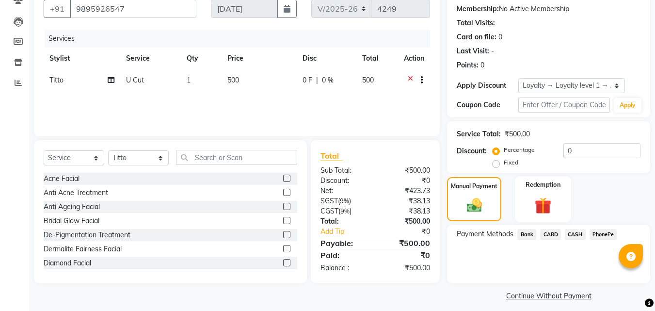
scroll to position [97, 0]
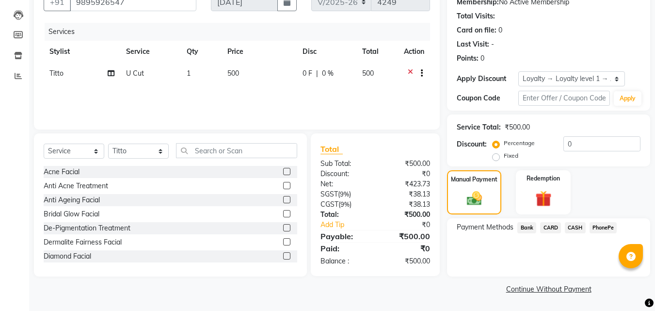
click at [599, 227] on span "PhonePe" at bounding box center [604, 227] width 28 height 11
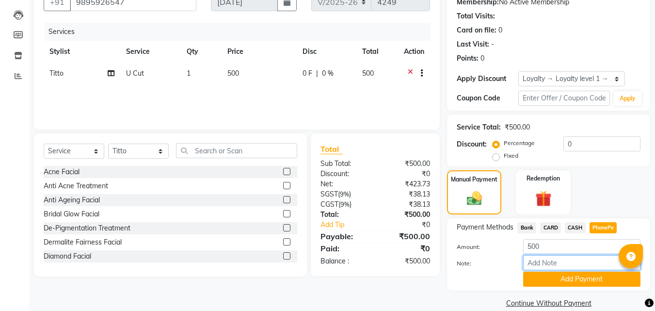
click at [580, 262] on input "Note:" at bounding box center [581, 262] width 117 height 15
click at [554, 232] on span "CARD" at bounding box center [550, 227] width 21 height 11
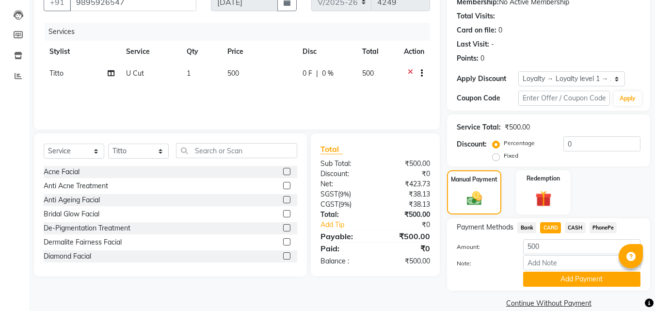
click at [576, 226] on span "CASH" at bounding box center [575, 227] width 21 height 11
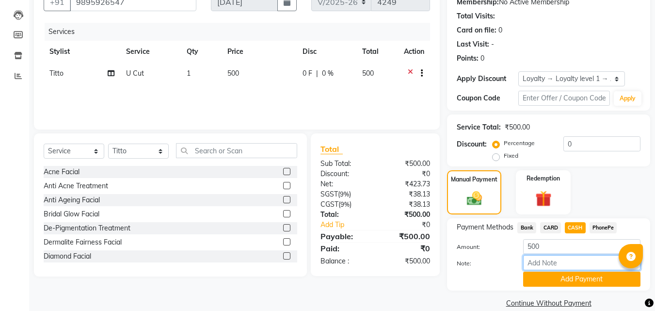
click at [553, 261] on input "Note:" at bounding box center [581, 262] width 117 height 15
type input "frankly"
click at [585, 278] on button "Add Payment" at bounding box center [581, 279] width 117 height 15
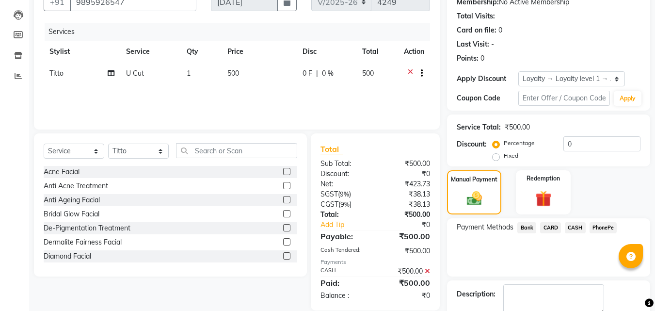
scroll to position [146, 0]
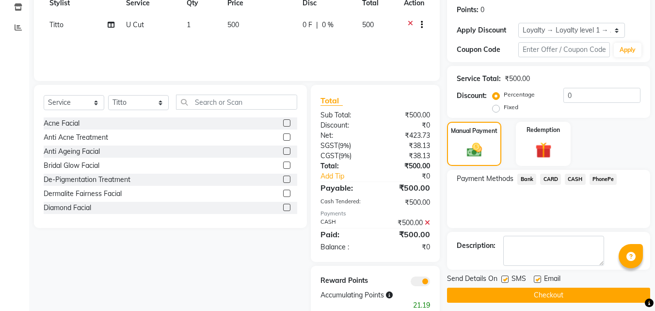
click at [542, 288] on button "Checkout" at bounding box center [548, 295] width 203 height 15
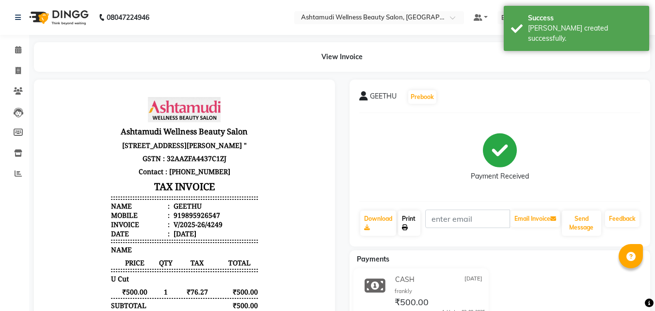
click at [412, 222] on link "Print" at bounding box center [409, 222] width 22 height 25
click at [13, 56] on link "Calendar" at bounding box center [14, 50] width 23 height 16
click at [14, 55] on span at bounding box center [18, 50] width 17 height 11
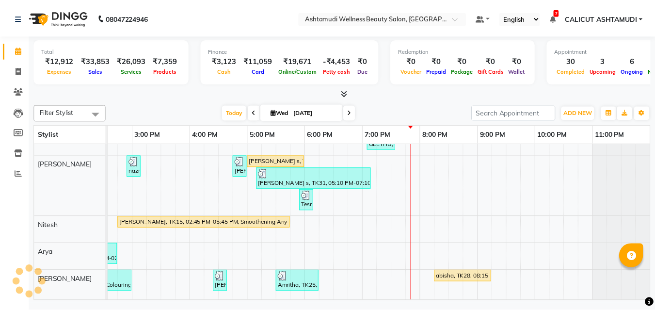
scroll to position [339, 0]
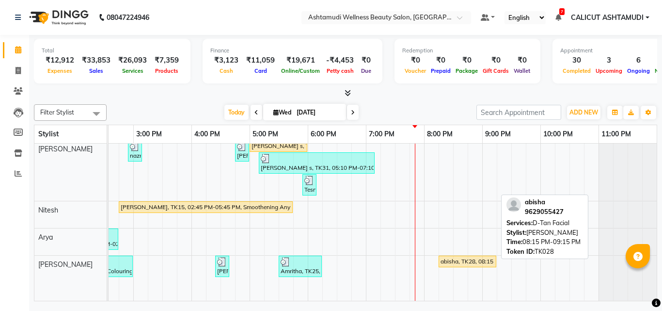
click at [466, 259] on div "abisha, TK28, 08:15 PM-09:15 PM, D-Tan Facial" at bounding box center [468, 261] width 56 height 9
select select "1"
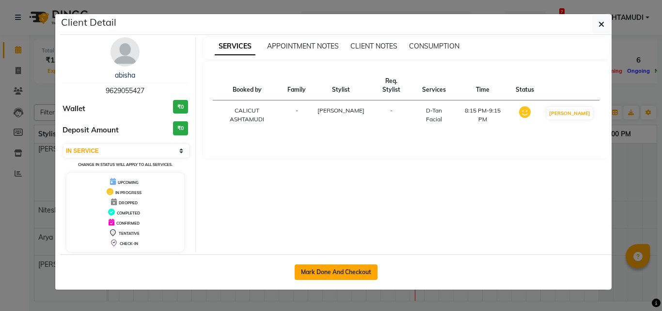
click at [337, 270] on button "Mark Done And Checkout" at bounding box center [336, 272] width 83 height 16
select select "4630"
select select "service"
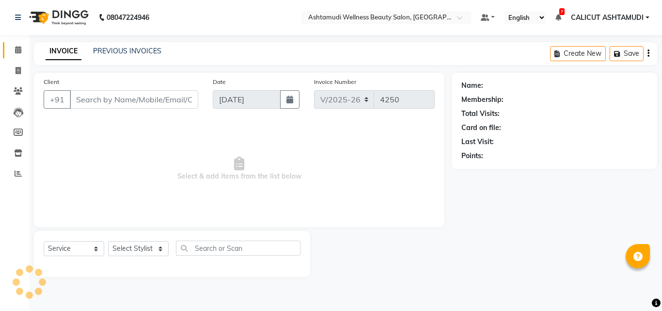
type input "9629055427"
select select "85202"
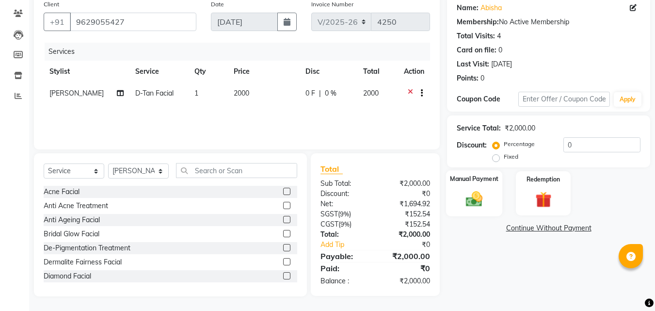
click at [492, 204] on div "Manual Payment" at bounding box center [474, 193] width 57 height 46
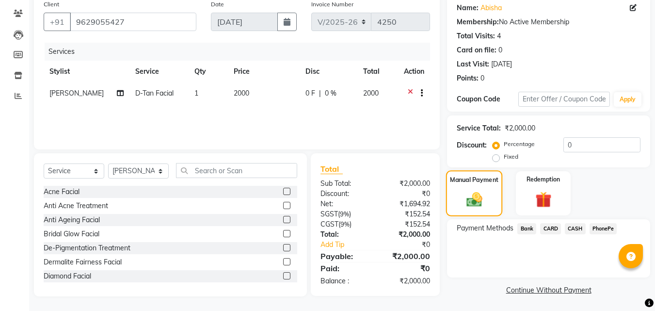
scroll to position [79, 0]
click at [594, 227] on span "PhonePe" at bounding box center [604, 227] width 28 height 11
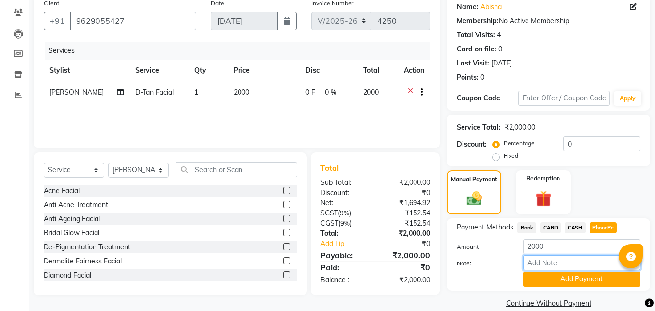
drag, startPoint x: 567, startPoint y: 265, endPoint x: 573, endPoint y: 262, distance: 6.9
click at [567, 265] on input "Note:" at bounding box center [581, 262] width 117 height 15
type input "frankly"
click at [567, 282] on button "Add Payment" at bounding box center [581, 279] width 117 height 15
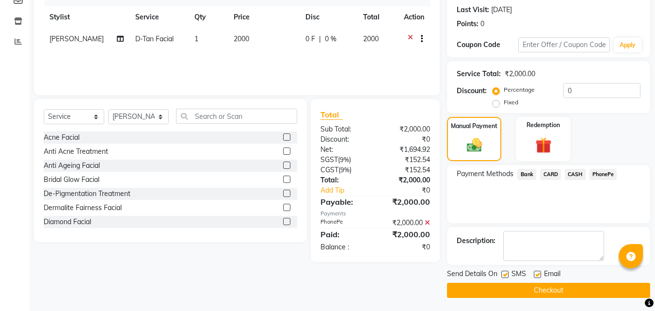
scroll to position [133, 0]
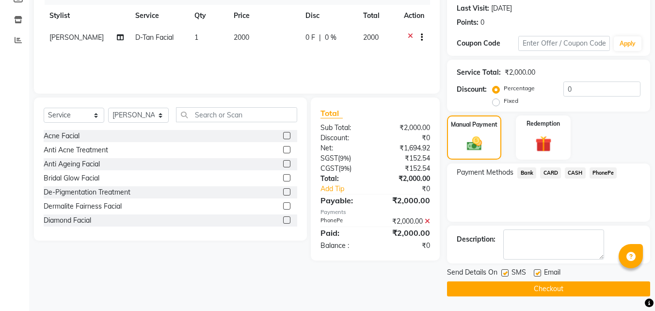
click at [519, 289] on button "Checkout" at bounding box center [548, 288] width 203 height 15
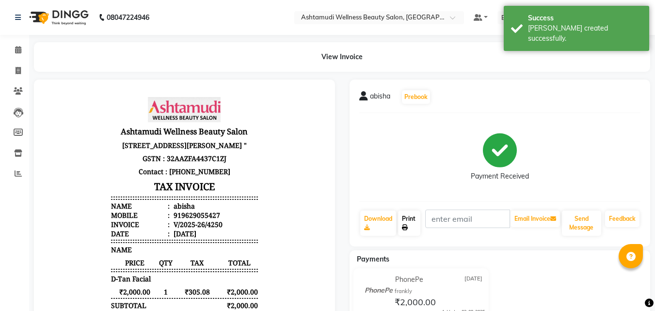
click at [404, 226] on icon at bounding box center [405, 228] width 6 height 6
click at [27, 47] on div "View Invoice" at bounding box center [342, 57] width 631 height 30
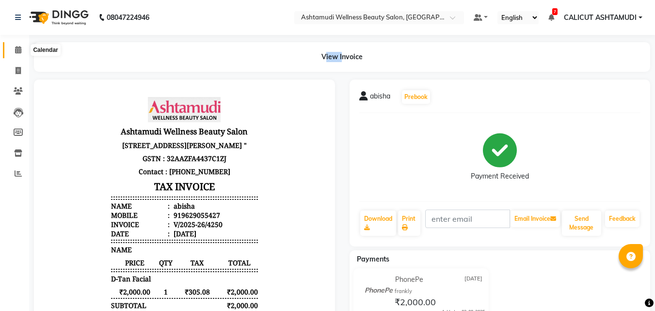
click at [23, 49] on span at bounding box center [18, 50] width 17 height 11
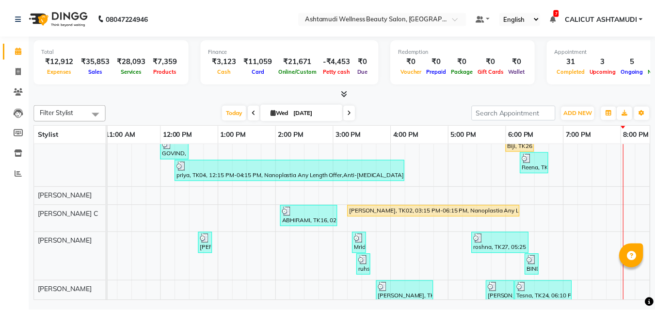
scroll to position [145, 0]
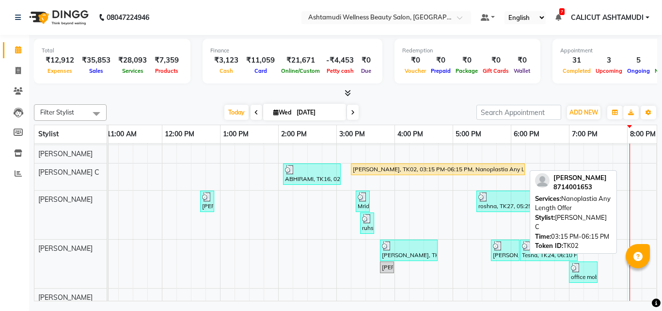
click at [458, 167] on div "[PERSON_NAME], TK02, 03:15 PM-06:15 PM, Nanoplastia Any Length Offer" at bounding box center [438, 169] width 172 height 9
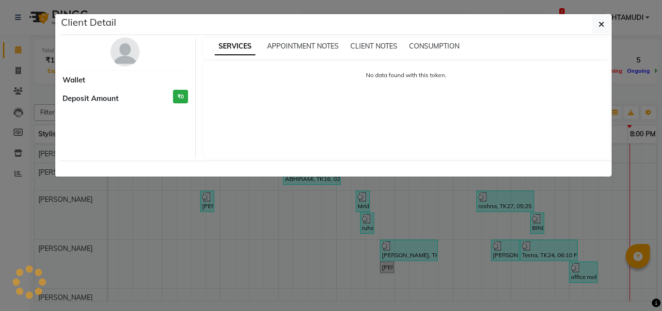
select select "1"
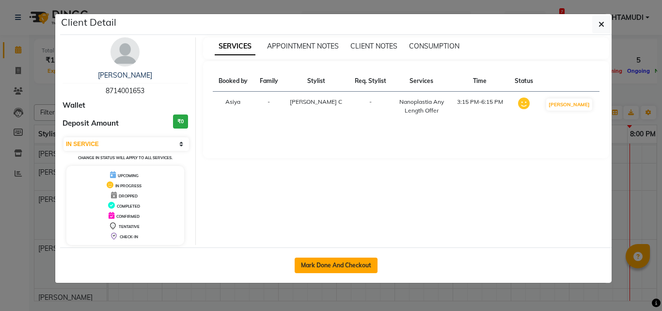
click at [352, 260] on button "Mark Done And Checkout" at bounding box center [336, 265] width 83 height 16
select select "service"
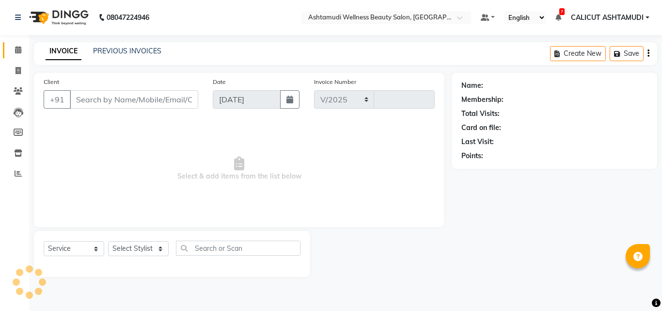
select select "4630"
type input "4251"
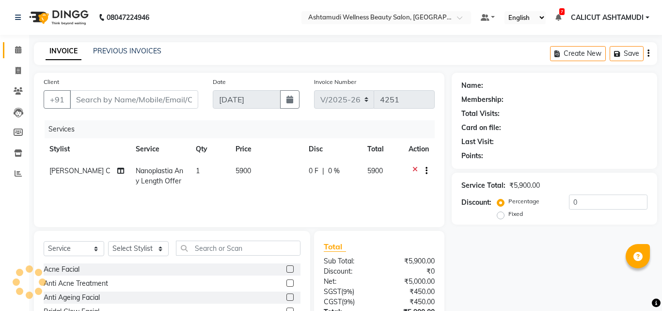
type input "8714001653"
select select "49528"
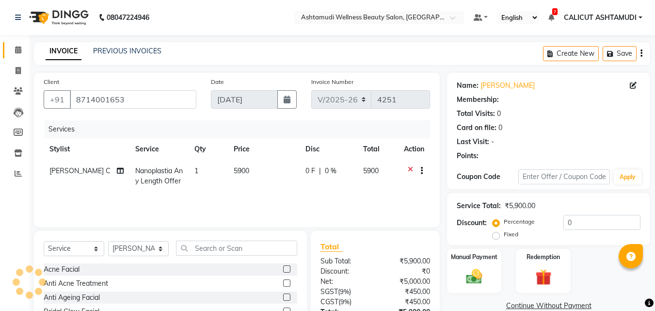
select select "1: Object"
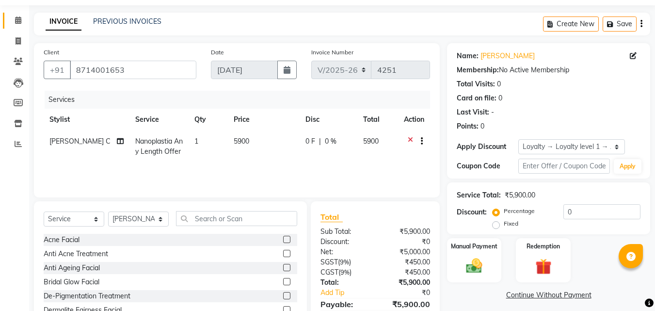
scroll to position [78, 0]
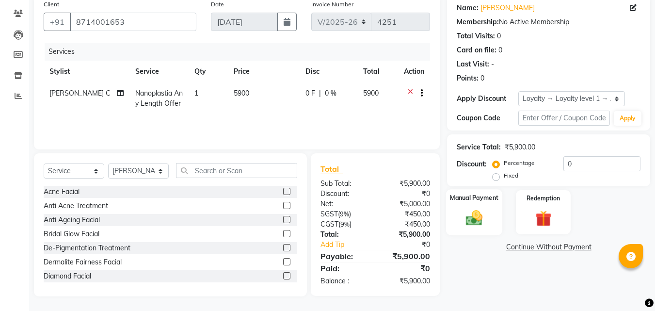
click at [484, 211] on img at bounding box center [474, 217] width 27 height 19
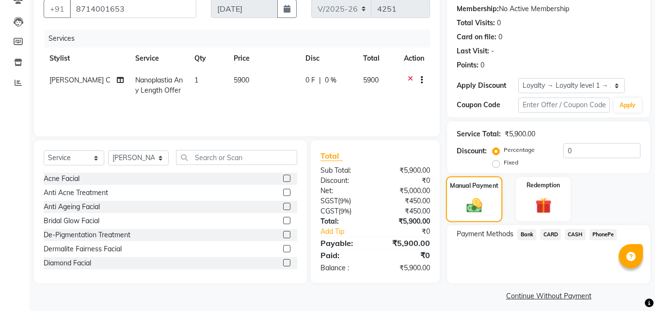
scroll to position [97, 0]
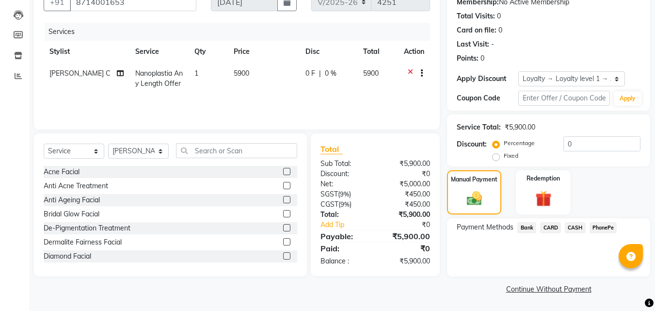
click at [576, 227] on span "CASH" at bounding box center [575, 227] width 21 height 11
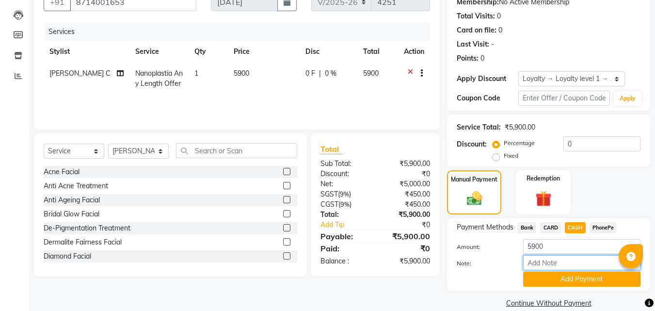
click at [555, 262] on input "Note:" at bounding box center [581, 262] width 117 height 15
type input "frankly"
click at [559, 286] on button "Add Payment" at bounding box center [581, 279] width 117 height 15
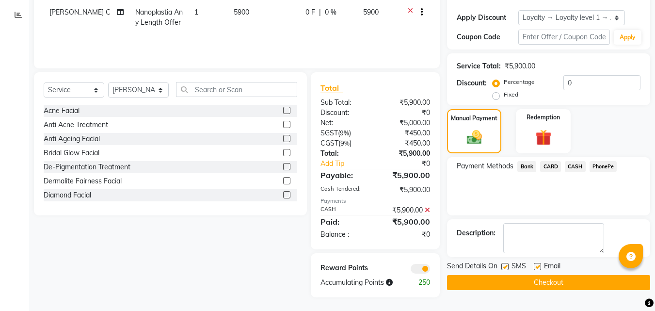
scroll to position [160, 0]
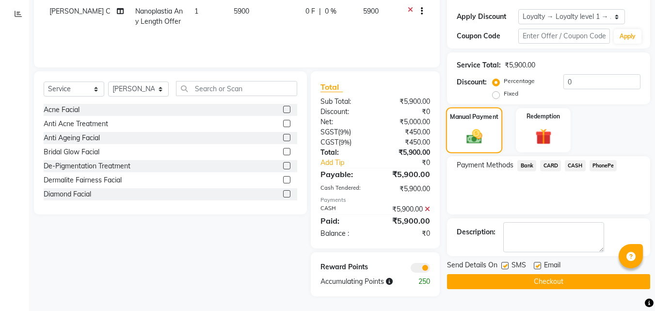
click at [426, 208] on icon at bounding box center [427, 209] width 5 height 7
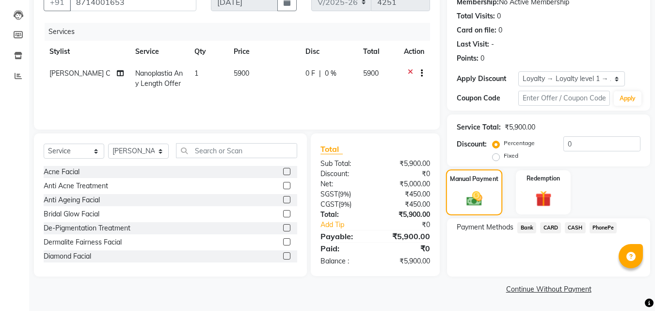
scroll to position [97, 0]
click at [578, 226] on span "CASH" at bounding box center [575, 227] width 21 height 11
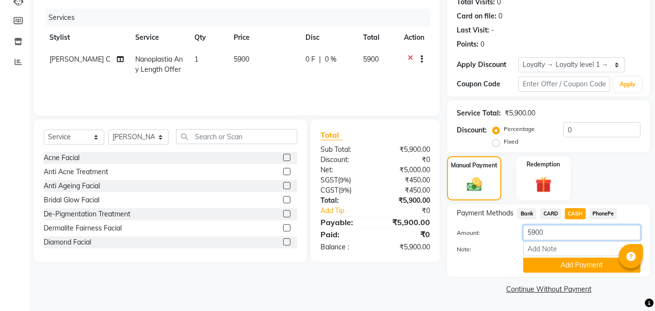
drag, startPoint x: 555, startPoint y: 233, endPoint x: 522, endPoint y: 235, distance: 33.0
click at [522, 235] on div "5900" at bounding box center [582, 232] width 132 height 15
type input "5000"
click at [546, 246] on input "Note:" at bounding box center [581, 248] width 117 height 15
type input "frankly"
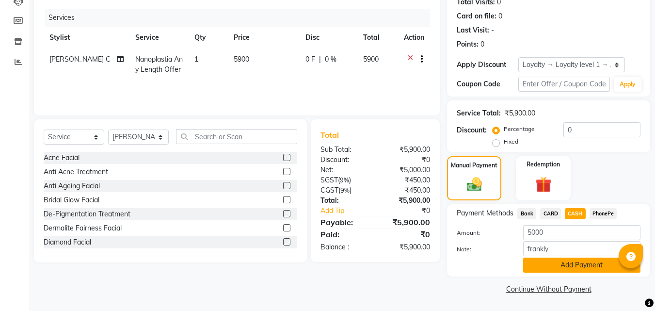
click at [574, 257] on button "Add Payment" at bounding box center [581, 264] width 117 height 15
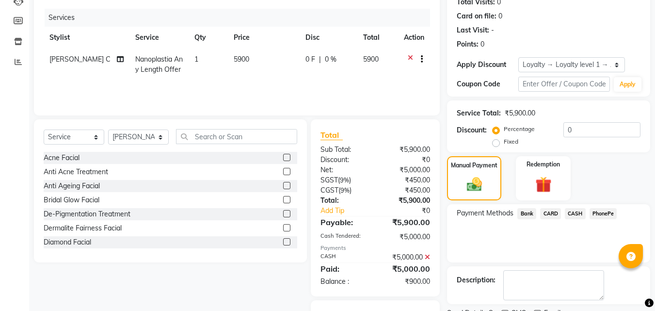
click at [597, 209] on span "PhonePe" at bounding box center [604, 213] width 28 height 11
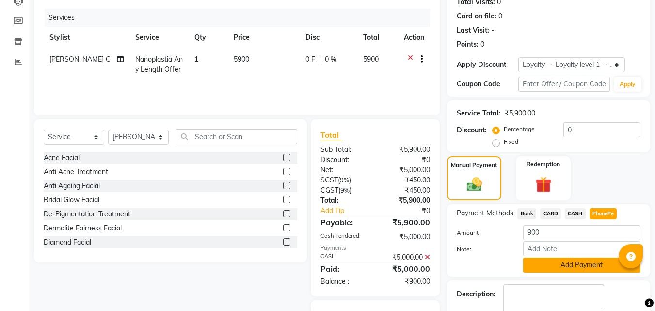
click at [574, 267] on button "Add Payment" at bounding box center [581, 264] width 117 height 15
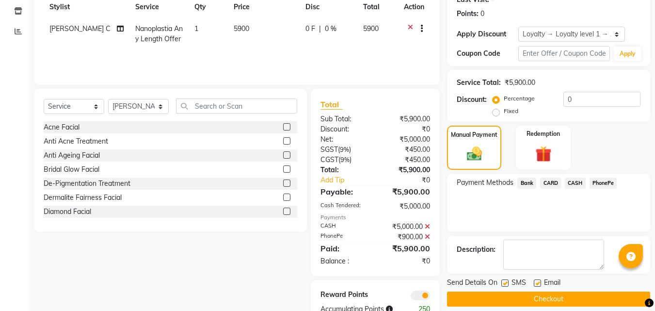
scroll to position [170, 0]
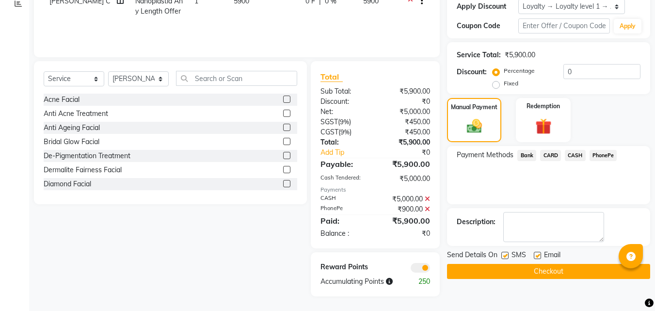
click at [512, 273] on button "Checkout" at bounding box center [548, 271] width 203 height 15
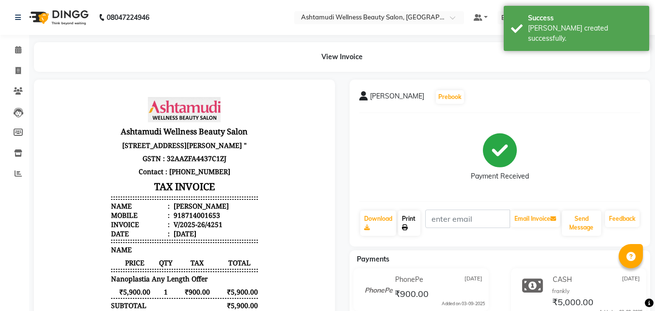
click at [413, 227] on link "Print" at bounding box center [409, 222] width 22 height 25
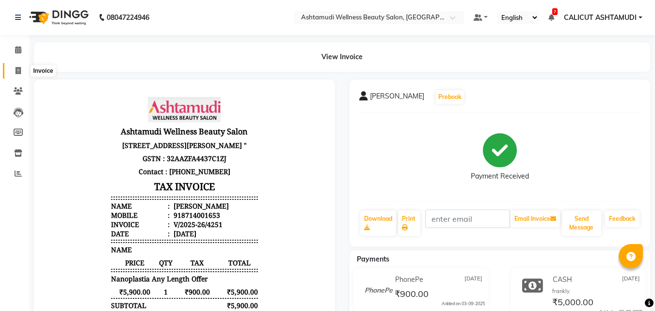
click at [20, 71] on icon at bounding box center [18, 70] width 5 height 7
select select "service"
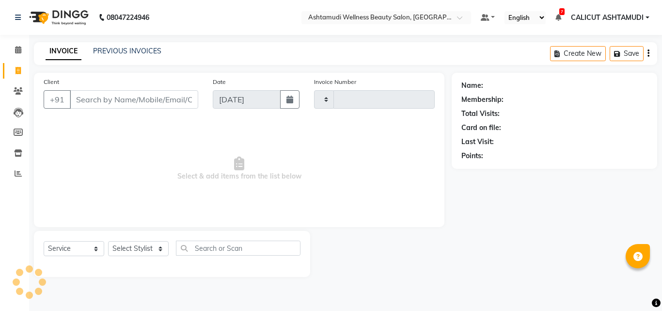
type input "4252"
select select "4630"
click at [16, 56] on link "Calendar" at bounding box center [14, 50] width 23 height 16
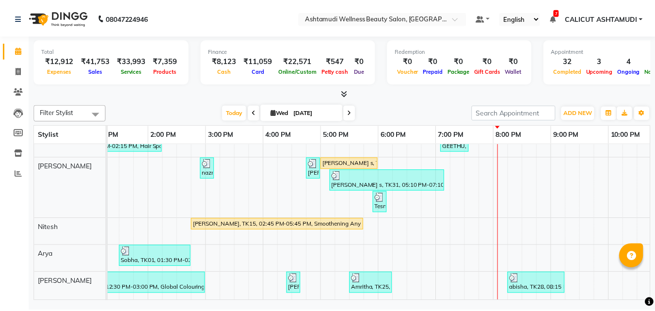
scroll to position [339, 0]
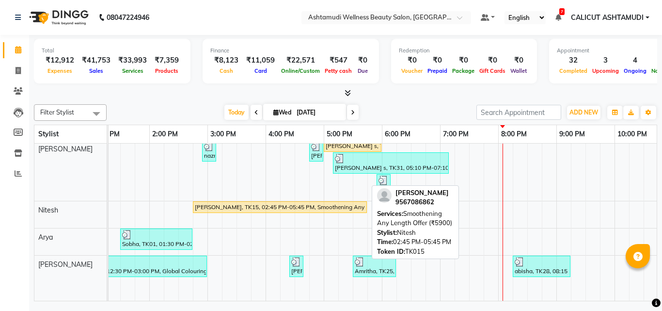
click at [292, 207] on div "[PERSON_NAME], TK15, 02:45 PM-05:45 PM, Smoothening Any Length Offer (₹5900)" at bounding box center [280, 207] width 172 height 9
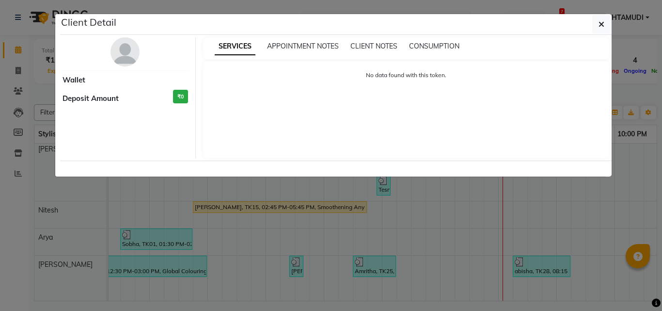
select select "1"
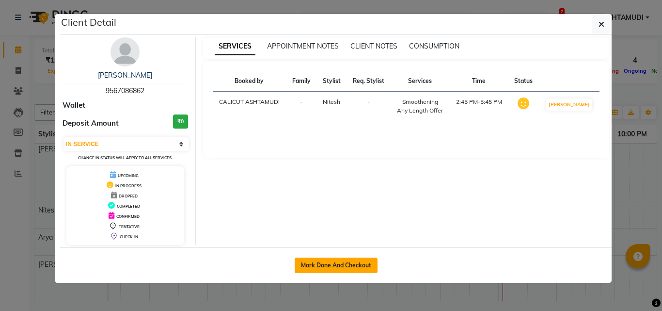
click at [319, 267] on button "Mark Done And Checkout" at bounding box center [336, 265] width 83 height 16
select select "service"
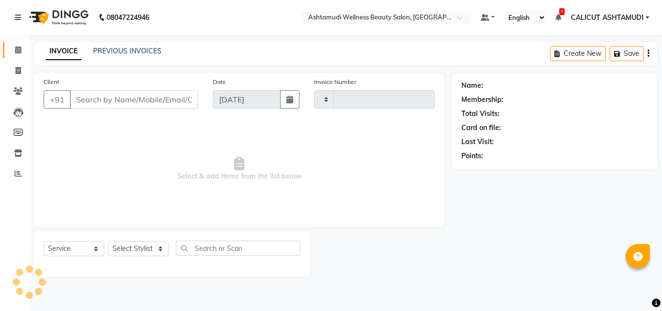
type input "4252"
select select "4630"
click at [76, 254] on select "Select Service Product Membership Package Voucher Prepaid Gift Card" at bounding box center [74, 248] width 61 height 15
type input "9567086862"
select select "85193"
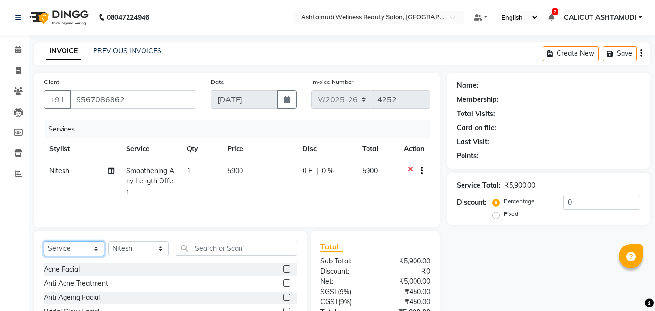
select select "product"
click at [44, 241] on select "Select Service Product Membership Package Voucher Prepaid Gift Card" at bounding box center [74, 248] width 61 height 15
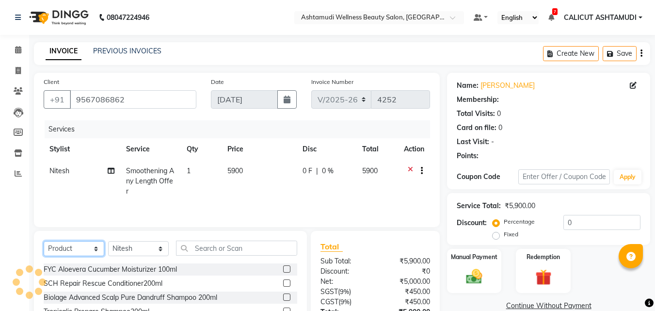
select select "1: Object"
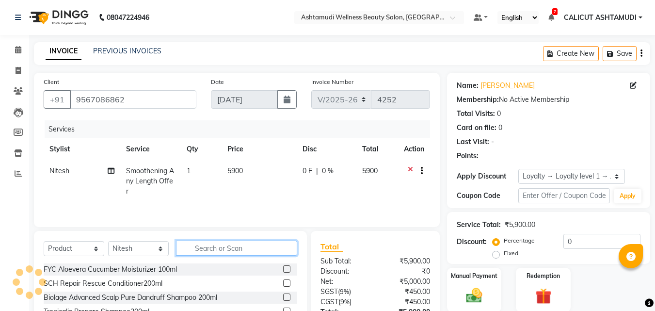
click at [232, 255] on input "text" at bounding box center [236, 248] width 121 height 15
type input "8901526401260"
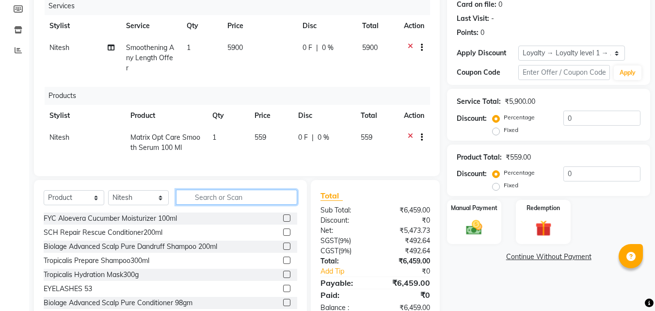
scroll to position [147, 0]
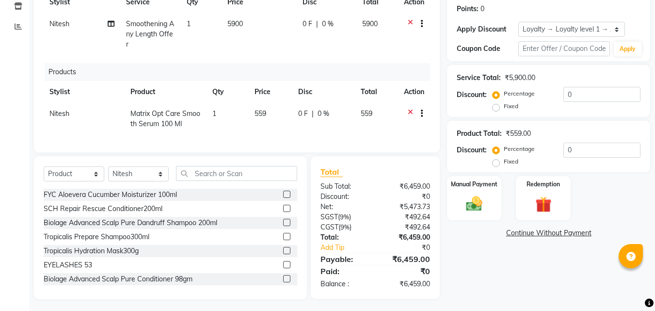
drag, startPoint x: 472, startPoint y: 209, endPoint x: 504, endPoint y: 188, distance: 38.6
click at [472, 209] on img at bounding box center [474, 203] width 26 height 18
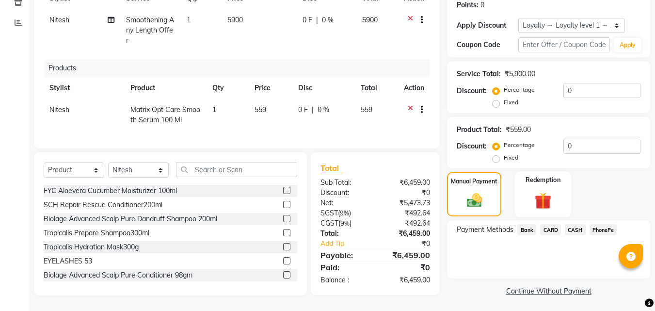
scroll to position [153, 0]
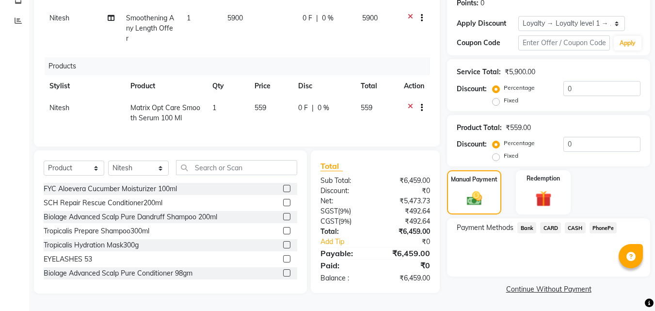
click at [604, 231] on span "PhonePe" at bounding box center [604, 227] width 28 height 11
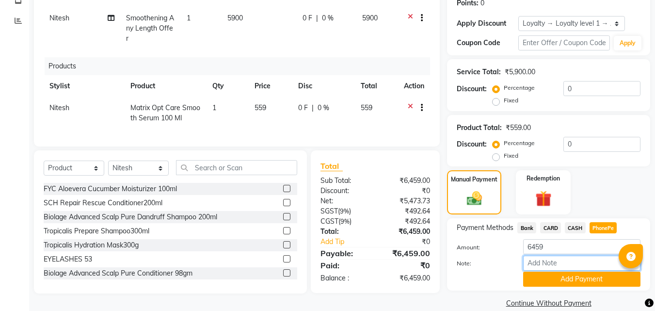
click at [571, 264] on input "Note:" at bounding box center [581, 263] width 117 height 15
type input "frankly"
click at [578, 277] on button "Add Payment" at bounding box center [581, 279] width 117 height 15
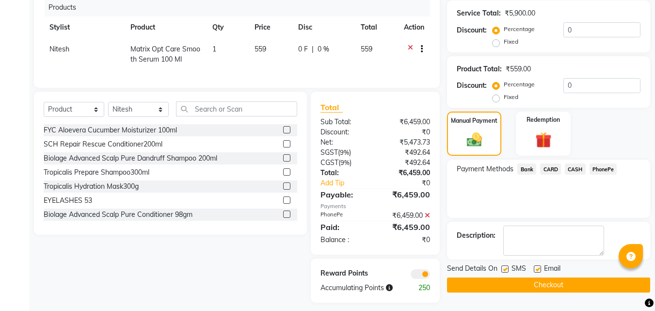
scroll to position [215, 0]
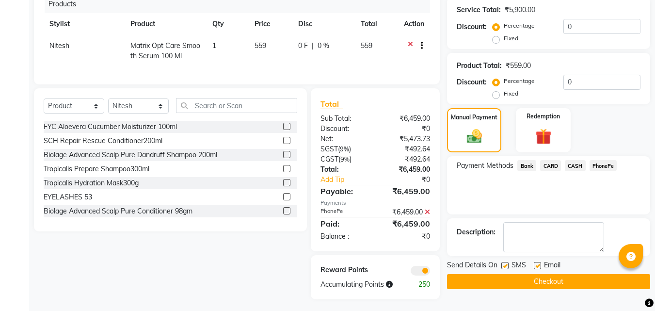
click at [494, 294] on div "Name: Swathy Membership: No Active Membership Total Visits: 0 Card on file: 0 L…" at bounding box center [552, 78] width 210 height 441
click at [487, 279] on button "Checkout" at bounding box center [548, 281] width 203 height 15
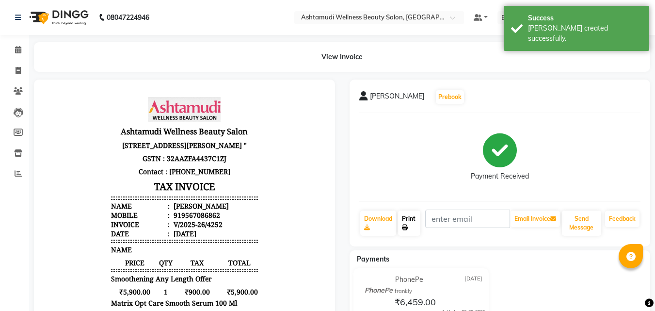
click at [409, 224] on link "Print" at bounding box center [409, 222] width 22 height 25
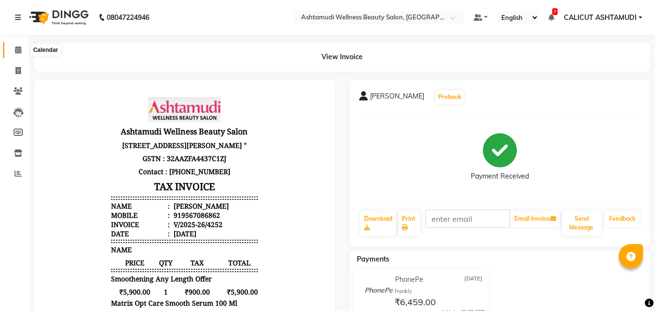
click at [16, 50] on icon at bounding box center [18, 49] width 6 height 7
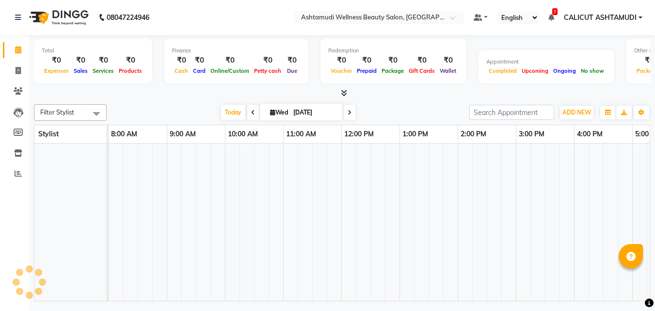
click at [16, 50] on icon at bounding box center [18, 49] width 6 height 7
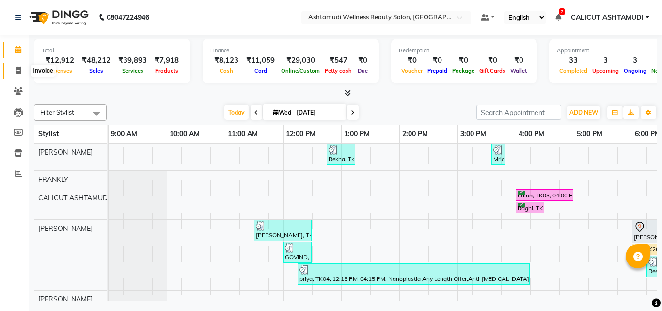
click at [16, 72] on icon at bounding box center [18, 70] width 5 height 7
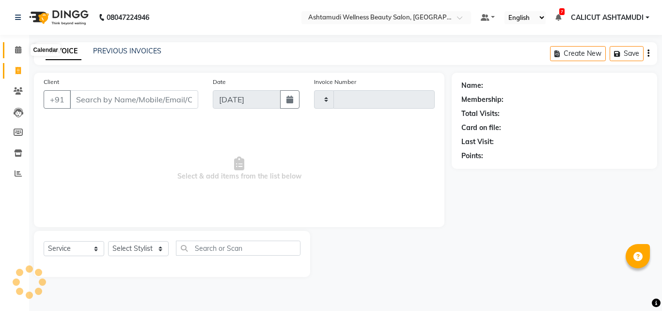
click at [13, 50] on span at bounding box center [18, 50] width 17 height 11
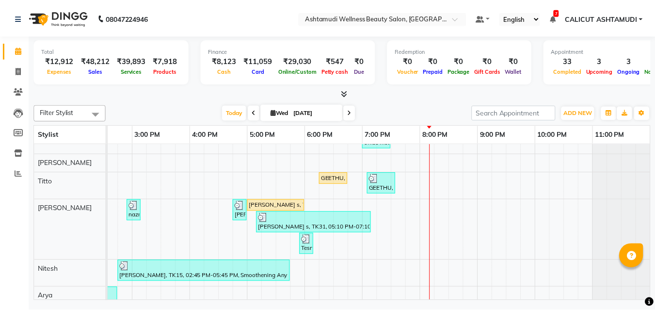
scroll to position [291, 0]
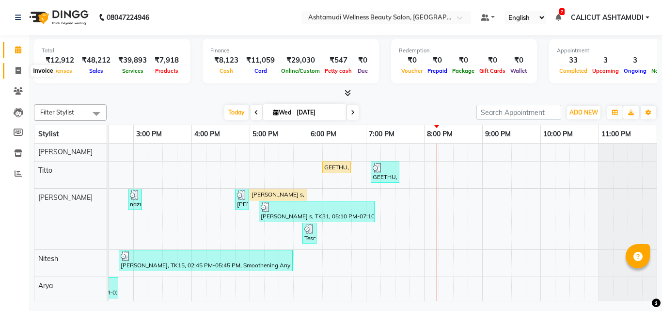
click at [13, 74] on span at bounding box center [18, 70] width 17 height 11
select select "service"
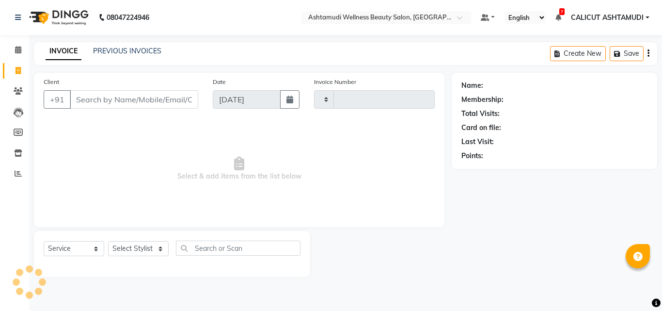
type input "4253"
select select "4630"
click at [140, 241] on div "Select Service Product Membership Package Voucher Prepaid Gift Card Select Styl…" at bounding box center [172, 252] width 257 height 23
click at [140, 241] on select "Select Stylist [PERSON_NAME] C [PERSON_NAME] [PERSON_NAME] CALICUT ASHTAMUDI FR…" at bounding box center [138, 248] width 61 height 15
select select "54081"
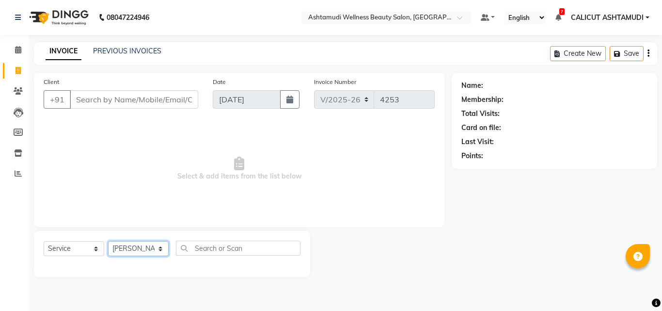
click at [108, 241] on select "Select Stylist [PERSON_NAME] C [PERSON_NAME] [PERSON_NAME] CALICUT ASHTAMUDI FR…" at bounding box center [138, 248] width 61 height 15
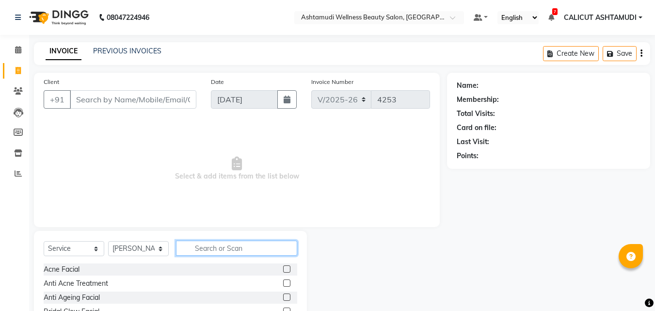
click at [216, 250] on input "text" at bounding box center [236, 248] width 121 height 15
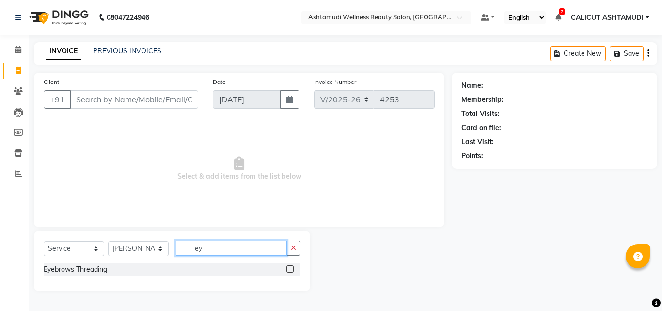
type input "ey"
click at [289, 269] on label at bounding box center [290, 268] width 7 height 7
click at [289, 269] on input "checkbox" at bounding box center [290, 269] width 6 height 6
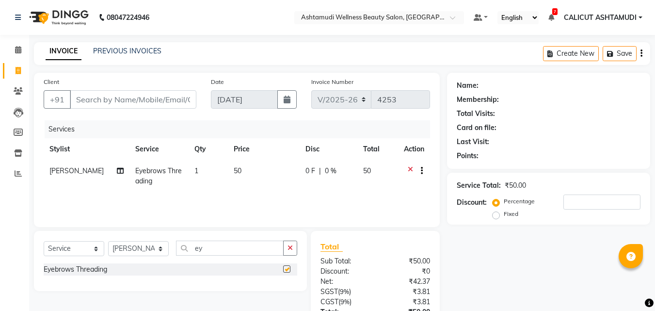
checkbox input "false"
click at [18, 93] on icon at bounding box center [18, 90] width 9 height 7
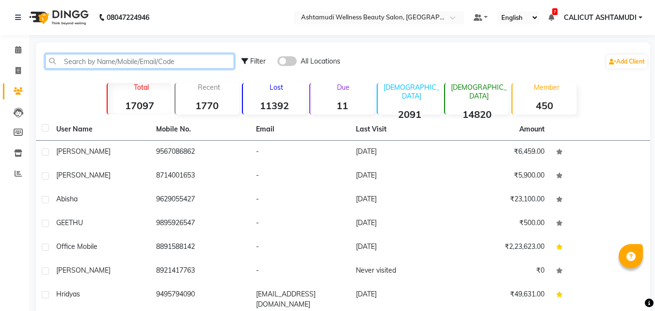
click at [92, 61] on input "text" at bounding box center [139, 61] width 189 height 15
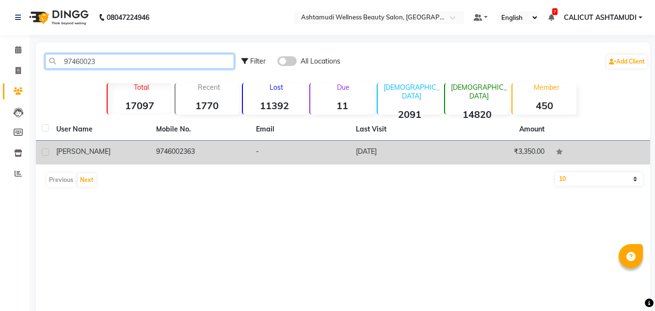
type input "97460023"
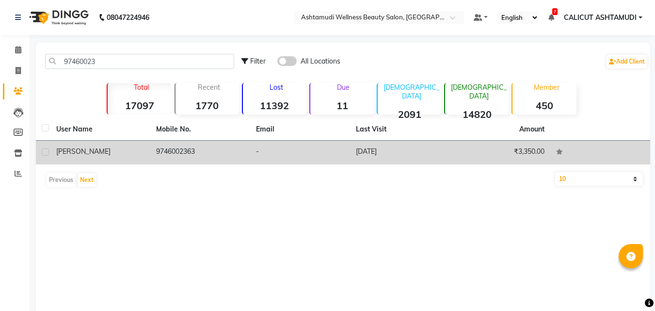
click at [185, 154] on td "9746002363" at bounding box center [200, 153] width 100 height 24
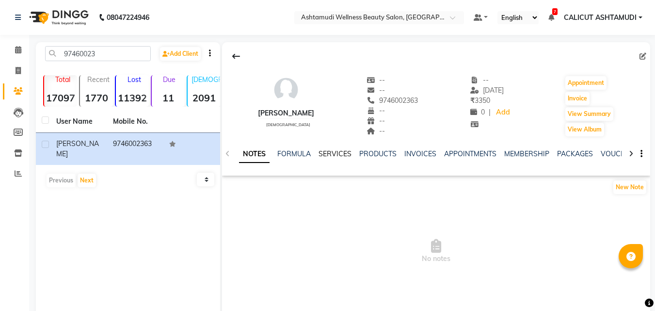
click at [347, 152] on link "SERVICES" at bounding box center [335, 153] width 33 height 9
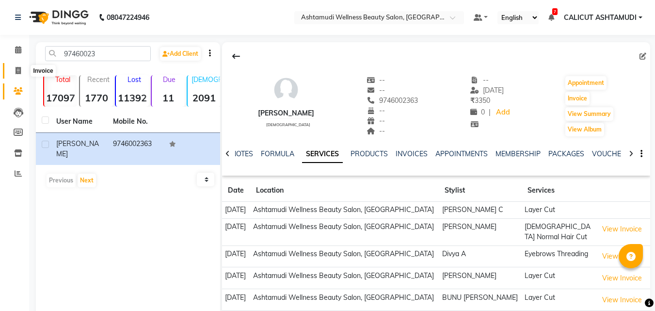
click at [17, 69] on icon at bounding box center [18, 70] width 5 height 7
select select "service"
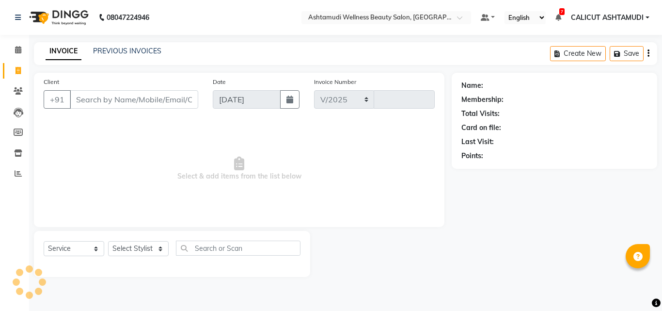
select select "4630"
type input "4253"
click at [96, 98] on input "Client" at bounding box center [134, 99] width 129 height 18
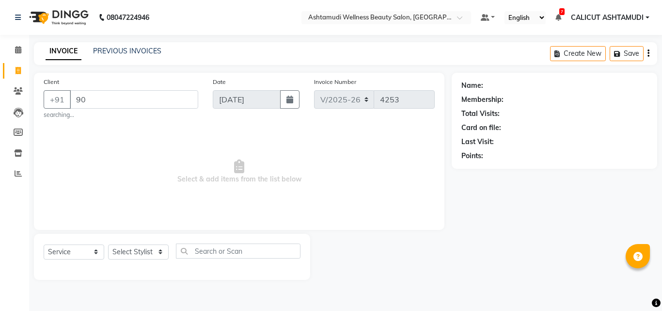
type input "9"
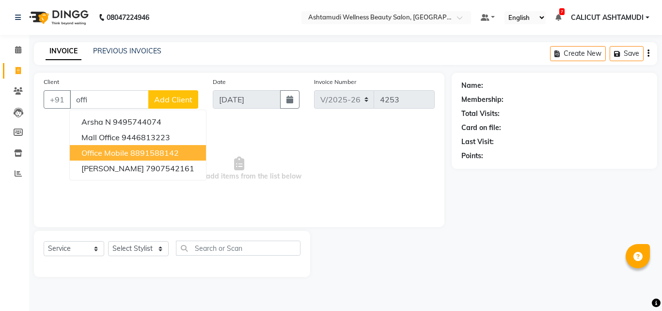
click at [140, 152] on ngb-highlight "8891588142" at bounding box center [154, 153] width 48 height 10
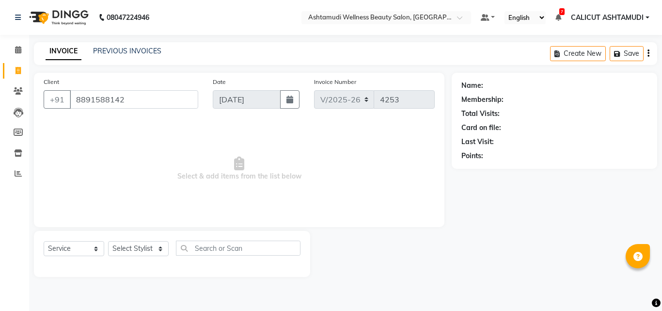
type input "8891588142"
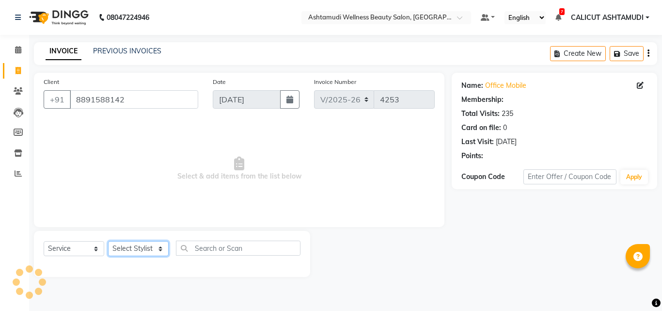
click at [153, 245] on select "Select Stylist [PERSON_NAME] C [PERSON_NAME] [PERSON_NAME] CALICUT ASHTAMUDI FR…" at bounding box center [138, 248] width 61 height 15
select select "2: Object"
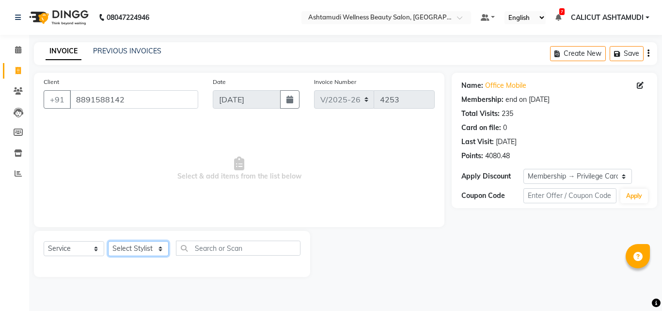
select select "85034"
click at [108, 241] on select "Select Stylist [PERSON_NAME] C [PERSON_NAME] [PERSON_NAME] CALICUT ASHTAMUDI FR…" at bounding box center [138, 248] width 61 height 15
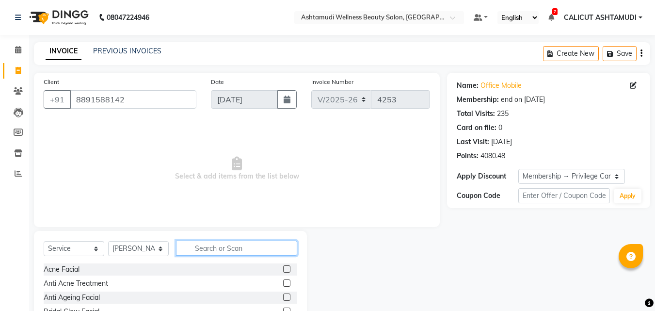
click at [204, 247] on input "text" at bounding box center [236, 248] width 121 height 15
type input "y"
type input "thre"
click at [285, 282] on label at bounding box center [286, 282] width 7 height 7
click at [285, 282] on input "checkbox" at bounding box center [286, 283] width 6 height 6
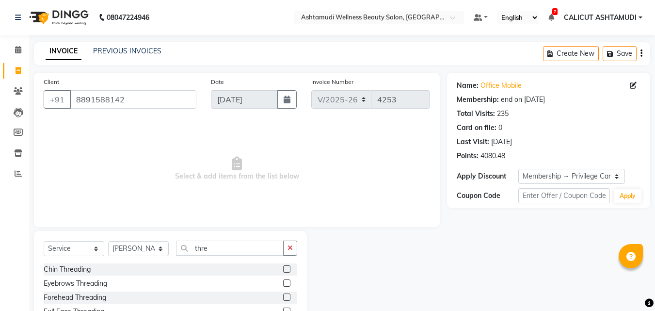
checkbox input "true"
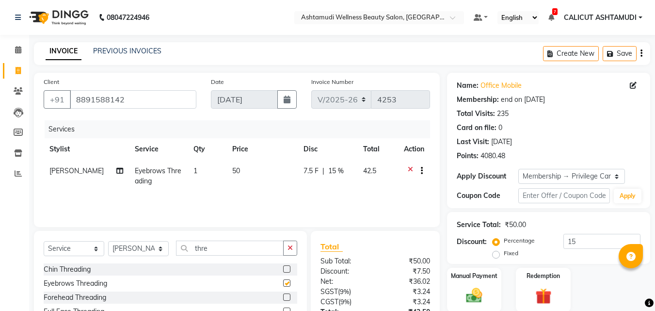
click at [288, 294] on label at bounding box center [286, 296] width 7 height 7
click at [288, 294] on input "checkbox" at bounding box center [286, 297] width 6 height 6
checkbox input "true"
checkbox input "false"
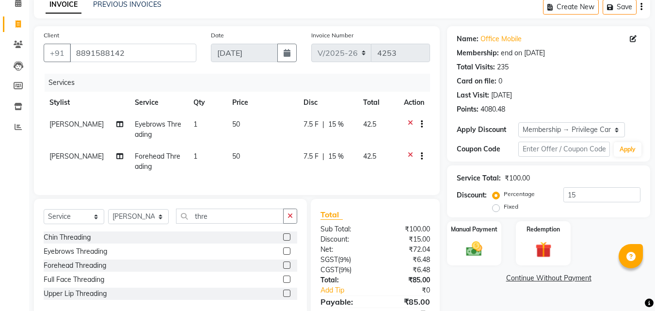
checkbox input "false"
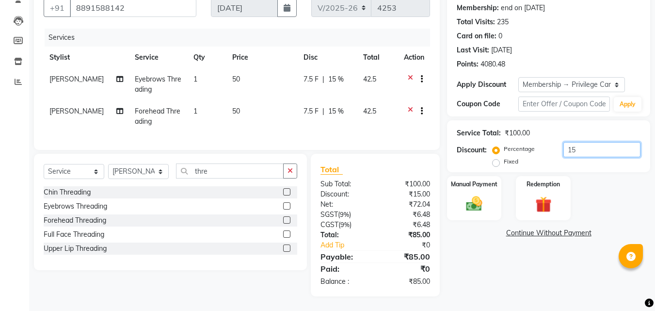
click at [595, 145] on input "15" at bounding box center [601, 149] width 77 height 15
type input "1"
click at [470, 198] on img at bounding box center [474, 203] width 27 height 19
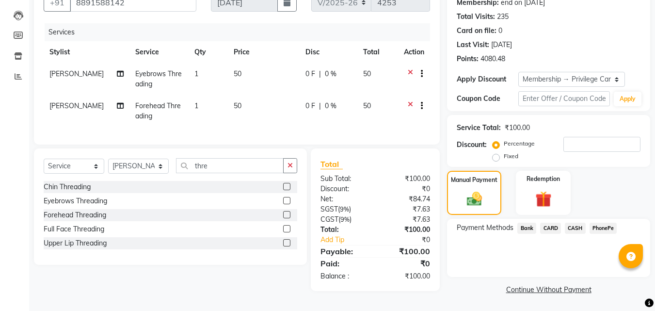
click at [600, 224] on span "PhonePe" at bounding box center [604, 228] width 28 height 11
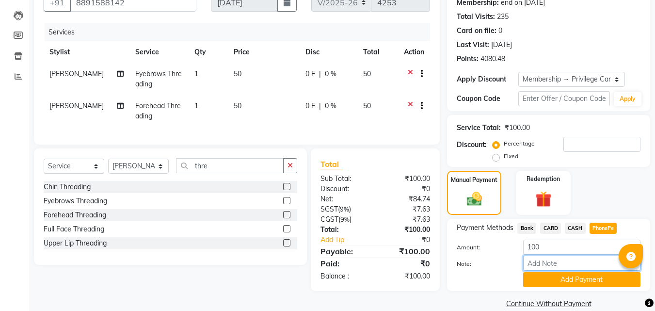
click at [575, 257] on input "Note:" at bounding box center [581, 263] width 117 height 15
type input "frankly"
drag, startPoint x: 579, startPoint y: 266, endPoint x: 577, endPoint y: 274, distance: 9.2
click at [577, 273] on div "Amount: 100 Note: frankly Add Payment" at bounding box center [549, 264] width 184 height 48
click at [577, 274] on button "Add Payment" at bounding box center [581, 279] width 117 height 15
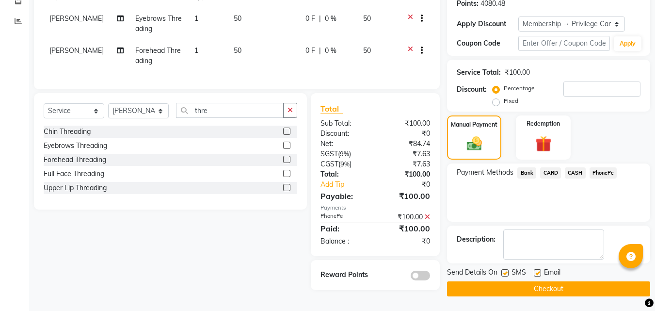
scroll to position [153, 0]
click at [561, 289] on button "Checkout" at bounding box center [548, 288] width 203 height 15
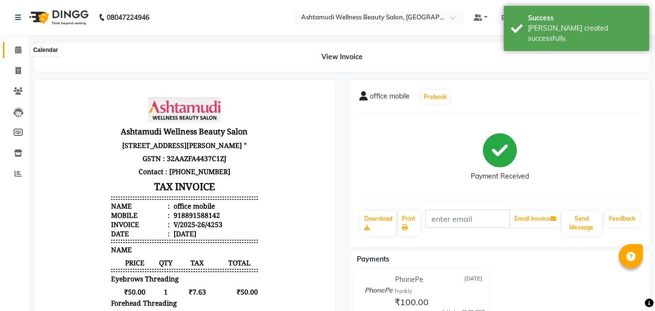
click at [16, 52] on icon at bounding box center [18, 49] width 6 height 7
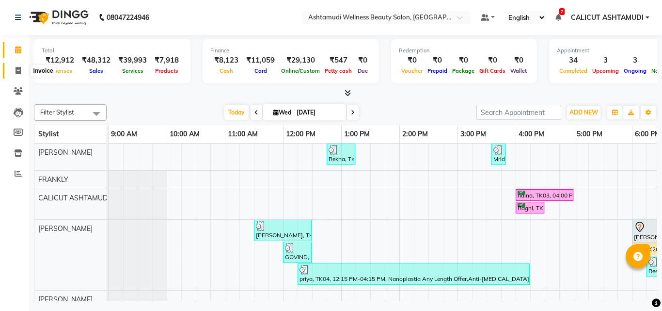
click at [16, 73] on icon at bounding box center [18, 70] width 5 height 7
click at [16, 75] on span at bounding box center [18, 70] width 17 height 11
select select "service"
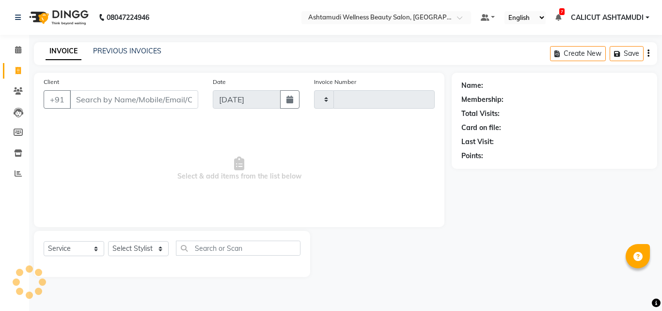
type input "4254"
select select "4630"
click at [136, 254] on select "Select Stylist [PERSON_NAME] C [PERSON_NAME] [PERSON_NAME] CALICUT ASHTAMUDI FR…" at bounding box center [138, 248] width 61 height 15
select select "85034"
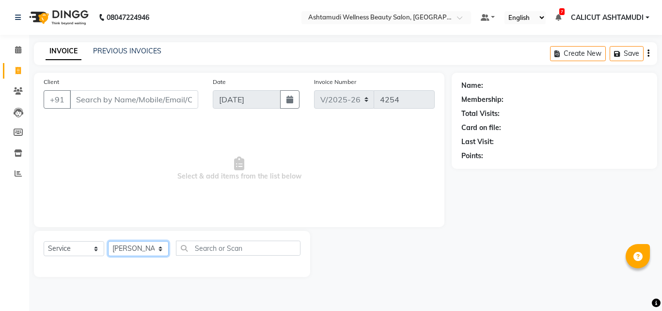
click at [108, 241] on select "Select Stylist [PERSON_NAME] C [PERSON_NAME] [PERSON_NAME] CALICUT ASHTAMUDI FR…" at bounding box center [138, 248] width 61 height 15
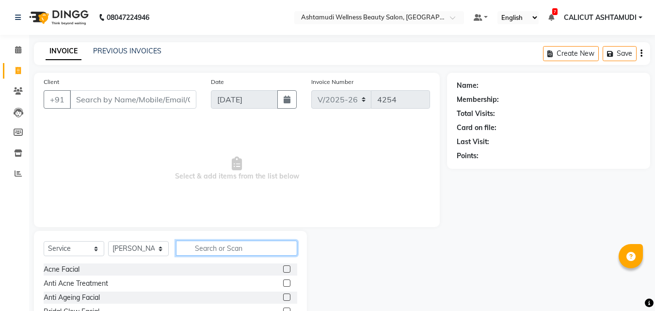
click at [199, 255] on input "text" at bounding box center [236, 248] width 121 height 15
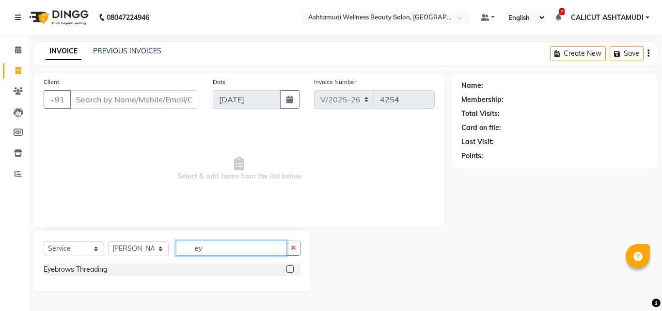
type input "ey"
click at [289, 267] on label at bounding box center [290, 268] width 7 height 7
click at [289, 267] on input "checkbox" at bounding box center [290, 269] width 6 height 6
checkbox input "true"
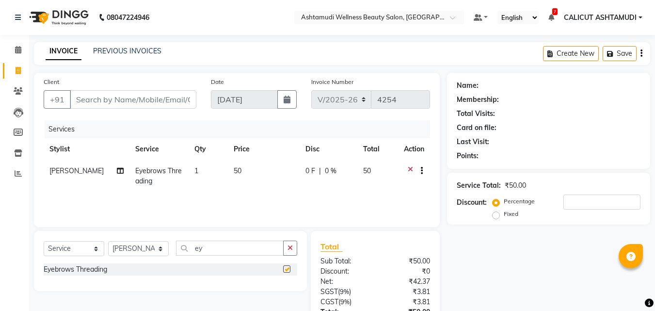
drag, startPoint x: 294, startPoint y: 247, endPoint x: 245, endPoint y: 253, distance: 49.4
click at [294, 246] on button "button" at bounding box center [290, 248] width 14 height 15
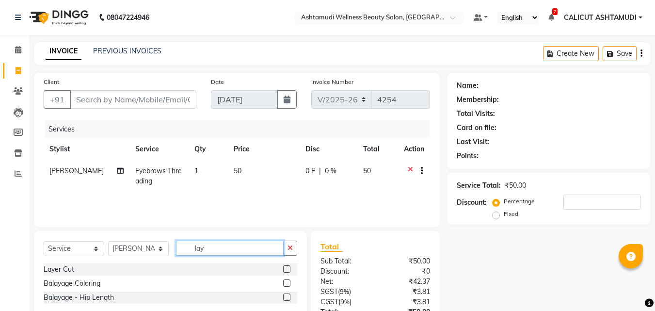
type input "lay"
click at [286, 269] on label at bounding box center [286, 268] width 7 height 7
click at [286, 269] on input "checkbox" at bounding box center [286, 269] width 6 height 6
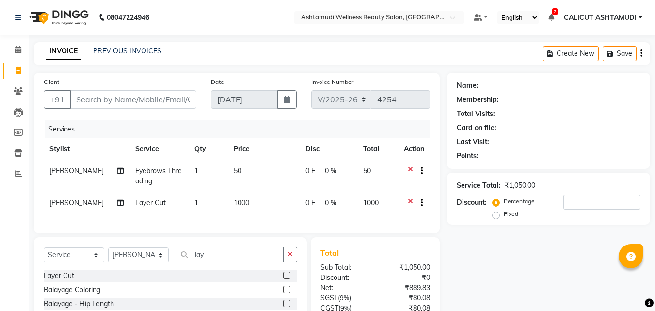
click at [287, 279] on label at bounding box center [286, 275] width 7 height 7
click at [287, 279] on input "checkbox" at bounding box center [286, 276] width 6 height 6
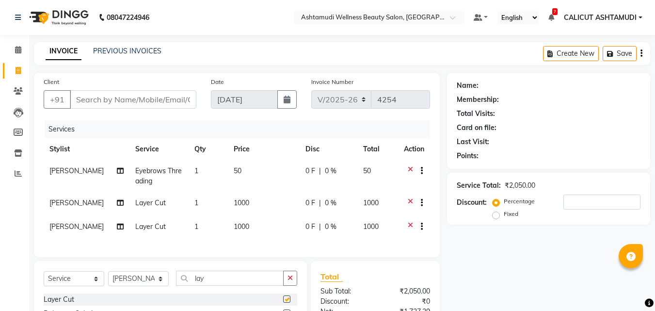
checkbox input "false"
click at [64, 208] on td "[PERSON_NAME]" at bounding box center [87, 204] width 86 height 24
select select "85034"
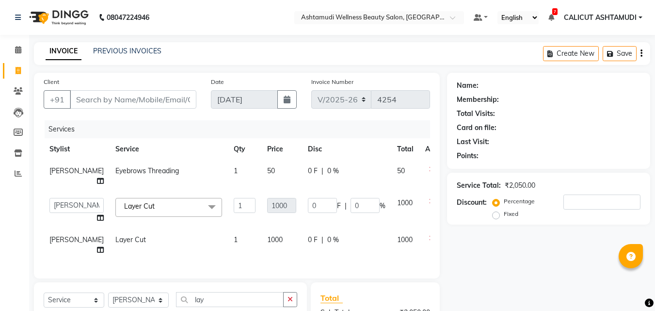
click at [64, 207] on td "Amala George AMBILI C ANJANA DAS ANKITHA Arya CALICUT ASHTAMUDI FRANKLY GRACY K…" at bounding box center [77, 210] width 66 height 37
click at [63, 210] on select "Amala George AMBILI C ANJANA DAS ANKITHA Arya CALICUT ASHTAMUDI FRANKLY GRACY K…" at bounding box center [76, 205] width 54 height 15
select select "34579"
click at [56, 244] on span "[PERSON_NAME]" at bounding box center [76, 239] width 54 height 9
select select "85034"
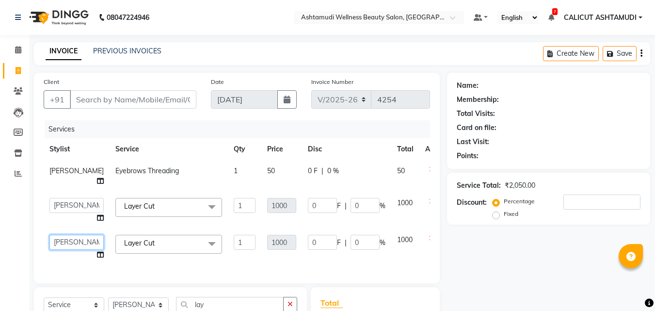
click at [56, 250] on select "Amala George AMBILI C ANJANA DAS ANKITHA Arya CALICUT ASHTAMUDI FRANKLY GRACY K…" at bounding box center [76, 242] width 54 height 15
select select "85194"
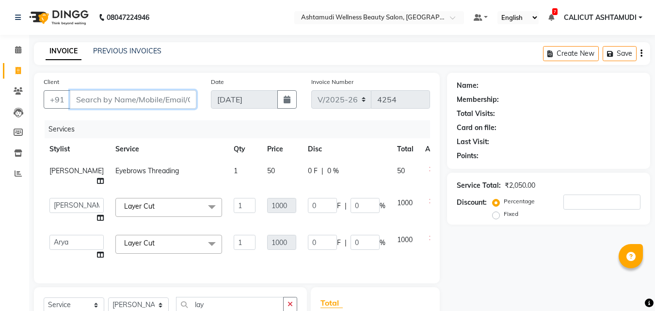
click at [138, 105] on input "Client" at bounding box center [133, 99] width 127 height 18
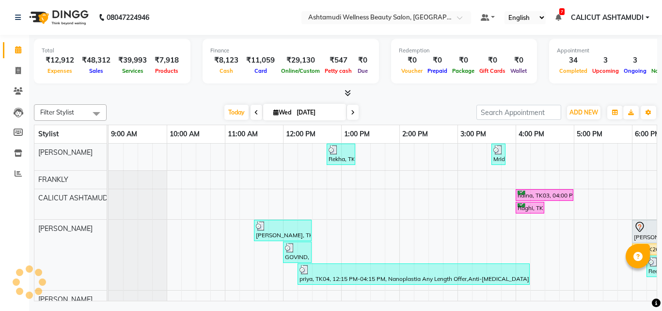
scroll to position [13, 0]
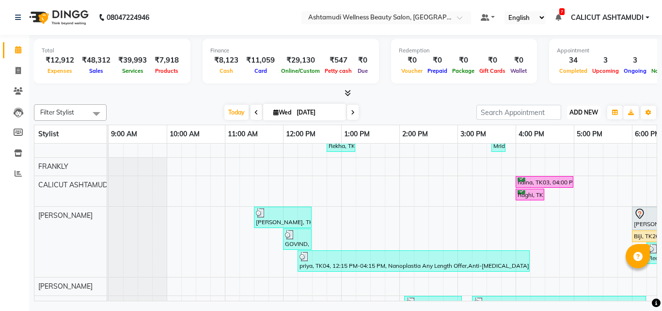
click at [595, 111] on span "ADD NEW" at bounding box center [584, 112] width 29 height 7
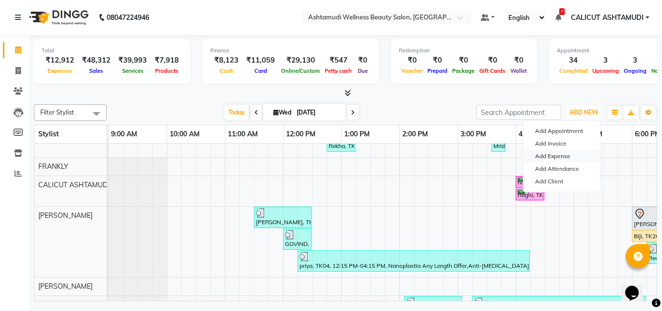
scroll to position [0, 0]
click at [566, 158] on link "Add Expense" at bounding box center [562, 156] width 77 height 13
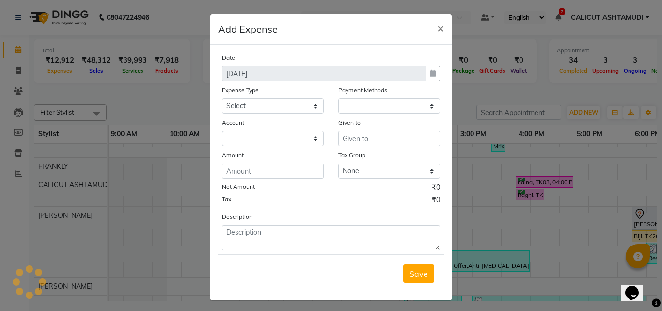
select select "1"
select select "3461"
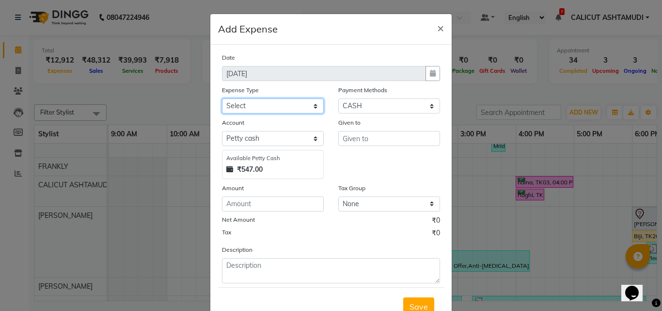
click at [276, 100] on select "Select ACCOMODATION EXPENSES ADVERTISEMENT SALES PROMOTIONAL EXPENSES Bonus BRI…" at bounding box center [273, 105] width 102 height 15
select select "6180"
click at [222, 98] on select "Select ACCOMODATION EXPENSES ADVERTISEMENT SALES PROMOTIONAL EXPENSES Bonus BRI…" at bounding box center [273, 105] width 102 height 15
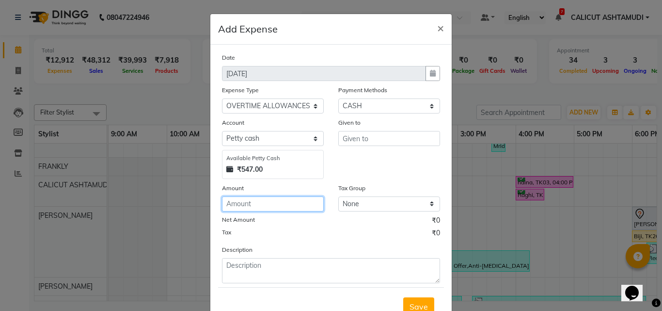
click at [266, 206] on input "number" at bounding box center [273, 203] width 102 height 15
type input "900"
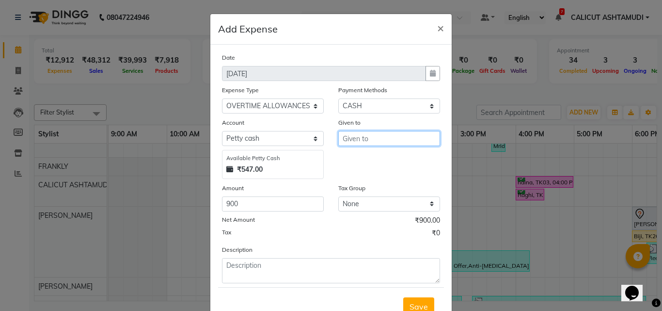
click at [358, 136] on input "text" at bounding box center [389, 138] width 102 height 15
type input "[PERSON_NAME],[PERSON_NAME],[PERSON_NAME],[PERSON_NAME],[PERSON_NAME],[PERSON_N…"
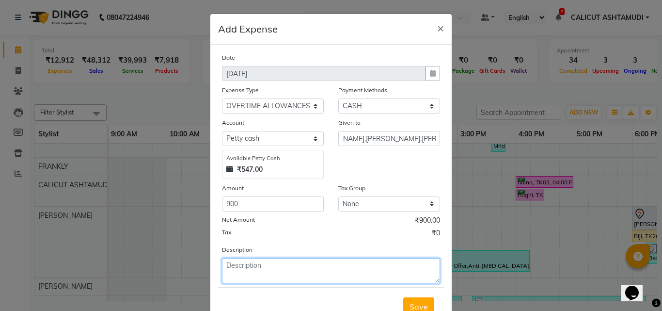
scroll to position [0, 0]
click at [333, 277] on textarea at bounding box center [331, 270] width 218 height 25
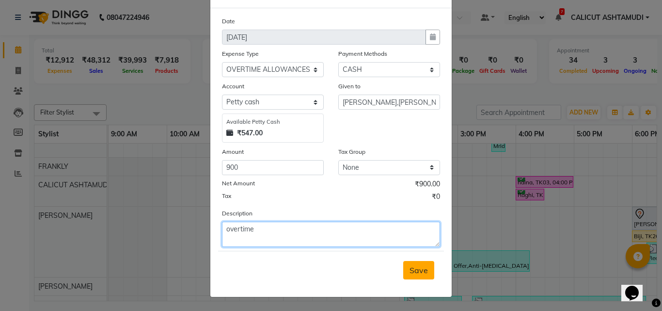
type textarea "overtime"
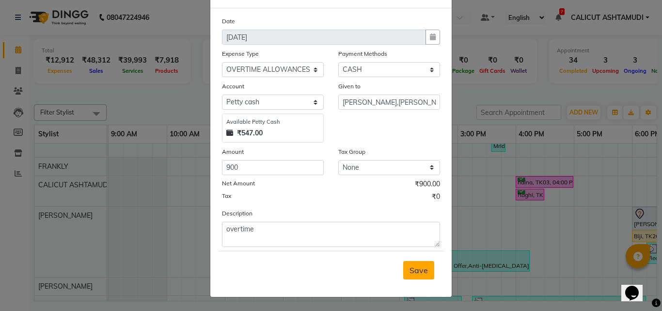
click at [419, 268] on span "Save" at bounding box center [419, 270] width 18 height 10
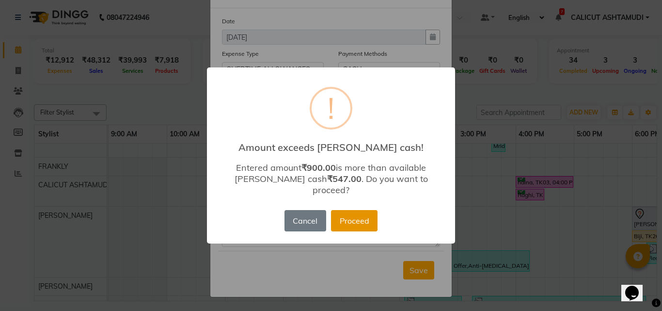
click at [350, 216] on button "Proceed" at bounding box center [354, 220] width 47 height 21
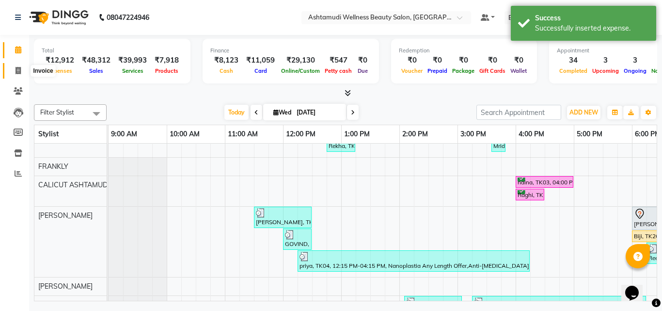
click at [18, 66] on span at bounding box center [18, 70] width 17 height 11
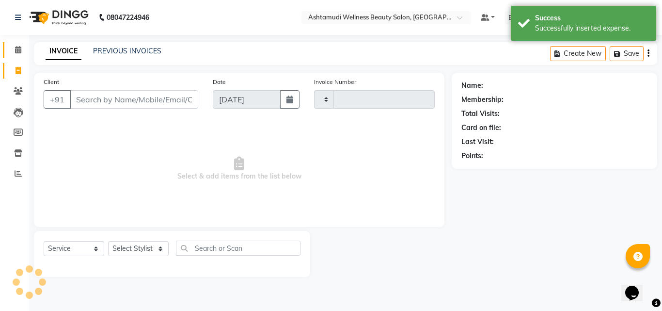
drag, startPoint x: 18, startPoint y: 66, endPoint x: 19, endPoint y: 49, distance: 17.0
click at [18, 65] on span at bounding box center [18, 70] width 17 height 11
click at [19, 47] on icon at bounding box center [18, 49] width 6 height 7
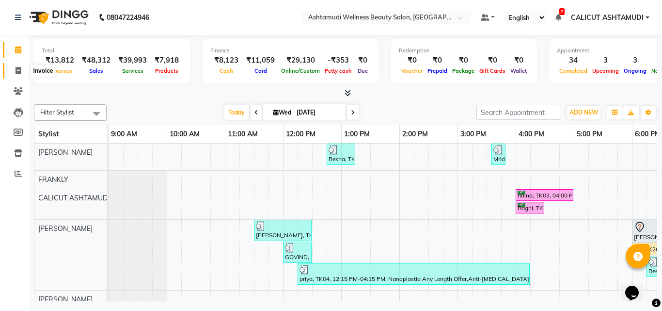
click at [16, 69] on icon at bounding box center [18, 70] width 5 height 7
select select "service"
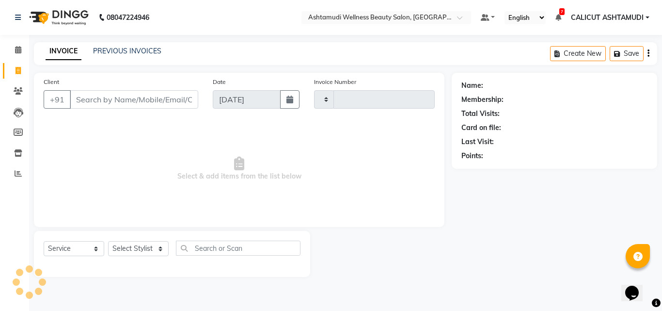
type input "4254"
select select "4630"
click at [154, 252] on select "Select Stylist [PERSON_NAME] C [PERSON_NAME] [PERSON_NAME] CALICUT ASHTAMUDI FR…" at bounding box center [138, 248] width 61 height 15
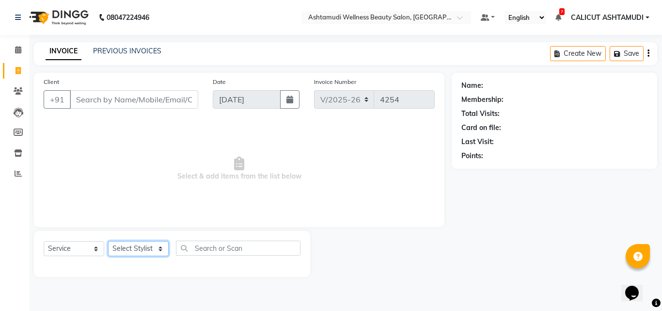
select select "54081"
click at [108, 241] on select "Select Stylist [PERSON_NAME] C [PERSON_NAME] [PERSON_NAME] CALICUT ASHTAMUDI FR…" at bounding box center [138, 248] width 61 height 15
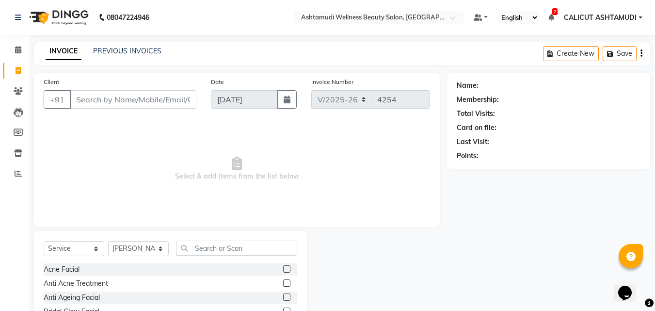
click at [233, 257] on div "Select Service Product Membership Package Voucher Prepaid Gift Card Select Styl…" at bounding box center [171, 252] width 254 height 23
click at [222, 246] on input "text" at bounding box center [236, 248] width 121 height 15
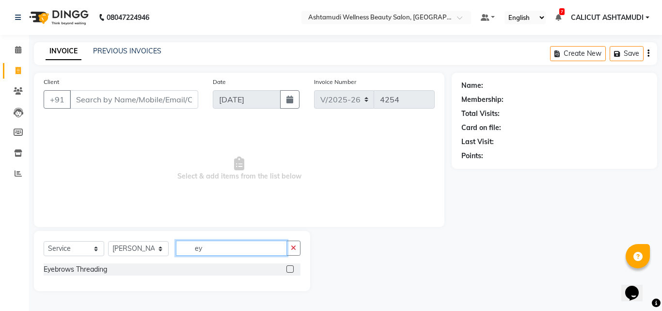
type input "ey"
click at [290, 269] on label at bounding box center [290, 268] width 7 height 7
click at [290, 269] on input "checkbox" at bounding box center [290, 269] width 6 height 6
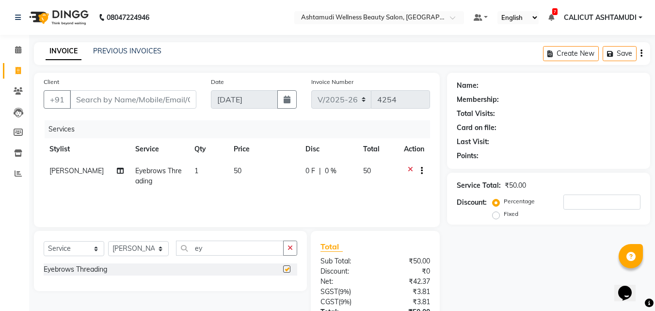
checkbox input "false"
click at [147, 106] on input "Client" at bounding box center [133, 99] width 127 height 18
type input "7"
type input "0"
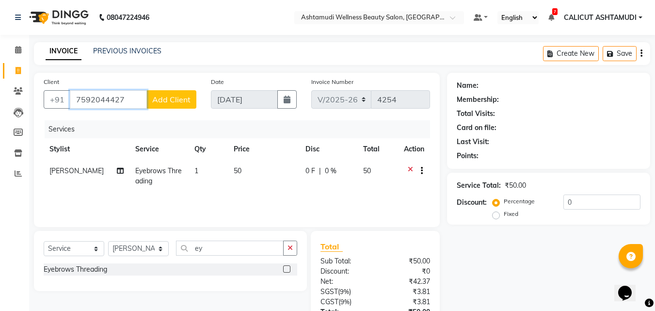
type input "7592044427"
click at [185, 96] on span "Add Client" at bounding box center [171, 100] width 38 height 10
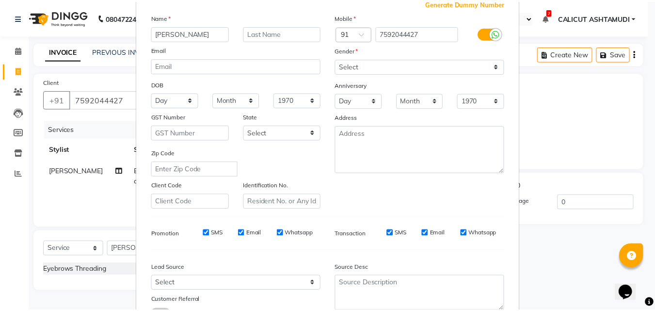
scroll to position [137, 0]
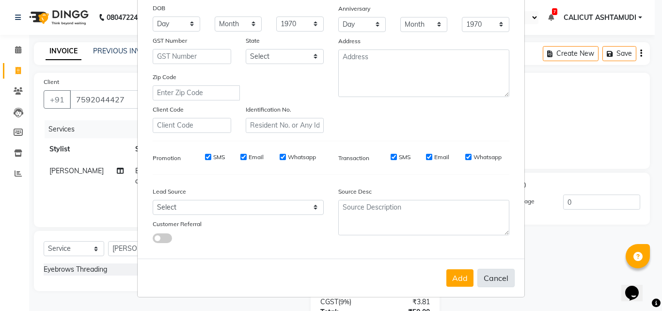
type input "[PERSON_NAME]"
click at [492, 274] on button "Cancel" at bounding box center [496, 278] width 37 height 18
select select
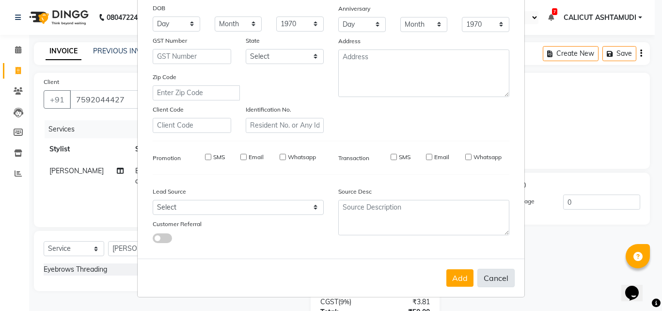
select select
checkbox input "false"
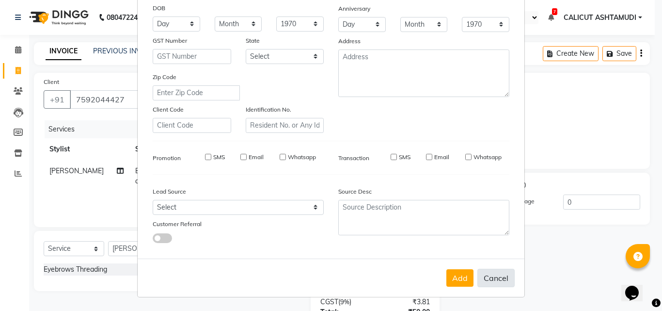
checkbox input "false"
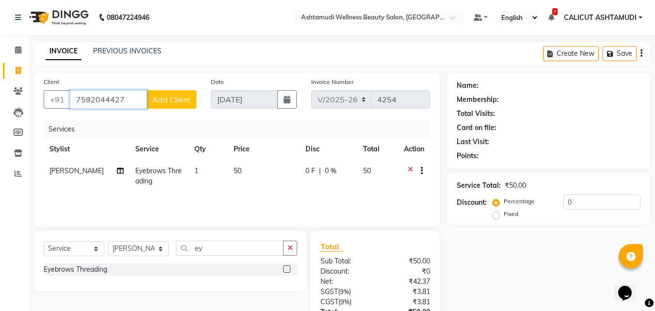
click at [120, 100] on input "7592044427" at bounding box center [108, 99] width 77 height 18
click at [128, 97] on input "7592044427" at bounding box center [108, 99] width 77 height 18
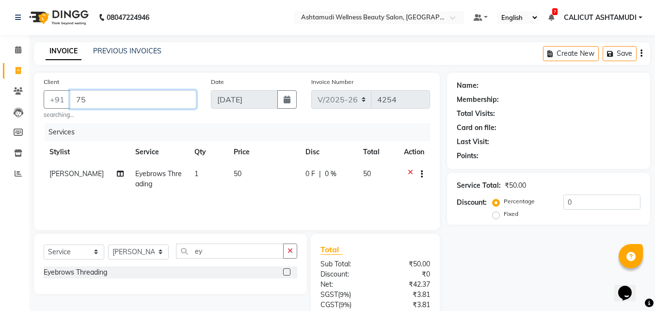
type input "7"
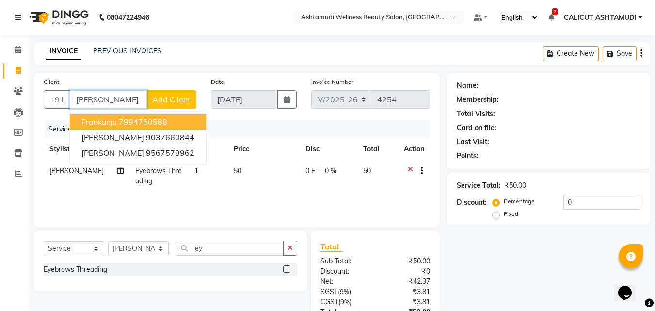
click at [131, 129] on button "Frankunju 7994760588" at bounding box center [138, 122] width 136 height 16
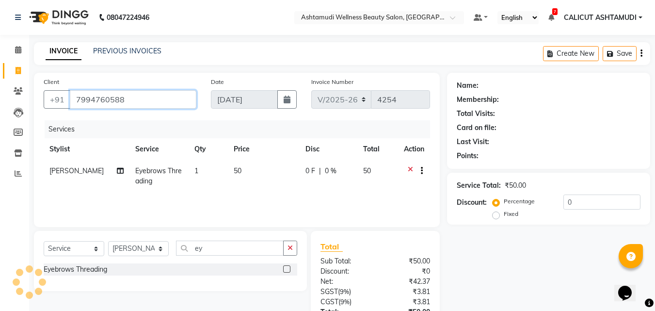
type input "7994760588"
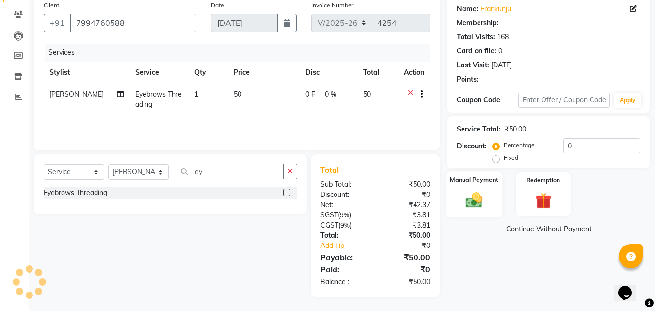
scroll to position [77, 0]
select select "2: Object"
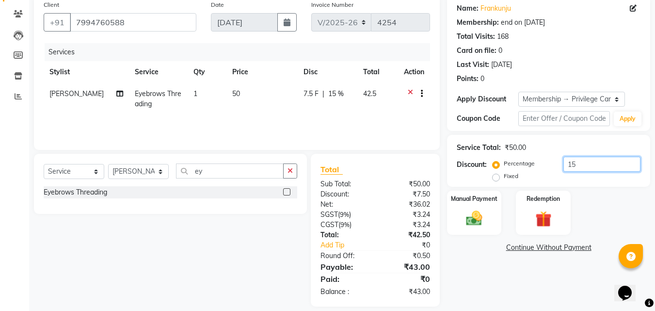
click at [592, 167] on input "15" at bounding box center [601, 164] width 77 height 15
type input "1"
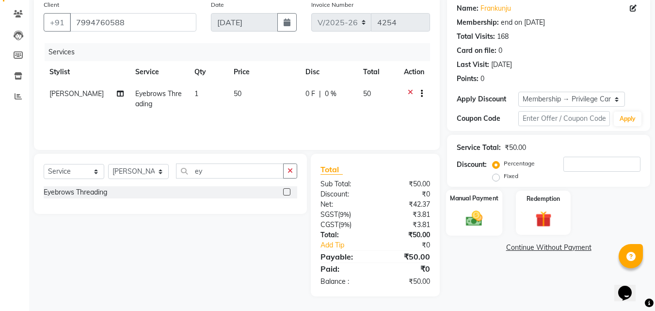
click at [472, 215] on img at bounding box center [474, 218] width 27 height 19
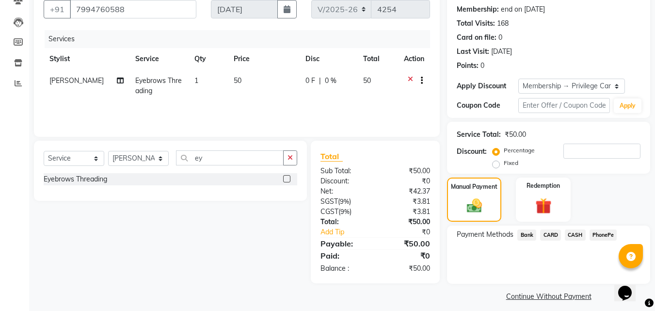
scroll to position [97, 0]
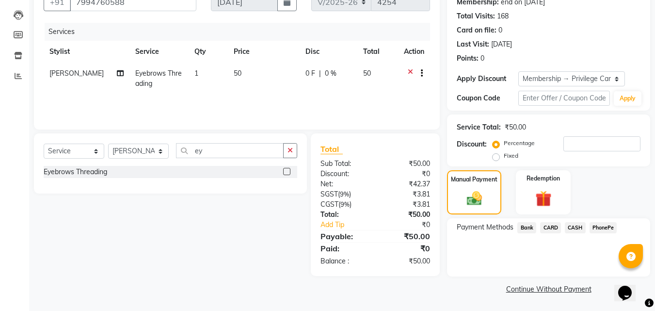
click at [611, 228] on span "PhonePe" at bounding box center [604, 227] width 28 height 11
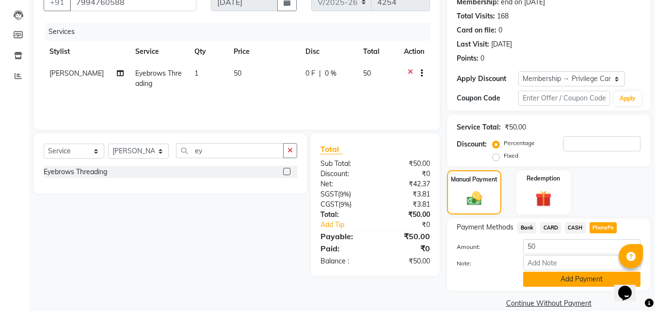
click at [586, 274] on button "Add Payment" at bounding box center [581, 279] width 117 height 15
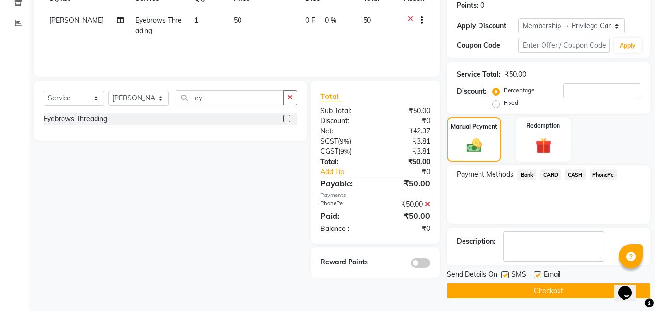
scroll to position [152, 0]
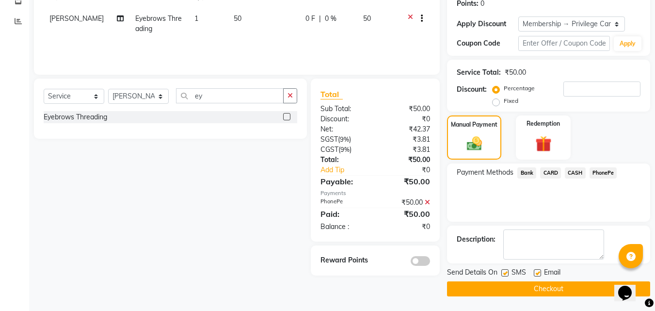
click at [488, 290] on button "Checkout" at bounding box center [548, 288] width 203 height 15
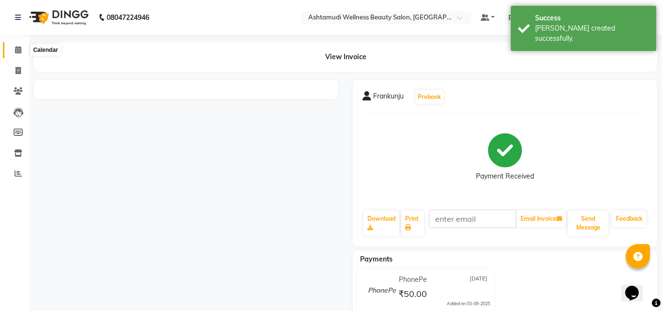
click at [19, 52] on icon at bounding box center [18, 49] width 6 height 7
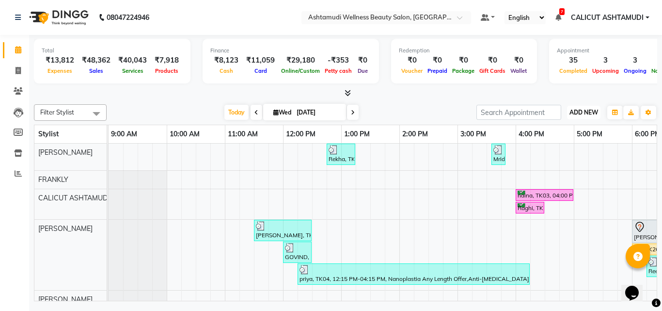
click at [578, 116] on button "ADD NEW Toggle Dropdown" at bounding box center [583, 113] width 33 height 14
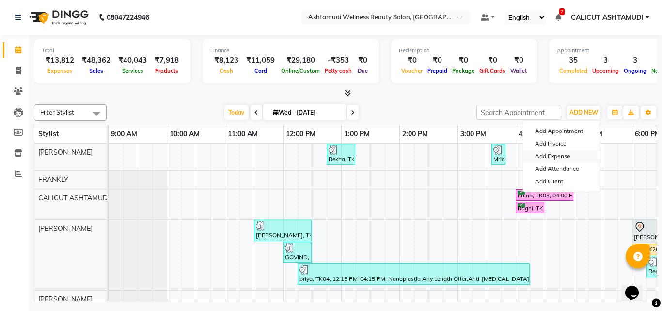
click at [565, 152] on link "Add Expense" at bounding box center [562, 156] width 77 height 13
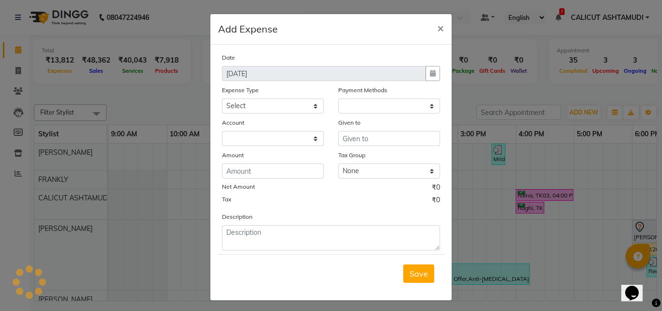
select select "1"
select select "3461"
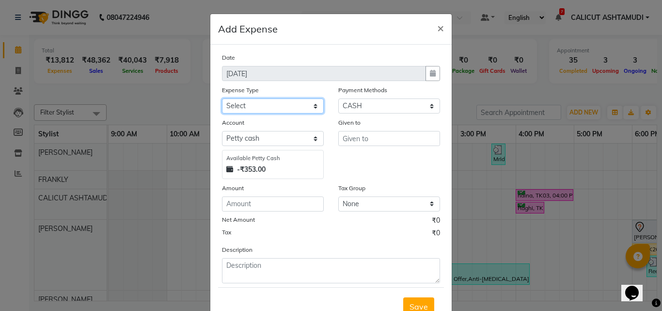
click at [273, 106] on select "Select ACCOMODATION EXPENSES ADVERTISEMENT SALES PROMOTIONAL EXPENSES Bonus BRI…" at bounding box center [273, 105] width 102 height 15
select select "6180"
click at [222, 98] on select "Select ACCOMODATION EXPENSES ADVERTISEMENT SALES PROMOTIONAL EXPENSES Bonus BRI…" at bounding box center [273, 105] width 102 height 15
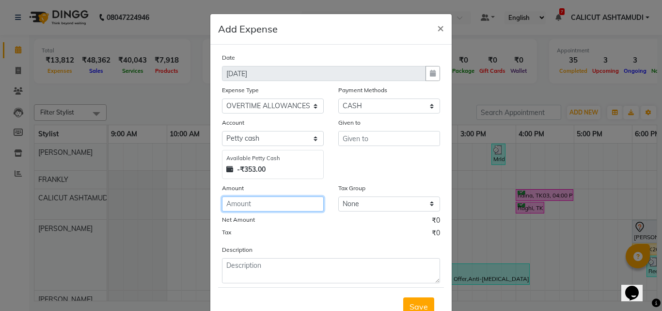
click at [245, 211] on input "number" at bounding box center [273, 203] width 102 height 15
type input "150"
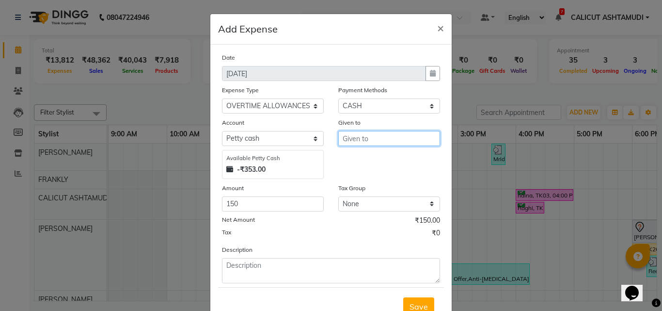
click at [367, 141] on input "text" at bounding box center [389, 138] width 102 height 15
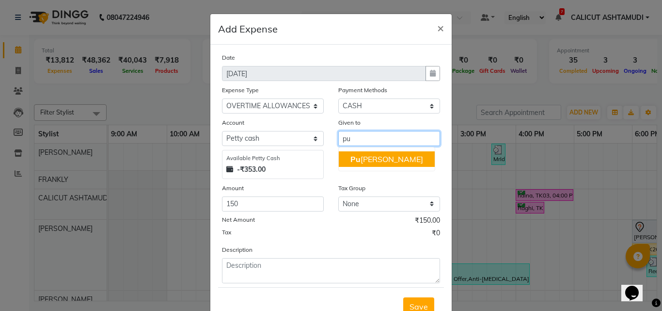
click at [370, 160] on ngb-highlight "Pu [PERSON_NAME]" at bounding box center [387, 159] width 73 height 10
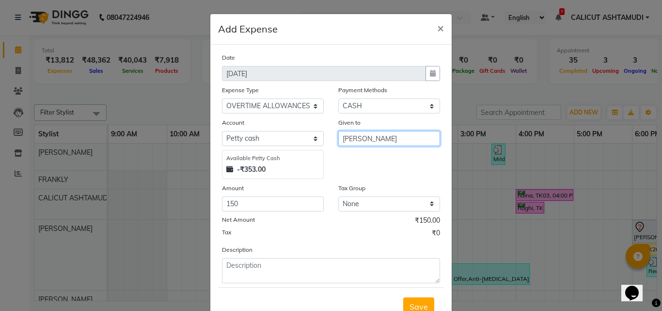
type input "[PERSON_NAME]"
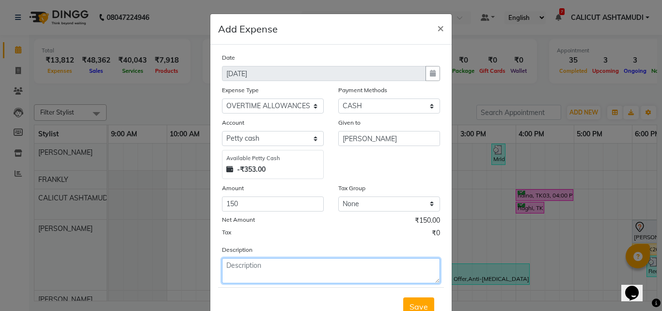
click at [275, 271] on textarea at bounding box center [331, 270] width 218 height 25
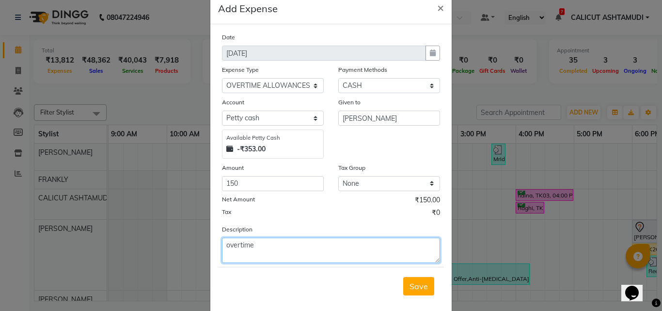
scroll to position [36, 0]
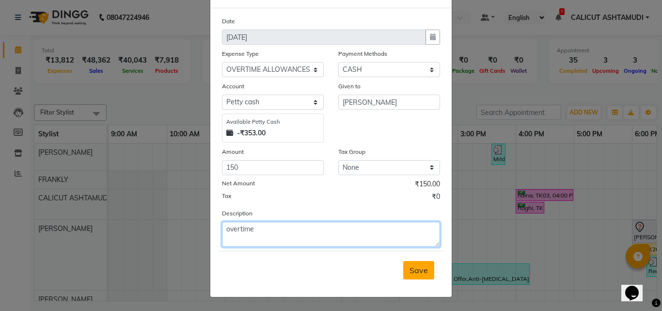
type textarea "overtime"
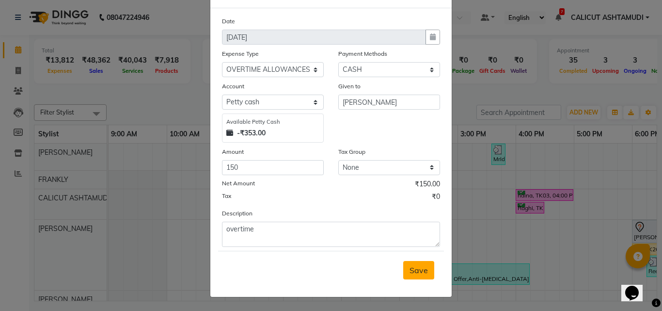
click at [416, 269] on span "Save" at bounding box center [419, 270] width 18 height 10
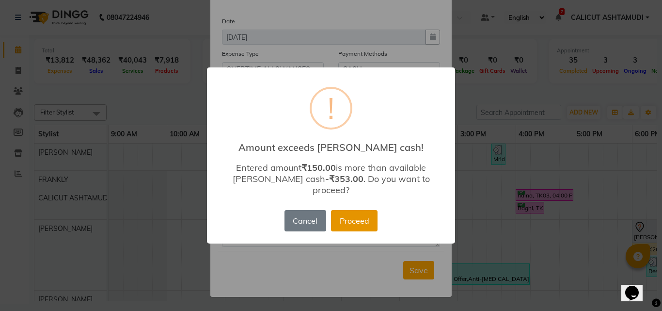
click at [368, 220] on button "Proceed" at bounding box center [354, 220] width 47 height 21
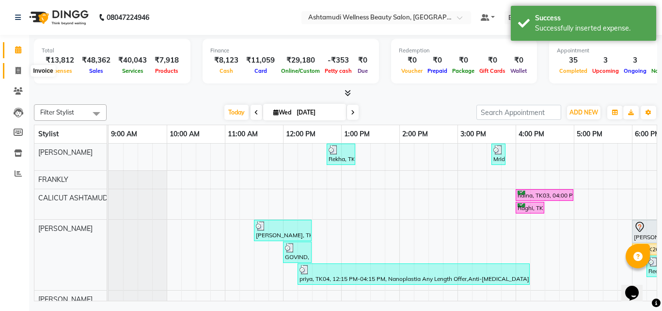
click at [14, 76] on span at bounding box center [18, 70] width 17 height 11
select select "service"
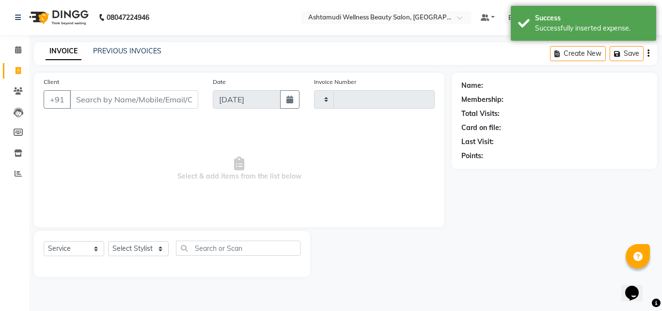
click at [12, 76] on span at bounding box center [18, 70] width 17 height 11
select select "service"
type input "4255"
select select "4630"
click at [13, 51] on span at bounding box center [18, 50] width 17 height 11
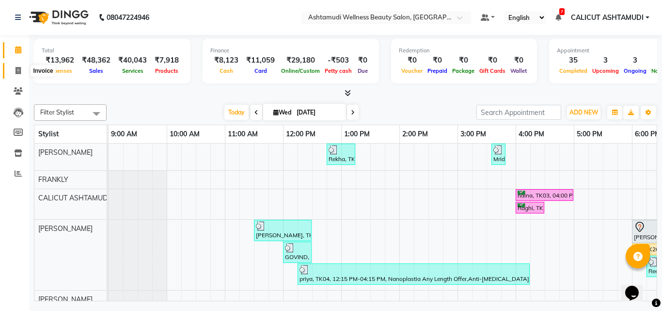
click at [19, 74] on icon at bounding box center [18, 70] width 5 height 7
select select "service"
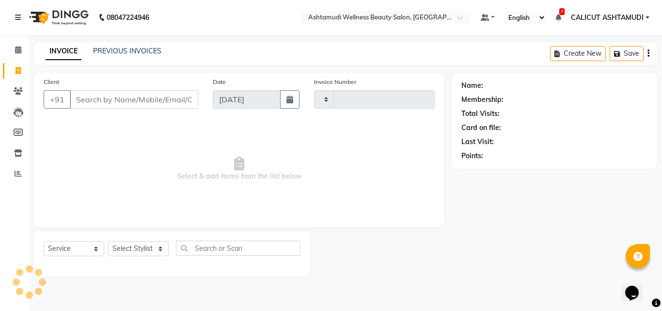
click at [19, 74] on icon at bounding box center [18, 70] width 5 height 7
select select "4630"
select select "service"
click at [150, 251] on select "Select Stylist [PERSON_NAME] C [PERSON_NAME] [PERSON_NAME] CALICUT ASHTAMUDI FR…" at bounding box center [138, 248] width 61 height 15
select select "54081"
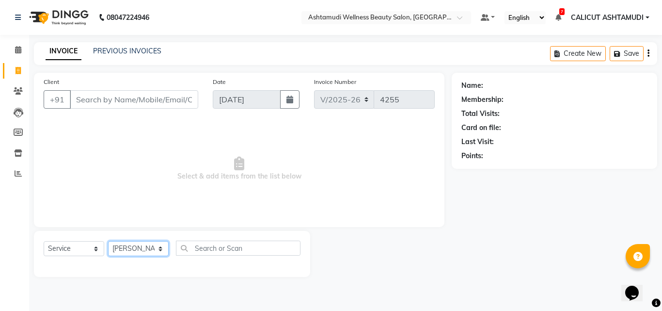
click at [108, 241] on select "Select Stylist [PERSON_NAME] C [PERSON_NAME] [PERSON_NAME] CALICUT ASHTAMUDI FR…" at bounding box center [138, 248] width 61 height 15
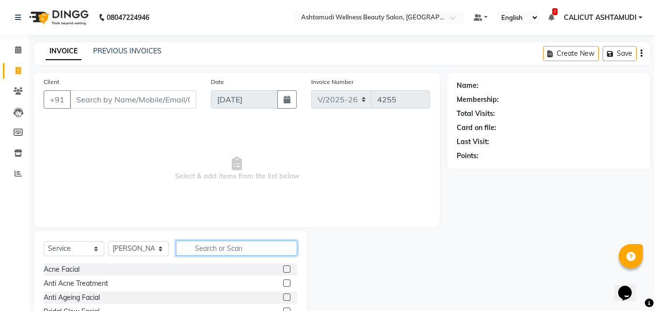
click at [222, 245] on input "text" at bounding box center [236, 248] width 121 height 15
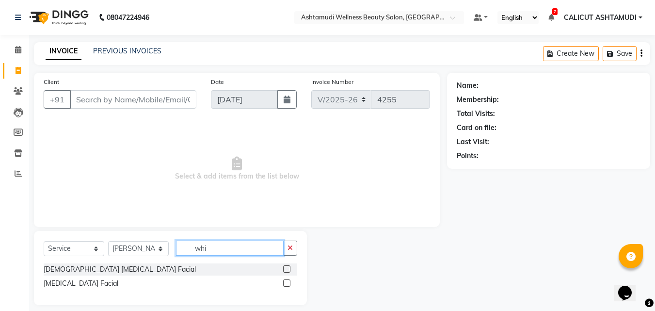
type input "whi"
click at [283, 286] on label at bounding box center [286, 282] width 7 height 7
click at [283, 286] on input "checkbox" at bounding box center [286, 283] width 6 height 6
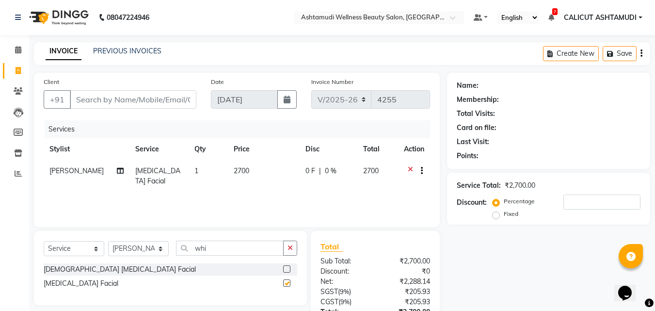
checkbox input "false"
click at [290, 253] on button "button" at bounding box center [290, 248] width 14 height 15
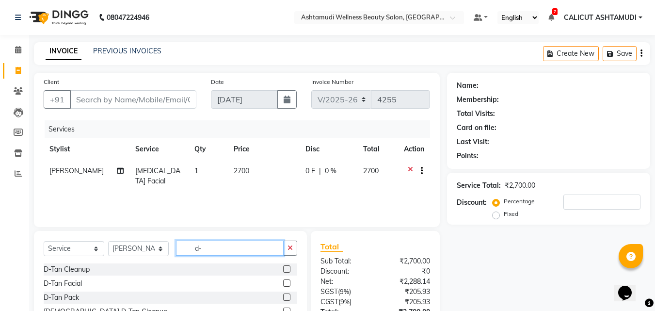
type input "d-"
click at [288, 299] on label at bounding box center [286, 296] width 7 height 7
click at [288, 299] on input "checkbox" at bounding box center [286, 297] width 6 height 6
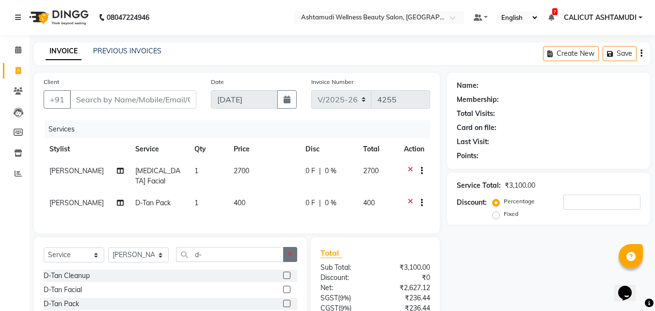
checkbox input "false"
click at [288, 257] on icon "button" at bounding box center [290, 254] width 5 height 7
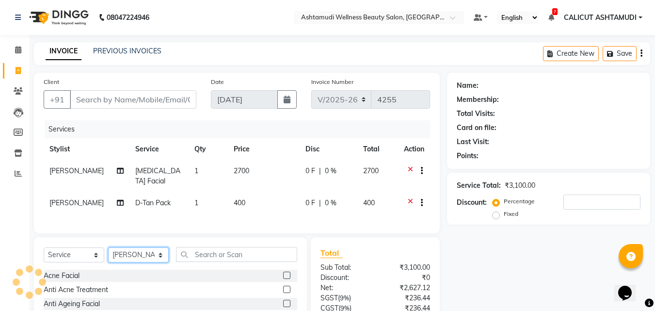
click at [144, 262] on select "Select Stylist [PERSON_NAME] C [PERSON_NAME] [PERSON_NAME] CALICUT ASHTAMUDI FR…" at bounding box center [138, 254] width 61 height 15
select select "85202"
click at [108, 255] on select "Select Stylist [PERSON_NAME] C [PERSON_NAME] [PERSON_NAME] CALICUT ASHTAMUDI FR…" at bounding box center [138, 254] width 61 height 15
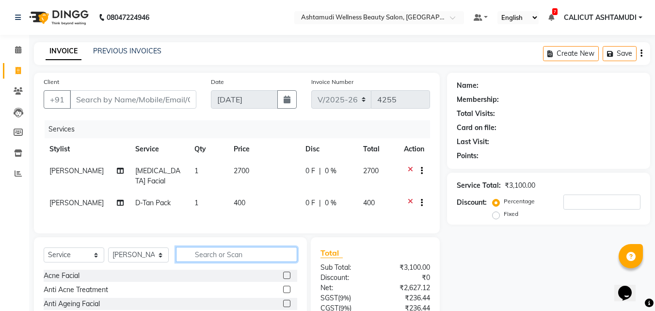
click at [207, 261] on input "text" at bounding box center [236, 254] width 121 height 15
type input "ker"
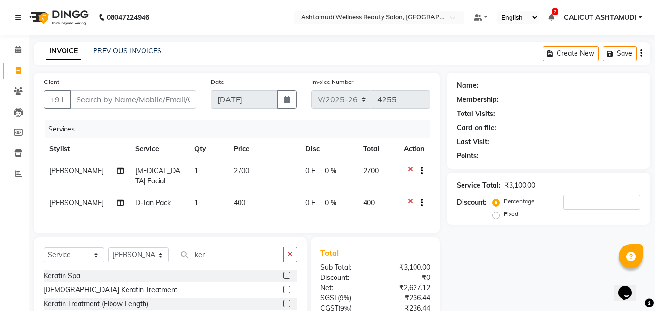
click at [283, 279] on label at bounding box center [286, 275] width 7 height 7
click at [283, 279] on input "checkbox" at bounding box center [286, 276] width 6 height 6
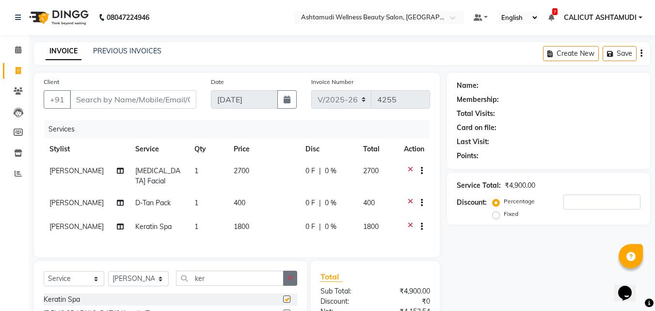
checkbox input "false"
click at [287, 285] on button "button" at bounding box center [290, 278] width 14 height 15
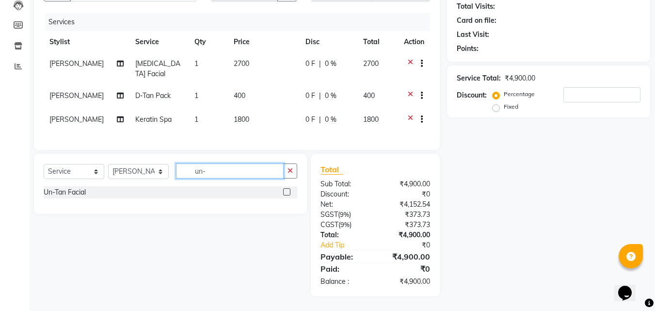
scroll to position [114, 0]
type input "un-"
click at [286, 192] on label at bounding box center [286, 191] width 7 height 7
click at [286, 192] on input "checkbox" at bounding box center [286, 192] width 6 height 6
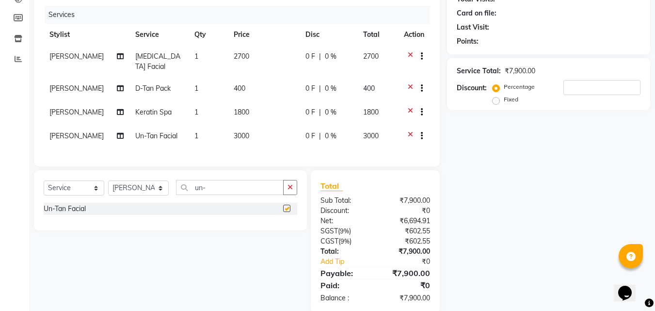
checkbox input "false"
click at [286, 192] on button "button" at bounding box center [290, 187] width 14 height 15
type input "ey"
click at [286, 212] on label at bounding box center [286, 208] width 7 height 7
click at [286, 212] on input "checkbox" at bounding box center [286, 209] width 6 height 6
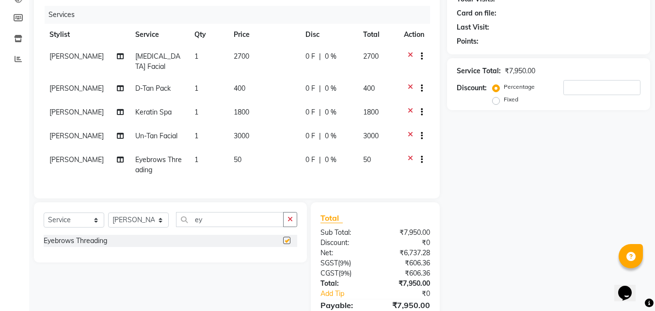
checkbox input "false"
drag, startPoint x: 115, startPoint y: 221, endPoint x: 120, endPoint y: 223, distance: 5.2
click at [115, 221] on select "Select Stylist [PERSON_NAME] C [PERSON_NAME] [PERSON_NAME] CALICUT ASHTAMUDI FR…" at bounding box center [138, 219] width 61 height 15
select select "54081"
click at [108, 220] on select "Select Stylist [PERSON_NAME] C [PERSON_NAME] [PERSON_NAME] CALICUT ASHTAMUDI FR…" at bounding box center [138, 219] width 61 height 15
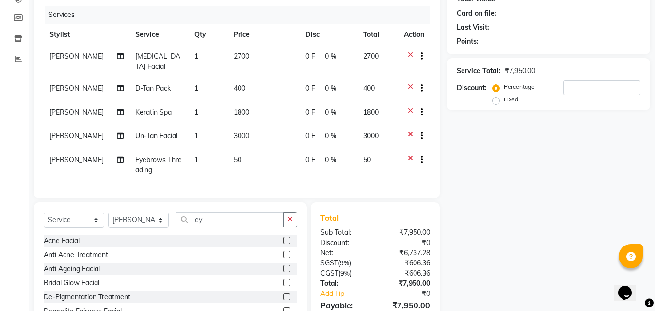
click at [286, 224] on button "button" at bounding box center [290, 219] width 14 height 15
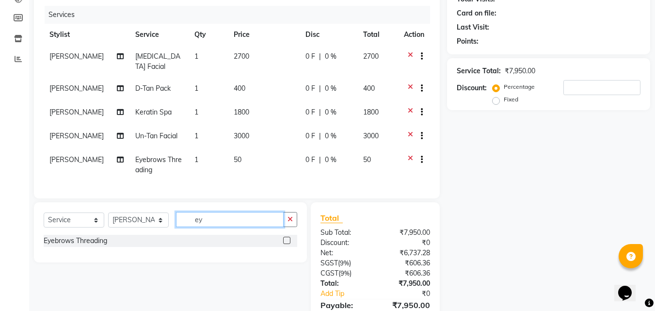
type input "ey"
click at [286, 244] on label at bounding box center [286, 240] width 7 height 7
click at [286, 244] on input "checkbox" at bounding box center [286, 241] width 6 height 6
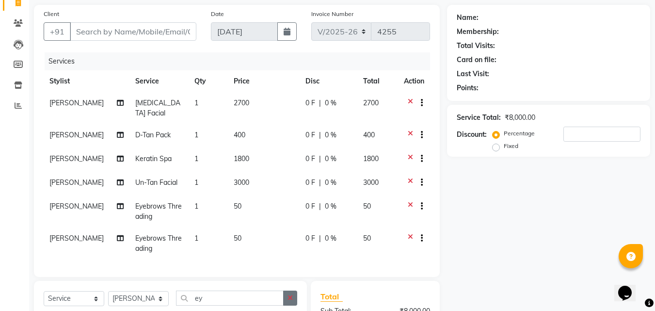
checkbox input "false"
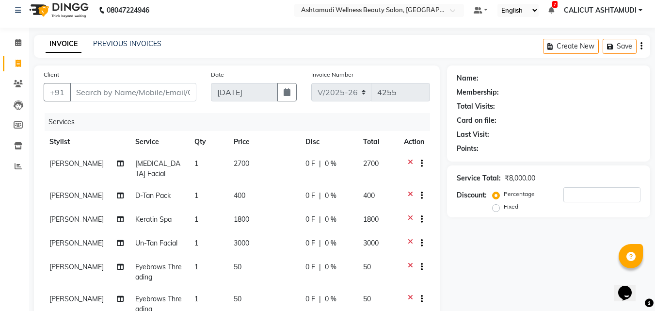
scroll to position [0, 0]
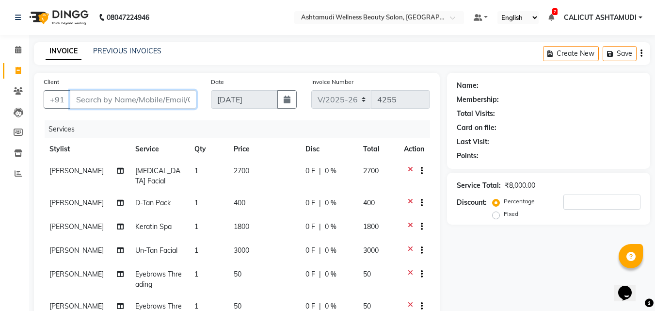
click at [106, 99] on input "Client" at bounding box center [133, 99] width 127 height 18
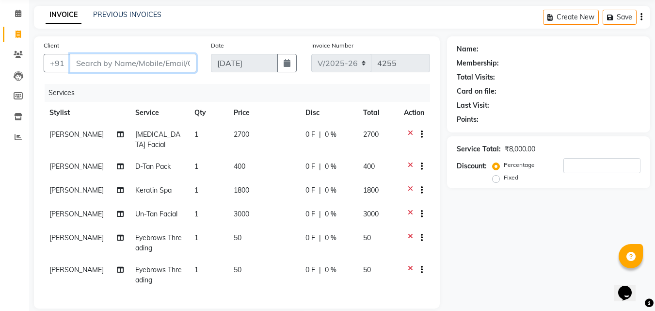
scroll to position [48, 0]
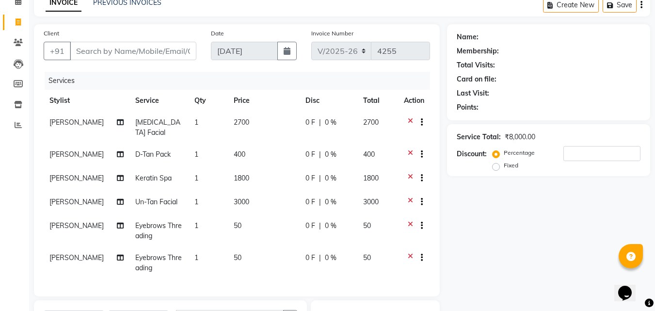
click at [411, 226] on icon at bounding box center [410, 227] width 5 height 12
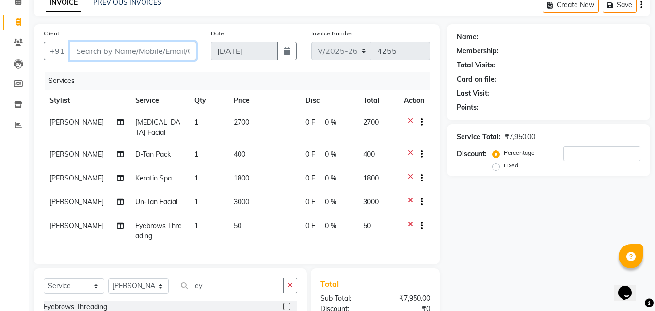
click at [107, 48] on input "Client" at bounding box center [133, 51] width 127 height 18
type input "9"
type input "0"
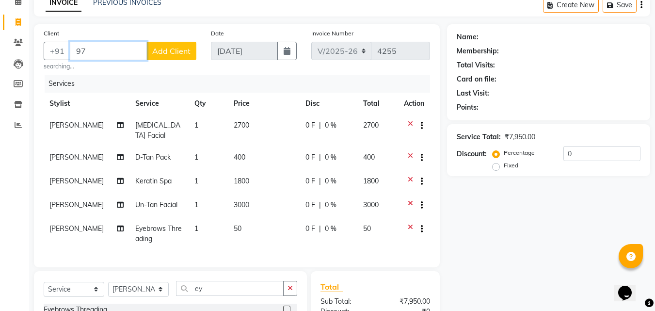
type input "9"
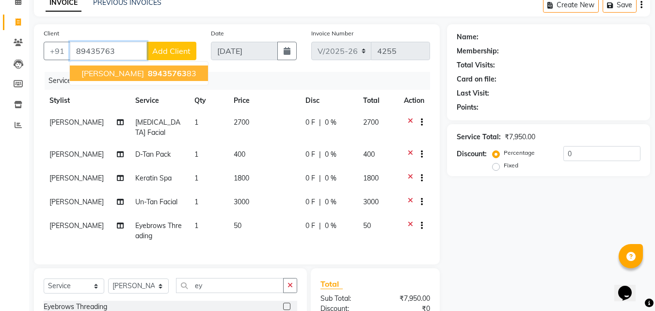
click at [129, 78] on button "[PERSON_NAME] 89435763 83" at bounding box center [139, 73] width 138 height 16
type input "8943576383"
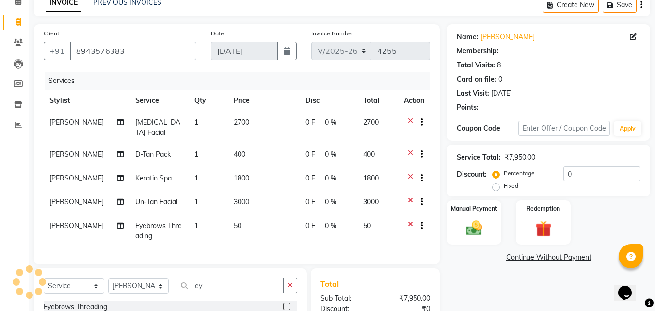
select select "1: Object"
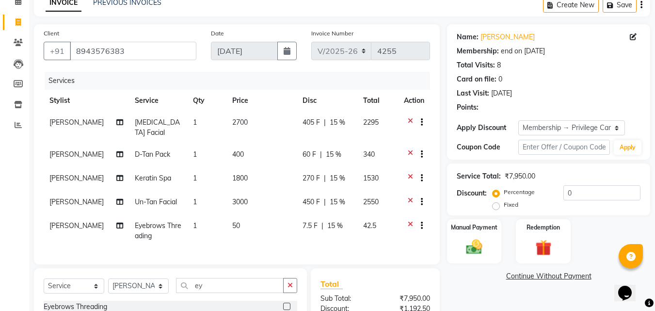
scroll to position [97, 0]
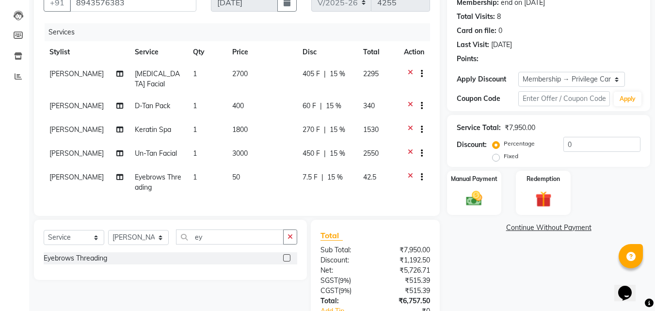
type input "15"
click at [279, 70] on td "2700" at bounding box center [261, 79] width 71 height 32
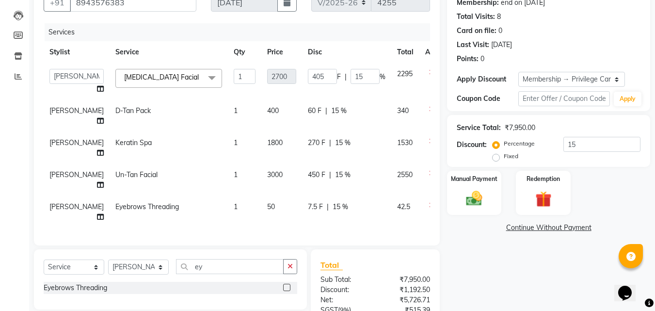
click at [302, 186] on td "450 F | 15 %" at bounding box center [346, 180] width 89 height 32
select select "85202"
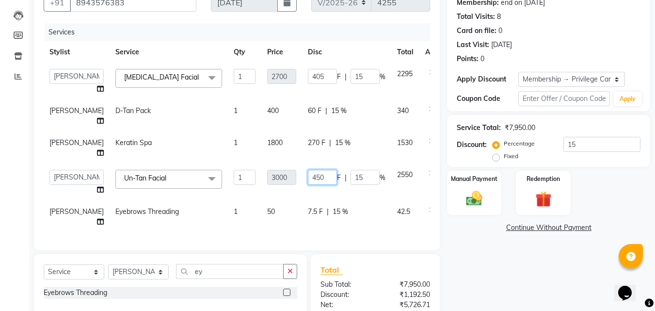
click at [308, 185] on input "450" at bounding box center [322, 177] width 29 height 15
type input "4"
click at [302, 201] on td "F | 15 %" at bounding box center [346, 182] width 89 height 37
select select "85202"
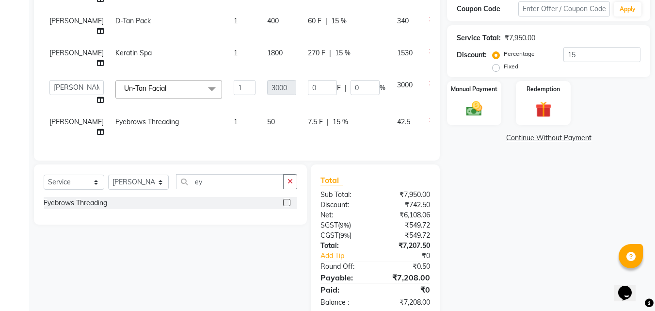
scroll to position [194, 0]
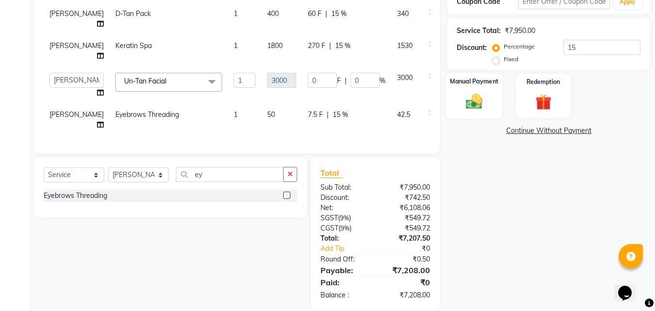
click at [461, 106] on img at bounding box center [474, 101] width 27 height 19
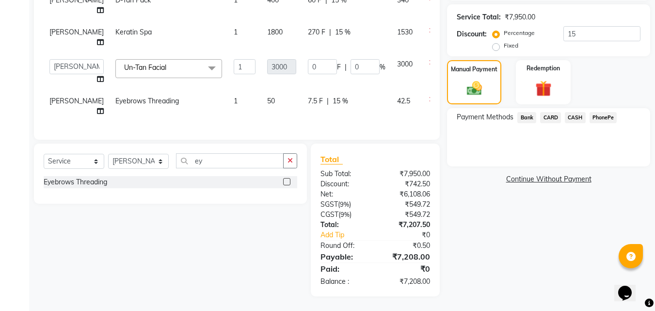
scroll to position [233, 0]
click at [552, 112] on span "CARD" at bounding box center [550, 117] width 21 height 11
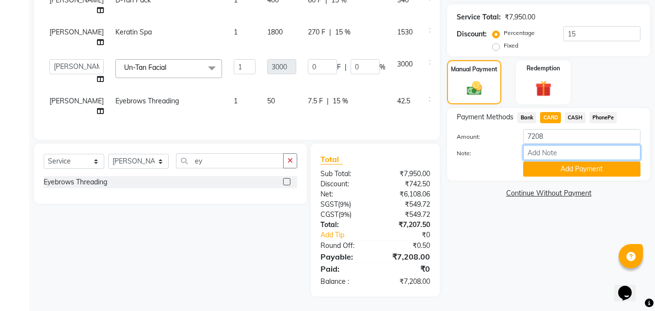
drag, startPoint x: 549, startPoint y: 131, endPoint x: 558, endPoint y: 135, distance: 10.2
click at [549, 145] on input "Note:" at bounding box center [581, 152] width 117 height 15
type input "frankly"
click at [549, 161] on button "Add Payment" at bounding box center [581, 168] width 117 height 15
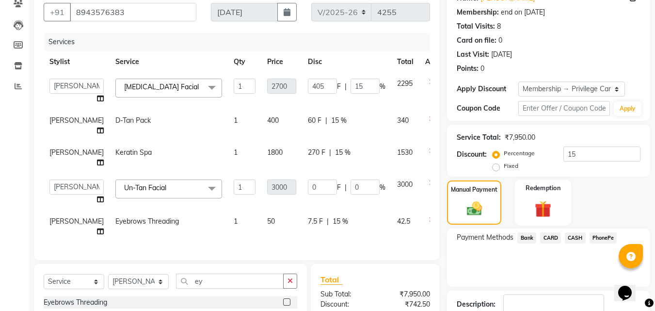
scroll to position [248, 0]
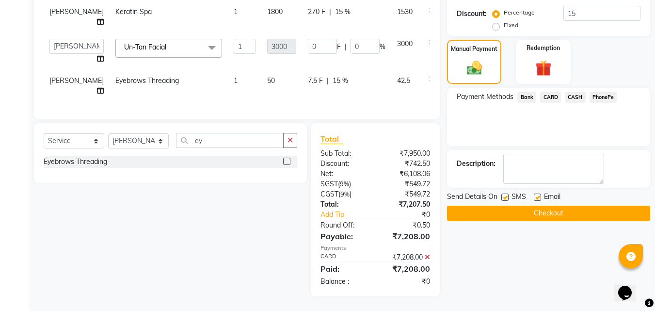
drag, startPoint x: 512, startPoint y: 181, endPoint x: 507, endPoint y: 182, distance: 4.9
click at [509, 192] on div "SMS" at bounding box center [517, 198] width 32 height 12
click at [503, 206] on button "Checkout" at bounding box center [548, 213] width 203 height 15
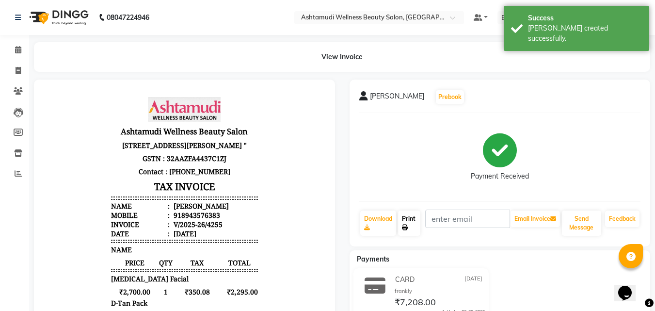
click at [407, 225] on icon at bounding box center [405, 228] width 6 height 6
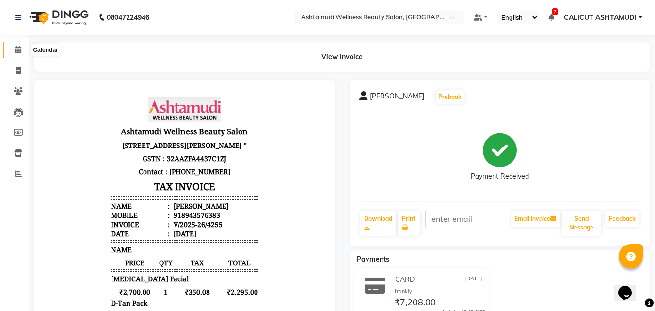
click at [13, 57] on link "Calendar" at bounding box center [14, 50] width 23 height 16
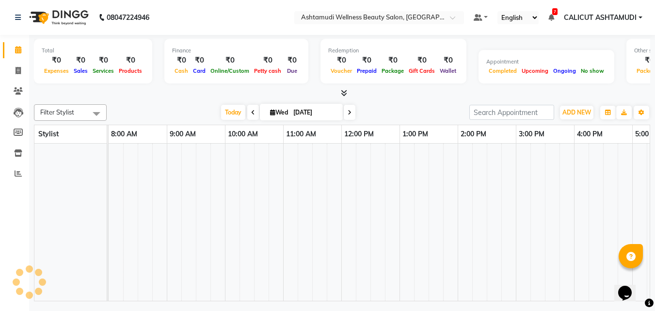
click at [13, 57] on link "Calendar" at bounding box center [14, 50] width 23 height 16
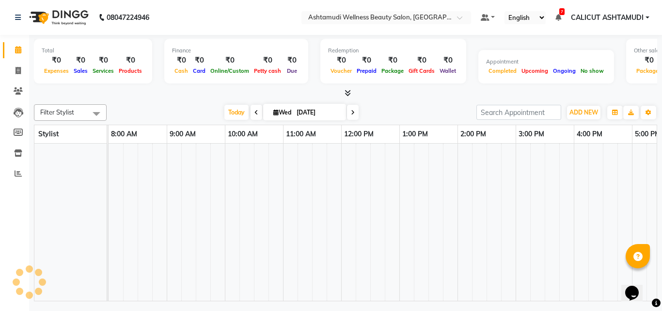
click at [13, 57] on link "Calendar" at bounding box center [14, 50] width 23 height 16
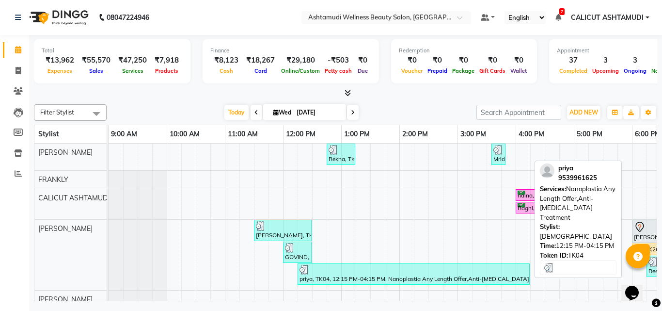
click at [455, 273] on div at bounding box center [414, 270] width 228 height 10
select select "3"
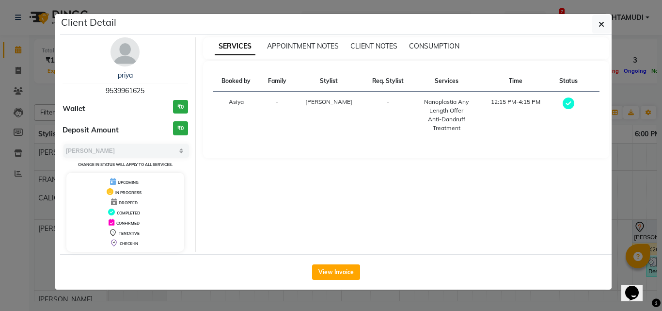
click at [622, 145] on ngb-modal-window "Client Detail priya 9539961625 Wallet ₹0 Deposit Amount ₹0 Select MARK DONE UPC…" at bounding box center [331, 155] width 662 height 311
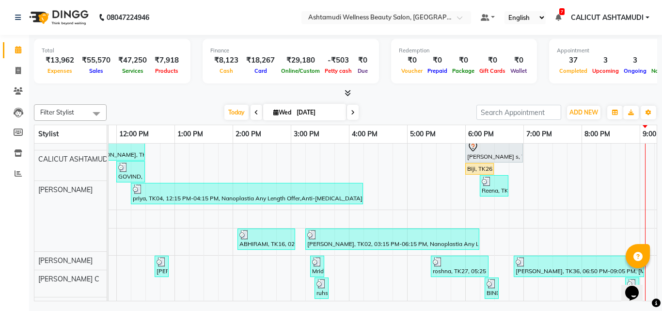
scroll to position [145, 167]
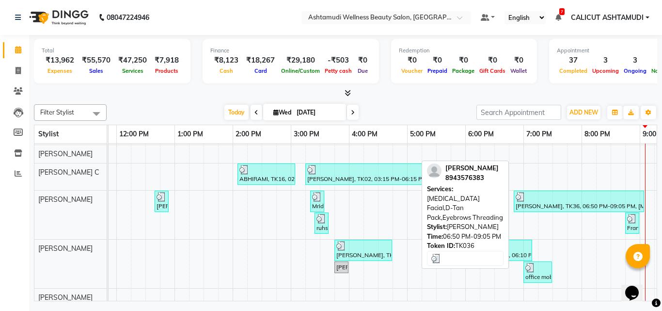
click at [536, 201] on div "[PERSON_NAME], TK36, 06:50 PM-09:05 PM, [MEDICAL_DATA] Facial,D-Tan Pack,Eyebro…" at bounding box center [579, 201] width 129 height 18
select select "3"
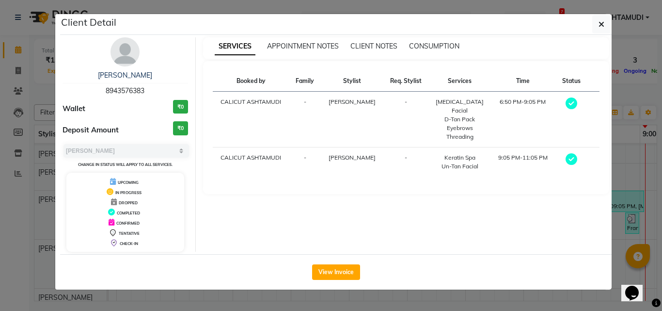
click at [632, 177] on ngb-modal-window "Client Detail [PERSON_NAME] 8943576383 Wallet ₹0 Deposit Amount ₹0 Select MARK …" at bounding box center [331, 155] width 662 height 311
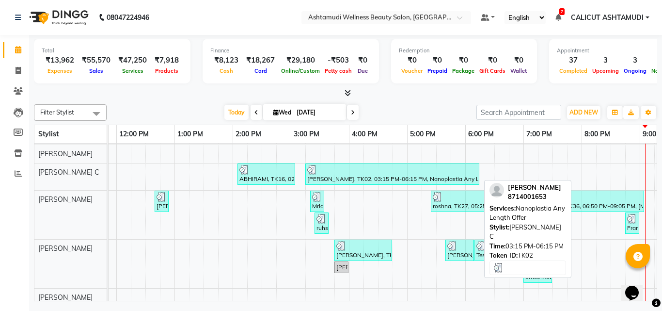
click at [414, 177] on div "[PERSON_NAME], TK02, 03:15 PM-06:15 PM, Nanoplastia Any Length Offer" at bounding box center [392, 174] width 172 height 18
select select "3"
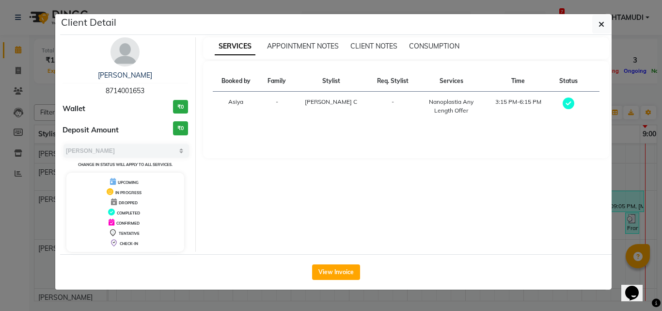
click at [442, 37] on div "SERVICES APPOINTMENT NOTES CLIENT NOTES CONSUMPTION" at bounding box center [406, 48] width 407 height 22
click at [440, 43] on span "CONSUMPTION" at bounding box center [434, 46] width 50 height 9
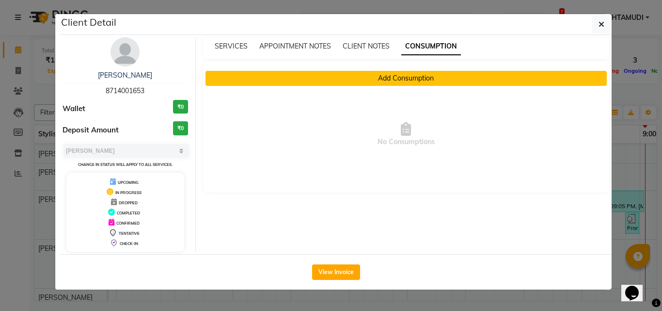
click at [392, 82] on button "Add Consumption" at bounding box center [407, 78] width 402 height 15
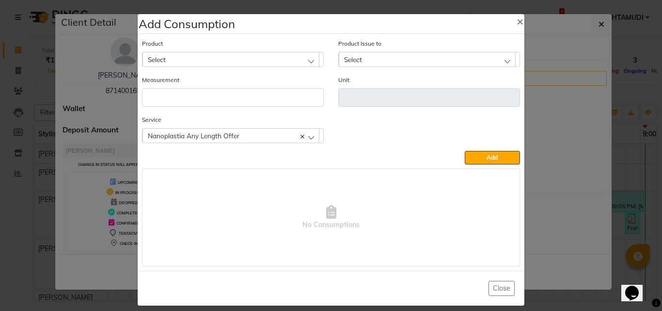
click at [227, 54] on div "Select" at bounding box center [231, 59] width 177 height 15
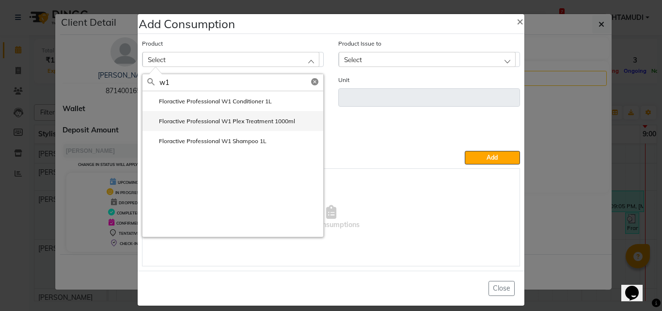
type input "w1"
drag, startPoint x: 228, startPoint y: 119, endPoint x: 268, endPoint y: 110, distance: 40.9
click at [230, 120] on label "Floractive Professional W1 Plex Treatment 1000ml" at bounding box center [221, 121] width 148 height 9
type input "ml"
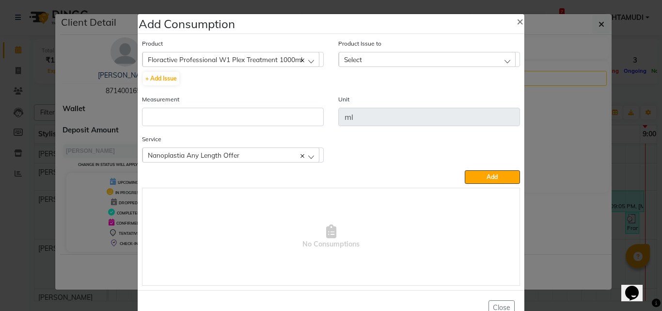
click at [387, 64] on div "Select" at bounding box center [427, 59] width 177 height 15
drag, startPoint x: 395, startPoint y: 102, endPoint x: 292, endPoint y: 115, distance: 104.1
click at [376, 103] on label "[DATE], Issued to: CALICUT ASHTAMUDI, Balance: 400" at bounding box center [423, 101] width 159 height 9
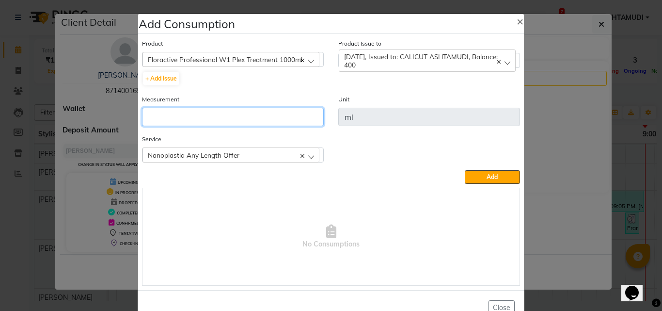
click at [269, 121] on input "number" at bounding box center [233, 117] width 182 height 18
type input "96"
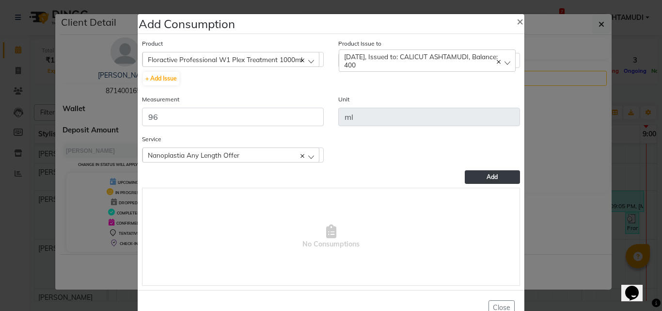
click at [477, 182] on button "Add" at bounding box center [492, 177] width 55 height 14
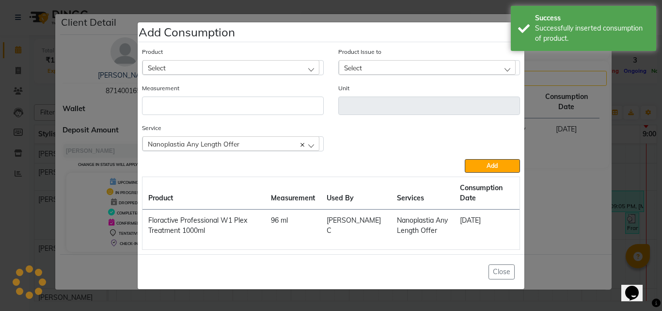
click at [557, 190] on ngb-modal-window "Add Consumption × Product Select 051/ Studio White Weekly 15Ml Product Issue to…" at bounding box center [331, 155] width 662 height 311
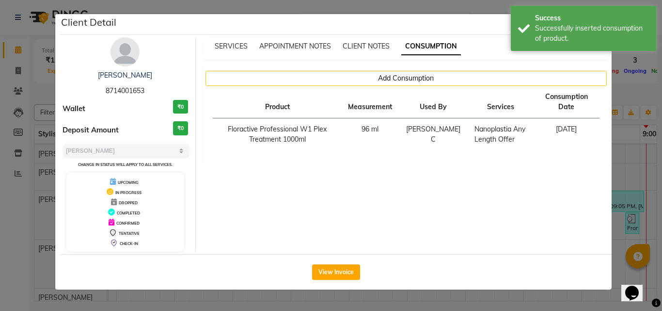
click at [642, 173] on ngb-modal-window "Client Detail [PERSON_NAME] 8714001653 Wallet ₹0 Deposit Amount ₹0 Select MARK …" at bounding box center [331, 155] width 662 height 311
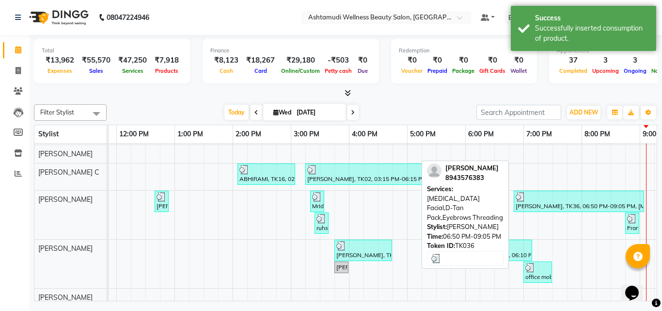
click at [550, 199] on div at bounding box center [579, 197] width 127 height 10
select select "3"
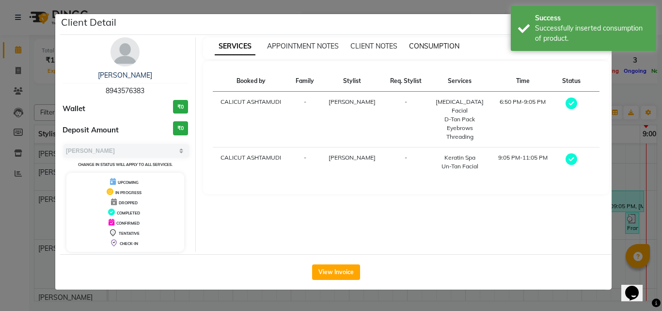
click at [442, 44] on span "CONSUMPTION" at bounding box center [434, 46] width 50 height 9
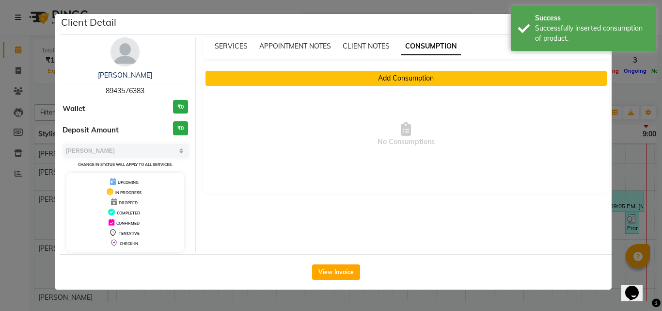
click at [395, 74] on button "Add Consumption" at bounding box center [407, 78] width 402 height 15
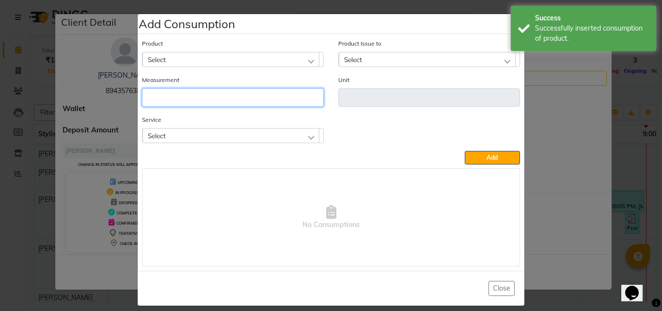
click at [241, 98] on input "number" at bounding box center [233, 97] width 182 height 18
type input "1"
click at [211, 59] on div "Select" at bounding box center [231, 59] width 177 height 15
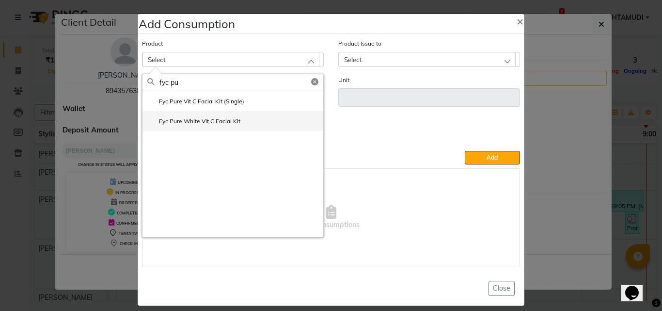
type input "fyc pu"
click at [231, 122] on label "Fyc Pure White Vit C Facial Kit" at bounding box center [193, 121] width 93 height 9
type input "pcs"
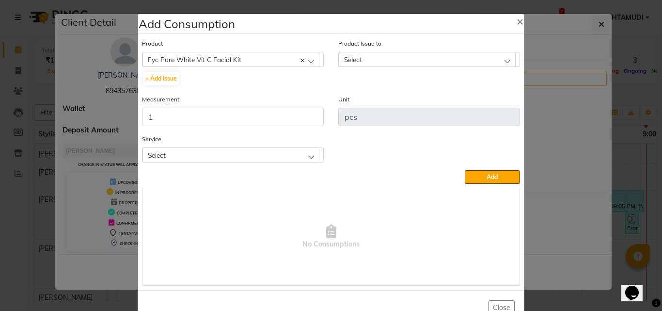
click at [366, 60] on div "Select" at bounding box center [427, 59] width 177 height 15
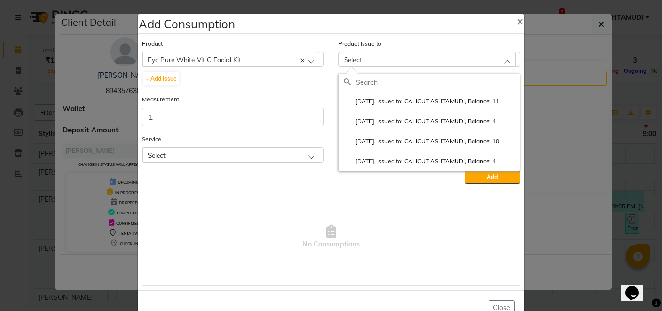
drag, startPoint x: 380, startPoint y: 119, endPoint x: 374, endPoint y: 122, distance: 7.2
click at [380, 119] on label "[DATE], Issued to: CALICUT ASHTAMUDI, Balance: 4" at bounding box center [420, 121] width 152 height 9
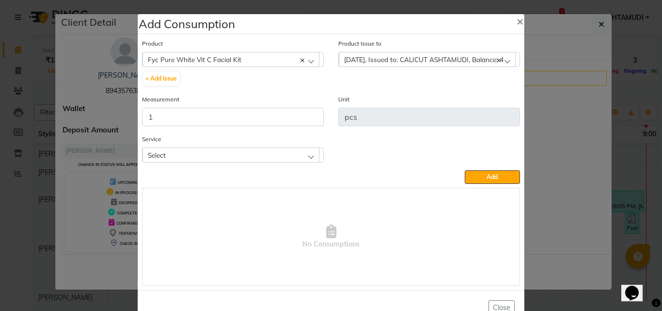
click at [207, 156] on div "Select" at bounding box center [231, 154] width 177 height 15
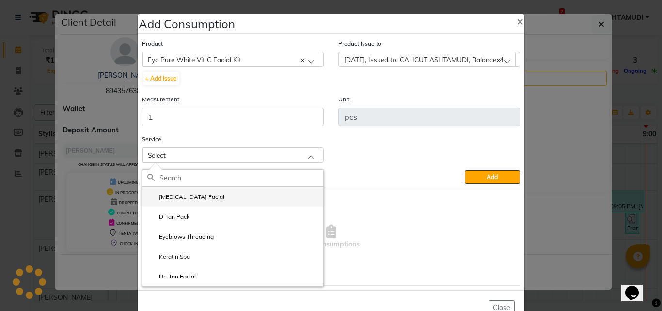
click at [187, 198] on label "[MEDICAL_DATA] Facial" at bounding box center [185, 197] width 77 height 9
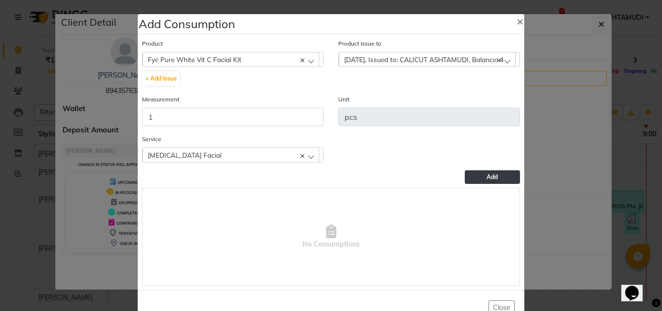
click at [502, 182] on button "Add" at bounding box center [492, 177] width 55 height 14
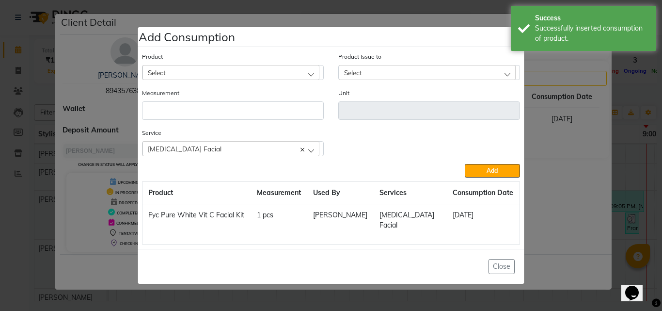
click at [231, 148] on div "[MEDICAL_DATA] Facial" at bounding box center [231, 148] width 177 height 15
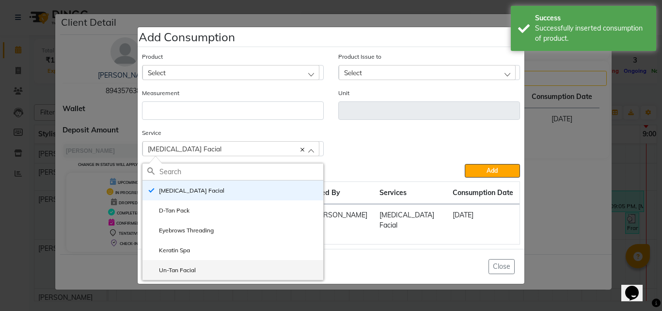
click at [194, 274] on label "Un-Tan Facial" at bounding box center [171, 270] width 48 height 9
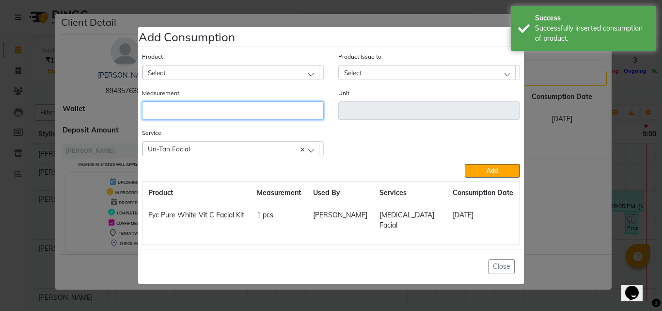
click at [169, 102] on input "number" at bounding box center [233, 110] width 182 height 18
type input "1"
click at [175, 73] on div "Select" at bounding box center [231, 72] width 177 height 15
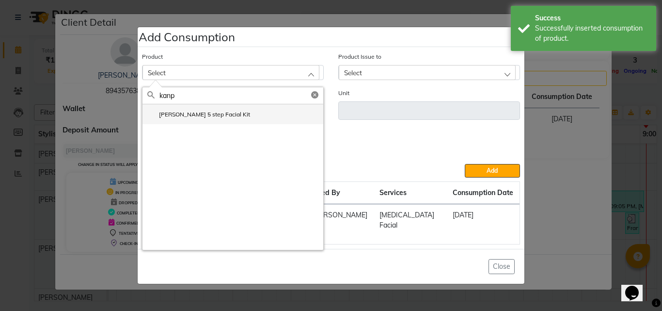
type input "kanp"
click at [199, 106] on li "[PERSON_NAME] 5 step Facial Kit" at bounding box center [233, 114] width 181 height 20
type input "pc"
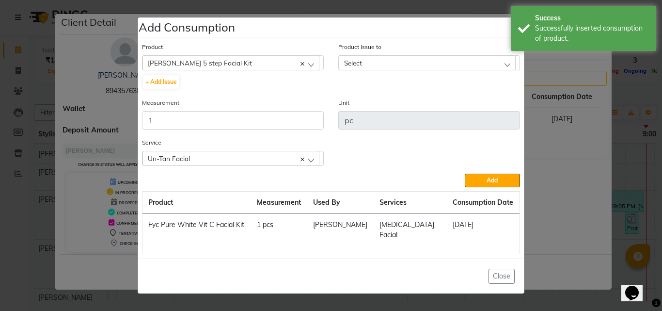
click at [380, 63] on div "Select" at bounding box center [427, 62] width 177 height 15
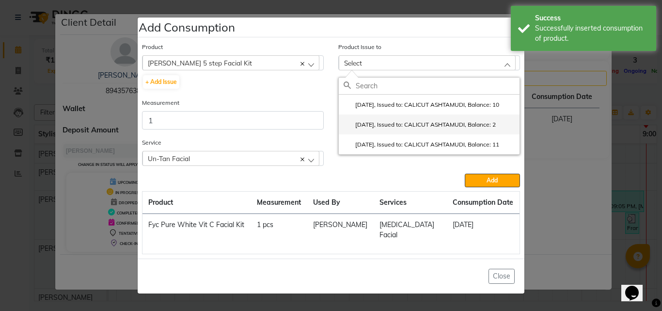
click at [405, 125] on label "[DATE], Issued to: CALICUT ASHTAMUDI, Balance: 2" at bounding box center [420, 124] width 152 height 9
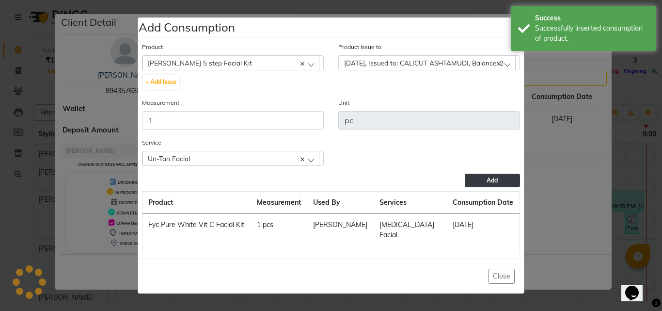
click at [466, 177] on button "Add" at bounding box center [492, 181] width 55 height 14
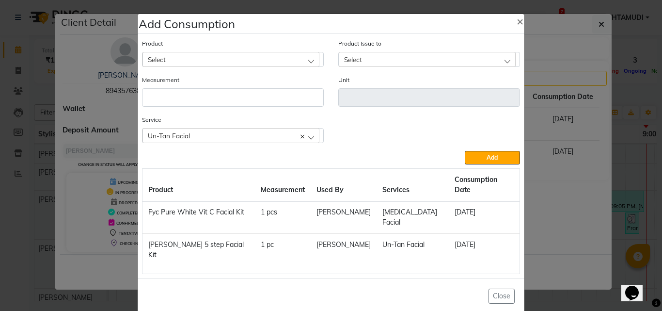
click at [235, 139] on div "Un-Tan Facial" at bounding box center [231, 135] width 177 height 15
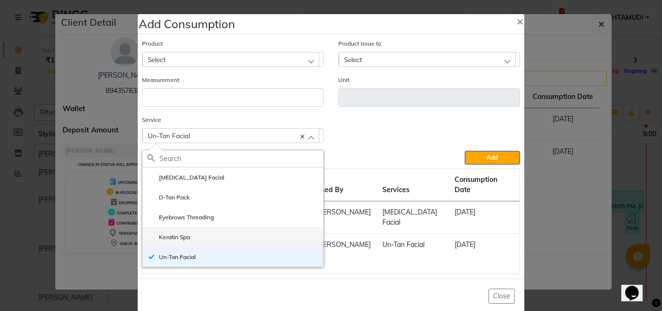
click at [187, 240] on label "Keratin Spa" at bounding box center [168, 237] width 43 height 9
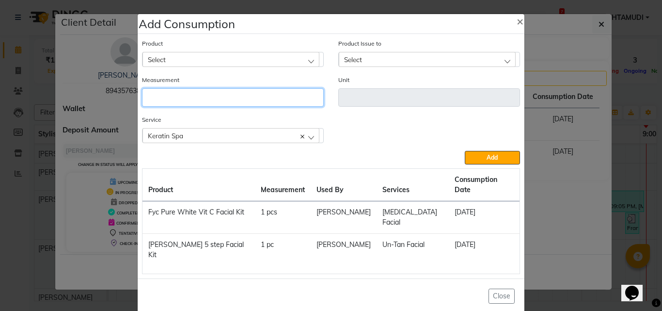
click at [181, 95] on input "number" at bounding box center [233, 97] width 182 height 18
type input "80"
click at [180, 64] on div "Select" at bounding box center [231, 59] width 177 height 15
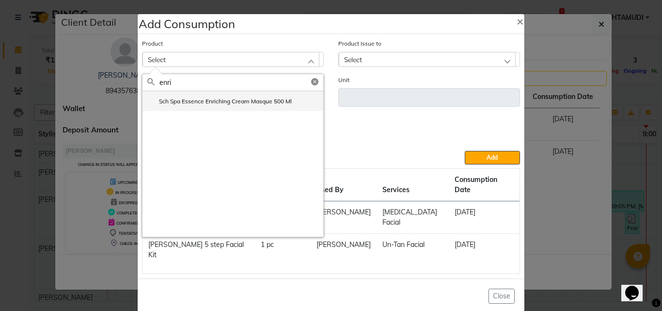
type input "enri"
click at [229, 103] on label "Sch Spa Essence Enriching Cream Masque 500 Ml" at bounding box center [219, 101] width 145 height 9
type input "ml"
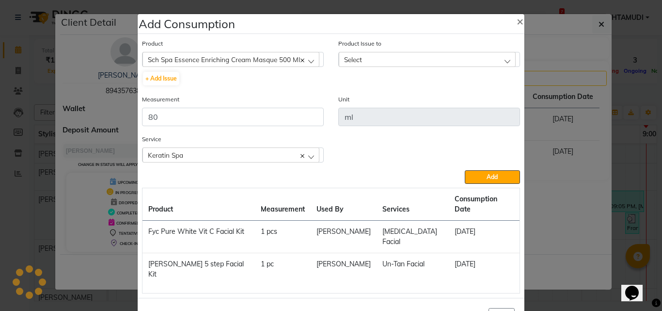
click at [422, 55] on div "Select" at bounding box center [427, 59] width 177 height 15
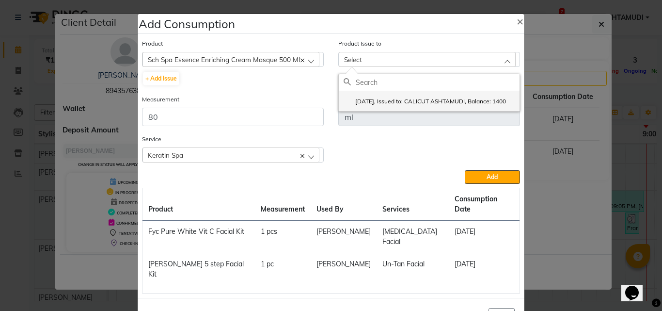
click at [409, 102] on label "[DATE], Issued to: CALICUT ASHTAMUDI, Balance: 1400" at bounding box center [425, 101] width 162 height 9
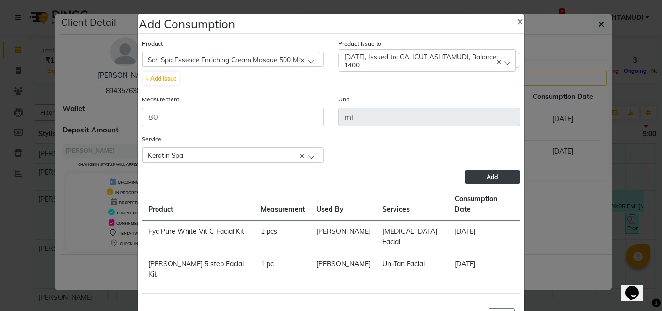
click at [493, 176] on span "Add" at bounding box center [492, 176] width 11 height 7
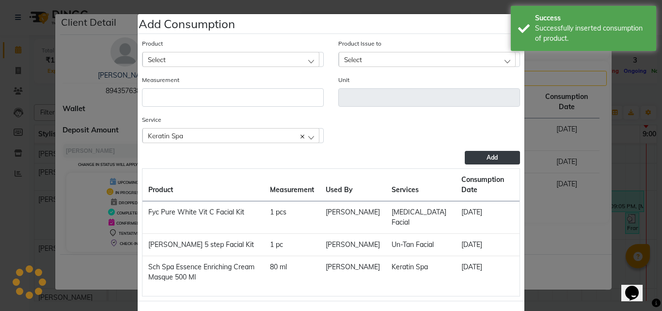
click at [586, 197] on ngb-modal-window "Add Consumption × Product Select 051/ Studio White Weekly 15Ml Product Issue to…" at bounding box center [331, 155] width 662 height 311
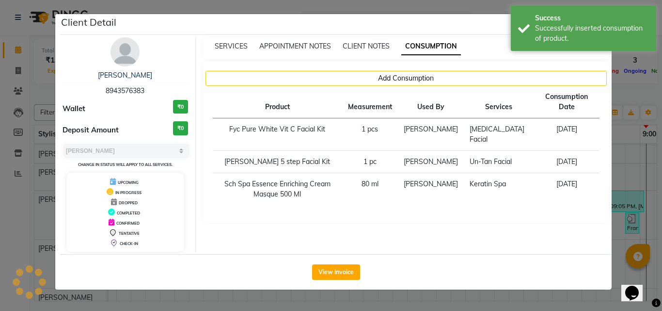
click at [632, 181] on ngb-modal-window "Client Detail [PERSON_NAME] 8943576383 Wallet ₹0 Deposit Amount ₹0 Select MARK …" at bounding box center [331, 155] width 662 height 311
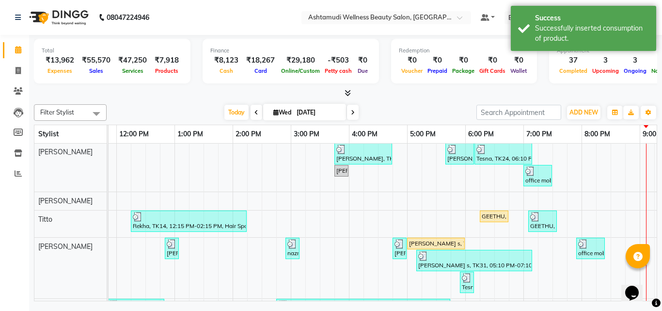
scroll to position [242, 0]
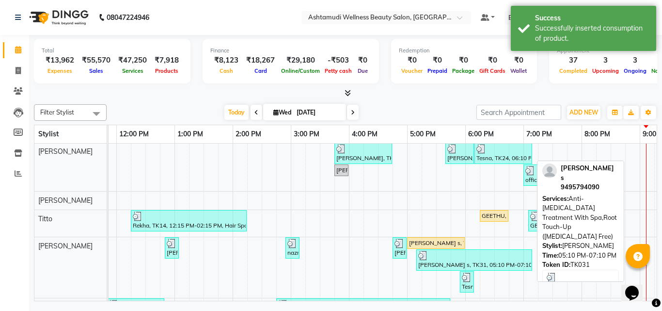
click at [438, 260] on div "[PERSON_NAME] s, TK31, 05:10 PM-07:10 PM, Anti-[MEDICAL_DATA] Treatment With Sp…" at bounding box center [475, 260] width 114 height 18
select select "3"
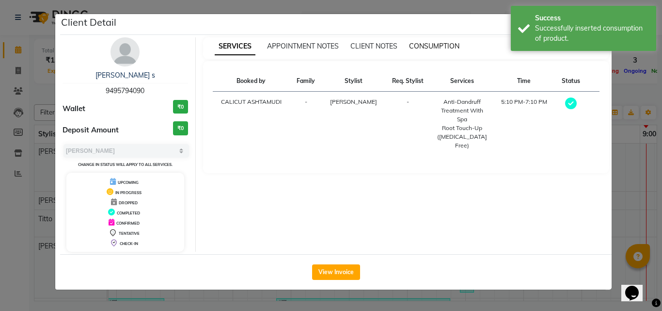
click at [435, 42] on span "CONSUMPTION" at bounding box center [434, 46] width 50 height 9
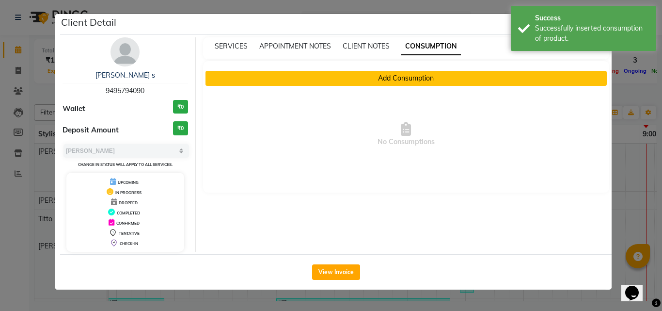
click at [383, 76] on button "Add Consumption" at bounding box center [407, 78] width 402 height 15
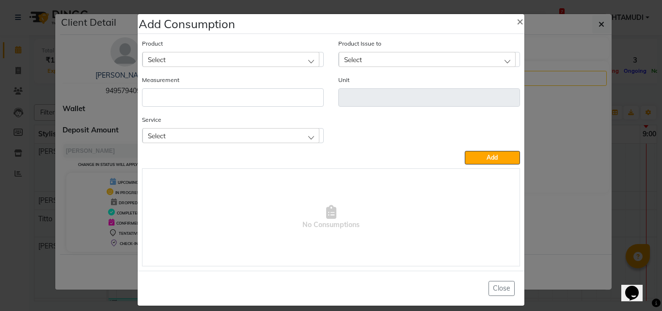
click at [238, 136] on div "Select" at bounding box center [231, 135] width 177 height 15
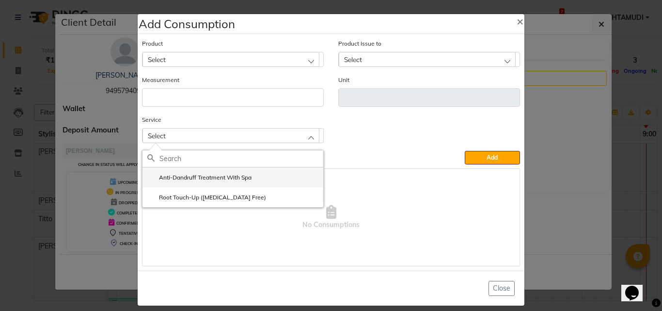
click at [193, 175] on label "Anti-Dandruff Treatment With Spa" at bounding box center [199, 177] width 104 height 9
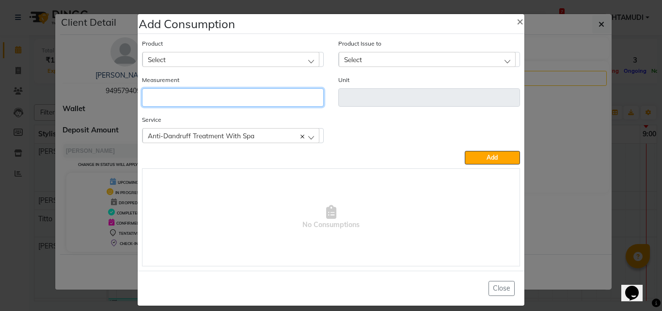
click at [163, 94] on input "number" at bounding box center [233, 97] width 182 height 18
type input "80"
click at [187, 54] on div "Select" at bounding box center [231, 59] width 177 height 15
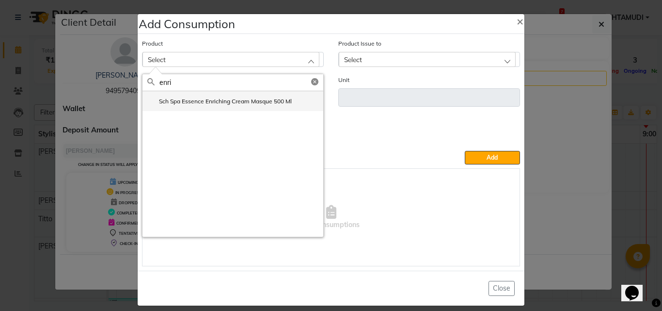
type input "enri"
click at [228, 102] on label "Sch Spa Essence Enriching Cream Masque 500 Ml" at bounding box center [219, 101] width 145 height 9
type input "ml"
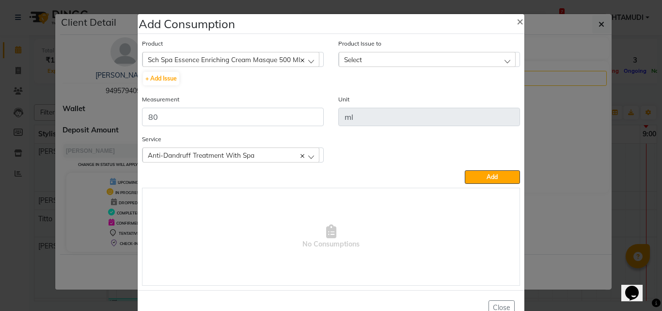
click at [411, 62] on div "Select" at bounding box center [427, 59] width 177 height 15
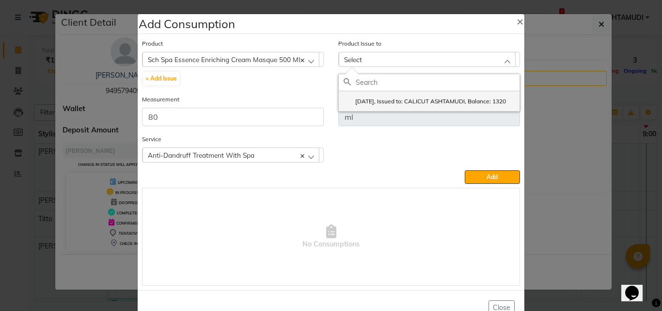
drag, startPoint x: 409, startPoint y: 103, endPoint x: 346, endPoint y: 127, distance: 67.4
click at [407, 104] on label "[DATE], Issued to: CALICUT ASHTAMUDI, Balance: 1320" at bounding box center [425, 101] width 162 height 9
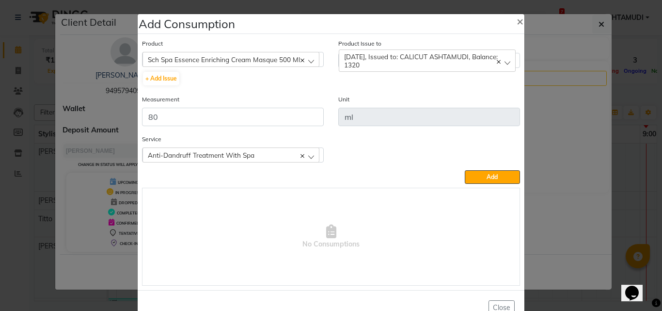
click at [496, 184] on div "Product Sch Spa Essence Enriching Cream Masque 500 Ml 051/ Studio White Weekly …" at bounding box center [331, 162] width 383 height 252
click at [490, 184] on div "Product Sch Spa Essence Enriching Cream Masque 500 Ml 051/ Studio White Weekly …" at bounding box center [331, 162] width 383 height 252
click at [487, 177] on span "Add" at bounding box center [492, 176] width 11 height 7
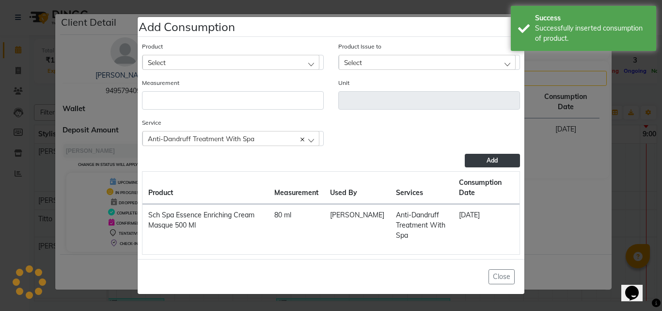
click at [231, 140] on span "Anti-Dandruff Treatment With Spa" at bounding box center [201, 138] width 107 height 8
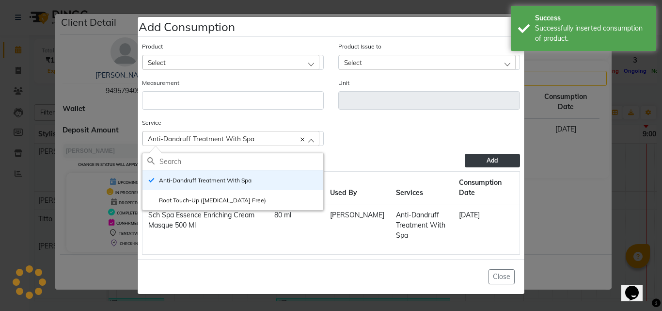
click at [372, 151] on div "Service Anti-[MEDICAL_DATA] Treatment With Spa Anti-[MEDICAL_DATA] Treatment Wi…" at bounding box center [331, 135] width 393 height 36
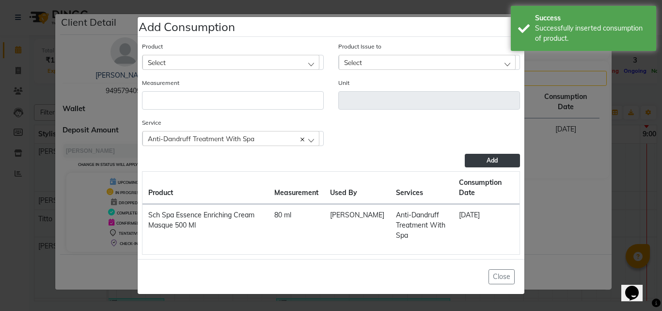
click at [597, 162] on ngb-modal-window "Add Consumption × Product Select 051/ Studio White Weekly 15Ml Product Issue to…" at bounding box center [331, 155] width 662 height 311
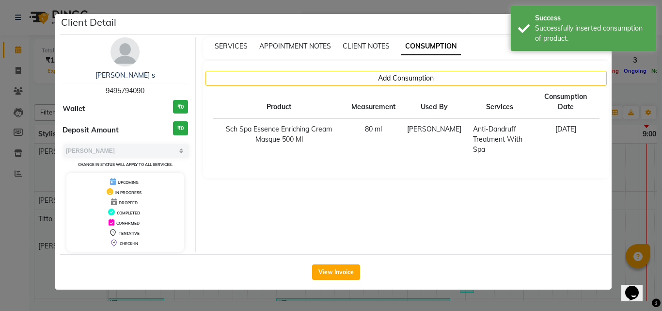
click at [475, 291] on ngb-modal-window "Client Detail [PERSON_NAME] s 9495794090 Wallet ₹0 Deposit Amount ₹0 Select MAR…" at bounding box center [331, 155] width 662 height 311
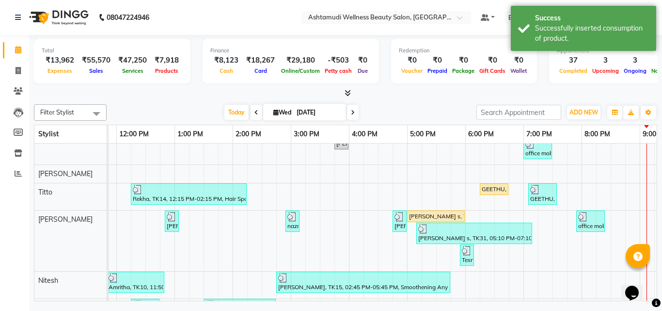
scroll to position [291, 0]
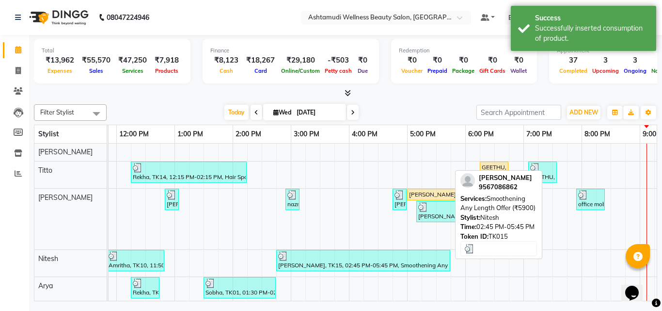
click at [330, 261] on div "[PERSON_NAME], TK15, 02:45 PM-05:45 PM, Smoothening Any Length Offer (₹5900)" at bounding box center [363, 260] width 172 height 18
select select "3"
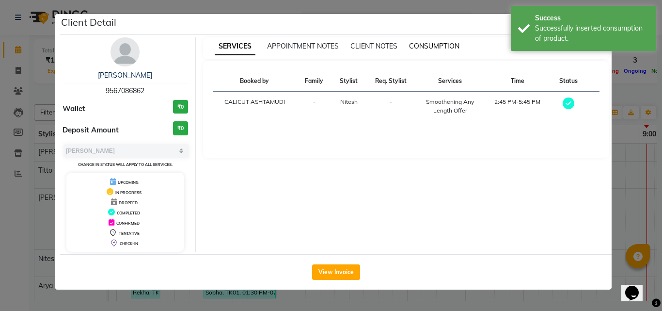
click at [425, 44] on span "CONSUMPTION" at bounding box center [434, 46] width 50 height 9
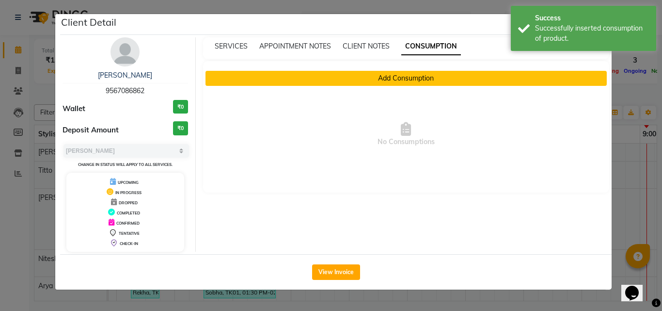
click at [405, 77] on button "Add Consumption" at bounding box center [407, 78] width 402 height 15
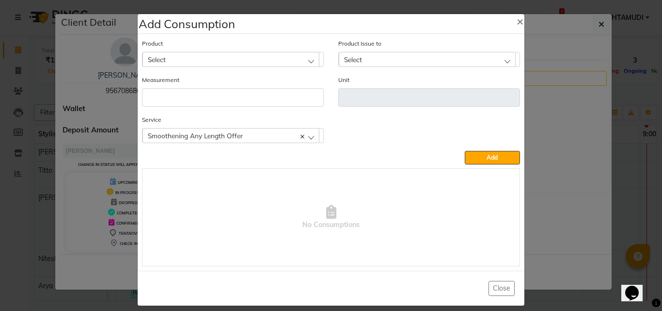
click at [299, 53] on div "Select" at bounding box center [231, 59] width 177 height 15
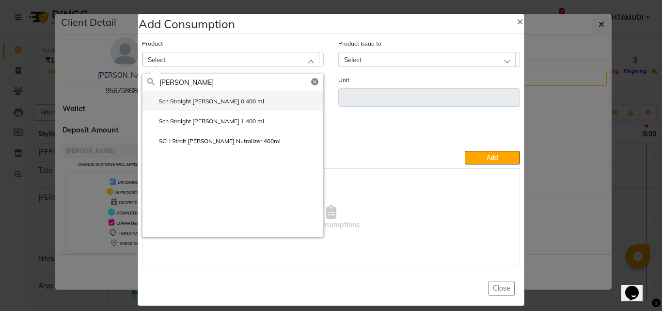
type input "[PERSON_NAME]"
click at [220, 104] on label "Sch Straight [PERSON_NAME] 0 400 ml" at bounding box center [205, 101] width 117 height 9
type input "ml"
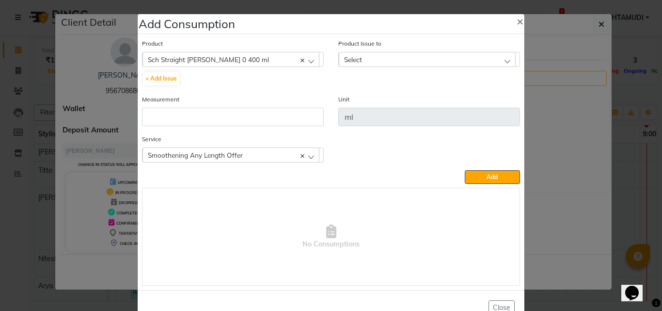
click at [408, 46] on div "Product Issue to Select [DATE], Issued to: CALICUT ASHTAMUDI, Balance: 1750" at bounding box center [429, 52] width 182 height 29
click at [393, 61] on div "Select" at bounding box center [427, 59] width 177 height 15
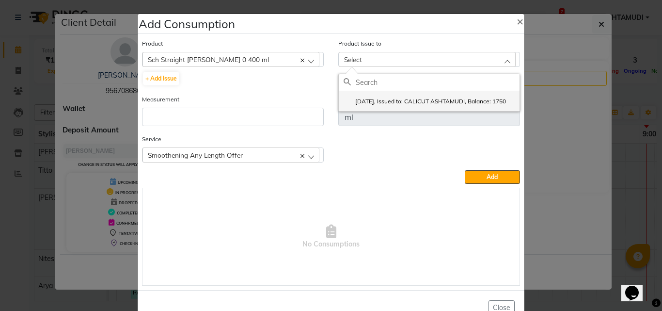
click at [370, 98] on label "[DATE], Issued to: CALICUT ASHTAMUDI, Balance: 1750" at bounding box center [425, 101] width 162 height 9
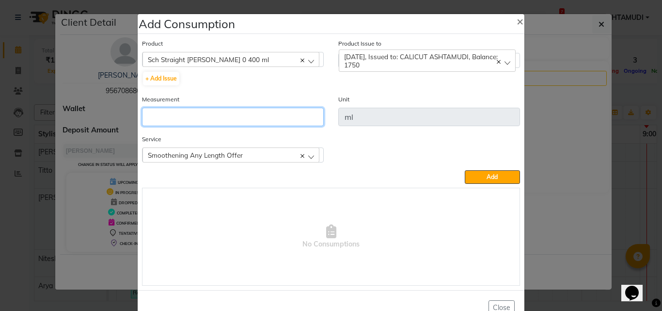
click at [210, 120] on input "number" at bounding box center [233, 117] width 182 height 18
type input "250"
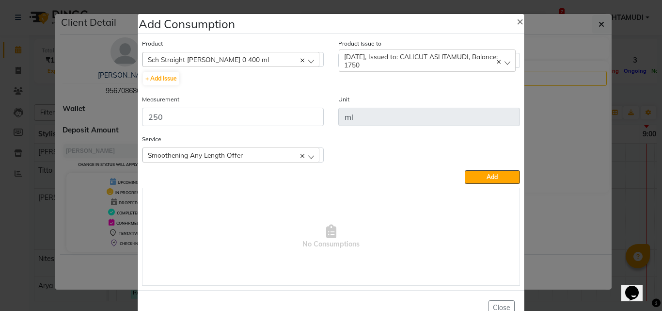
click at [505, 184] on div "Product Sch Straight [PERSON_NAME] 0 400 ml 051/ Studio White Weekly 15Ml + Add…" at bounding box center [331, 162] width 383 height 252
click at [480, 175] on button "Add" at bounding box center [492, 177] width 55 height 14
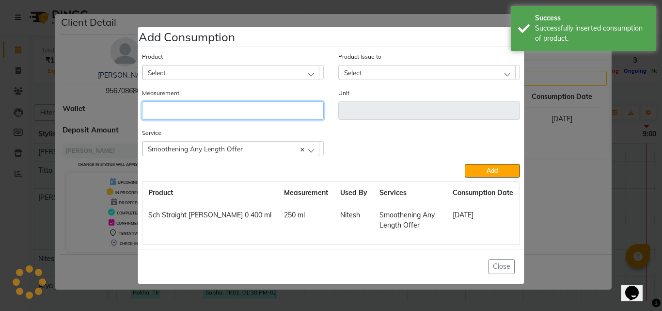
click at [265, 111] on input "number" at bounding box center [233, 110] width 182 height 18
type input "250"
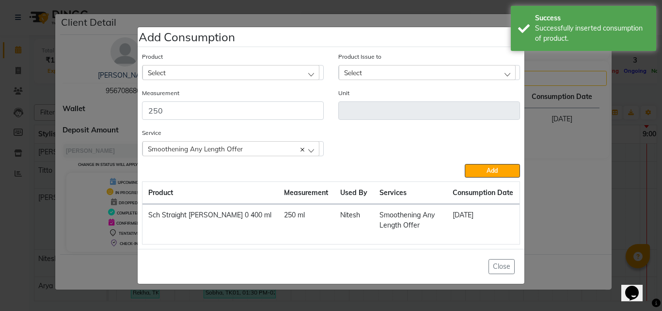
click at [244, 71] on div "Select" at bounding box center [231, 72] width 177 height 15
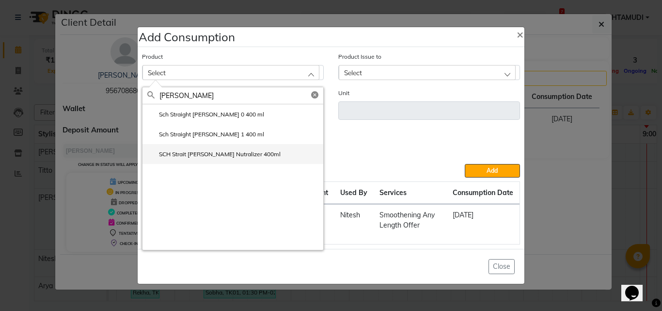
type input "[PERSON_NAME]"
click at [265, 152] on li "SCH Strait [PERSON_NAME] Nutralizer 400ml" at bounding box center [233, 154] width 181 height 20
type input "ml"
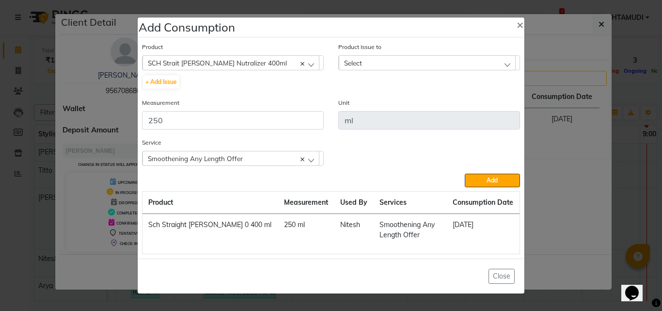
click at [377, 61] on div "Select" at bounding box center [427, 62] width 177 height 15
click at [377, 109] on label "[DATE], Issued to: CALICUT ASHTAMUDI, Balance: 350" at bounding box center [423, 104] width 159 height 9
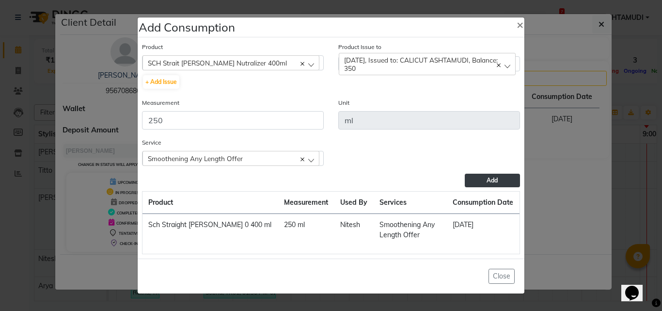
click at [485, 180] on button "Add" at bounding box center [492, 181] width 55 height 14
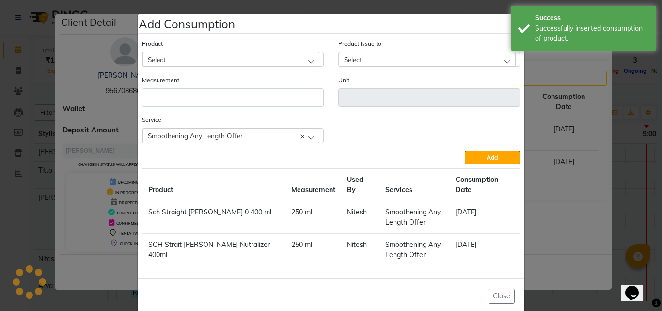
click at [577, 214] on ngb-modal-window "Add Consumption × Product Select 051/ Studio White Weekly 15Ml Product Issue to…" at bounding box center [331, 155] width 662 height 311
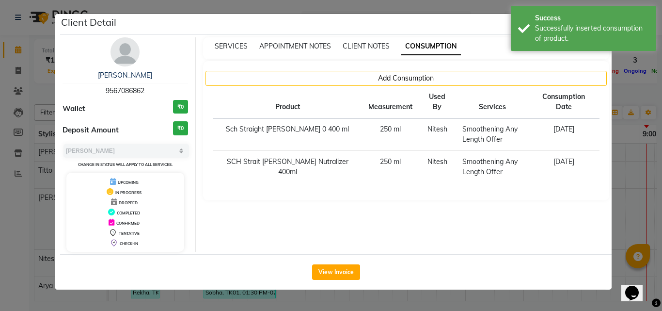
click at [640, 182] on ngb-modal-window "Client Detail [PERSON_NAME] 9567086862 Wallet ₹0 Deposit Amount ₹0 Select MARK …" at bounding box center [331, 155] width 662 height 311
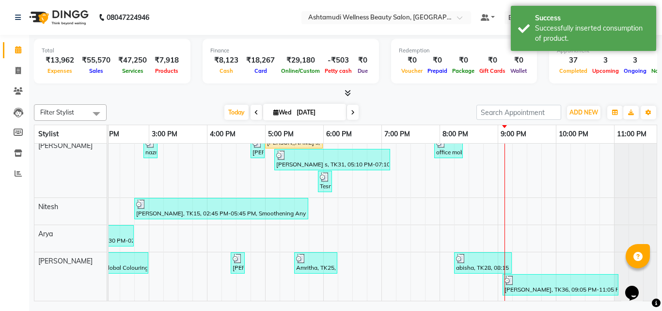
scroll to position [0, 310]
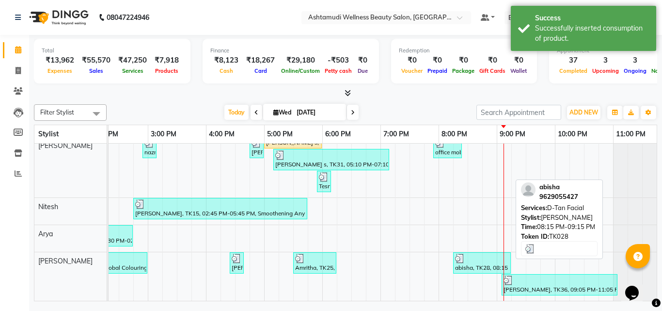
click at [490, 260] on div "abisha, TK28, 08:15 PM-09:15 PM, D-Tan Facial" at bounding box center [482, 263] width 56 height 18
select select "3"
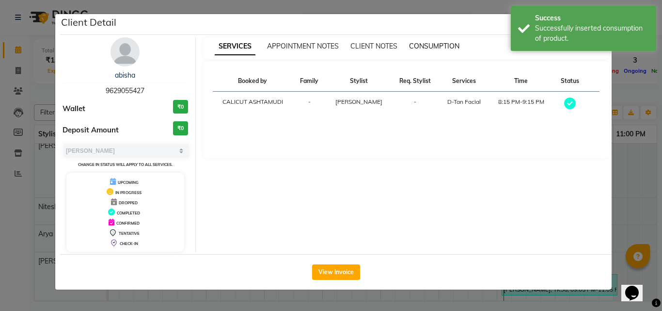
click at [435, 47] on span "CONSUMPTION" at bounding box center [434, 46] width 50 height 9
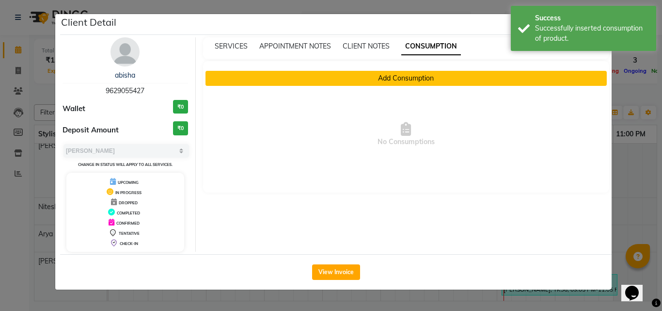
click at [376, 78] on button "Add Consumption" at bounding box center [407, 78] width 402 height 15
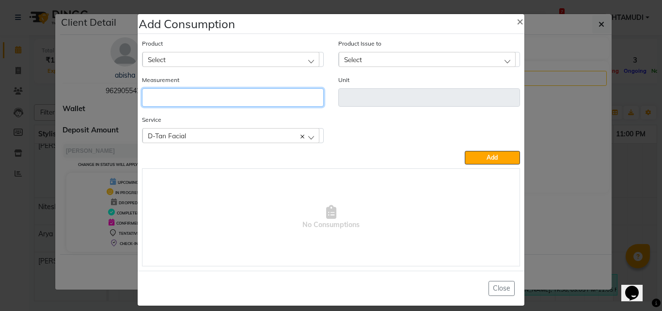
click at [280, 100] on input "number" at bounding box center [233, 97] width 182 height 18
type input "1"
click at [261, 64] on div "Select" at bounding box center [231, 59] width 177 height 15
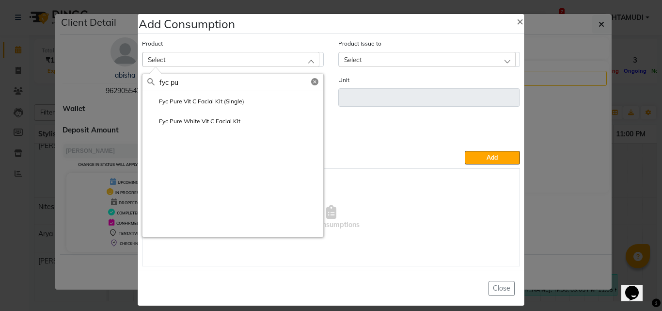
type input "fyc pu"
click at [241, 126] on li "Fyc Pure White Vit C Facial Kit" at bounding box center [233, 121] width 181 height 20
type input "pcs"
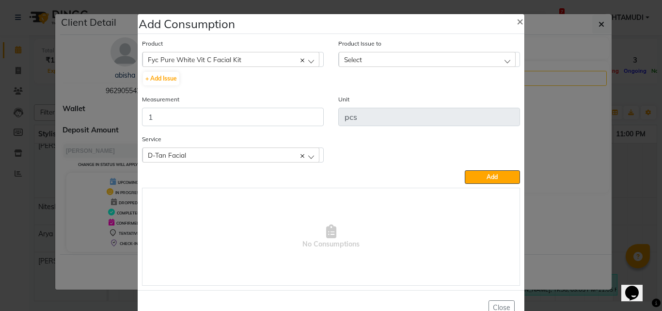
click at [366, 60] on div "Select" at bounding box center [427, 59] width 177 height 15
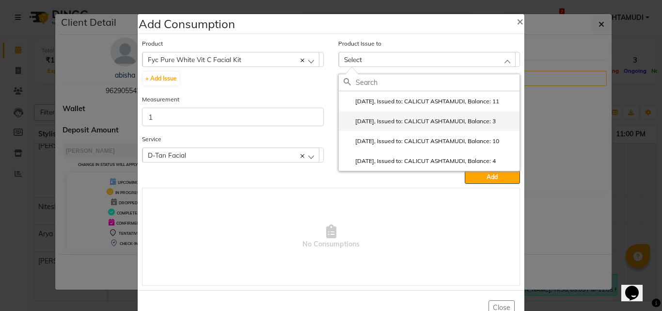
drag, startPoint x: 432, startPoint y: 124, endPoint x: 404, endPoint y: 125, distance: 27.2
click at [430, 125] on label "[DATE], Issued to: CALICUT ASHTAMUDI, Balance: 3" at bounding box center [420, 121] width 152 height 9
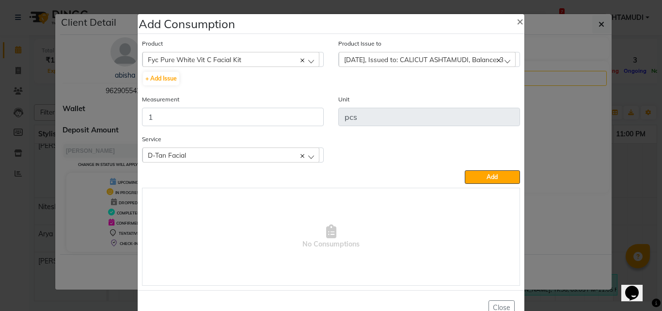
click at [475, 168] on div "Service D-Tan Facial D-Tan Facial" at bounding box center [331, 152] width 393 height 36
click at [471, 172] on button "Add" at bounding box center [492, 177] width 55 height 14
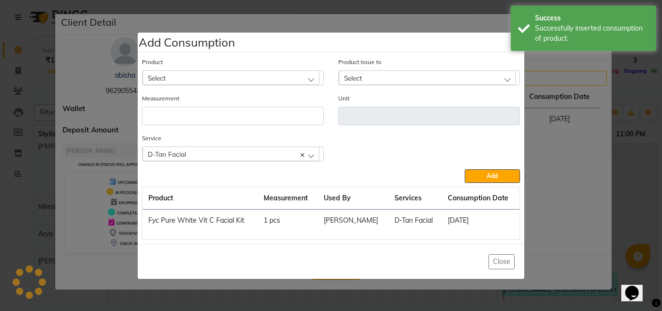
click at [562, 176] on ngb-modal-window "Add Consumption × Product Select 051/ Studio White Weekly 15Ml Product Issue to…" at bounding box center [331, 155] width 662 height 311
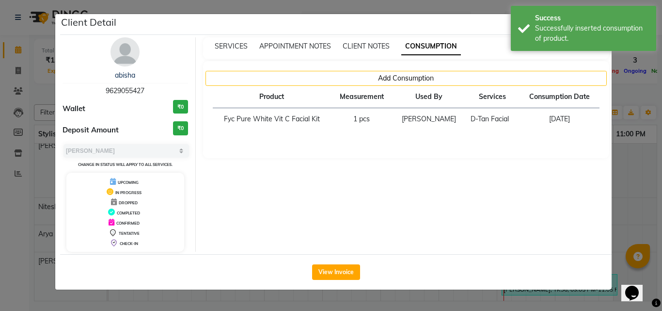
click at [629, 166] on ngb-modal-window "Client Detail abisha 9629055427 Wallet ₹0 Deposit Amount ₹0 Select MARK DONE UP…" at bounding box center [331, 155] width 662 height 311
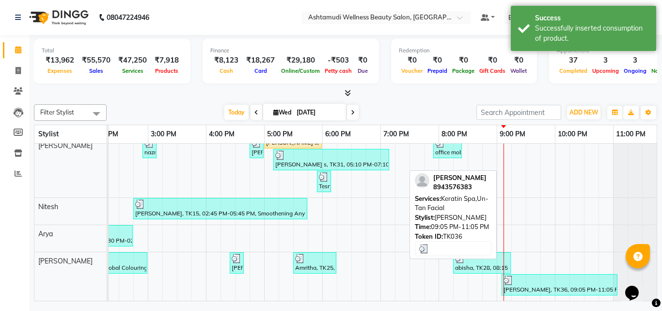
click at [534, 277] on div at bounding box center [560, 280] width 112 height 10
select select "3"
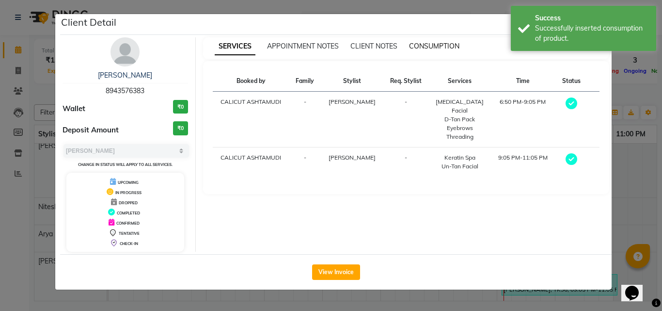
click at [436, 46] on span "CONSUMPTION" at bounding box center [434, 46] width 50 height 9
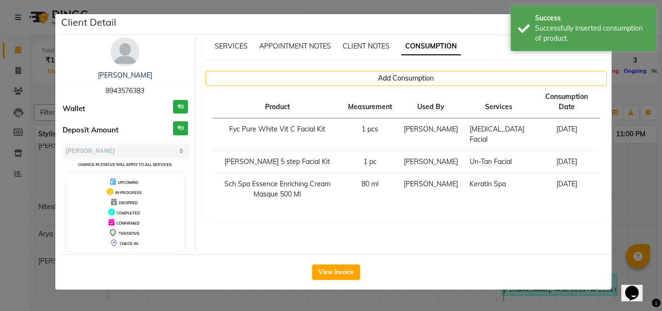
click at [640, 141] on ngb-modal-window "Client Detail [PERSON_NAME] 8943576383 Wallet ₹0 Deposit Amount ₹0 Select MARK …" at bounding box center [331, 155] width 662 height 311
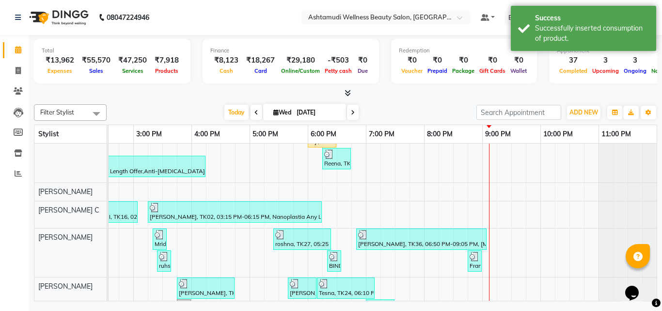
scroll to position [150, 0]
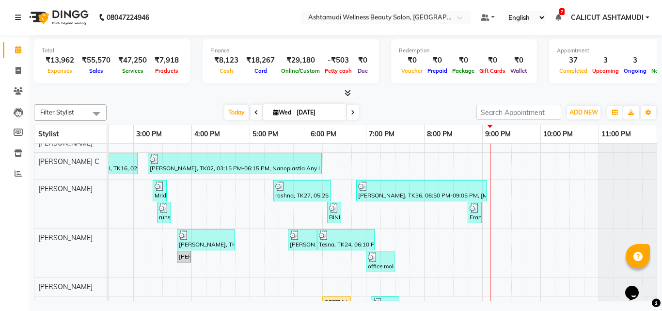
click at [467, 252] on div "Rekha, TK09, 12:45 PM-01:15 PM, Eyebrows Threading,Upper Lip Threading Mridhula…" at bounding box center [220, 237] width 873 height 500
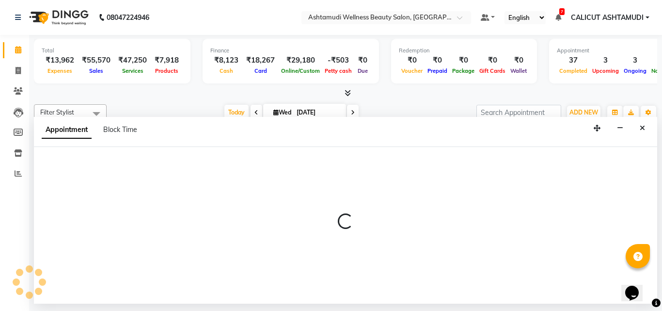
select select "60453"
select select "1245"
select select "tentative"
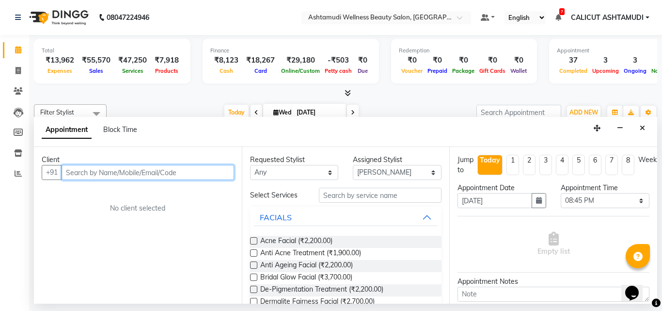
click at [121, 173] on input "text" at bounding box center [148, 172] width 173 height 15
click at [105, 168] on input "9746000236" at bounding box center [128, 172] width 132 height 15
click at [112, 173] on input "9746000236" at bounding box center [128, 172] width 132 height 15
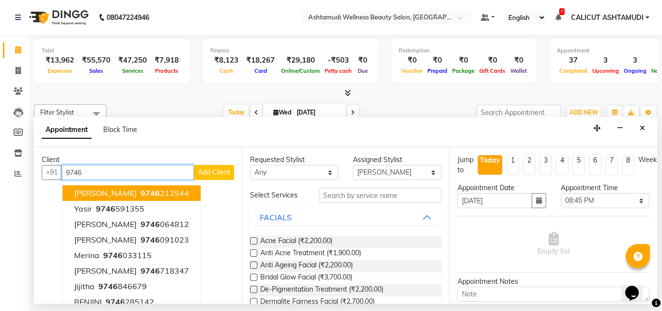
type input "9746"
click at [641, 127] on icon "Close" at bounding box center [642, 128] width 5 height 7
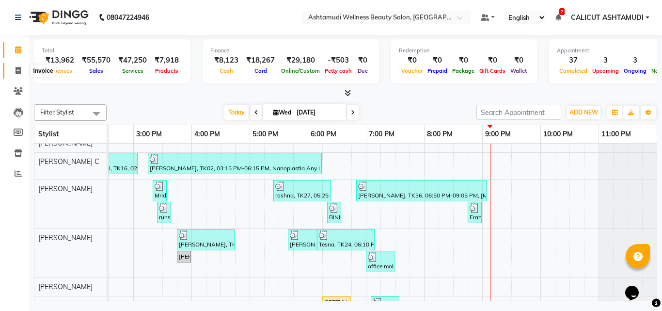
click at [18, 73] on icon at bounding box center [18, 70] width 5 height 7
drag, startPoint x: 18, startPoint y: 73, endPoint x: 15, endPoint y: 57, distance: 16.4
click at [17, 71] on icon at bounding box center [18, 70] width 5 height 7
select select "service"
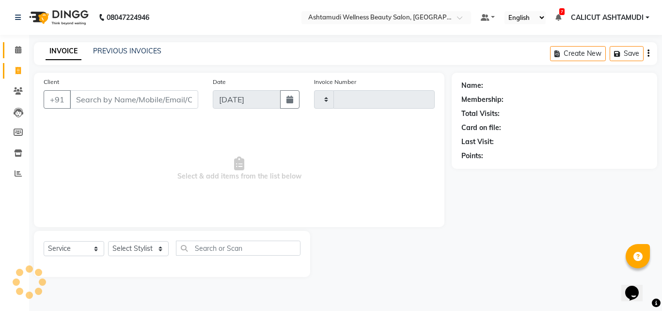
type input "4256"
click at [15, 47] on icon at bounding box center [18, 49] width 6 height 7
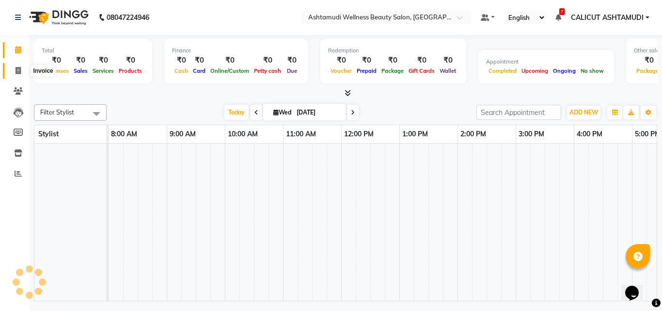
click at [16, 68] on icon at bounding box center [18, 70] width 5 height 7
select select "4630"
select select "service"
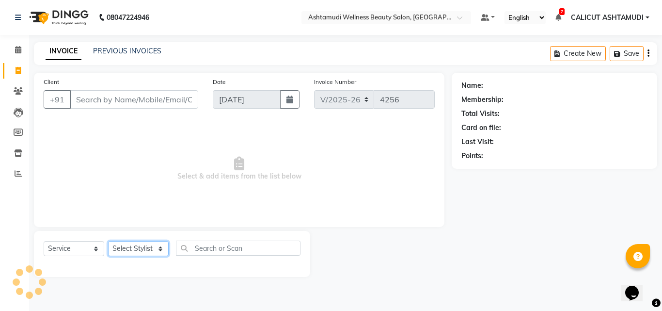
click at [131, 245] on select "Select Stylist" at bounding box center [138, 248] width 61 height 15
select select "54081"
click at [108, 241] on select "Select Stylist [PERSON_NAME] C [PERSON_NAME] [PERSON_NAME] CALICUT ASHTAMUDI FR…" at bounding box center [138, 248] width 61 height 15
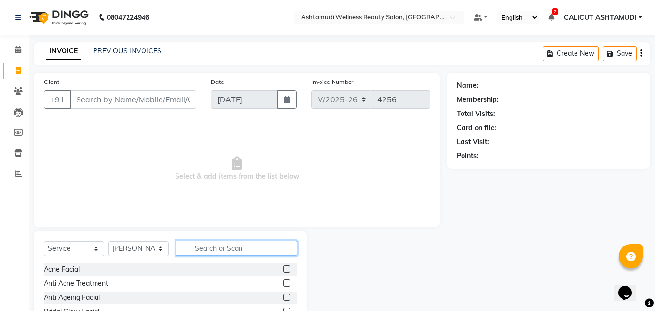
click at [209, 252] on input "text" at bounding box center [236, 248] width 121 height 15
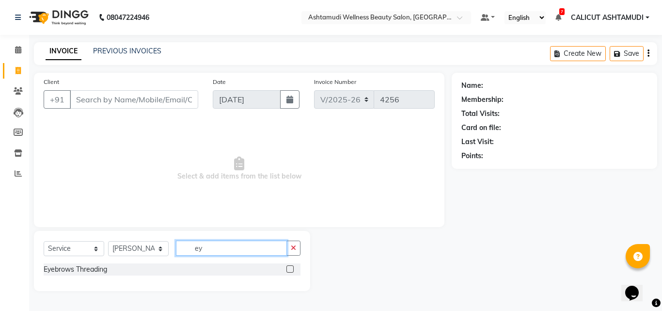
type input "ey"
click at [295, 265] on div at bounding box center [294, 269] width 14 height 12
click at [289, 269] on label at bounding box center [290, 268] width 7 height 7
click at [289, 269] on input "checkbox" at bounding box center [290, 269] width 6 height 6
checkbox input "true"
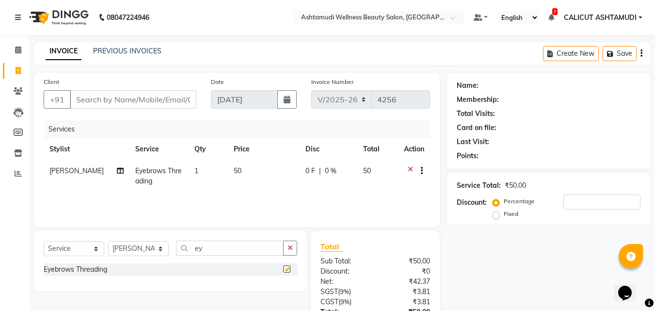
drag, startPoint x: 292, startPoint y: 247, endPoint x: 264, endPoint y: 251, distance: 28.4
click at [291, 247] on icon "button" at bounding box center [290, 247] width 5 height 7
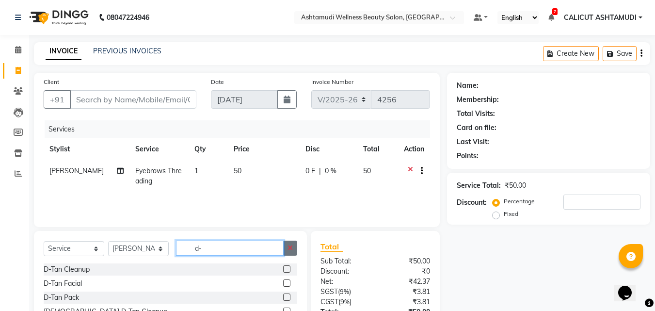
type input "d-"
click at [291, 253] on button "button" at bounding box center [290, 248] width 14 height 15
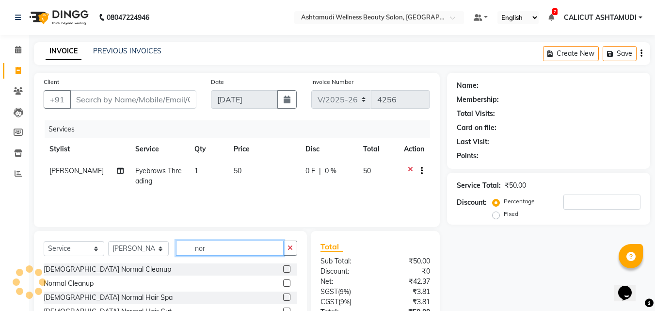
type input "nor"
click at [289, 283] on label at bounding box center [286, 282] width 7 height 7
click at [289, 283] on input "checkbox" at bounding box center [286, 283] width 6 height 6
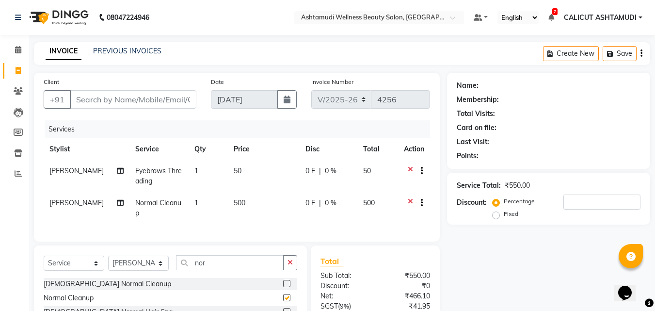
checkbox input "false"
click at [152, 102] on input "Client" at bounding box center [133, 99] width 127 height 18
type input "8"
type input "0"
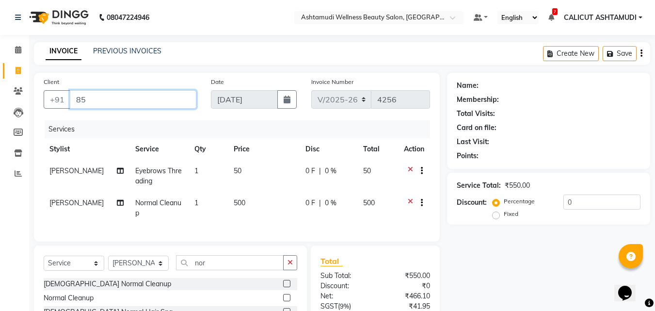
type input "8"
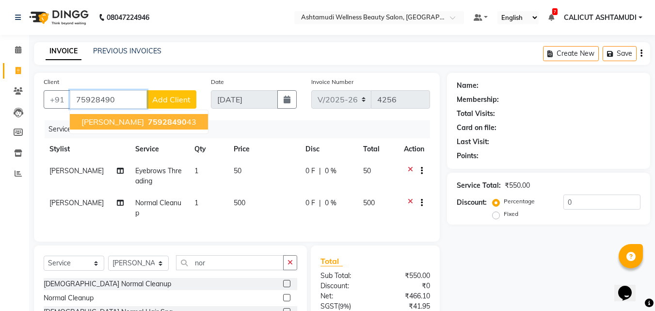
click at [150, 124] on ngb-highlight "75928490 43" at bounding box center [171, 122] width 50 height 10
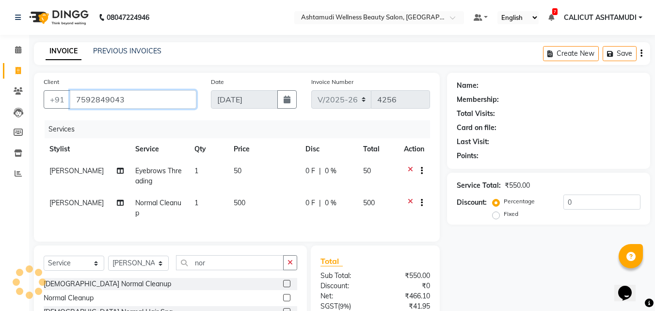
type input "7592849043"
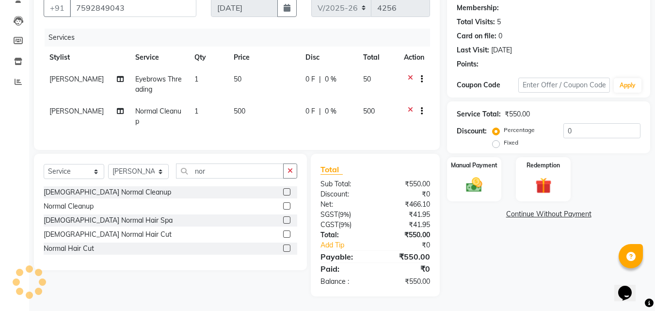
scroll to position [99, 0]
click at [465, 184] on img at bounding box center [474, 184] width 27 height 19
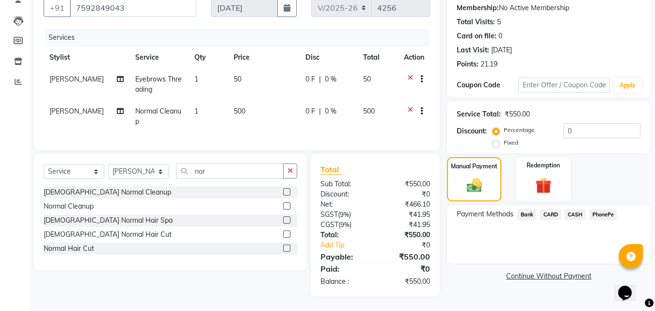
click at [599, 209] on span "PhonePe" at bounding box center [604, 214] width 28 height 11
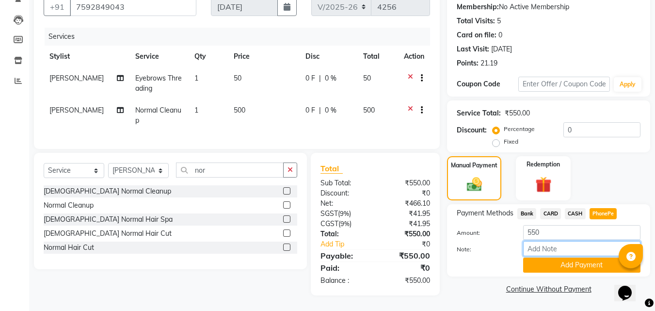
click at [577, 242] on input "Note:" at bounding box center [581, 248] width 117 height 15
type input "frankly"
click at [541, 260] on button "Add Payment" at bounding box center [581, 264] width 117 height 15
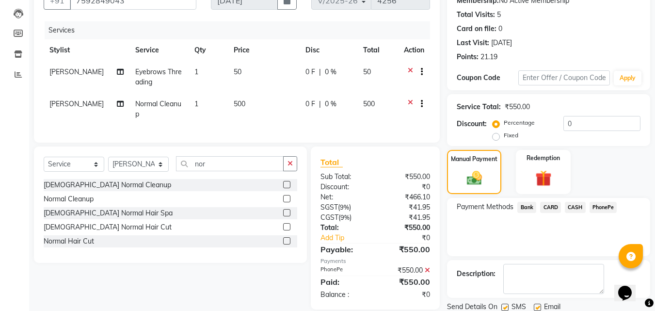
scroll to position [133, 0]
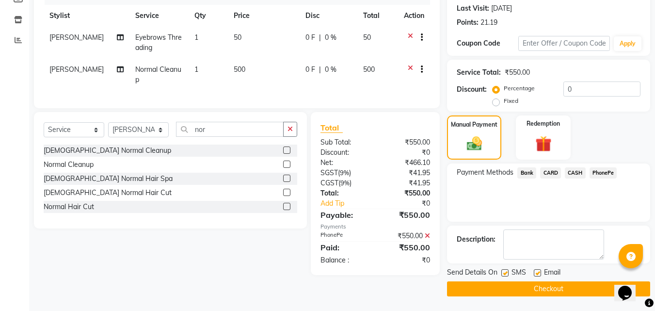
click at [506, 289] on button "Checkout" at bounding box center [548, 288] width 203 height 15
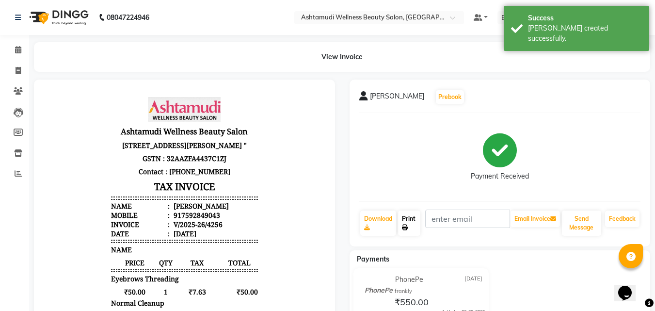
click at [413, 230] on link "Print" at bounding box center [409, 222] width 22 height 25
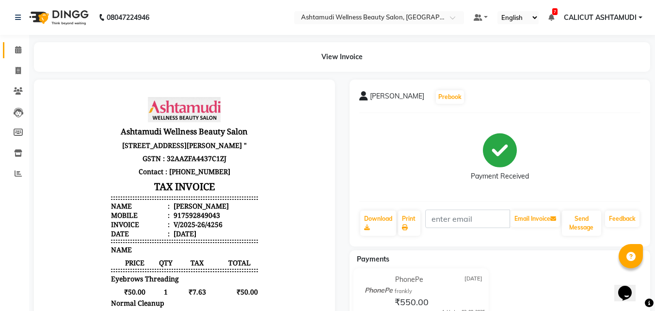
click at [16, 54] on span at bounding box center [18, 50] width 17 height 11
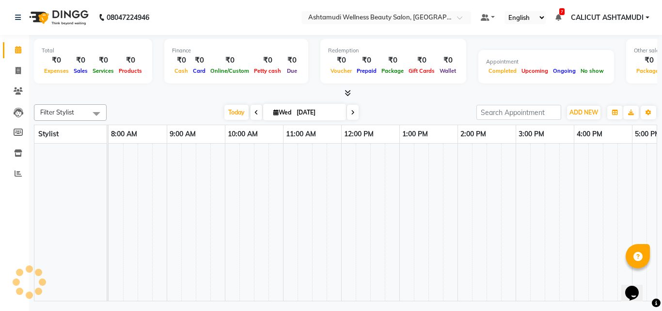
click at [16, 54] on span at bounding box center [18, 50] width 17 height 11
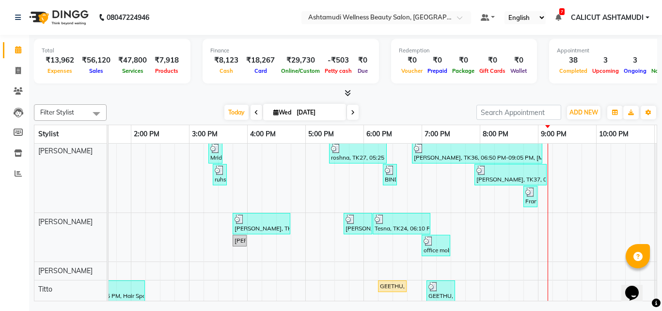
scroll to position [372, 0]
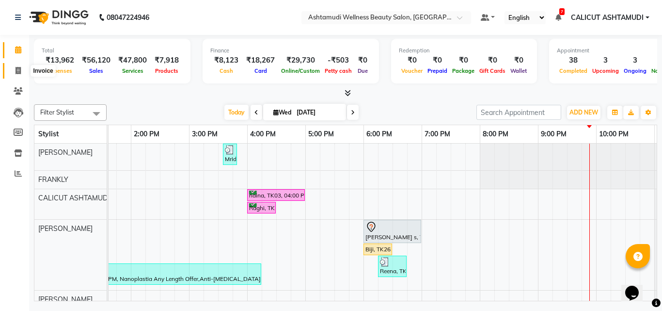
click at [19, 71] on icon at bounding box center [18, 70] width 5 height 7
select select "service"
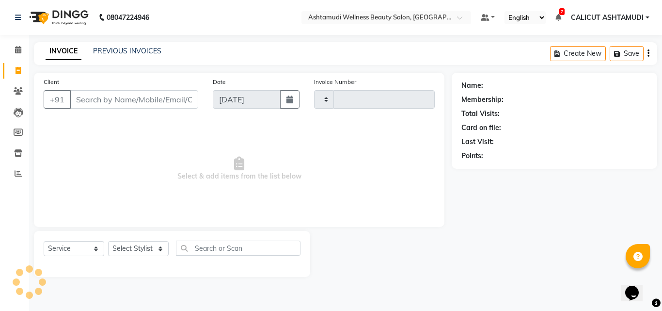
type input "4257"
select select "4630"
click at [152, 250] on select "Select Stylist" at bounding box center [138, 248] width 61 height 15
select select "60453"
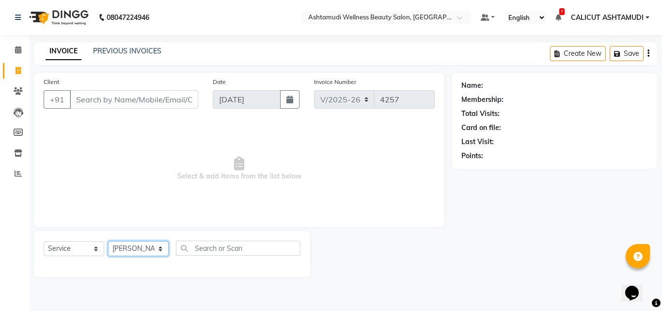
click at [108, 241] on select "Select Stylist [PERSON_NAME] C [PERSON_NAME] [PERSON_NAME] CALICUT ASHTAMUDI FR…" at bounding box center [138, 248] width 61 height 15
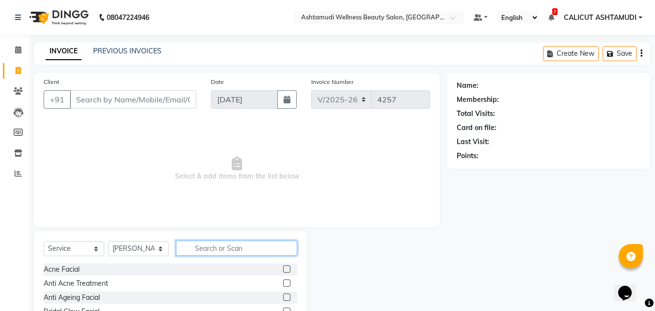
click at [197, 250] on input "text" at bounding box center [236, 248] width 121 height 15
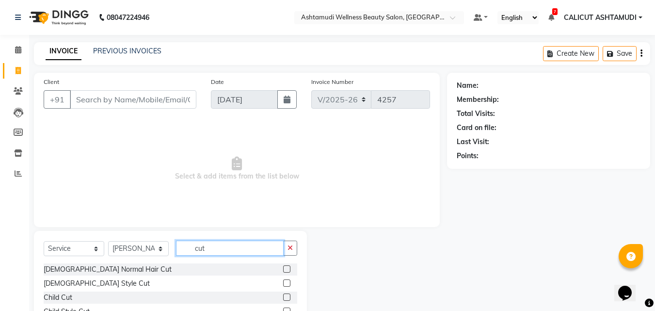
type input "cut"
click at [285, 270] on div at bounding box center [290, 269] width 14 height 12
click at [283, 268] on label at bounding box center [286, 268] width 7 height 7
click at [283, 268] on input "checkbox" at bounding box center [286, 269] width 6 height 6
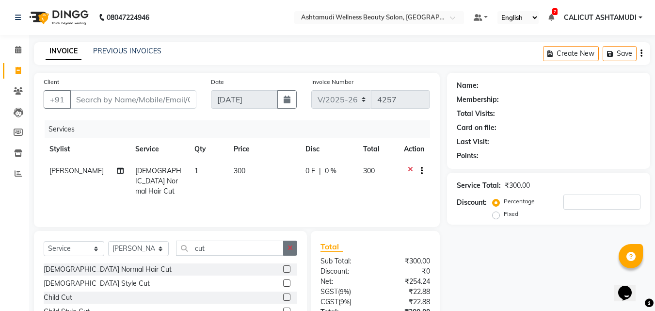
checkbox input "false"
click at [290, 253] on button "button" at bounding box center [290, 248] width 14 height 15
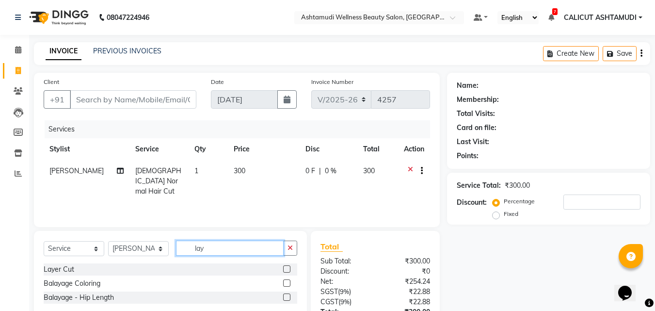
type input "lay"
click at [291, 271] on div at bounding box center [290, 269] width 14 height 12
click at [288, 270] on label at bounding box center [286, 268] width 7 height 7
click at [288, 270] on input "checkbox" at bounding box center [286, 269] width 6 height 6
checkbox input "true"
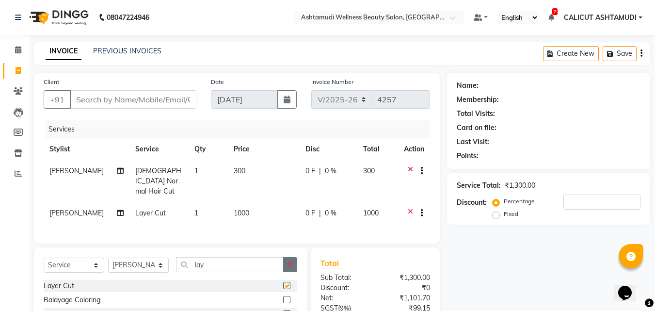
click at [291, 261] on icon "button" at bounding box center [290, 264] width 5 height 7
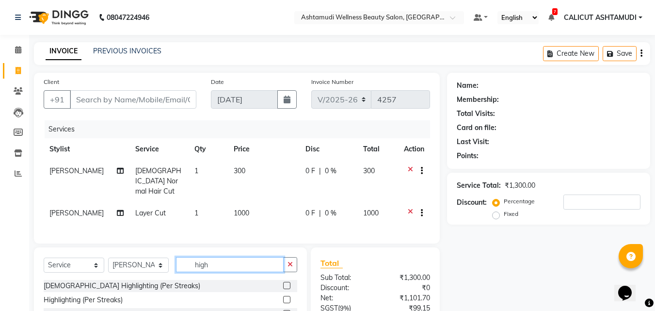
type input "high"
click at [284, 296] on label at bounding box center [286, 299] width 7 height 7
click at [284, 297] on input "checkbox" at bounding box center [286, 300] width 6 height 6
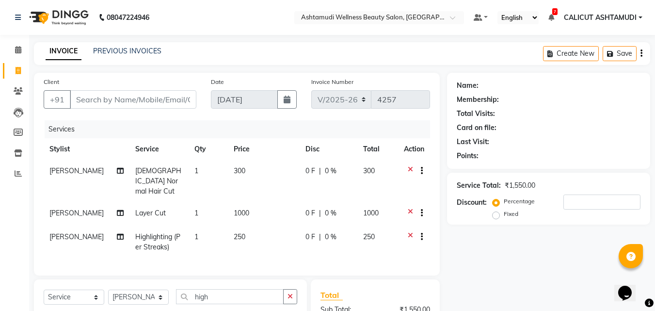
checkbox input "false"
click at [107, 98] on input "Client" at bounding box center [133, 99] width 127 height 18
type input "9"
type input "0"
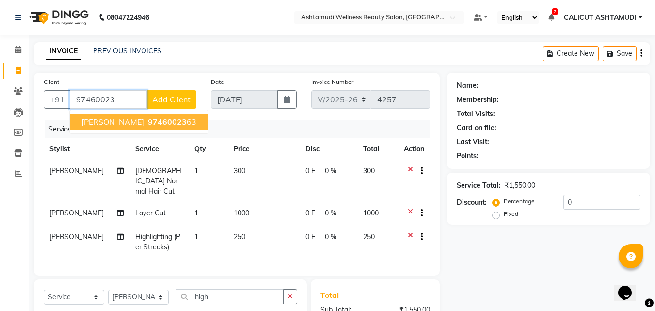
click at [148, 125] on span "97460023" at bounding box center [167, 122] width 39 height 10
type input "9746002363"
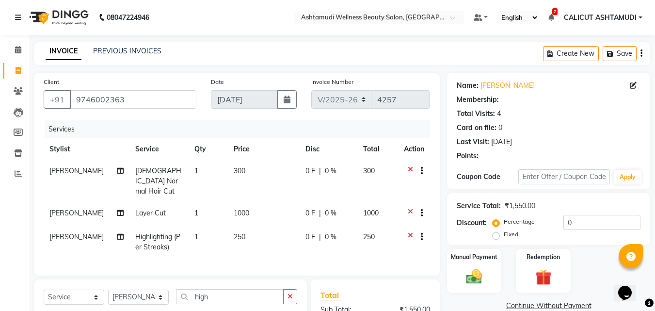
click at [289, 233] on td "250" at bounding box center [264, 242] width 72 height 32
select select "60453"
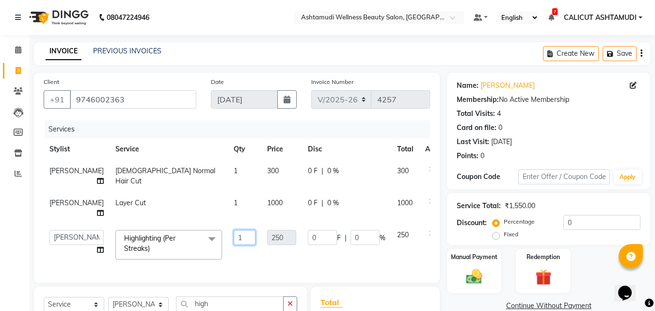
click at [234, 236] on input "1" at bounding box center [245, 237] width 22 height 15
type input "8"
click at [219, 260] on div "Services Stylist Service Qty Price Disc Total Action Sewan ali [DEMOGRAPHIC_DAT…" at bounding box center [237, 196] width 386 height 153
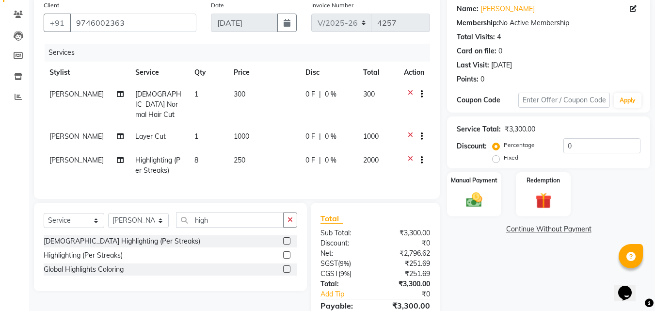
scroll to position [123, 0]
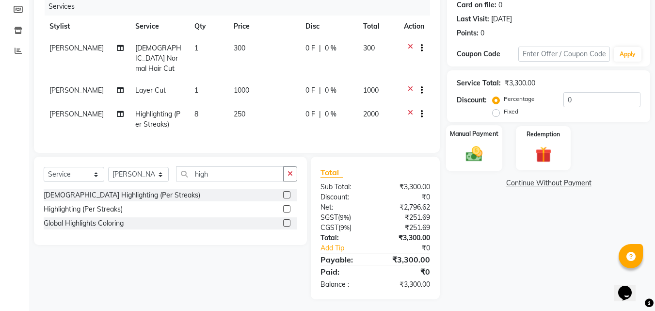
click at [468, 146] on img at bounding box center [474, 153] width 27 height 19
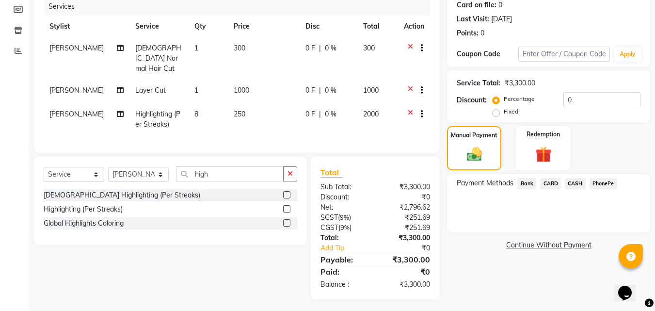
click at [579, 187] on span "CASH" at bounding box center [575, 183] width 21 height 11
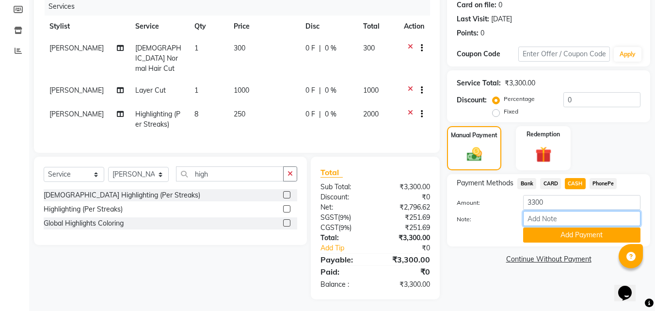
click at [560, 218] on input "Note:" at bounding box center [581, 218] width 117 height 15
type input "frankly"
click at [557, 235] on button "Add Payment" at bounding box center [581, 234] width 117 height 15
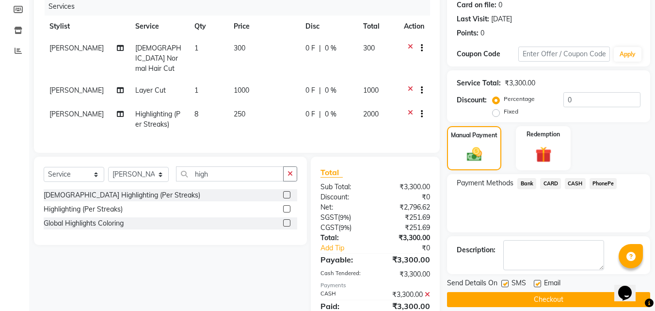
scroll to position [157, 0]
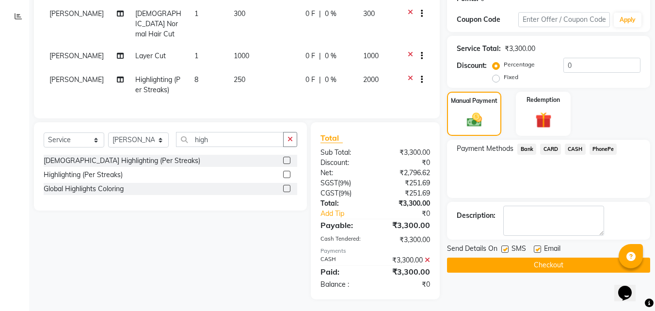
click at [501, 273] on div "Name: [PERSON_NAME] Membership: No Active Membership Total Visits: 4 Card on fi…" at bounding box center [552, 108] width 210 height 384
click at [498, 272] on button "Checkout" at bounding box center [548, 264] width 203 height 15
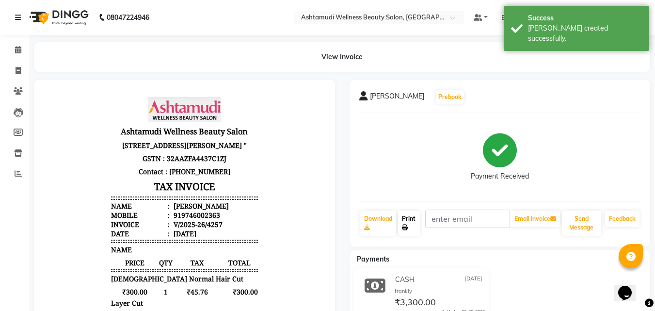
click at [411, 221] on link "Print" at bounding box center [409, 222] width 22 height 25
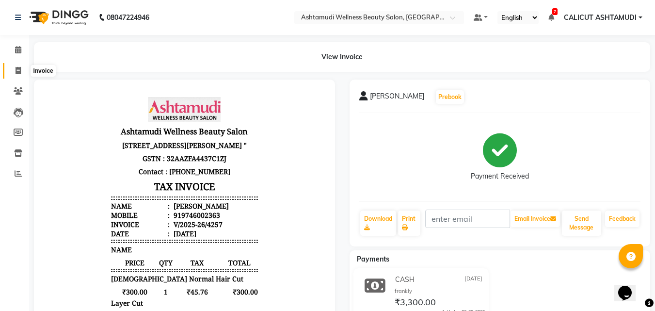
click at [15, 68] on span at bounding box center [18, 70] width 17 height 11
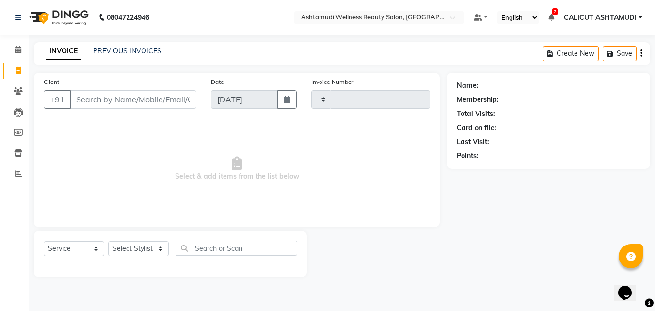
drag, startPoint x: 15, startPoint y: 68, endPoint x: 27, endPoint y: 77, distance: 15.1
click at [14, 69] on span at bounding box center [18, 70] width 17 height 11
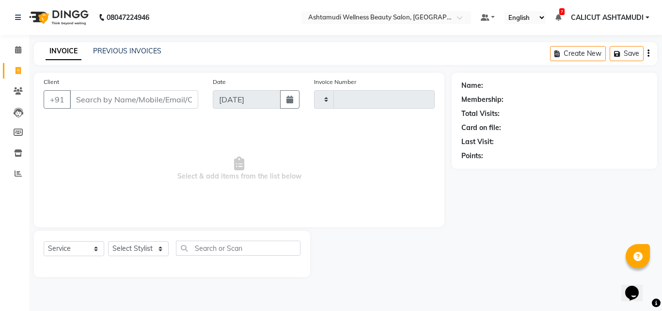
select select "service"
type input "4258"
select select "4630"
click at [126, 99] on input "Client" at bounding box center [134, 99] width 129 height 18
click at [76, 250] on select "Select Service Product Membership Package Voucher Prepaid Gift Card" at bounding box center [74, 248] width 61 height 15
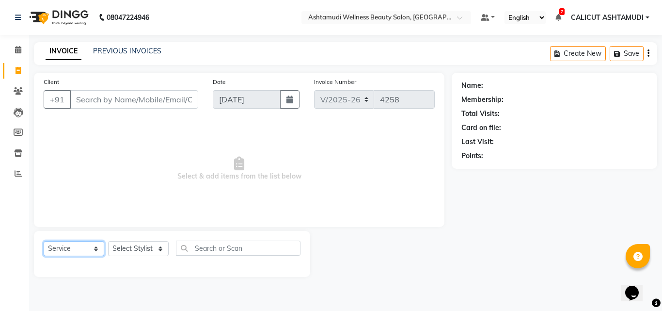
select select "product"
click at [44, 241] on select "Select Service Product Membership Package Voucher Prepaid Gift Card" at bounding box center [74, 248] width 61 height 15
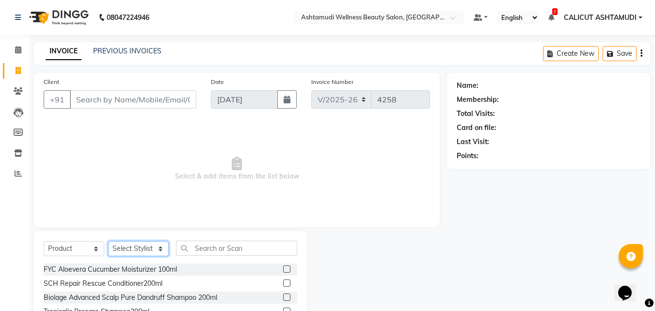
click at [137, 243] on select "Select Stylist [PERSON_NAME] C [PERSON_NAME] [PERSON_NAME] CALICUT ASHTAMUDI FR…" at bounding box center [138, 248] width 61 height 15
select select "72440"
click at [108, 241] on select "Select Stylist [PERSON_NAME] C [PERSON_NAME] [PERSON_NAME] CALICUT ASHTAMUDI FR…" at bounding box center [138, 248] width 61 height 15
drag, startPoint x: 199, startPoint y: 233, endPoint x: 203, endPoint y: 241, distance: 8.7
click at [202, 239] on div "Select Service Product Membership Package Voucher Prepaid Gift Card Select Styl…" at bounding box center [170, 302] width 273 height 143
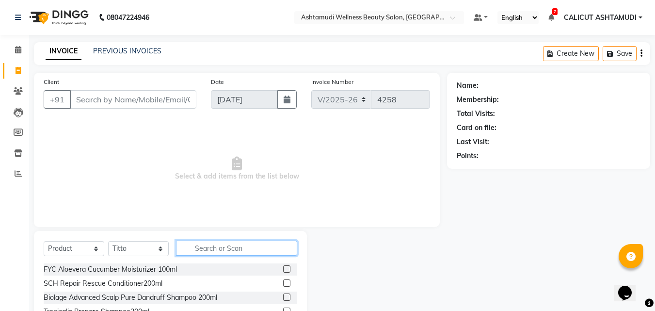
click at [203, 241] on input "text" at bounding box center [236, 248] width 121 height 15
type input "8902979004947"
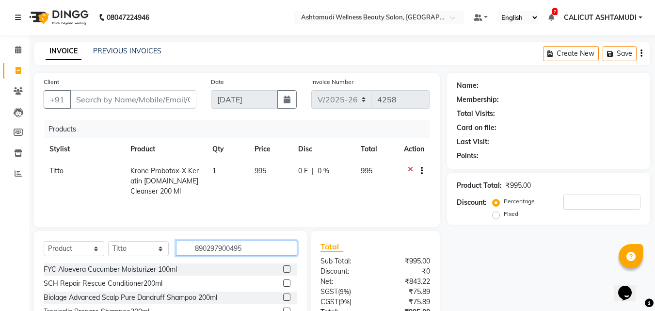
type input "8902979004954"
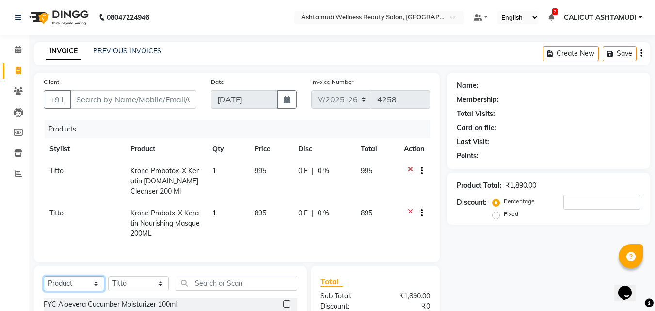
click at [75, 289] on select "Select Service Product Membership Package Voucher Prepaid Gift Card" at bounding box center [74, 283] width 61 height 15
select select "service"
click at [44, 283] on select "Select Service Product Membership Package Voucher Prepaid Gift Card" at bounding box center [74, 283] width 61 height 15
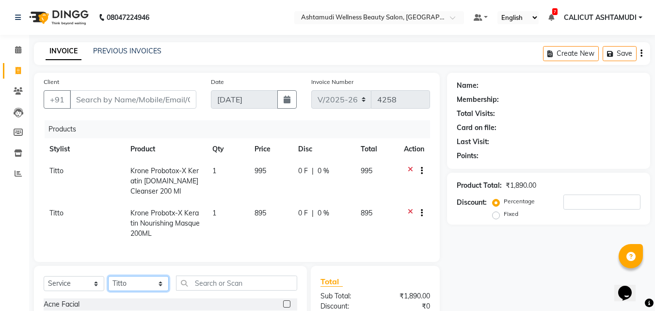
click at [160, 288] on select "Select Stylist [PERSON_NAME] C [PERSON_NAME] [PERSON_NAME] CALICUT ASHTAMUDI FR…" at bounding box center [138, 283] width 61 height 15
click at [108, 283] on select "Select Stylist [PERSON_NAME] C [PERSON_NAME] [PERSON_NAME] CALICUT ASHTAMUDI FR…" at bounding box center [138, 283] width 61 height 15
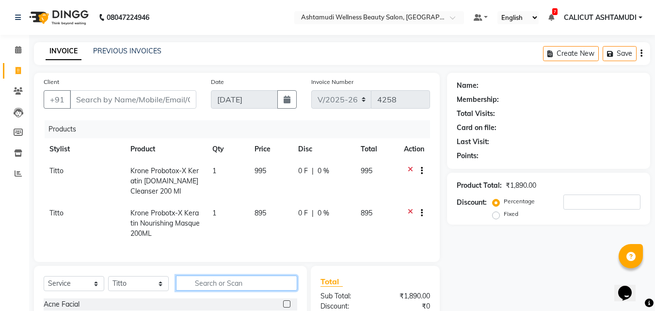
click at [208, 290] on input "text" at bounding box center [236, 282] width 121 height 15
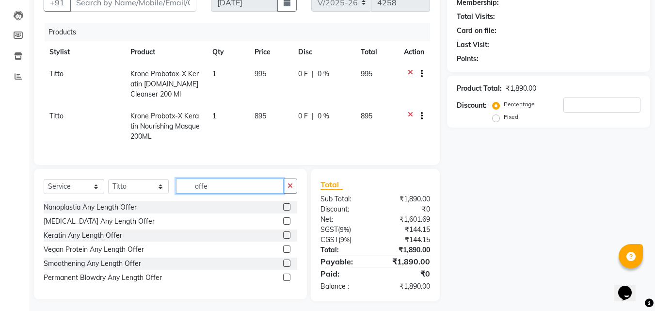
scroll to position [109, 0]
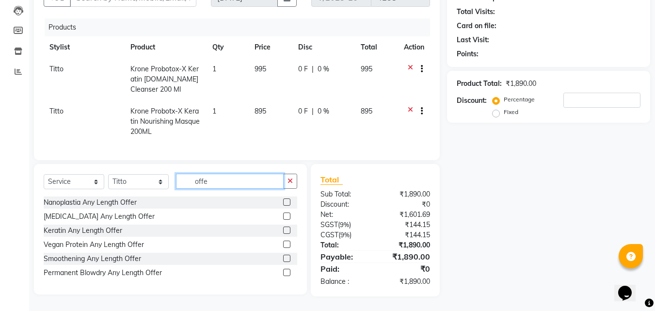
type input "offe"
click at [287, 202] on label at bounding box center [286, 201] width 7 height 7
click at [287, 202] on input "checkbox" at bounding box center [286, 202] width 6 height 6
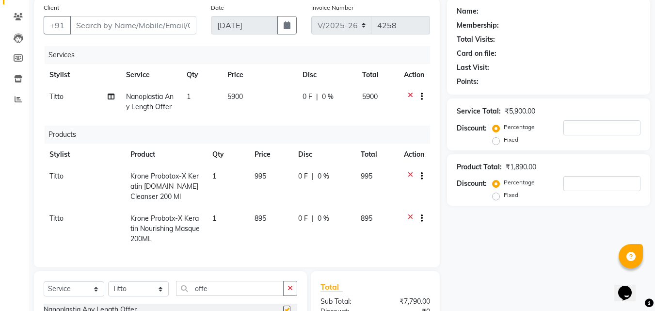
checkbox input "false"
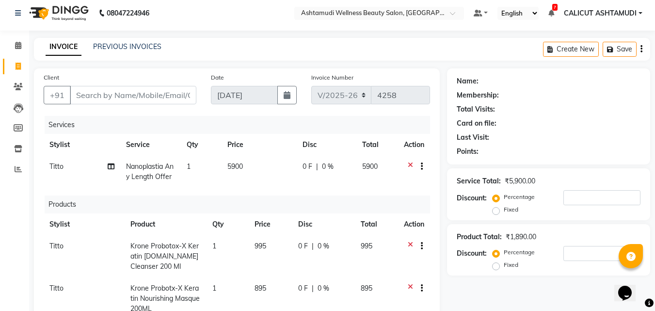
scroll to position [0, 0]
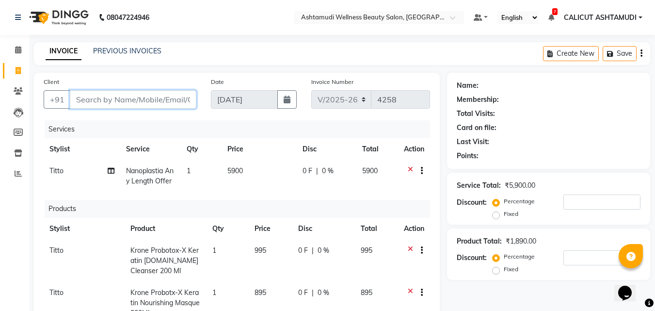
click at [125, 96] on input "Client" at bounding box center [133, 99] width 127 height 18
type input "9"
type input "0"
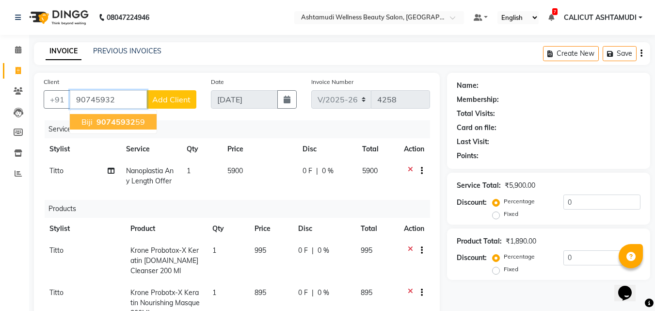
click at [141, 125] on ngb-highlight "90745932 59" at bounding box center [120, 122] width 50 height 10
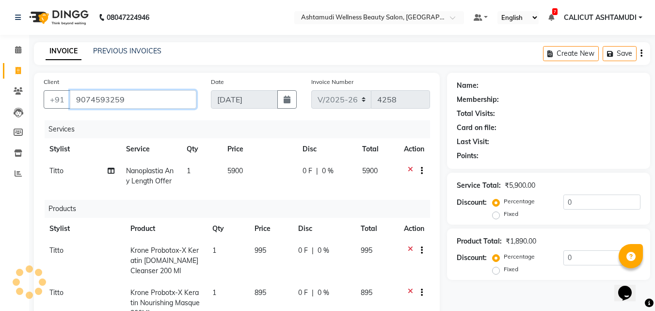
type input "9074593259"
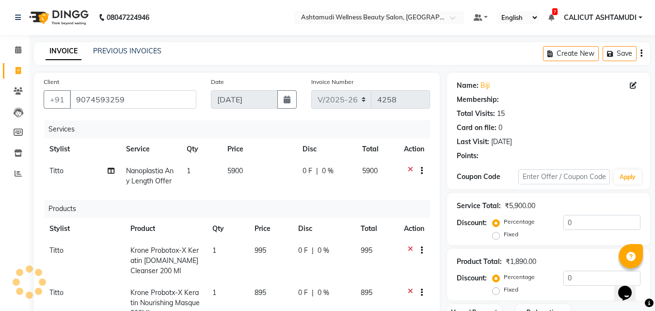
select select "1: Object"
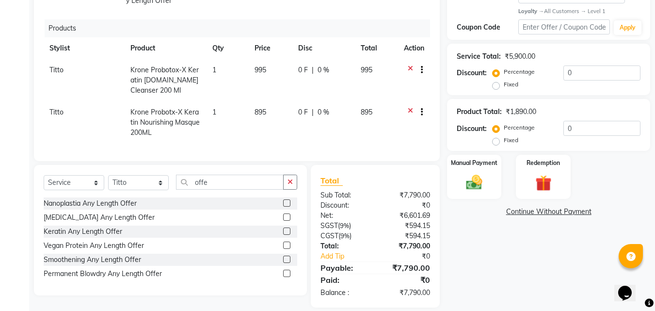
scroll to position [194, 0]
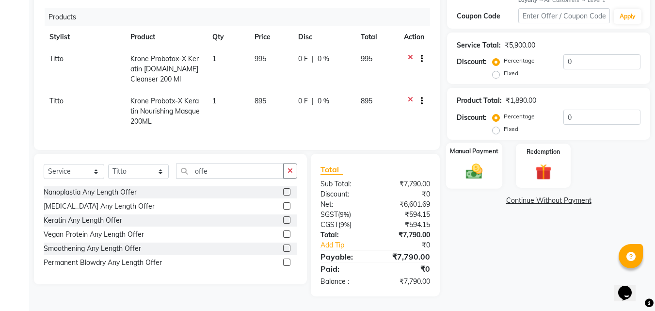
click at [481, 176] on img at bounding box center [474, 170] width 27 height 19
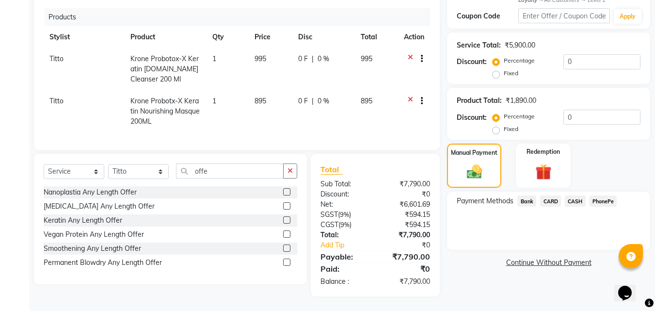
scroll to position [199, 0]
drag, startPoint x: 603, startPoint y: 201, endPoint x: 601, endPoint y: 195, distance: 5.5
click at [603, 199] on div "PhonePe" at bounding box center [602, 201] width 32 height 13
click at [600, 195] on span "PhonePe" at bounding box center [604, 200] width 28 height 11
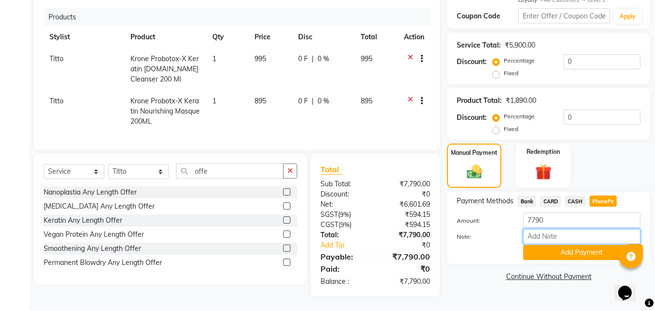
click at [555, 229] on input "Note:" at bounding box center [581, 236] width 117 height 15
type input "frankly"
click at [526, 245] on button "Add Payment" at bounding box center [581, 252] width 117 height 15
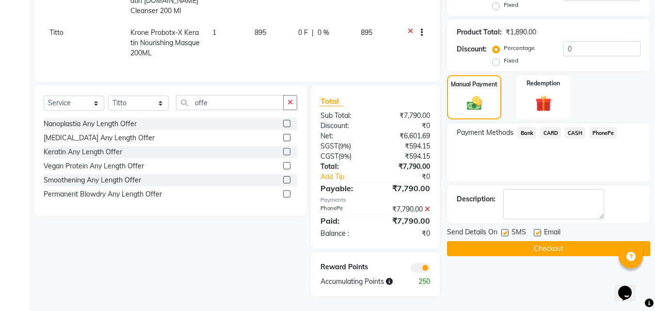
scroll to position [267, 0]
click at [501, 250] on div "Name: Biji Membership: No Active Membership Total Visits: 15 Card on file: 0 La…" at bounding box center [552, 54] width 210 height 483
click at [491, 241] on button "Checkout" at bounding box center [548, 248] width 203 height 15
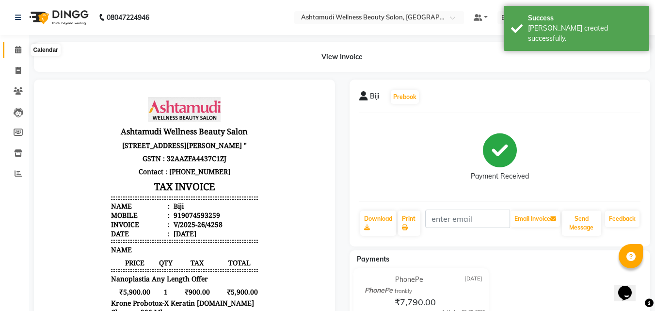
click at [17, 52] on icon at bounding box center [18, 49] width 6 height 7
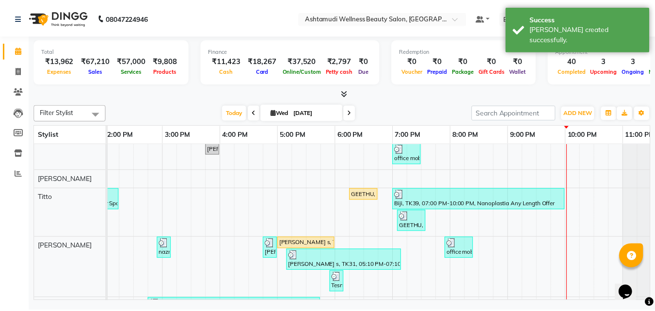
scroll to position [291, 0]
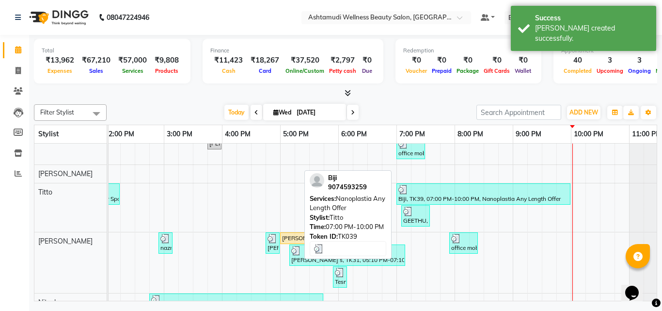
click at [496, 193] on div "Biji, TK39, 07:00 PM-10:00 PM, Nanoplastia Any Length Offer" at bounding box center [484, 194] width 172 height 18
select select "3"
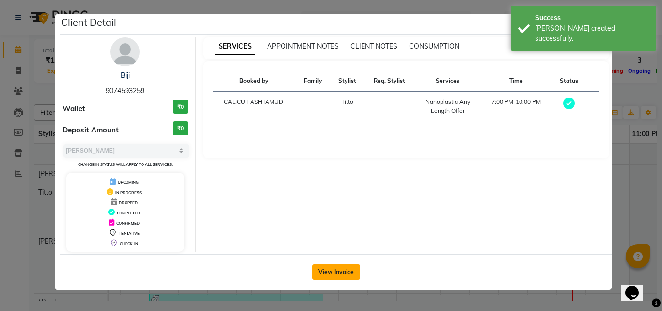
click at [338, 264] on button "View Invoice" at bounding box center [336, 272] width 48 height 16
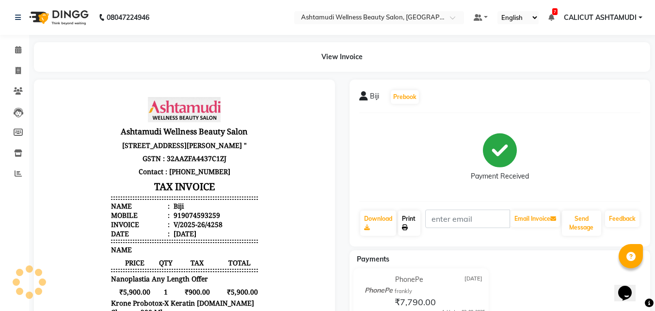
click at [402, 214] on link "Print" at bounding box center [409, 222] width 22 height 25
click at [20, 54] on span at bounding box center [18, 50] width 17 height 11
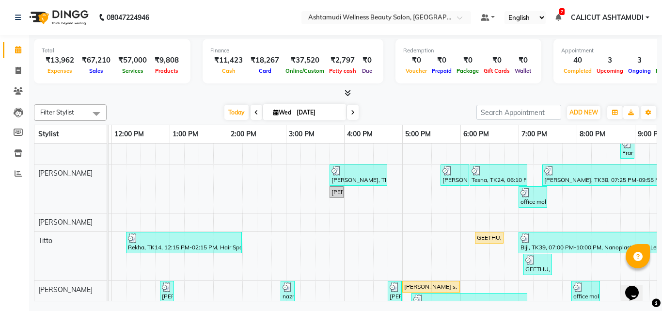
scroll to position [0, 318]
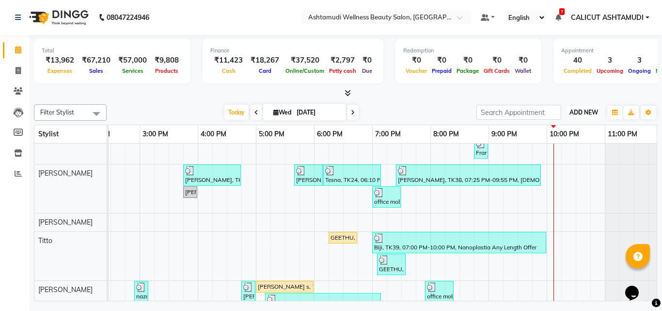
click at [581, 111] on span "ADD NEW" at bounding box center [584, 112] width 29 height 7
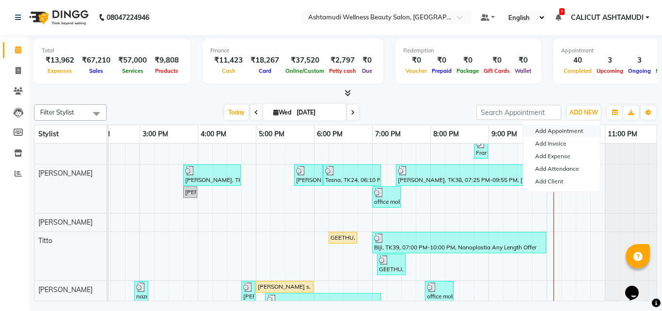
click at [552, 130] on button "Add Appointment" at bounding box center [562, 131] width 77 height 13
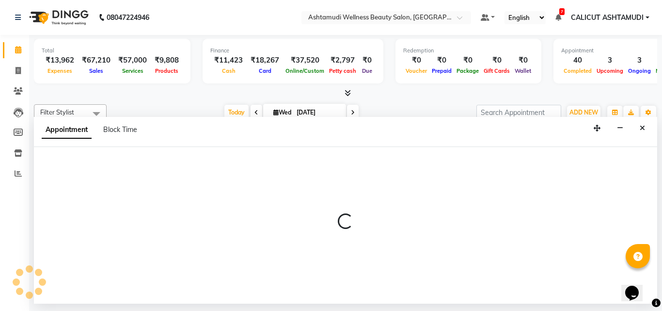
select select "600"
select select "tentative"
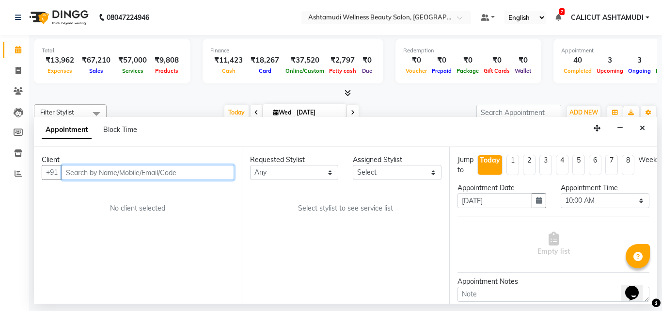
click at [122, 173] on input "text" at bounding box center [148, 172] width 173 height 15
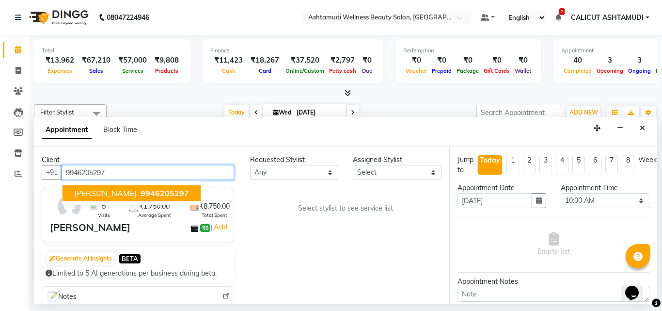
click at [121, 196] on span "[PERSON_NAME]" at bounding box center [105, 193] width 63 height 10
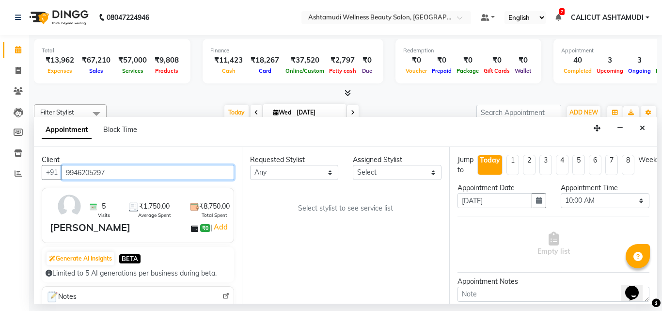
type input "9946205297"
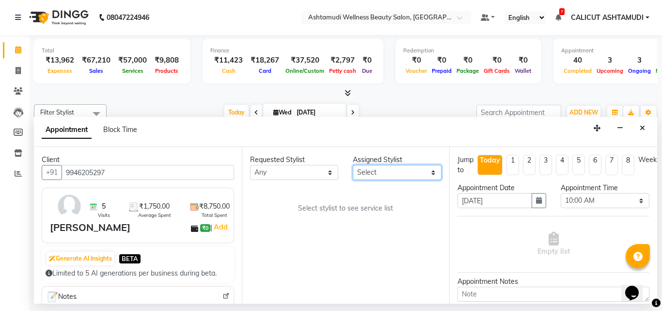
click at [405, 177] on select "Select [PERSON_NAME] C [PERSON_NAME] [PERSON_NAME] CALICUT ASHTAMUDI FRANKLY KR…" at bounding box center [397, 172] width 89 height 15
select select "27314"
click at [353, 165] on select "Select [PERSON_NAME] C [PERSON_NAME] [PERSON_NAME] CALICUT ASHTAMUDI FRANKLY KR…" at bounding box center [397, 172] width 89 height 15
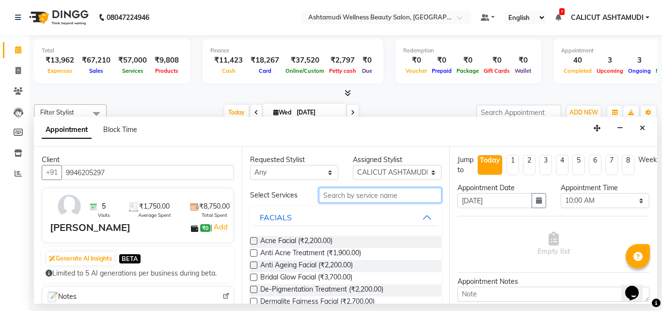
click at [400, 198] on input "text" at bounding box center [380, 195] width 123 height 15
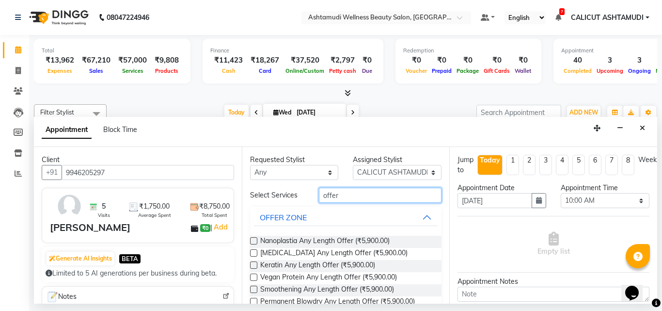
type input "offer"
click at [250, 239] on label at bounding box center [253, 240] width 7 height 7
click at [250, 239] on input "checkbox" at bounding box center [253, 242] width 6 height 6
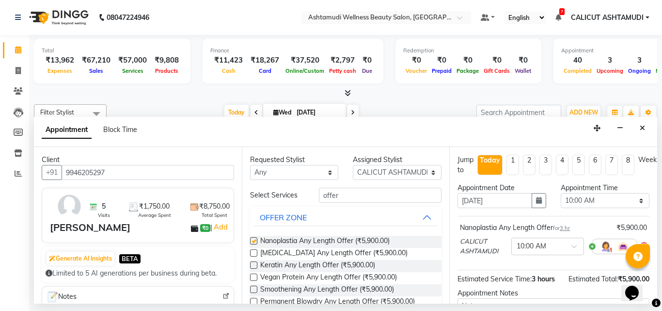
checkbox input "false"
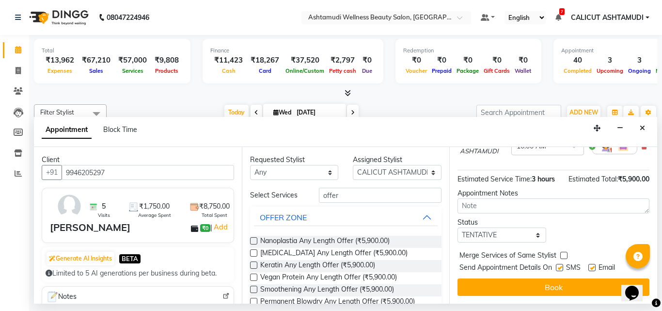
scroll to position [117, 0]
click at [488, 228] on select "Select TENTATIVE CONFIRM CHECK-IN UPCOMING" at bounding box center [502, 234] width 89 height 15
select select "check-in"
click at [458, 227] on select "Select TENTATIVE CONFIRM CHECK-IN UPCOMING" at bounding box center [502, 234] width 89 height 15
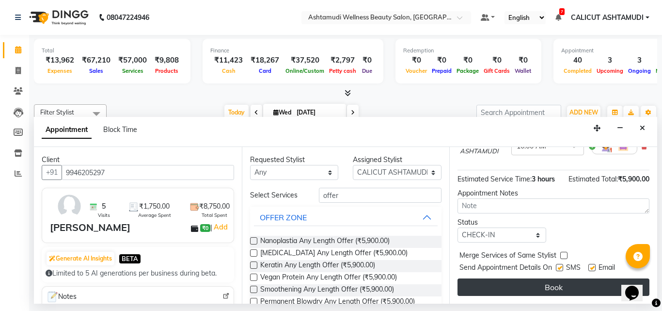
click at [466, 278] on button "Book" at bounding box center [554, 286] width 192 height 17
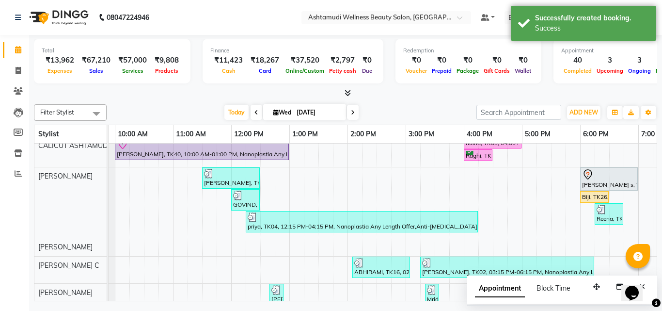
scroll to position [0, 0]
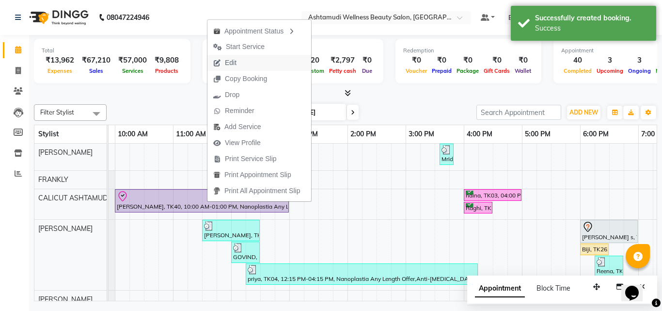
click at [230, 64] on span "Edit" at bounding box center [231, 63] width 12 height 10
select select "tentative"
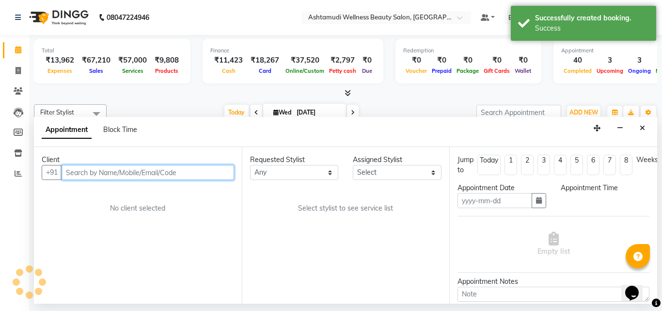
type input "[DATE]"
select select "check-in"
select select "600"
select select "27314"
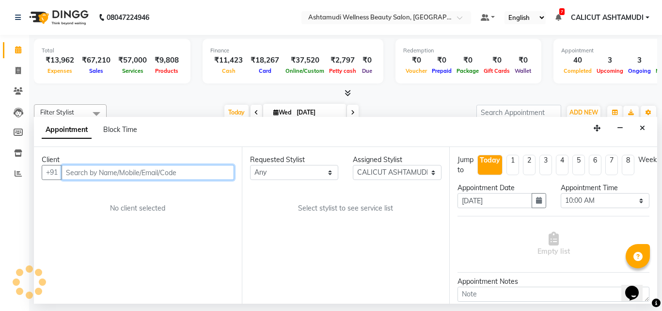
select select "2006"
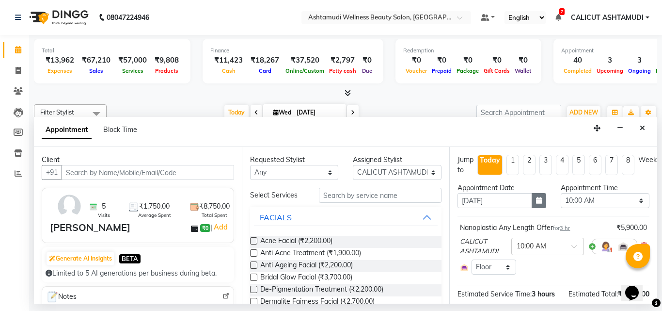
click at [537, 201] on icon "button" at bounding box center [539, 200] width 6 height 7
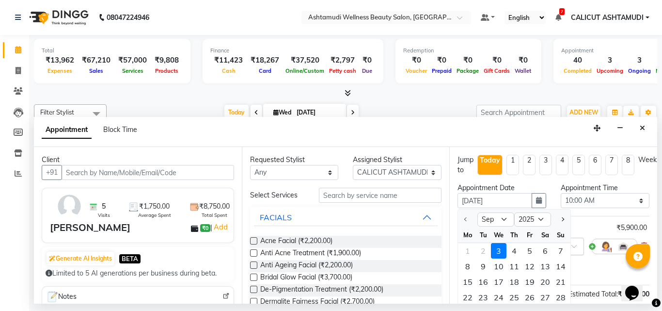
click at [516, 254] on div "4" at bounding box center [515, 251] width 16 height 16
type input "[DATE]"
select select
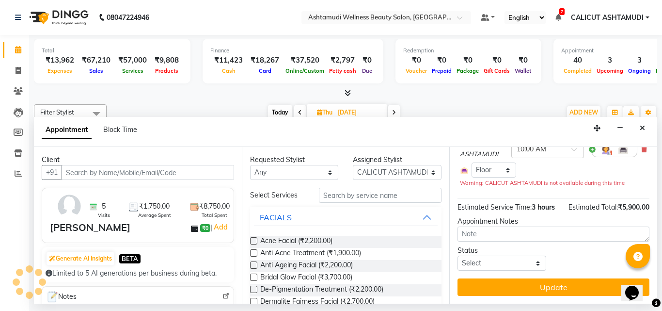
select select "600"
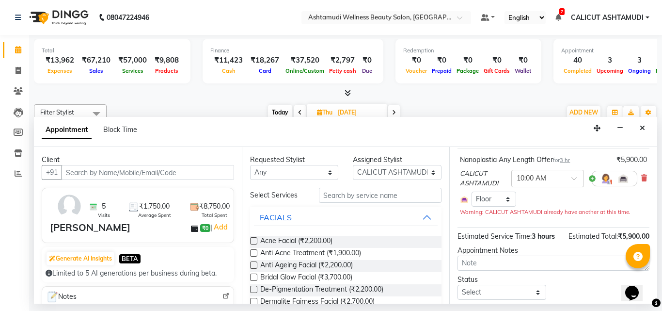
scroll to position [114, 0]
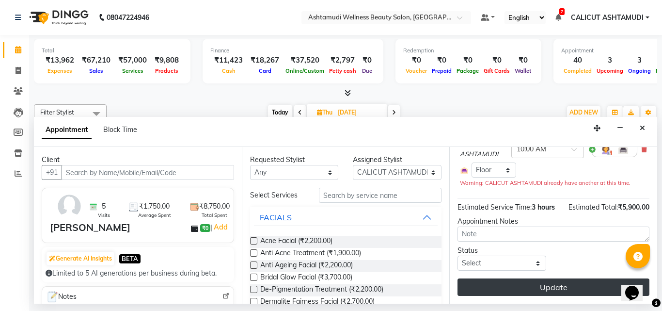
click at [520, 282] on button "Update" at bounding box center [554, 286] width 192 height 17
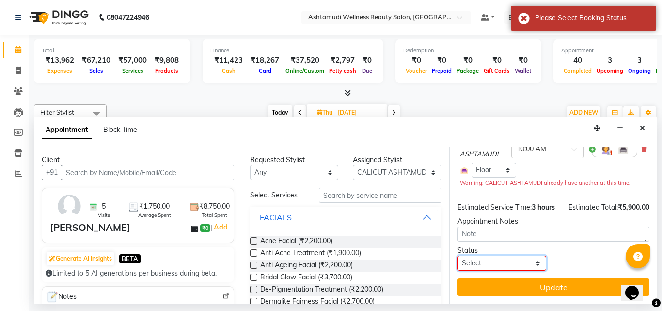
click at [506, 258] on select "Select TENTATIVE CONFIRM UPCOMING" at bounding box center [502, 263] width 89 height 15
select select "confirm booking"
click at [458, 256] on select "Select TENTATIVE CONFIRM UPCOMING" at bounding box center [502, 263] width 89 height 15
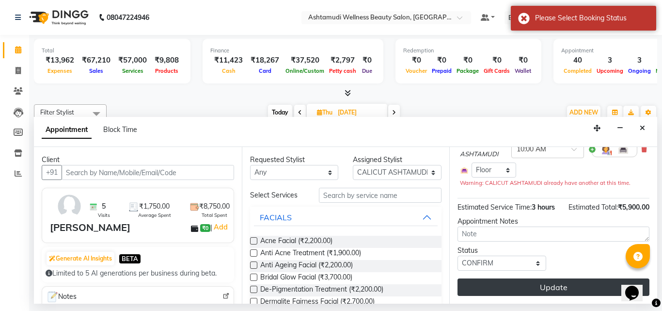
click at [506, 283] on button "Update" at bounding box center [554, 286] width 192 height 17
